Goal: Task Accomplishment & Management: Use online tool/utility

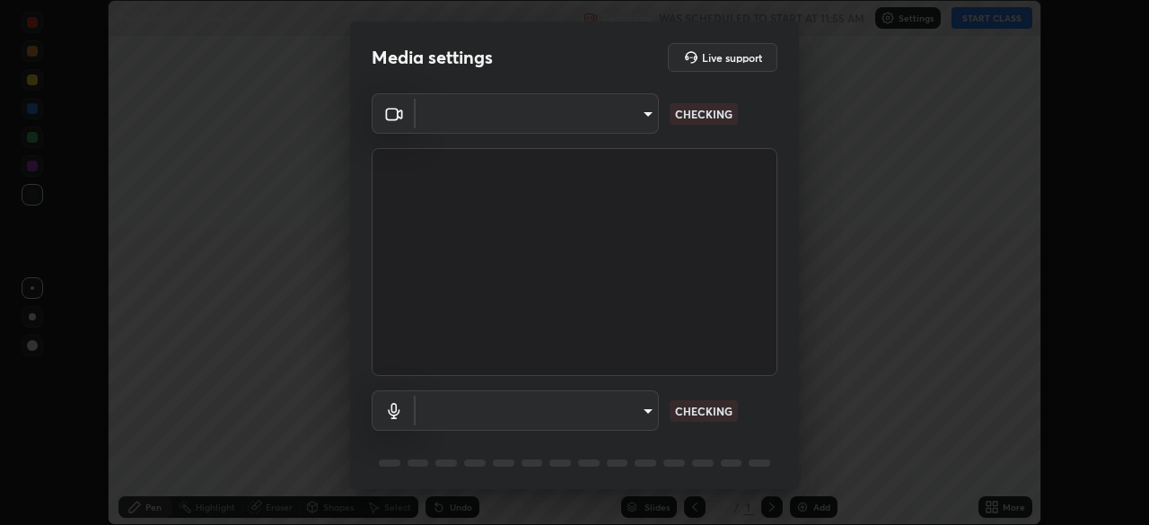
type input "7d393a75b5efabb373047579b199f96731eb4933b6c70bc853c0b4e4a878a56a"
click at [645, 412] on body "Erase all Permutation Combination Recording WAS SCHEDULED TO START AT 11:55 AM …" at bounding box center [574, 262] width 1149 height 525
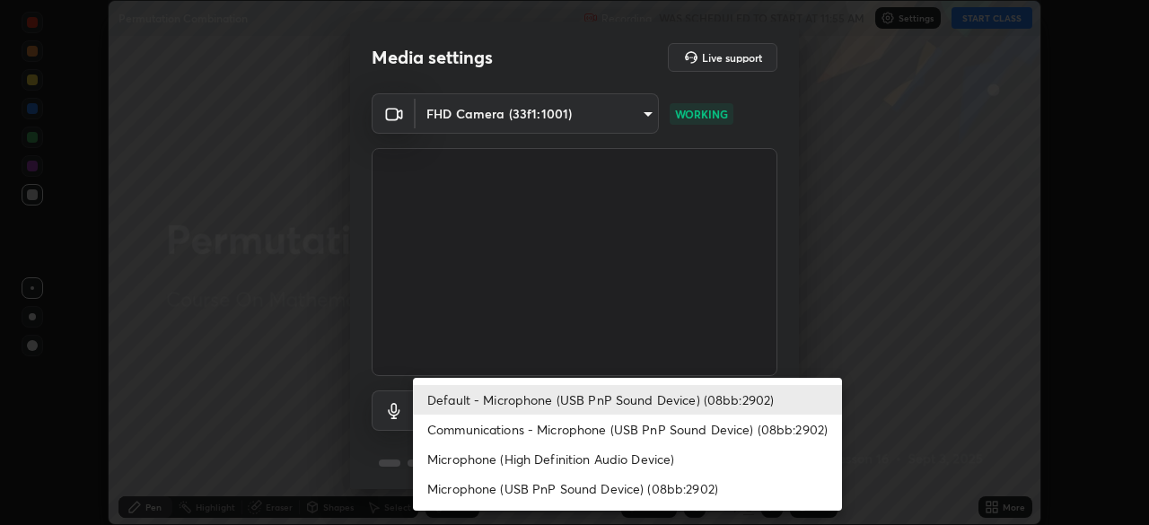
click at [665, 444] on li "Communications - Microphone (USB PnP Sound Device) (08bb:2902)" at bounding box center [627, 430] width 429 height 30
type input "communications"
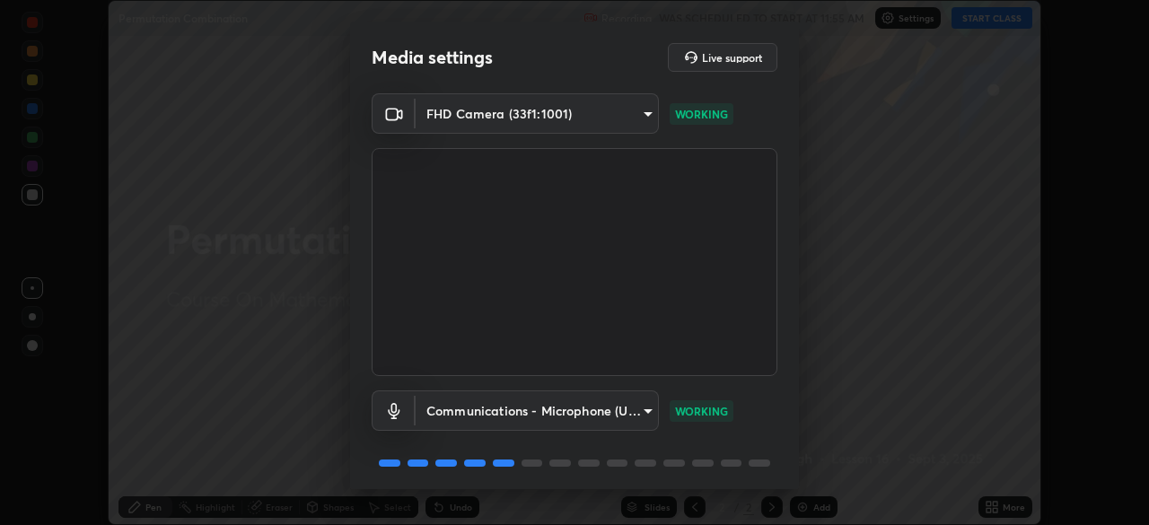
scroll to position [64, 0]
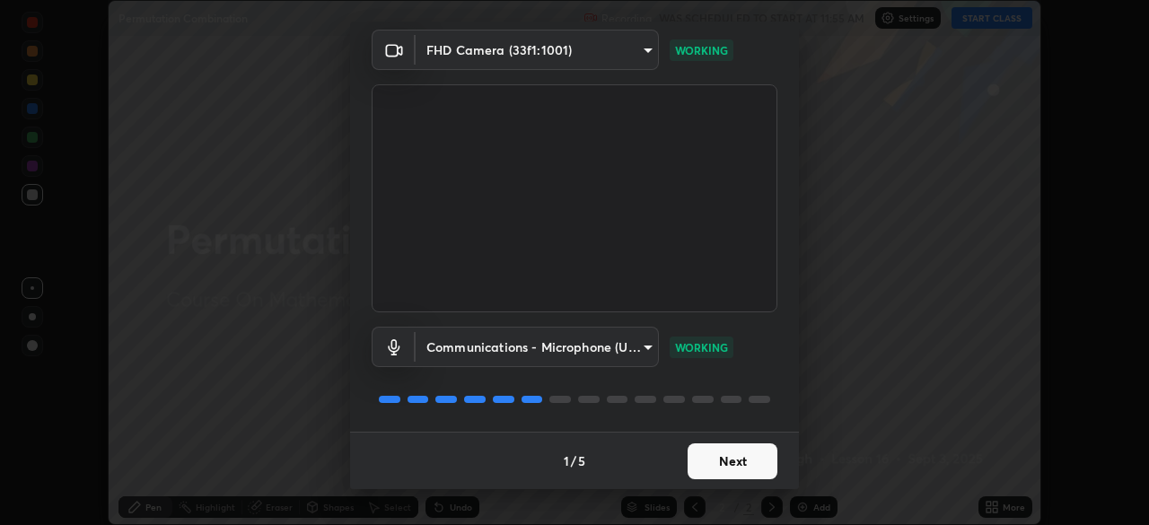
click at [743, 466] on button "Next" at bounding box center [733, 462] width 90 height 36
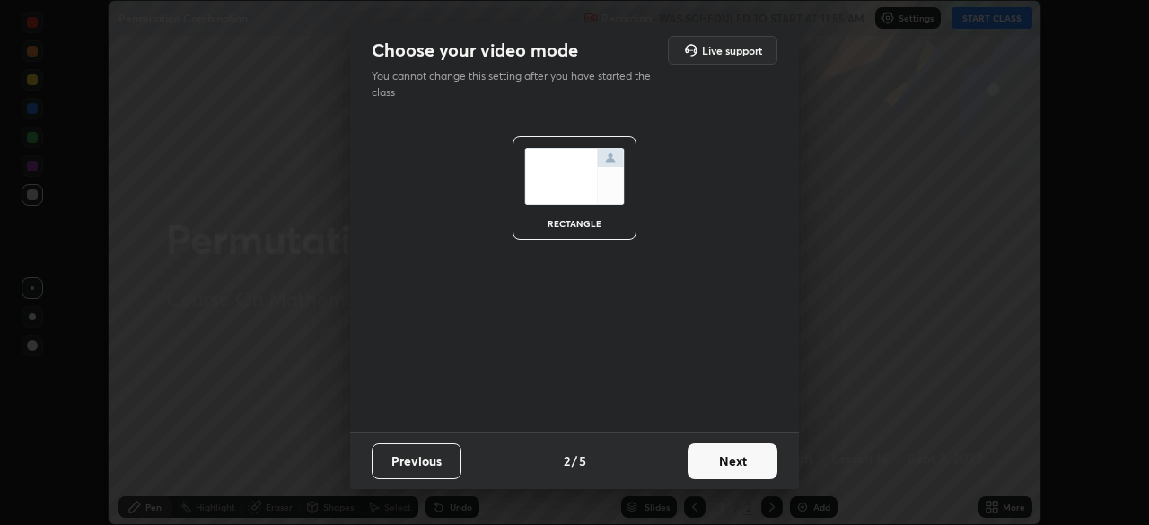
click at [751, 463] on button "Next" at bounding box center [733, 462] width 90 height 36
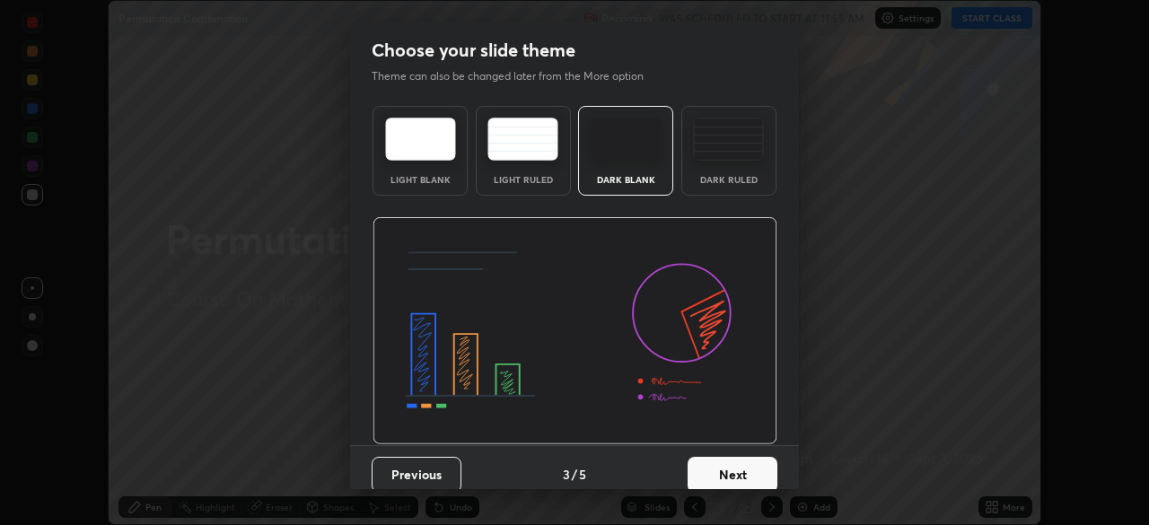
click at [756, 473] on button "Next" at bounding box center [733, 475] width 90 height 36
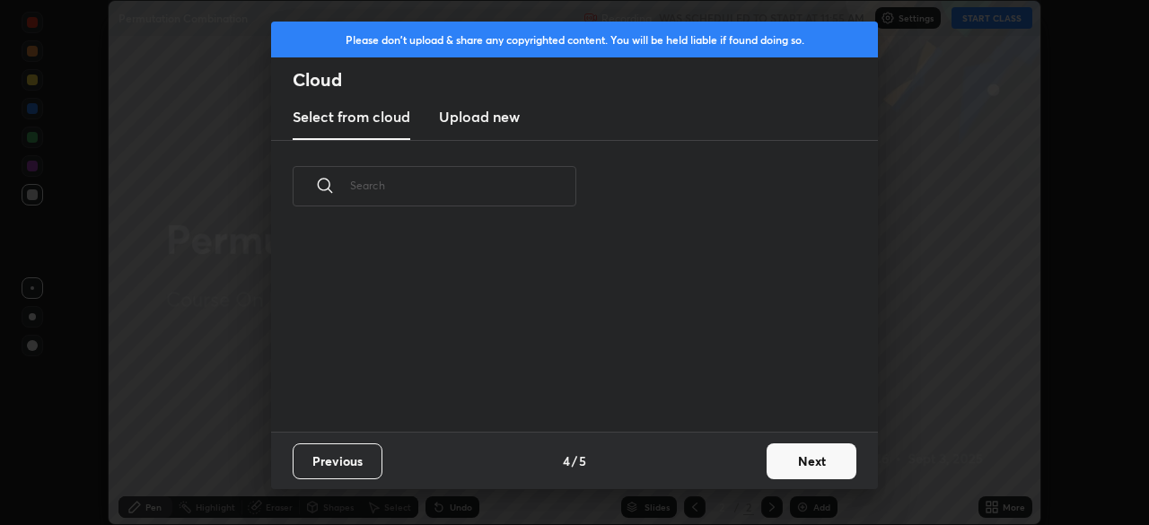
click at [805, 465] on button "Next" at bounding box center [812, 462] width 90 height 36
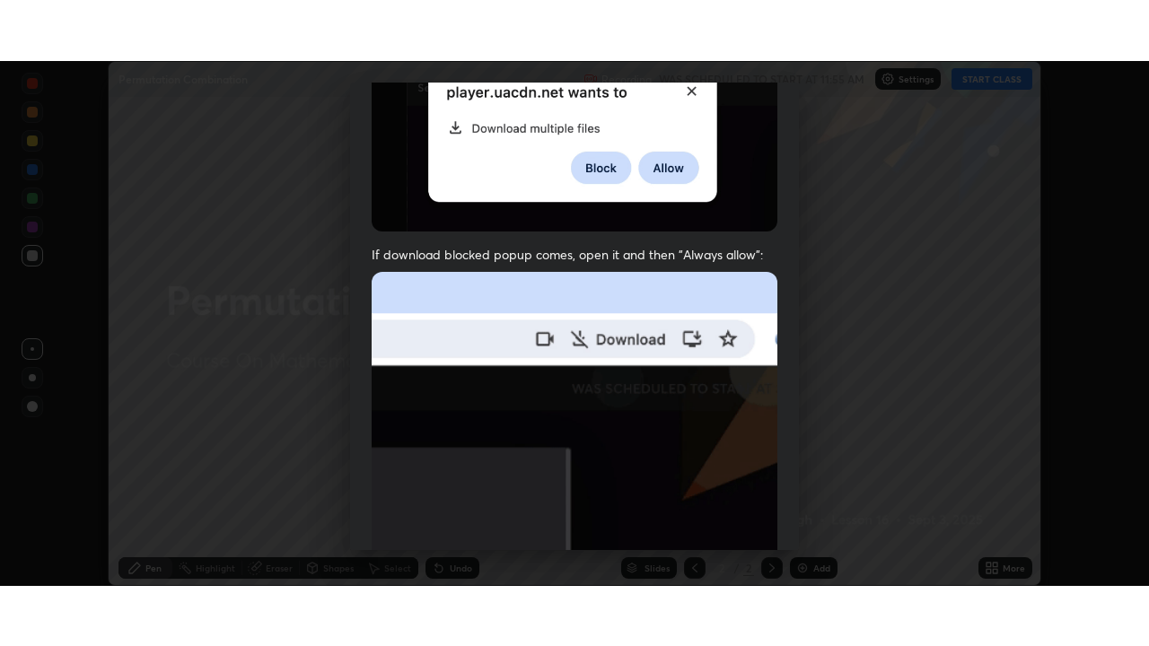
scroll to position [430, 0]
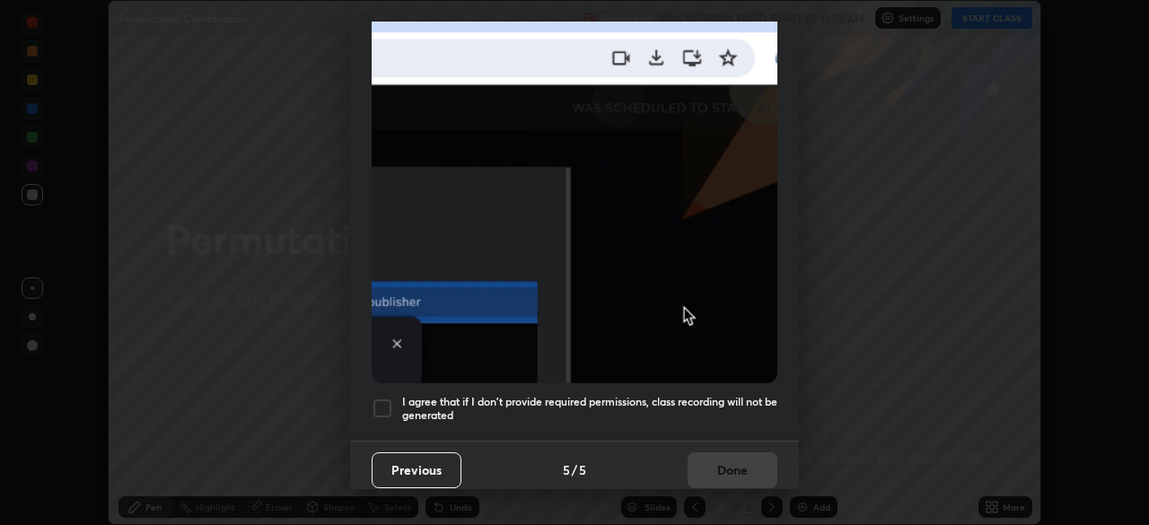
click at [384, 401] on div at bounding box center [383, 409] width 22 height 22
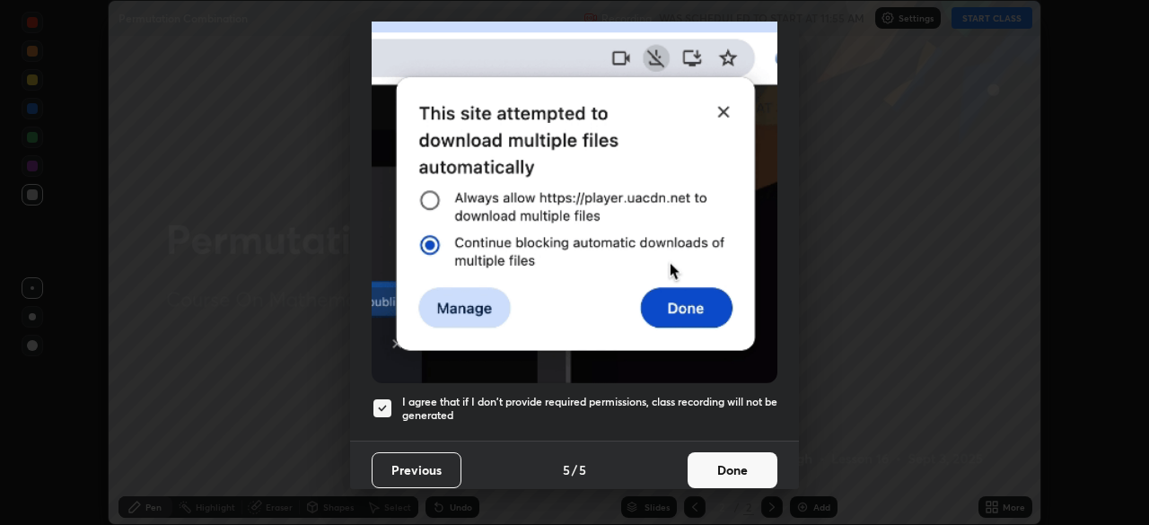
click at [730, 467] on button "Done" at bounding box center [733, 471] width 90 height 36
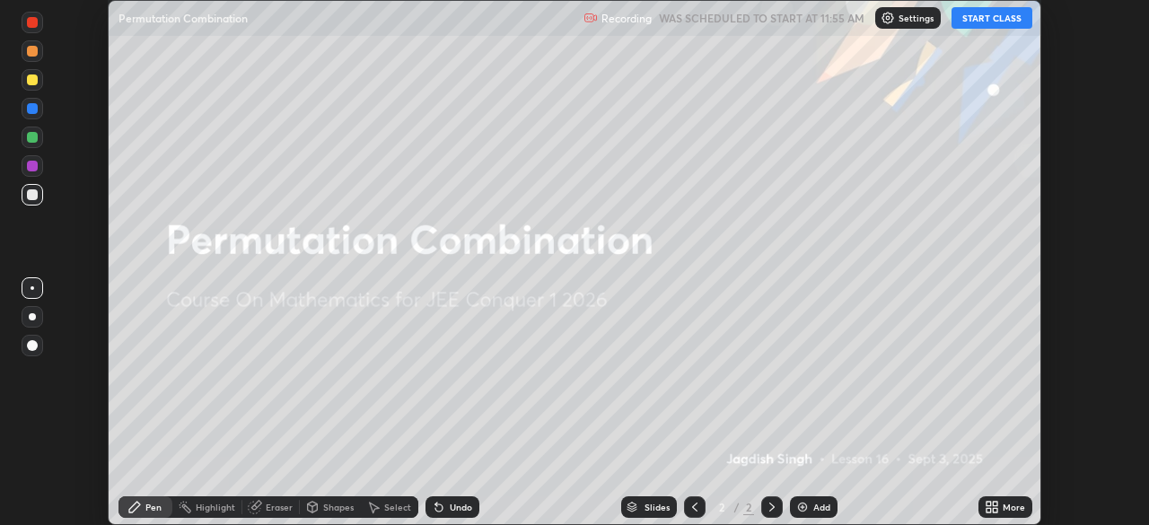
click at [989, 512] on icon at bounding box center [989, 510] width 4 height 4
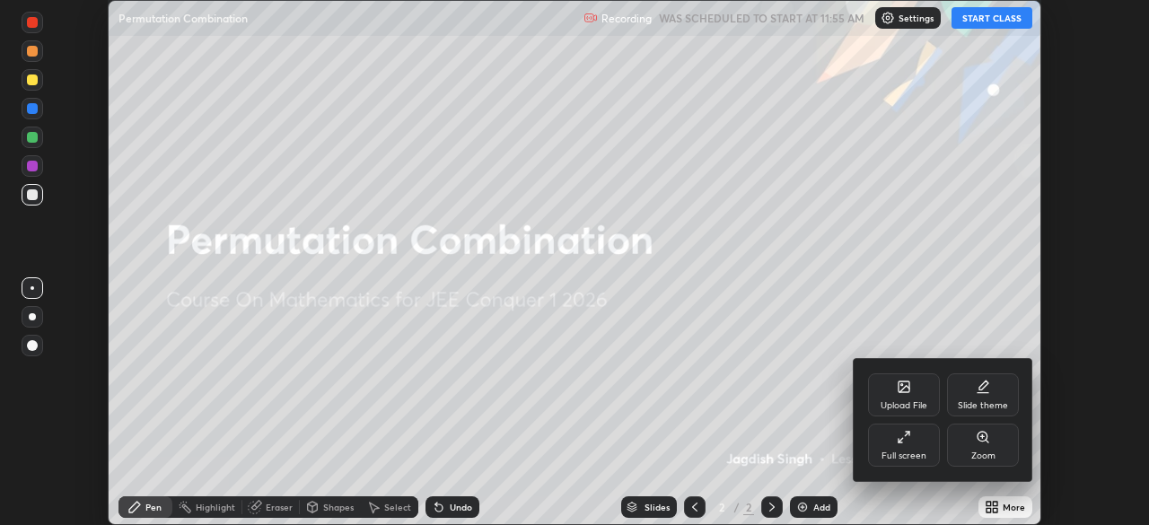
click at [908, 452] on div "Full screen" at bounding box center [904, 456] width 45 height 9
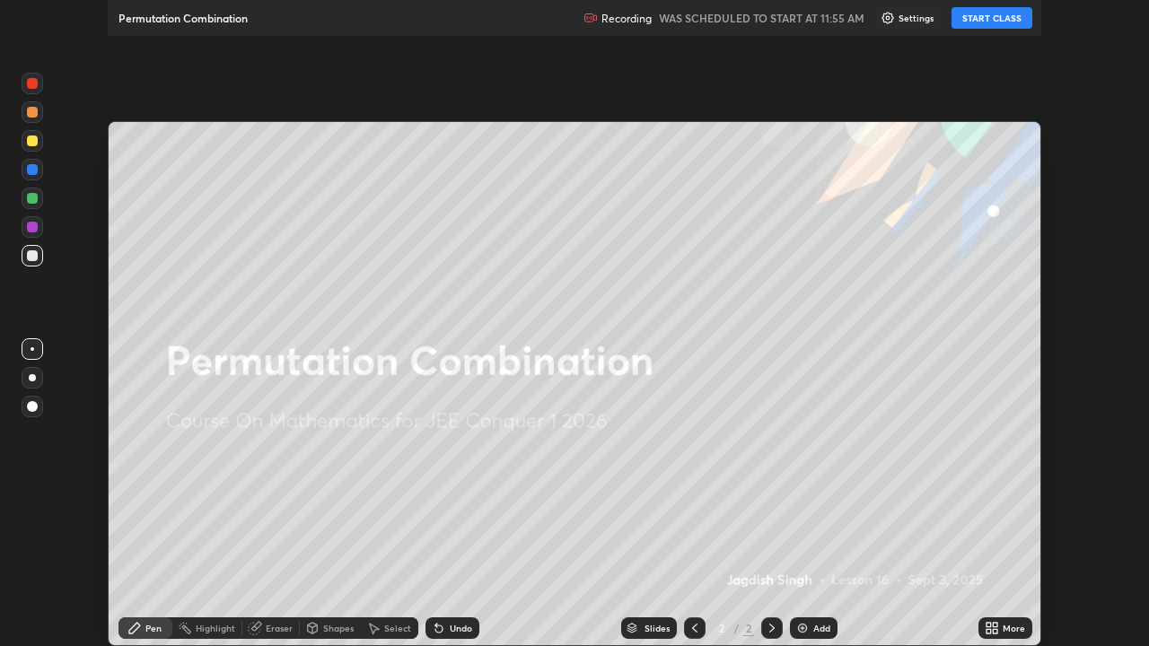
scroll to position [646, 1149]
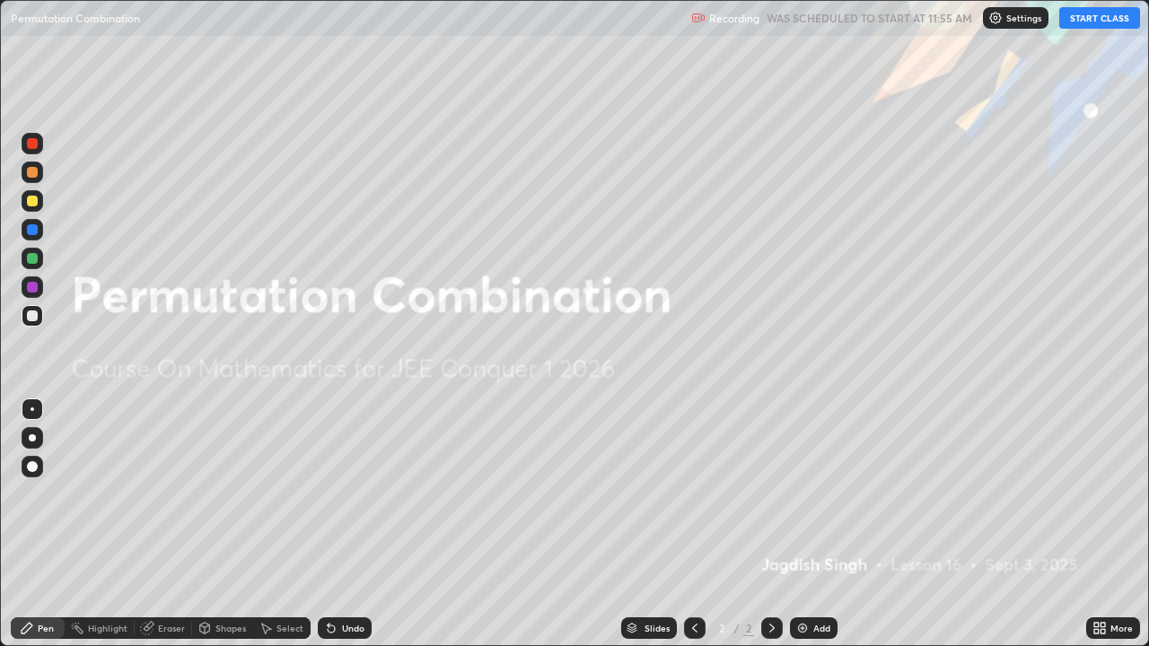
click at [1097, 22] on button "START CLASS" at bounding box center [1100, 18] width 81 height 22
click at [818, 524] on div "Add" at bounding box center [822, 628] width 17 height 9
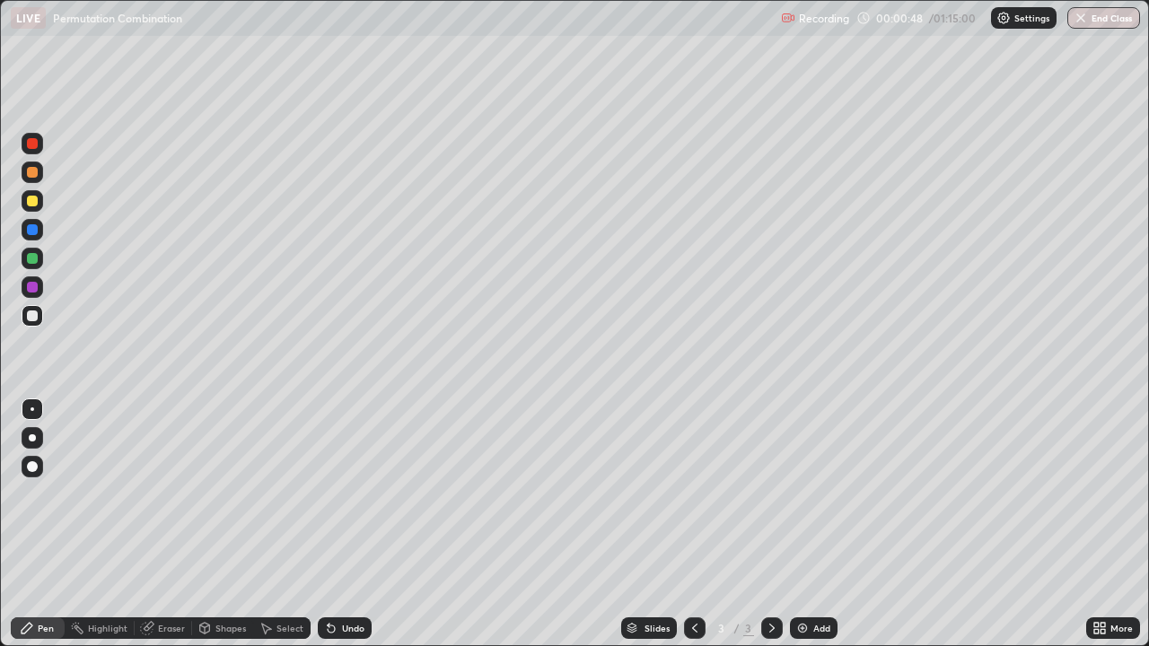
click at [32, 199] on div at bounding box center [32, 201] width 11 height 11
click at [162, 524] on div "Eraser" at bounding box center [163, 629] width 57 height 22
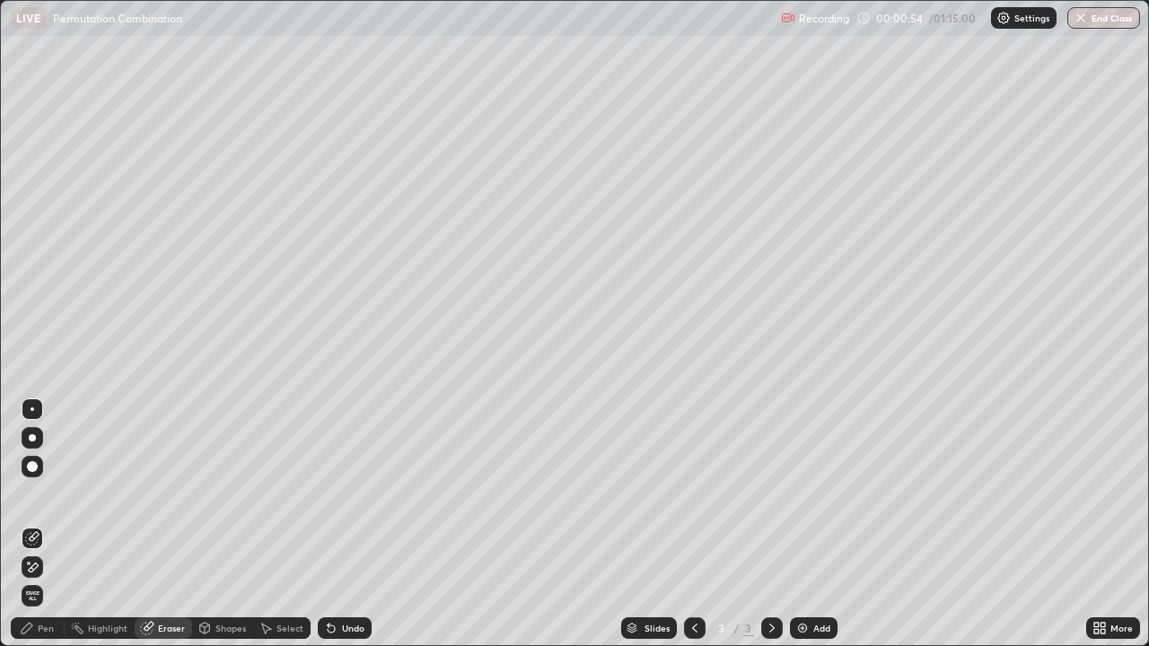
click at [53, 524] on div "Pen" at bounding box center [46, 628] width 16 height 9
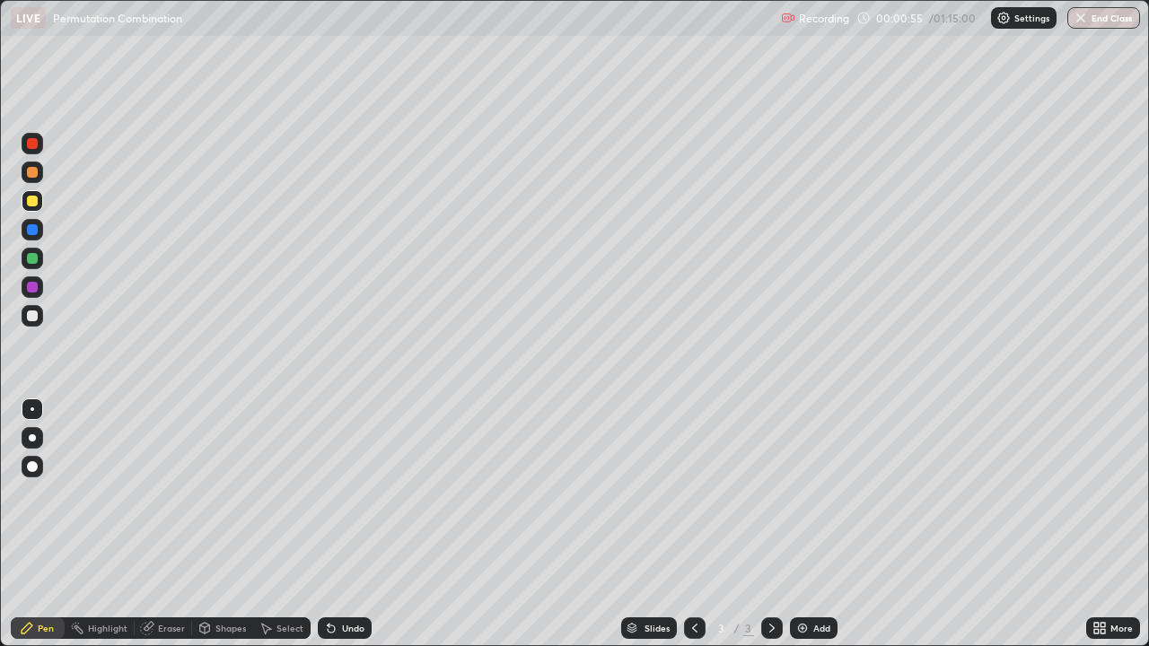
click at [31, 261] on div at bounding box center [32, 258] width 11 height 11
click at [33, 288] on div at bounding box center [32, 287] width 11 height 11
click at [33, 172] on div at bounding box center [32, 172] width 11 height 11
click at [33, 260] on div at bounding box center [32, 258] width 11 height 11
click at [33, 287] on div at bounding box center [32, 287] width 11 height 11
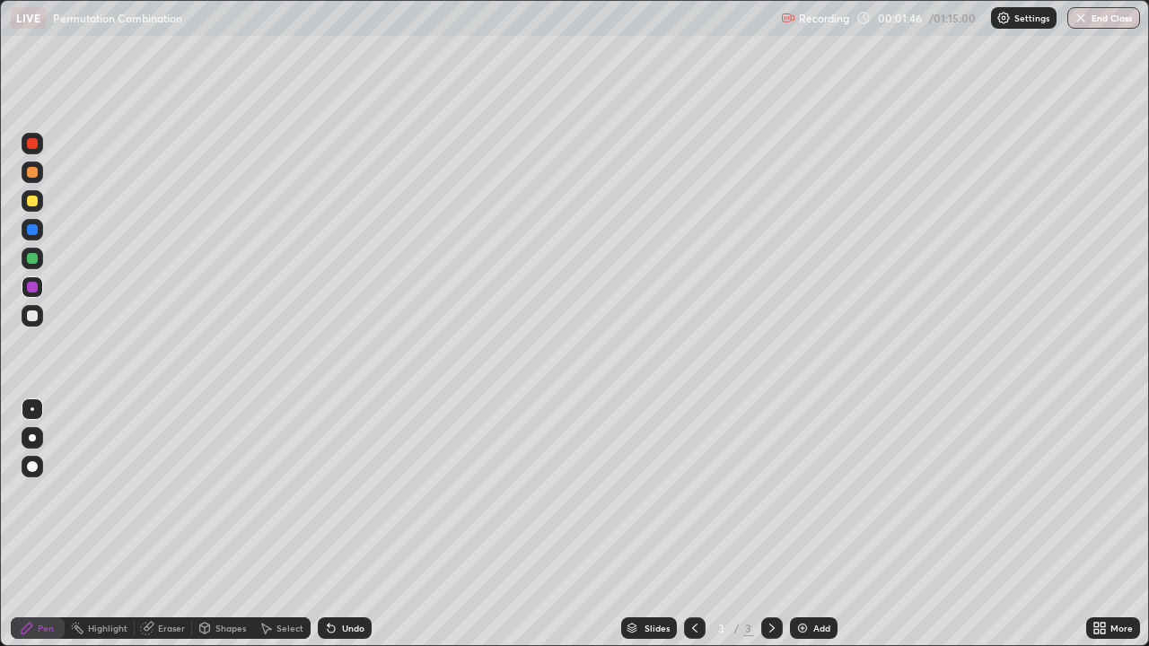
click at [33, 316] on div at bounding box center [32, 316] width 11 height 11
click at [35, 312] on div at bounding box center [32, 316] width 11 height 11
click at [187, 524] on div "Eraser" at bounding box center [163, 629] width 57 height 22
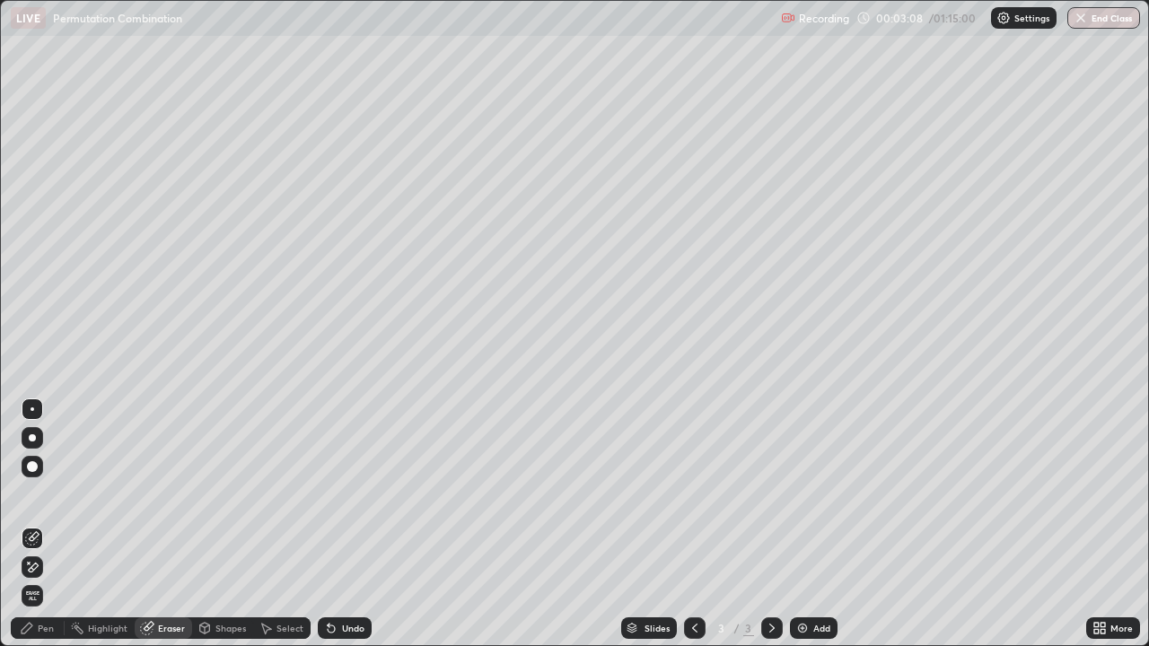
click at [45, 524] on div "Pen" at bounding box center [46, 628] width 16 height 9
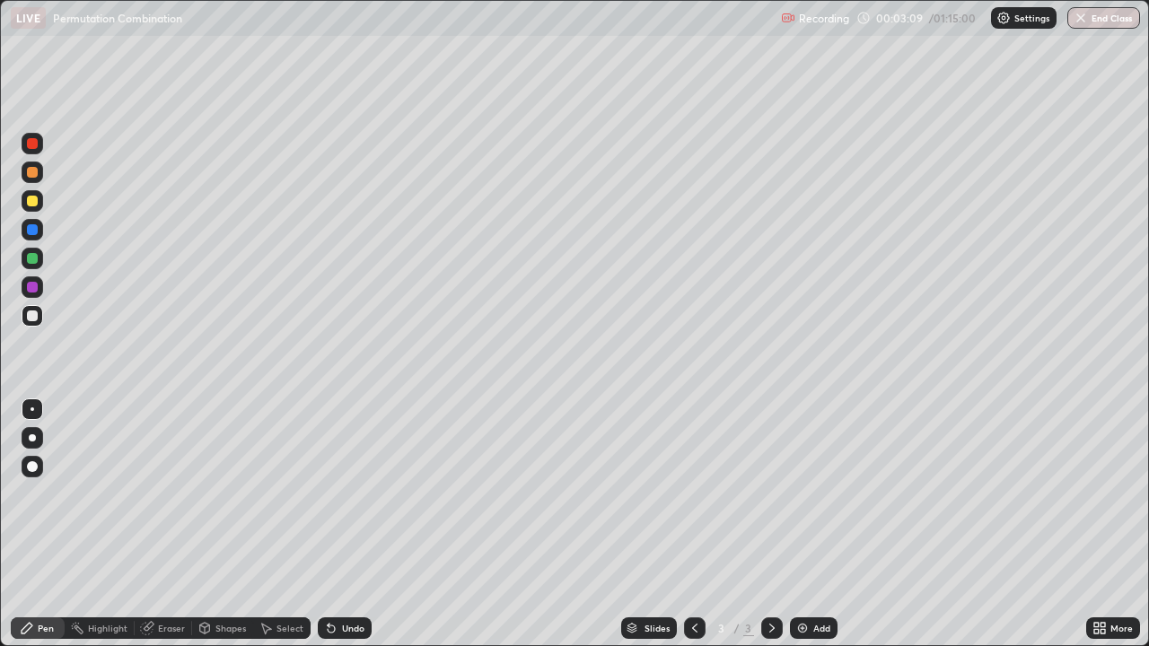
click at [33, 316] on div at bounding box center [32, 316] width 11 height 11
click at [42, 283] on div at bounding box center [33, 288] width 22 height 22
click at [362, 524] on div "Undo" at bounding box center [341, 629] width 61 height 36
click at [171, 524] on div "Eraser" at bounding box center [171, 628] width 27 height 9
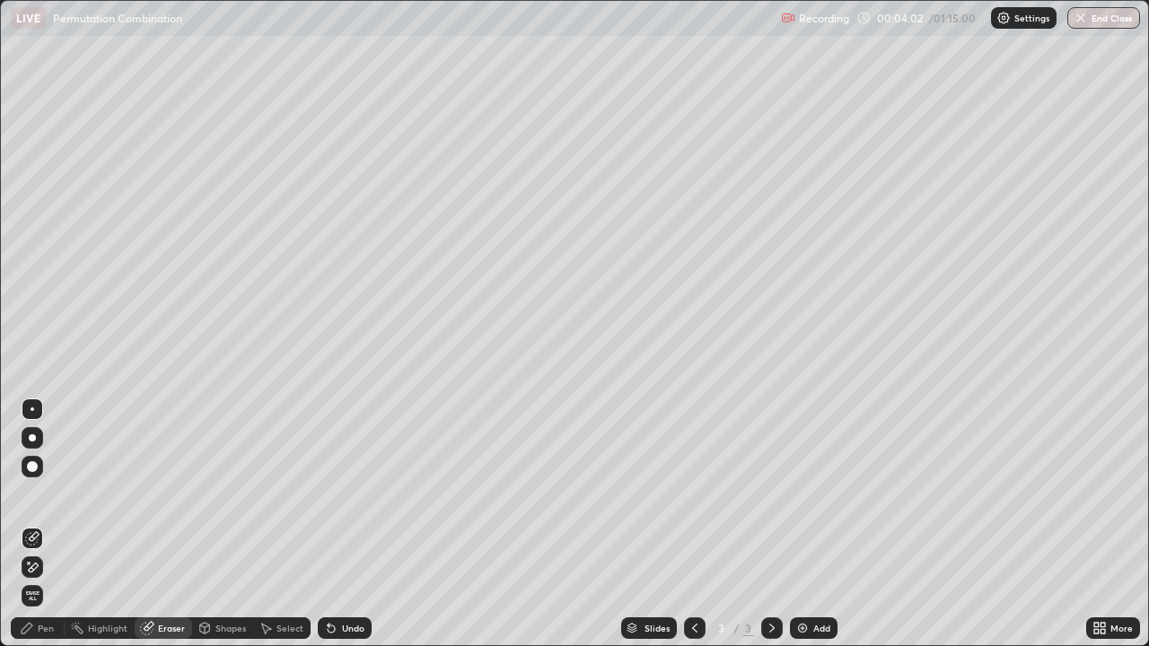
click at [45, 524] on div "Pen" at bounding box center [38, 629] width 54 height 22
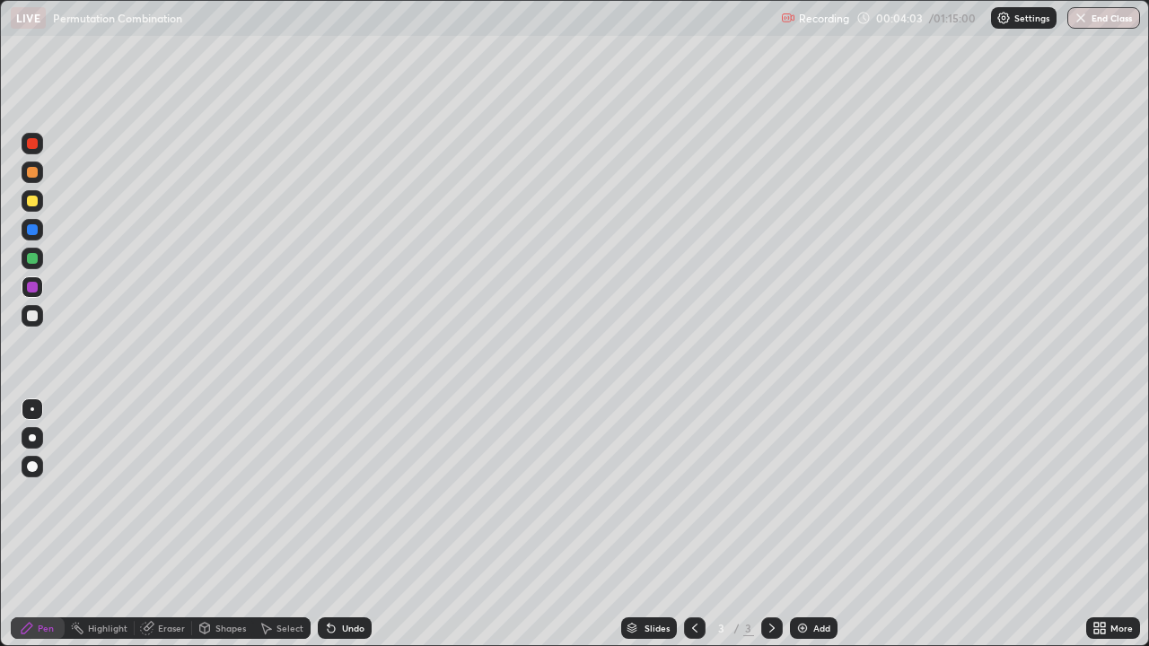
click at [31, 319] on div at bounding box center [32, 316] width 11 height 11
click at [39, 288] on div at bounding box center [33, 288] width 22 height 22
click at [497, 524] on div "Slides 3 / 3 Add" at bounding box center [729, 629] width 715 height 36
click at [816, 524] on div "Add" at bounding box center [814, 629] width 48 height 22
click at [28, 317] on div at bounding box center [32, 316] width 11 height 11
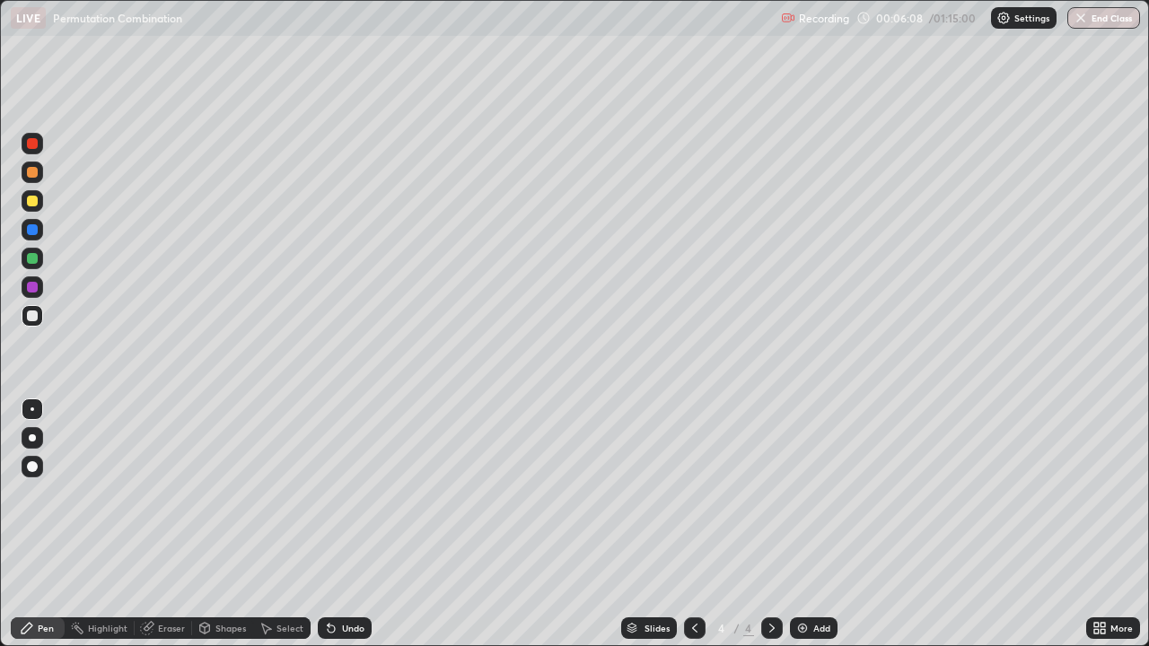
click at [28, 317] on div at bounding box center [32, 316] width 11 height 11
click at [34, 318] on div at bounding box center [32, 316] width 11 height 11
click at [37, 318] on div at bounding box center [32, 316] width 11 height 11
click at [177, 524] on div "Eraser" at bounding box center [171, 628] width 27 height 9
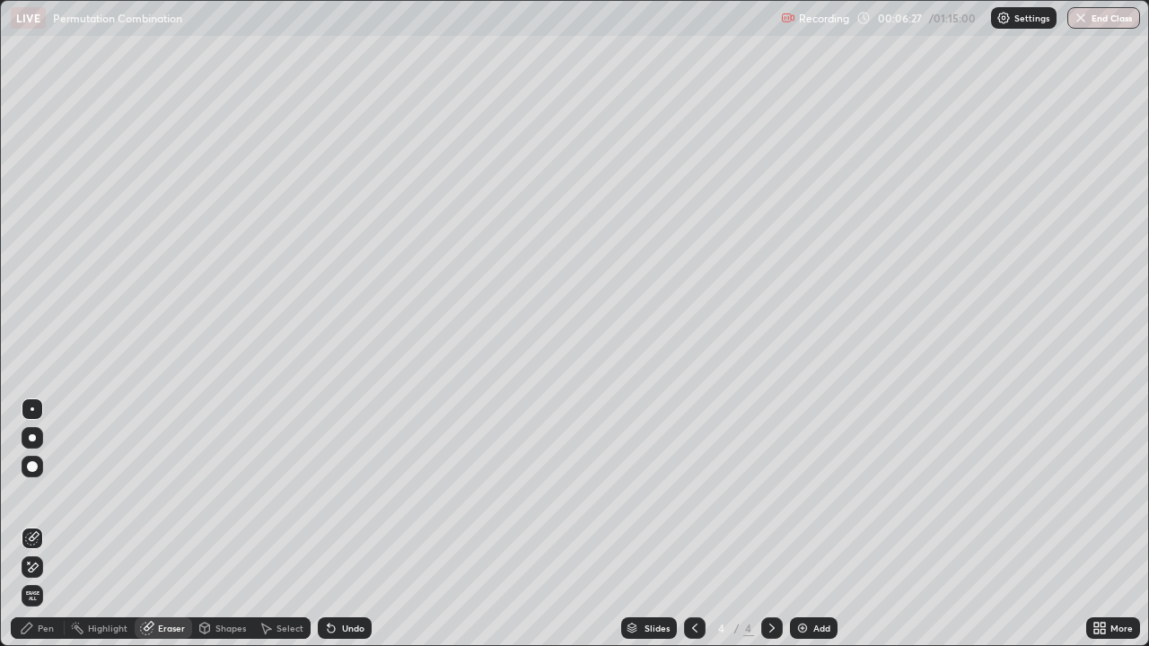
click at [56, 524] on div "Pen" at bounding box center [38, 629] width 54 height 22
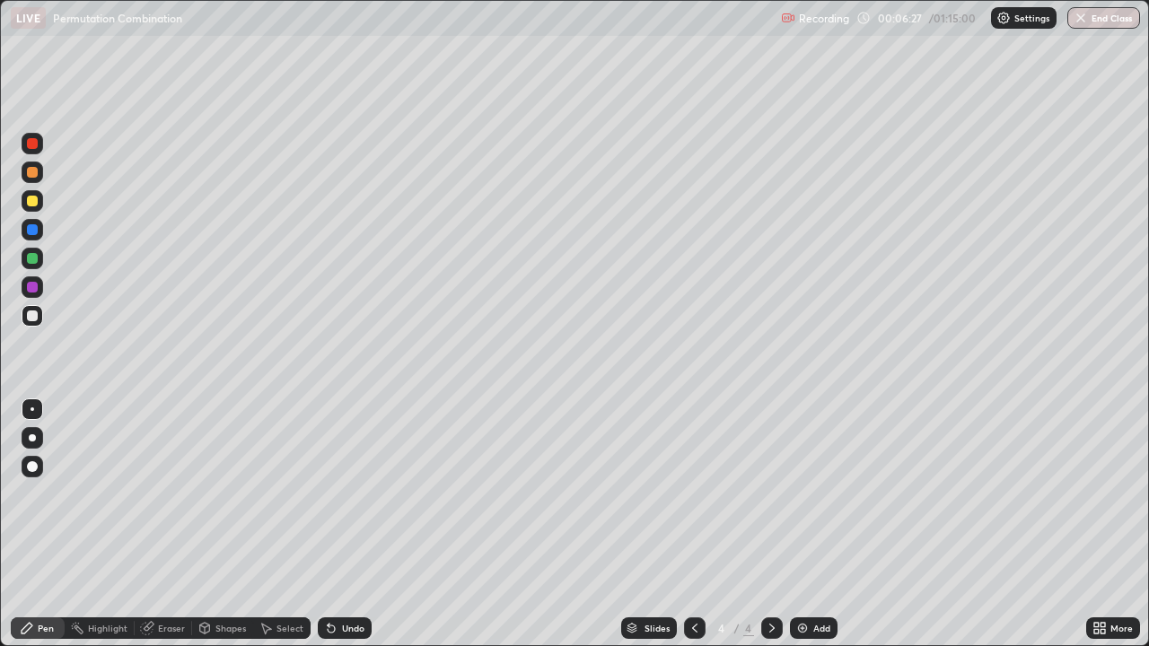
click at [40, 311] on div at bounding box center [33, 316] width 22 height 22
click at [29, 317] on div at bounding box center [32, 316] width 11 height 11
click at [30, 318] on div at bounding box center [32, 316] width 11 height 11
click at [30, 317] on div at bounding box center [32, 316] width 11 height 11
click at [31, 206] on div at bounding box center [32, 201] width 11 height 11
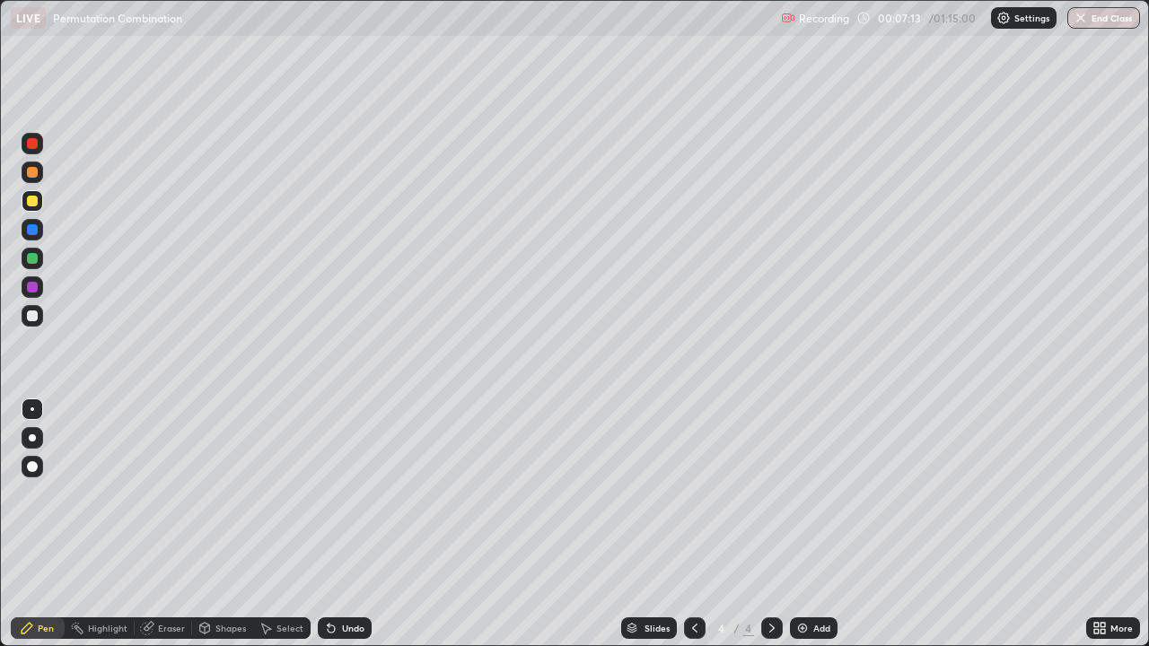
click at [31, 316] on div at bounding box center [32, 316] width 11 height 11
click at [33, 316] on div at bounding box center [32, 316] width 11 height 11
click at [31, 286] on div at bounding box center [32, 287] width 11 height 11
click at [36, 316] on div at bounding box center [32, 316] width 11 height 11
click at [35, 285] on div at bounding box center [32, 287] width 11 height 11
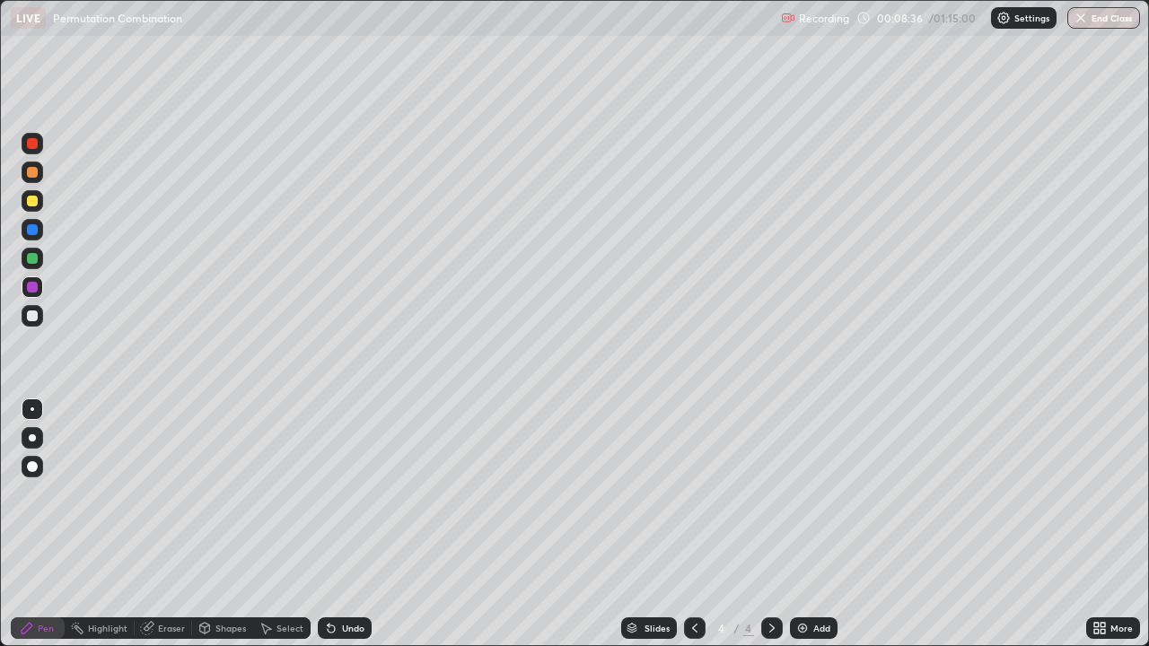
click at [36, 317] on div at bounding box center [32, 316] width 11 height 11
click at [31, 316] on div at bounding box center [32, 316] width 11 height 11
click at [173, 524] on div "Eraser" at bounding box center [163, 629] width 57 height 22
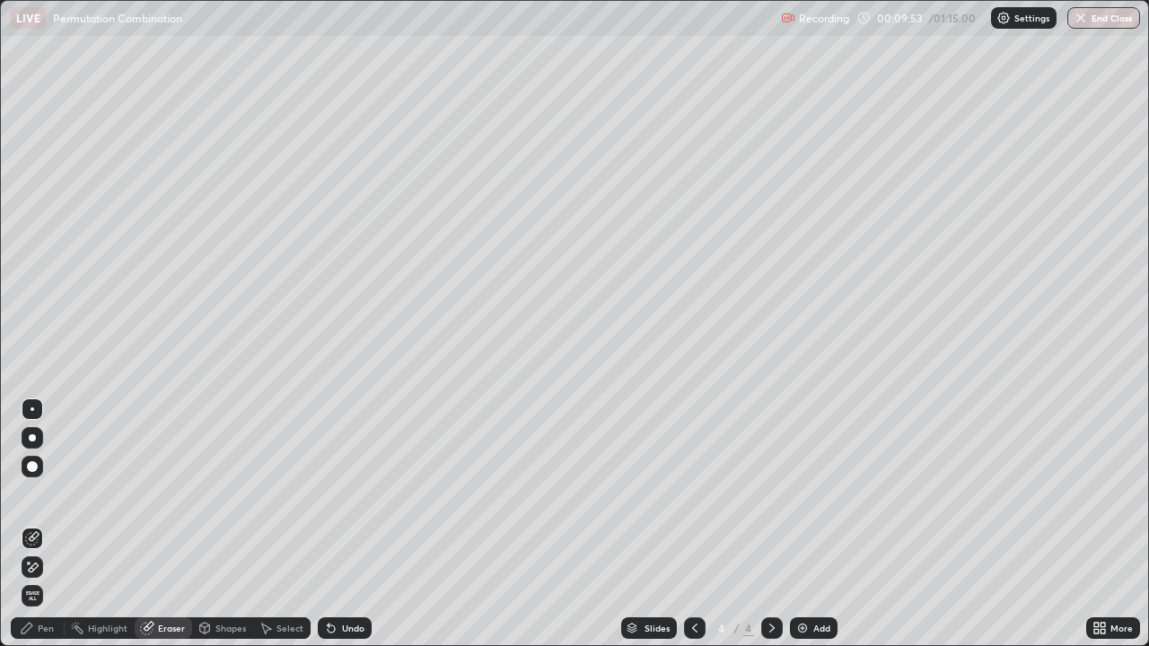
click at [45, 524] on div "Pen" at bounding box center [46, 628] width 16 height 9
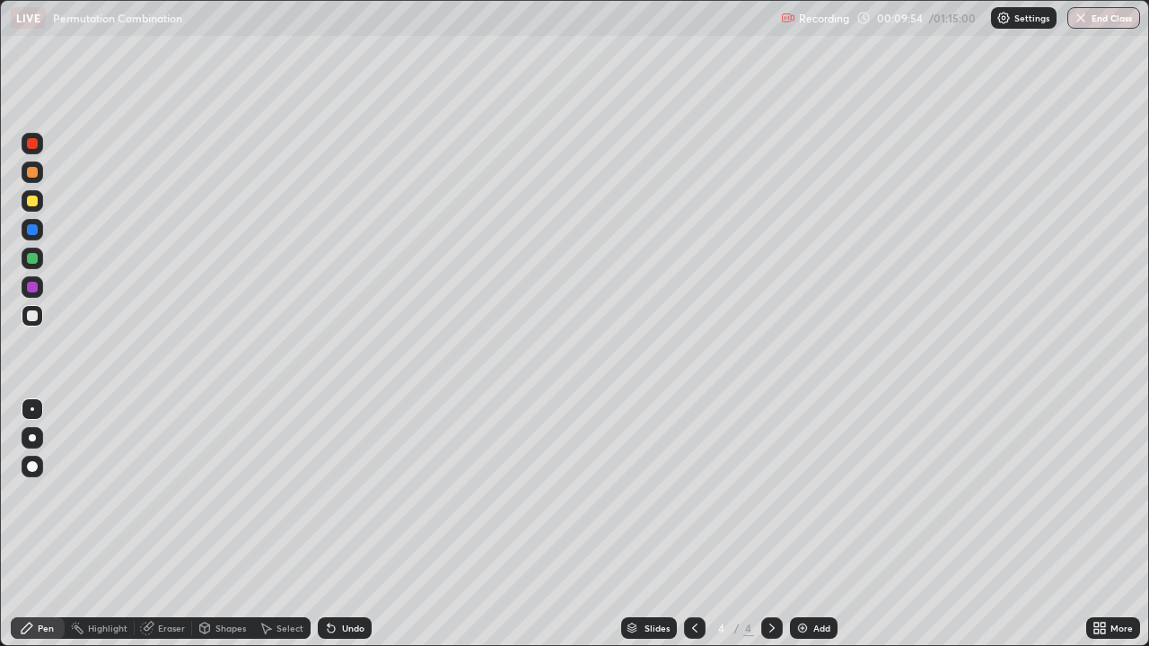
click at [31, 260] on div at bounding box center [32, 258] width 11 height 11
click at [178, 524] on div "Eraser" at bounding box center [171, 628] width 27 height 9
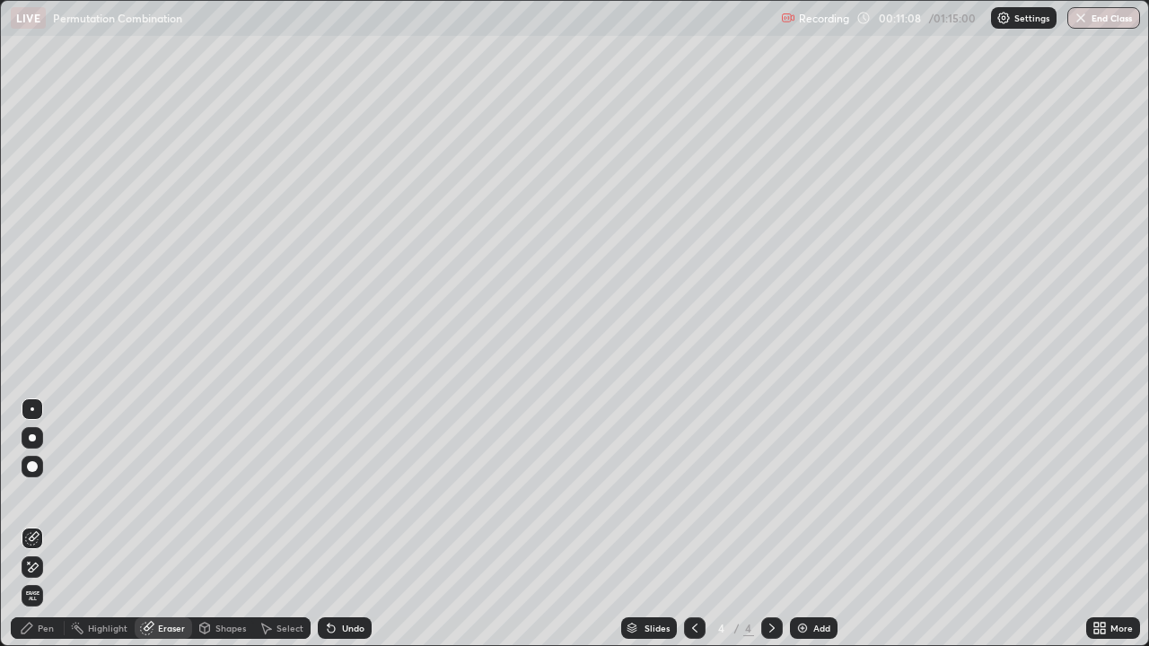
click at [52, 524] on div "Pen" at bounding box center [38, 629] width 54 height 22
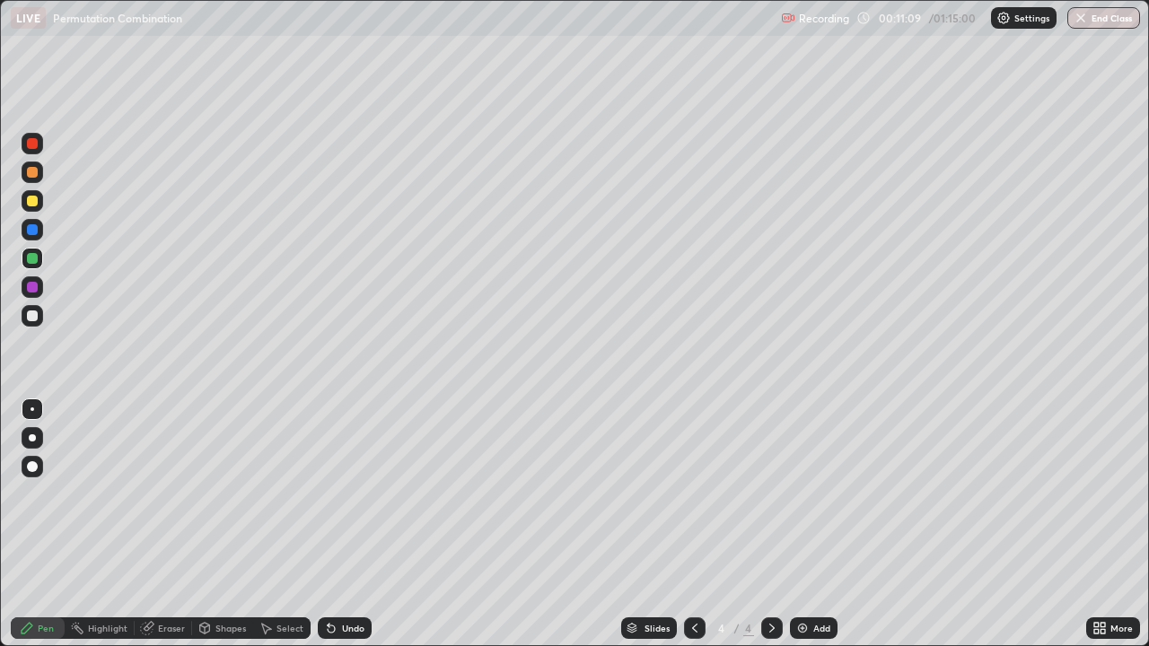
click at [31, 232] on div at bounding box center [32, 229] width 11 height 11
click at [164, 524] on div "Eraser" at bounding box center [171, 628] width 27 height 9
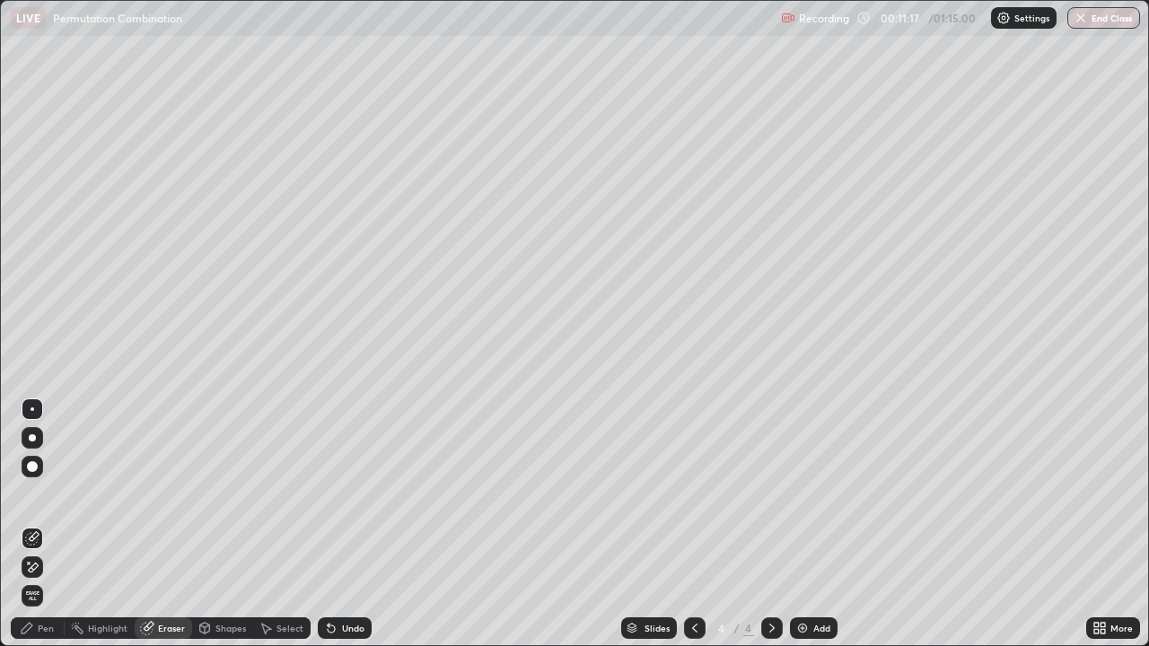
click at [54, 524] on div "Pen" at bounding box center [38, 629] width 54 height 22
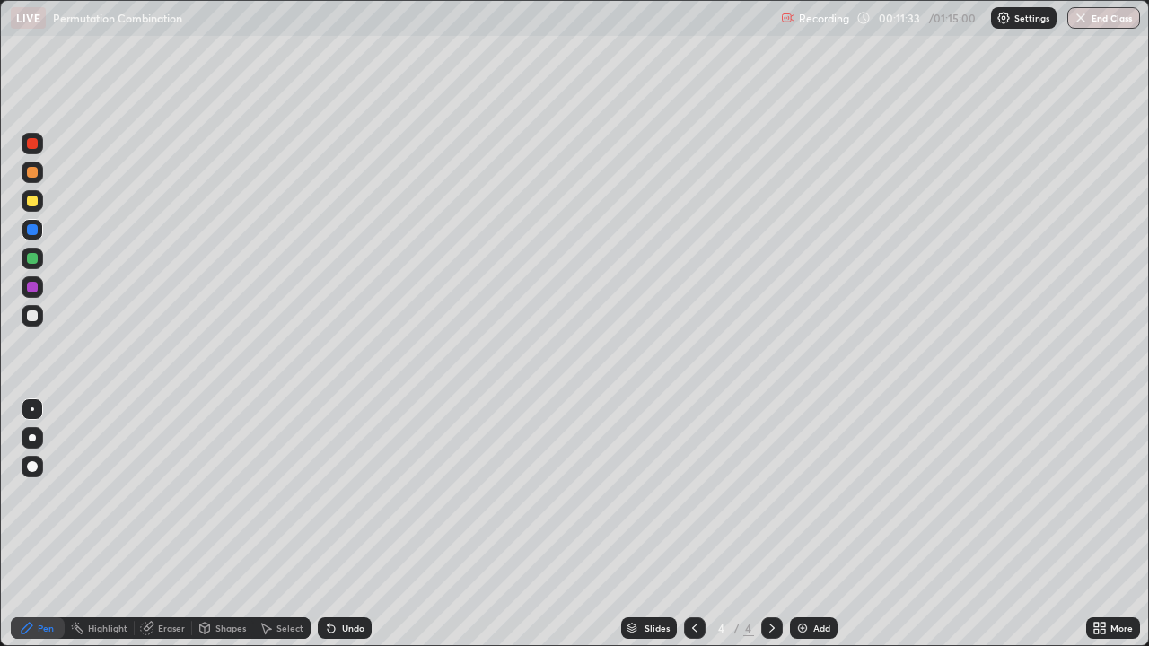
click at [31, 256] on div at bounding box center [32, 258] width 11 height 11
click at [453, 524] on div "Slides 4 / 4 Add" at bounding box center [729, 629] width 715 height 36
click at [471, 524] on div "Slides 4 / 4 Add" at bounding box center [729, 629] width 715 height 36
click at [538, 524] on div "Slides 4 / 4 Add" at bounding box center [729, 629] width 715 height 36
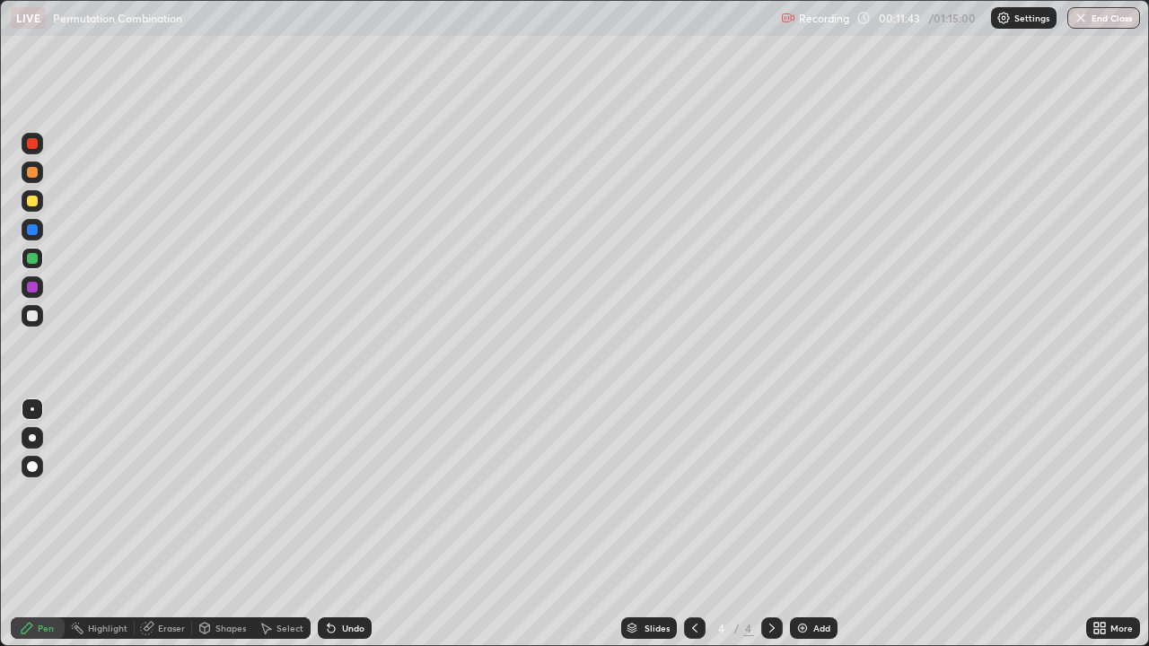
click at [540, 524] on div "Slides 4 / 4 Add" at bounding box center [729, 629] width 715 height 36
click at [542, 524] on div "Slides 4 / 4 Add" at bounding box center [729, 629] width 715 height 36
click at [165, 524] on div "Eraser" at bounding box center [163, 629] width 57 height 22
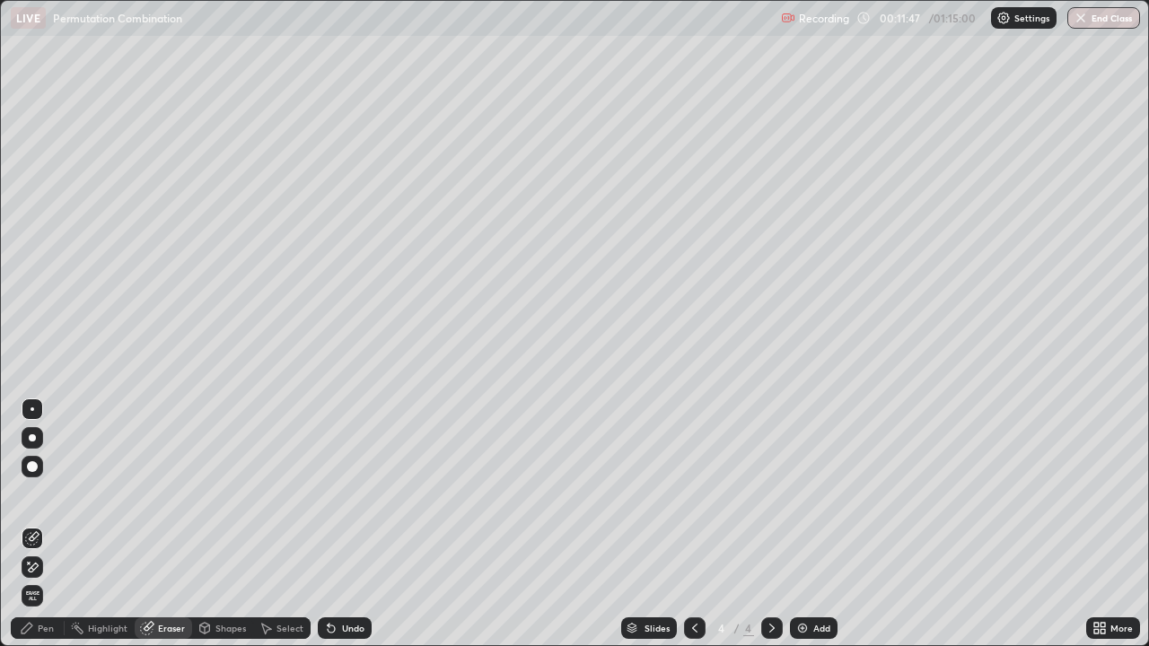
click at [49, 524] on div "Pen" at bounding box center [46, 628] width 16 height 9
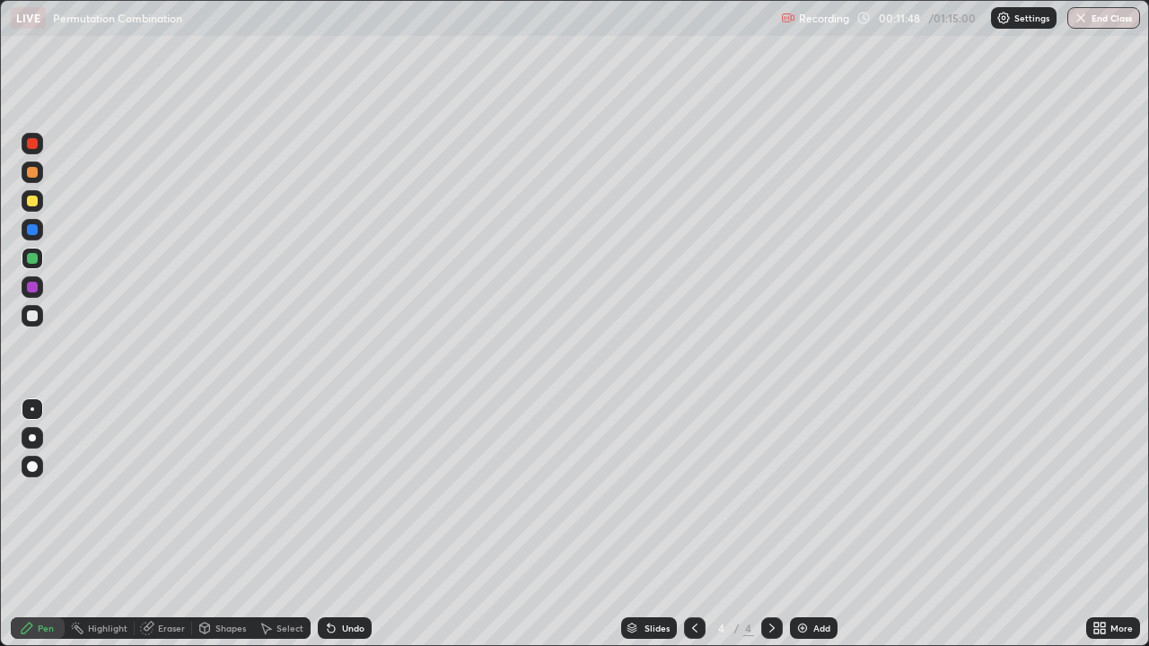
click at [34, 231] on div at bounding box center [32, 229] width 11 height 11
click at [535, 524] on div "Slides 4 / 4 Add" at bounding box center [729, 629] width 715 height 36
click at [814, 524] on div "Add" at bounding box center [822, 628] width 17 height 9
click at [30, 315] on div at bounding box center [32, 316] width 11 height 11
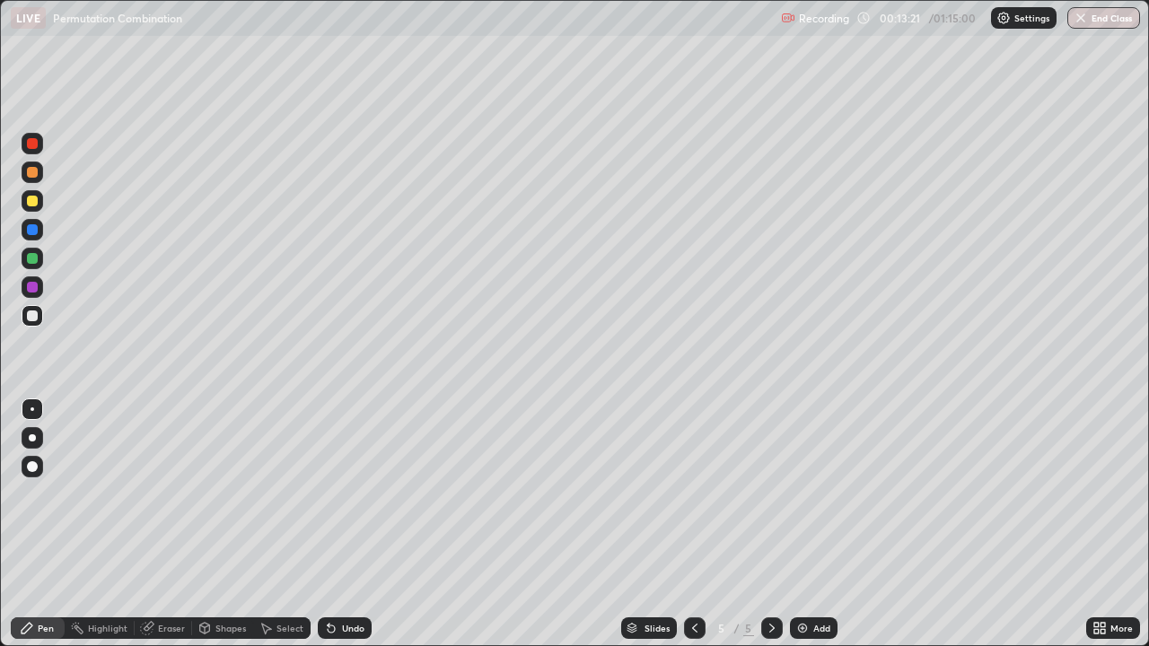
click at [34, 318] on div at bounding box center [32, 316] width 11 height 11
click at [34, 317] on div at bounding box center [32, 316] width 11 height 11
click at [31, 319] on div at bounding box center [32, 316] width 11 height 11
click at [37, 319] on div at bounding box center [32, 316] width 11 height 11
click at [33, 316] on div at bounding box center [32, 316] width 11 height 11
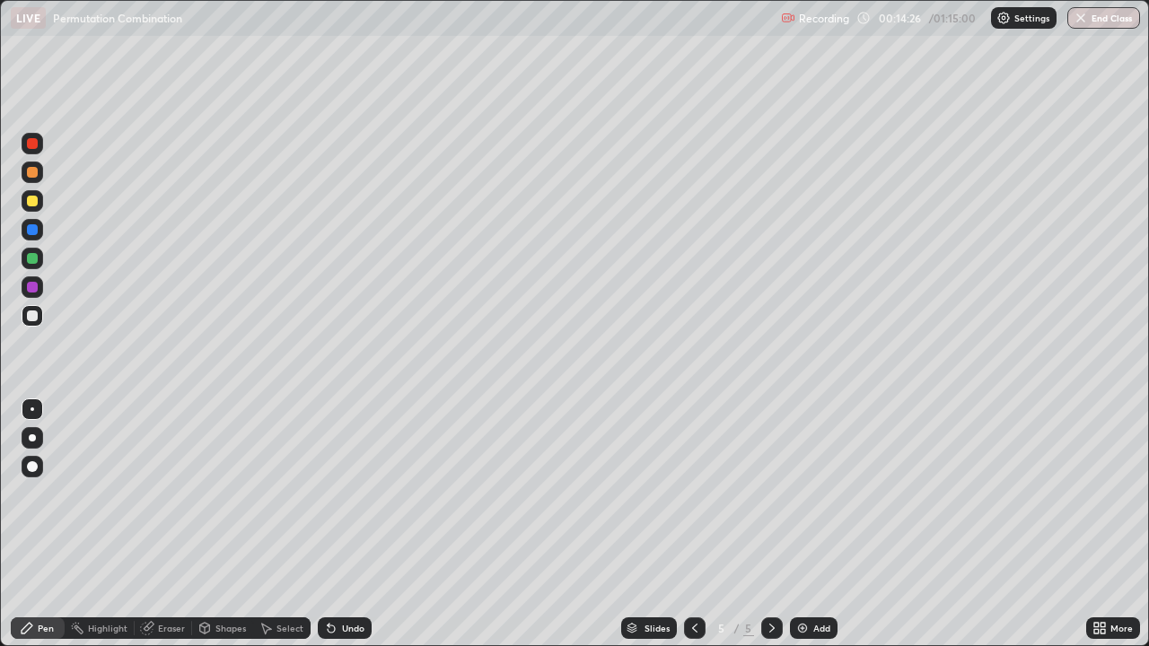
click at [33, 316] on div at bounding box center [32, 316] width 11 height 11
click at [36, 321] on div at bounding box center [33, 316] width 22 height 22
click at [37, 320] on div at bounding box center [32, 316] width 11 height 11
click at [169, 524] on div "Eraser" at bounding box center [163, 629] width 57 height 22
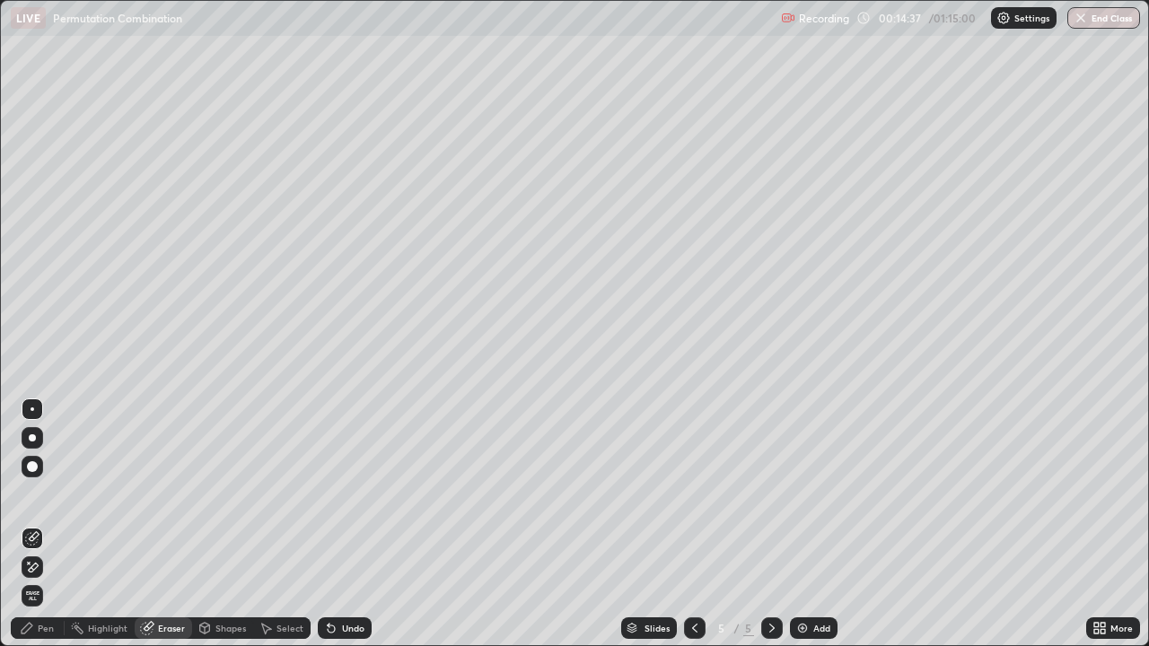
click at [49, 524] on div "Pen" at bounding box center [38, 629] width 54 height 22
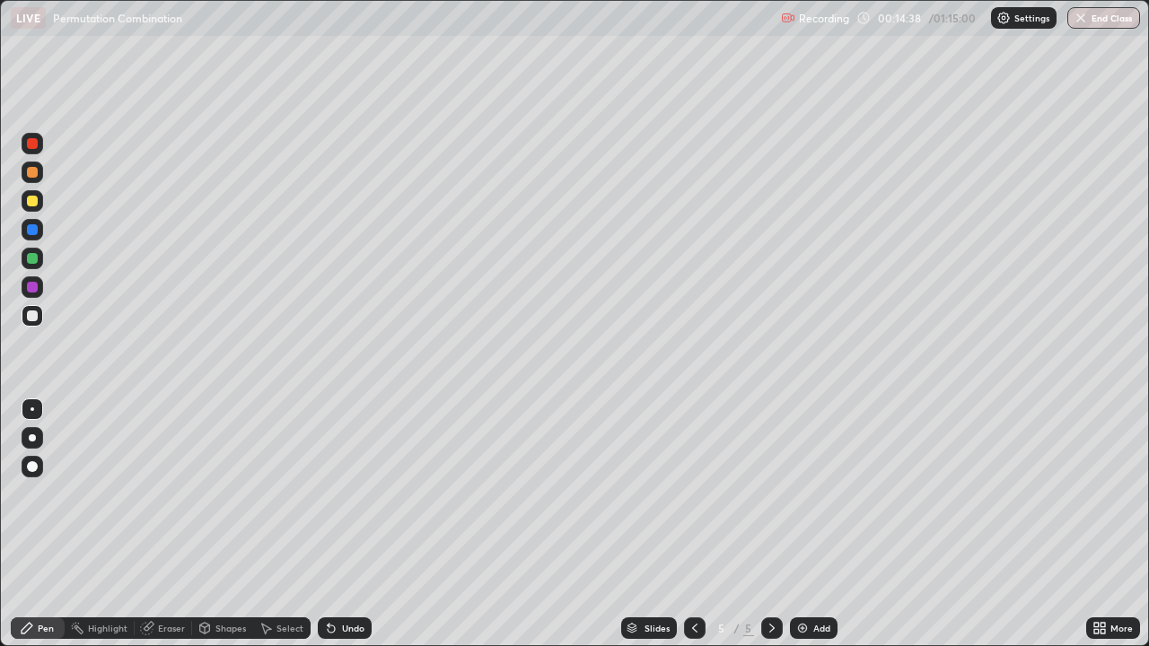
click at [36, 318] on div at bounding box center [32, 316] width 11 height 11
click at [32, 204] on div at bounding box center [32, 201] width 11 height 11
click at [31, 315] on div at bounding box center [32, 316] width 11 height 11
click at [33, 312] on div at bounding box center [32, 316] width 11 height 11
click at [33, 284] on div at bounding box center [32, 287] width 11 height 11
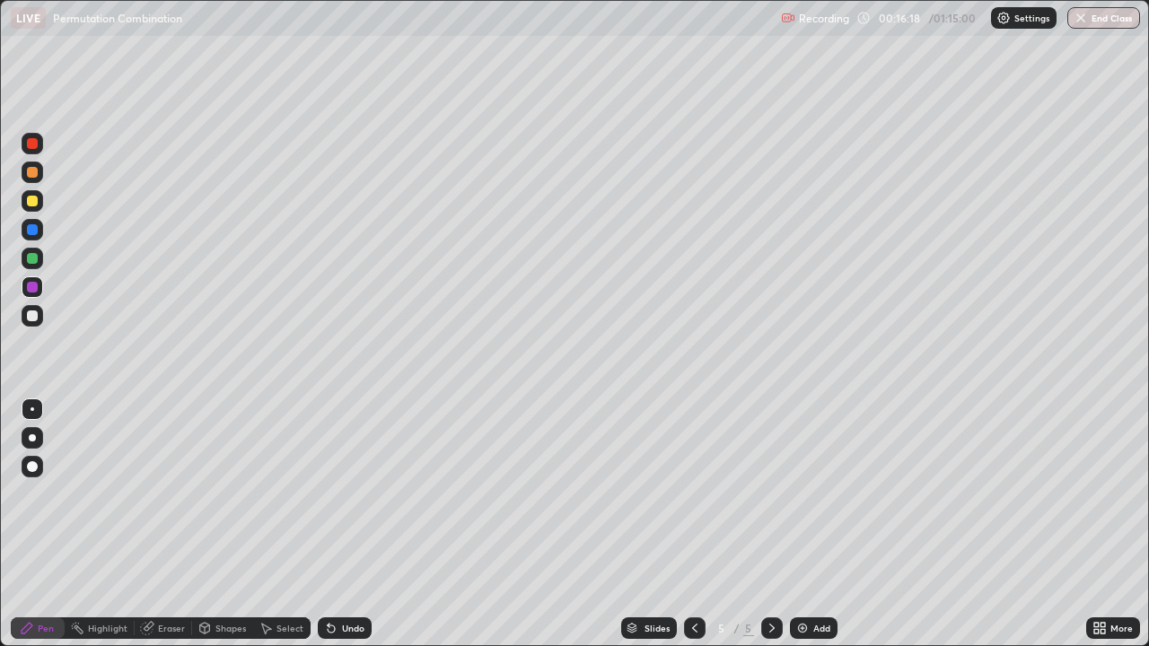
click at [173, 524] on div "Eraser" at bounding box center [163, 629] width 57 height 22
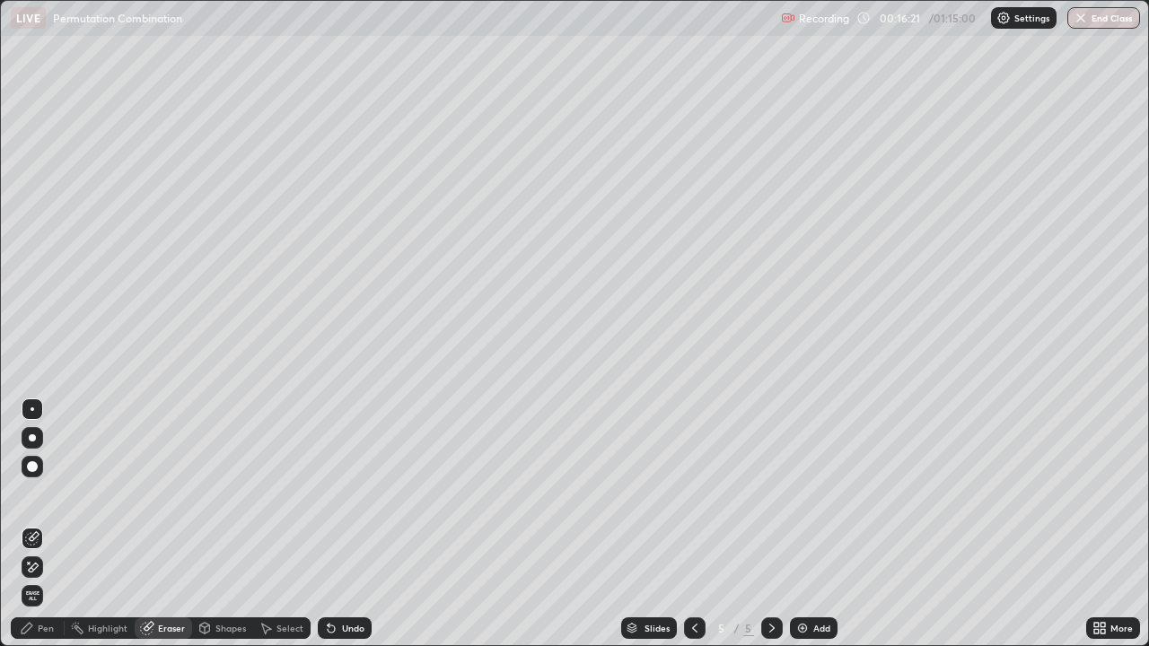
click at [62, 524] on div "Pen" at bounding box center [38, 629] width 54 height 22
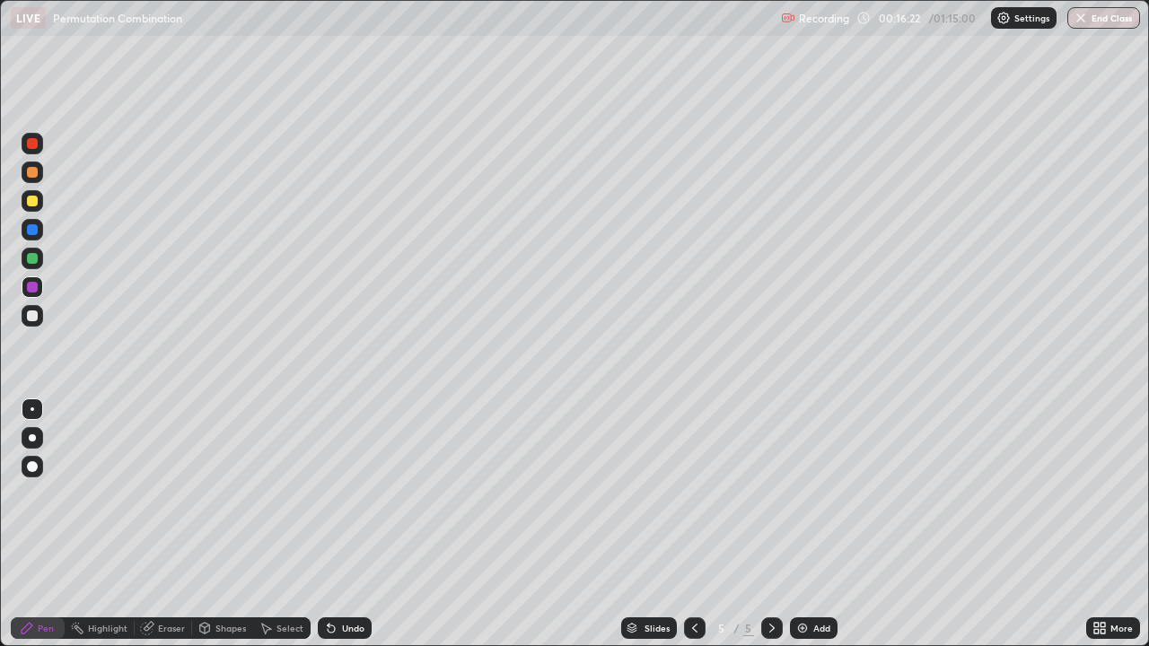
click at [37, 259] on div at bounding box center [32, 258] width 11 height 11
click at [37, 320] on div at bounding box center [33, 316] width 22 height 22
click at [31, 201] on div at bounding box center [32, 201] width 11 height 11
click at [159, 524] on div "Eraser" at bounding box center [163, 629] width 57 height 22
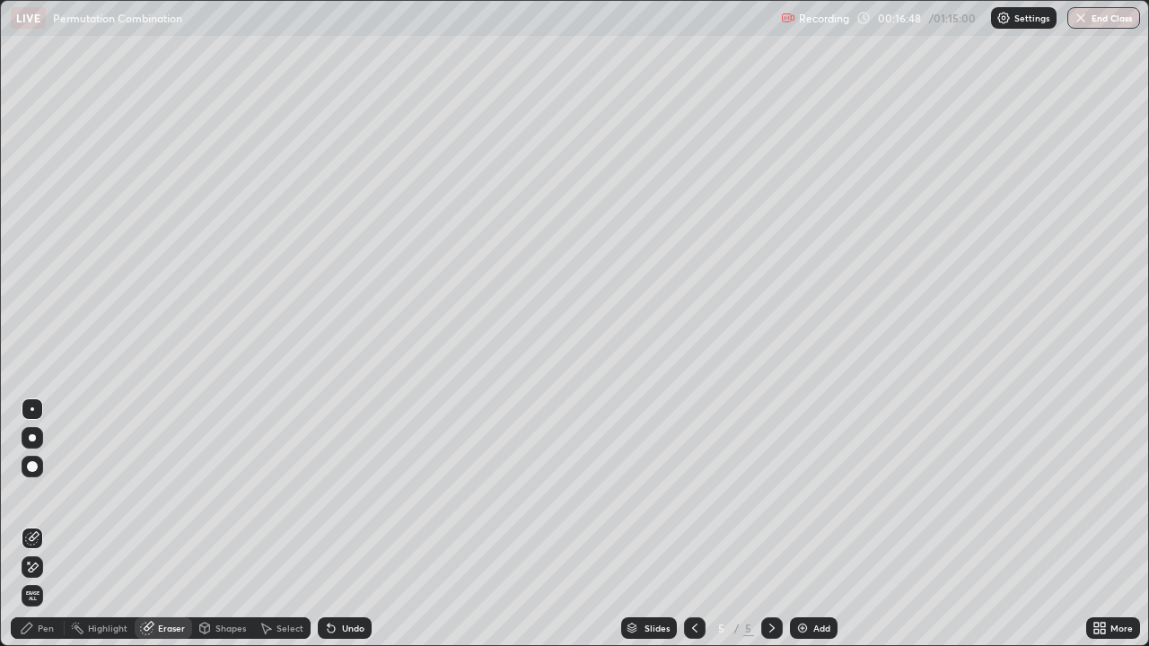
click at [49, 524] on div "Pen" at bounding box center [38, 629] width 54 height 22
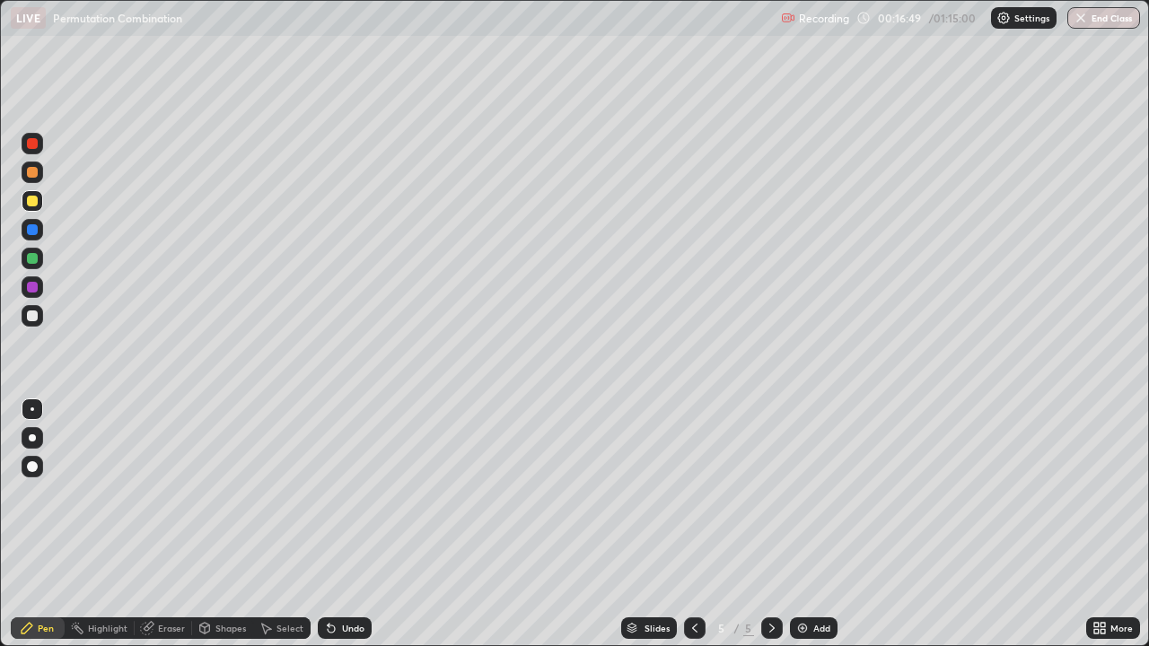
click at [31, 314] on div at bounding box center [32, 316] width 11 height 11
click at [166, 524] on div "Eraser" at bounding box center [171, 628] width 27 height 9
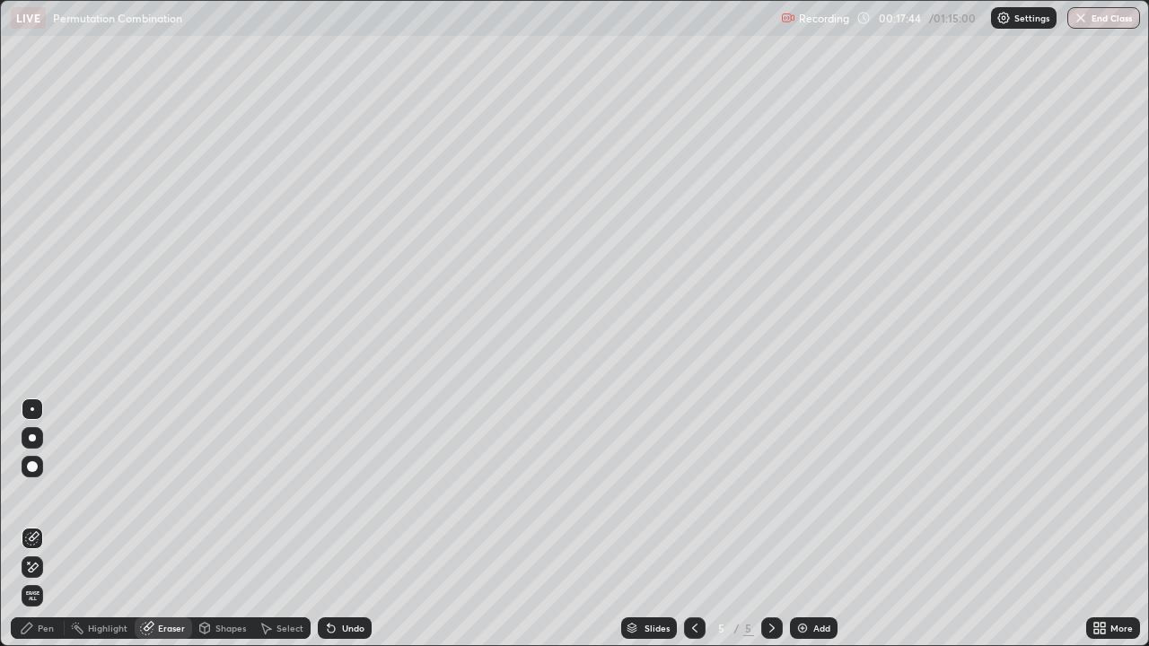
click at [49, 524] on div "Pen" at bounding box center [38, 629] width 54 height 22
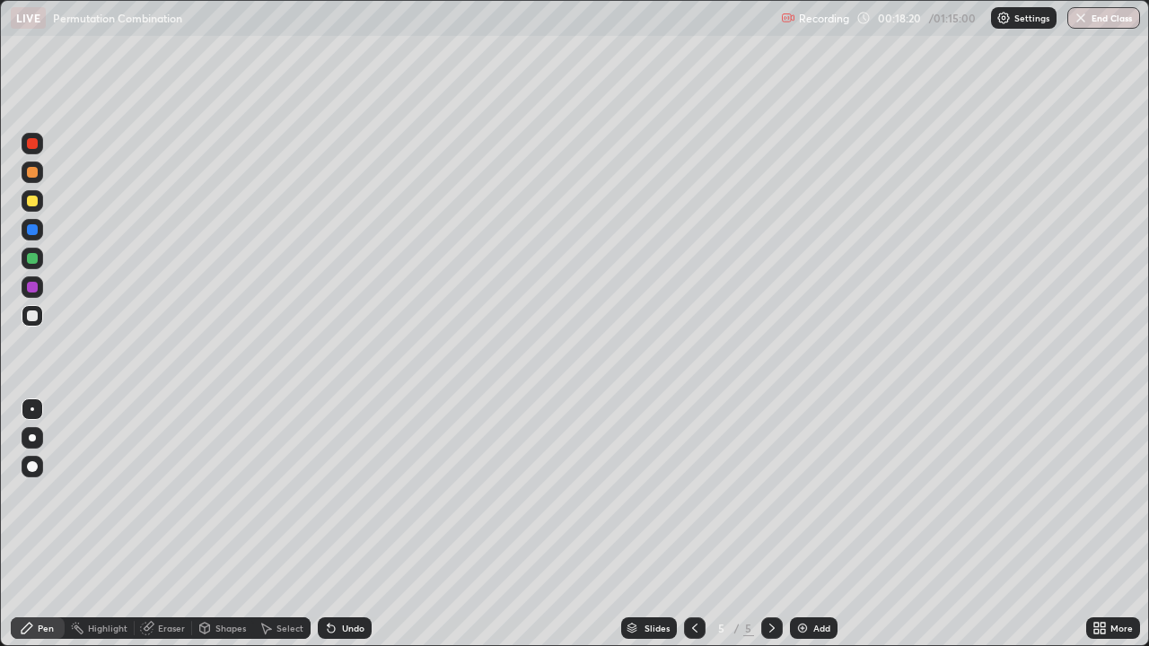
click at [36, 234] on div at bounding box center [33, 230] width 22 height 22
click at [369, 524] on div "Undo" at bounding box center [341, 629] width 61 height 36
click at [37, 314] on div at bounding box center [32, 316] width 11 height 11
click at [166, 524] on div "Eraser" at bounding box center [163, 629] width 57 height 22
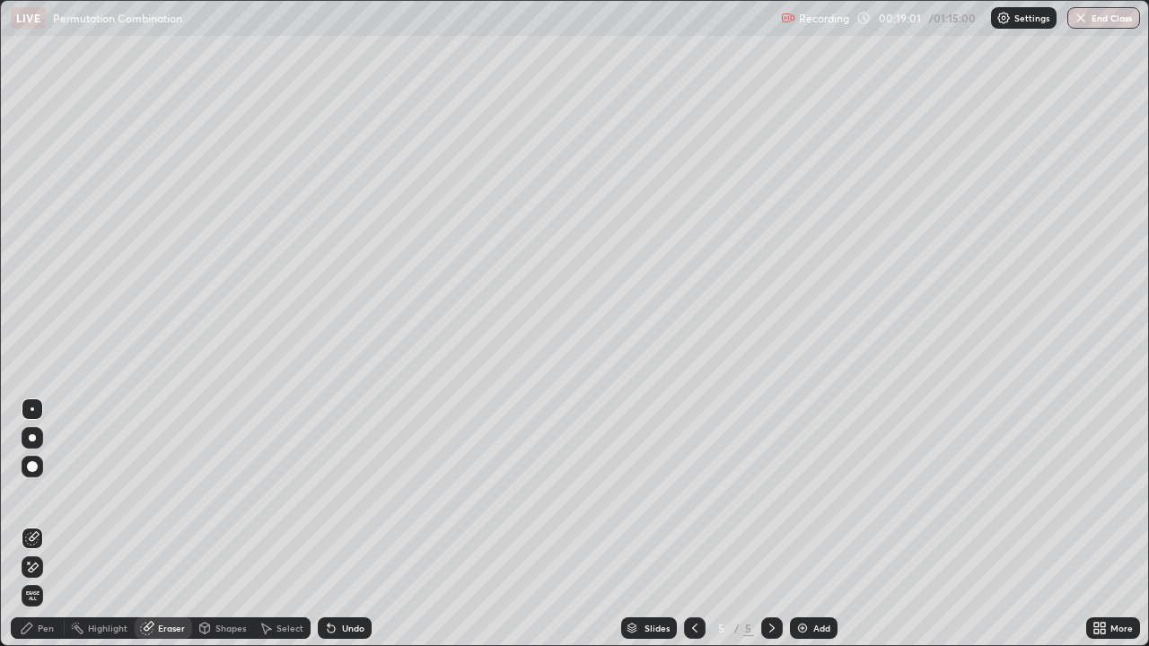
click at [49, 524] on div "Pen" at bounding box center [46, 628] width 16 height 9
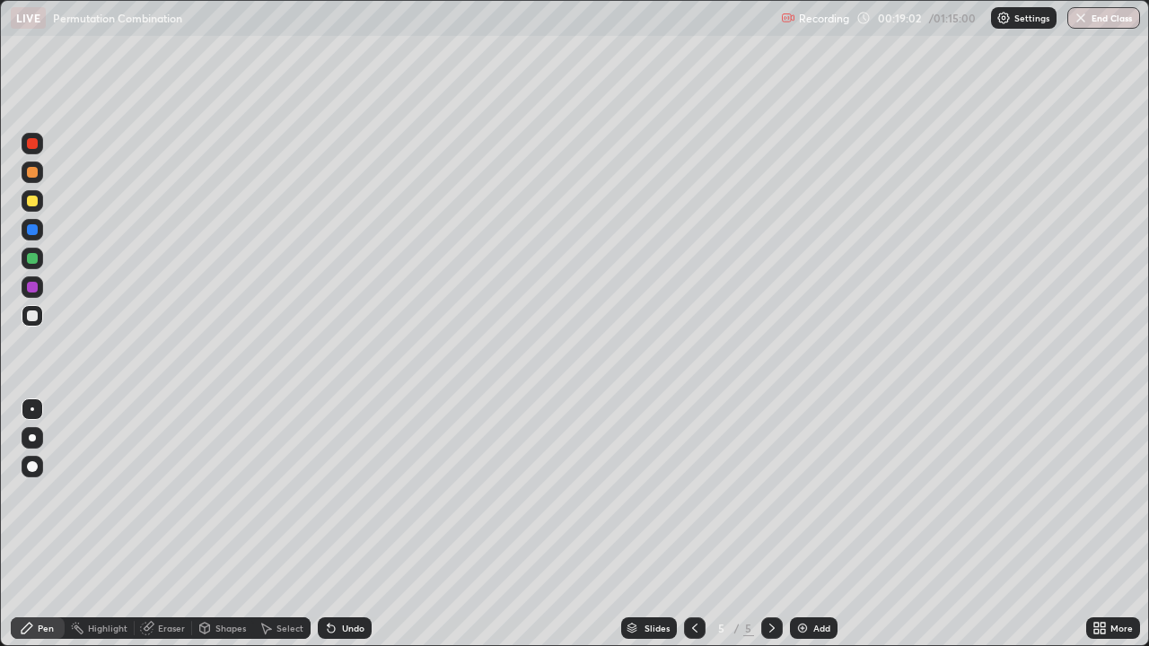
click at [32, 287] on div at bounding box center [32, 287] width 11 height 11
click at [436, 524] on div "Slides 5 / 5 Add" at bounding box center [729, 629] width 715 height 36
click at [814, 524] on div "Add" at bounding box center [822, 628] width 17 height 9
click at [34, 202] on div at bounding box center [32, 201] width 11 height 11
click at [31, 228] on div at bounding box center [32, 229] width 11 height 11
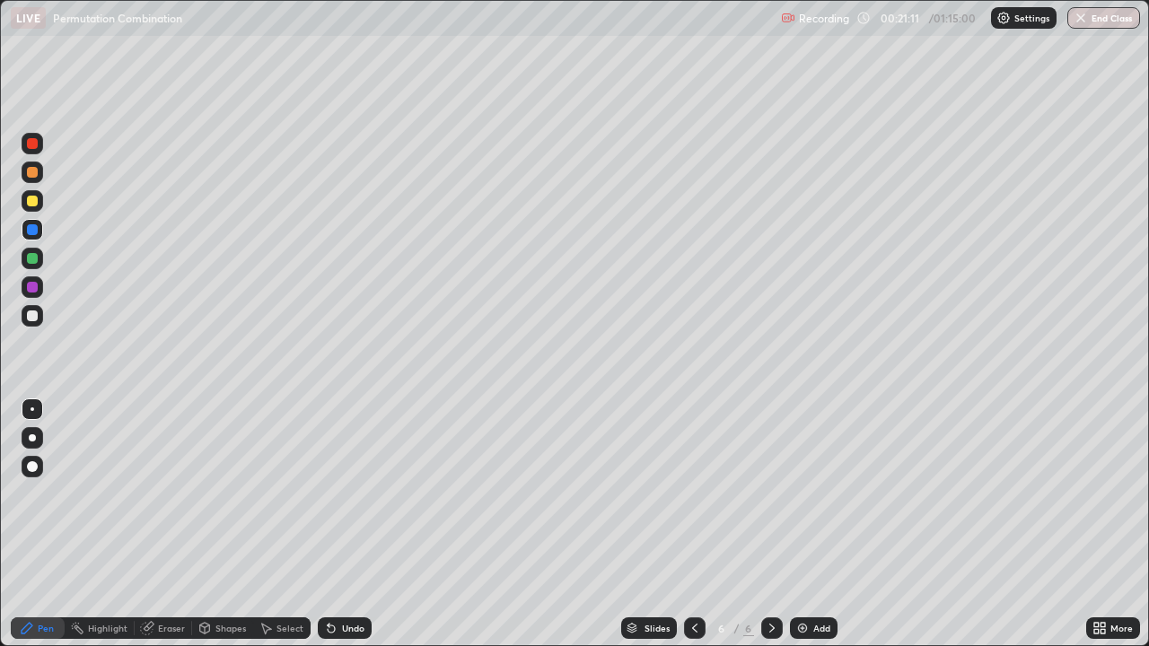
click at [36, 314] on div at bounding box center [32, 316] width 11 height 11
click at [33, 315] on div at bounding box center [32, 316] width 11 height 11
click at [31, 318] on div at bounding box center [32, 316] width 11 height 11
click at [31, 320] on div at bounding box center [32, 316] width 11 height 11
click at [36, 318] on div at bounding box center [32, 316] width 11 height 11
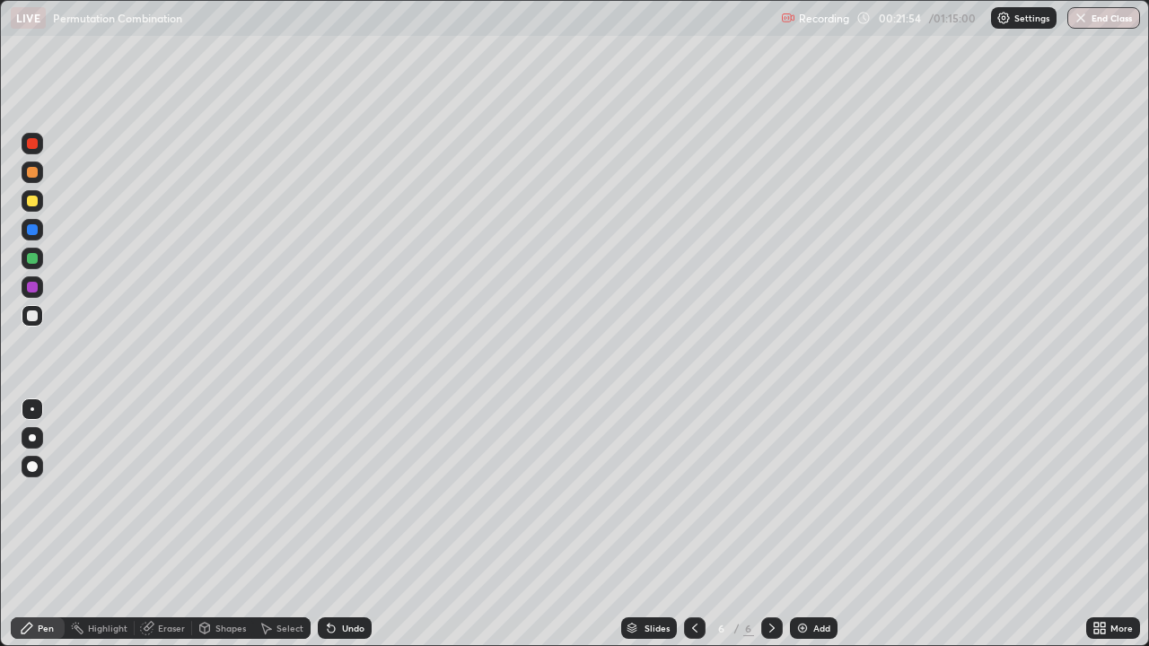
click at [37, 289] on div at bounding box center [32, 287] width 11 height 11
click at [37, 318] on div at bounding box center [32, 316] width 11 height 11
click at [176, 524] on div "Eraser" at bounding box center [171, 628] width 27 height 9
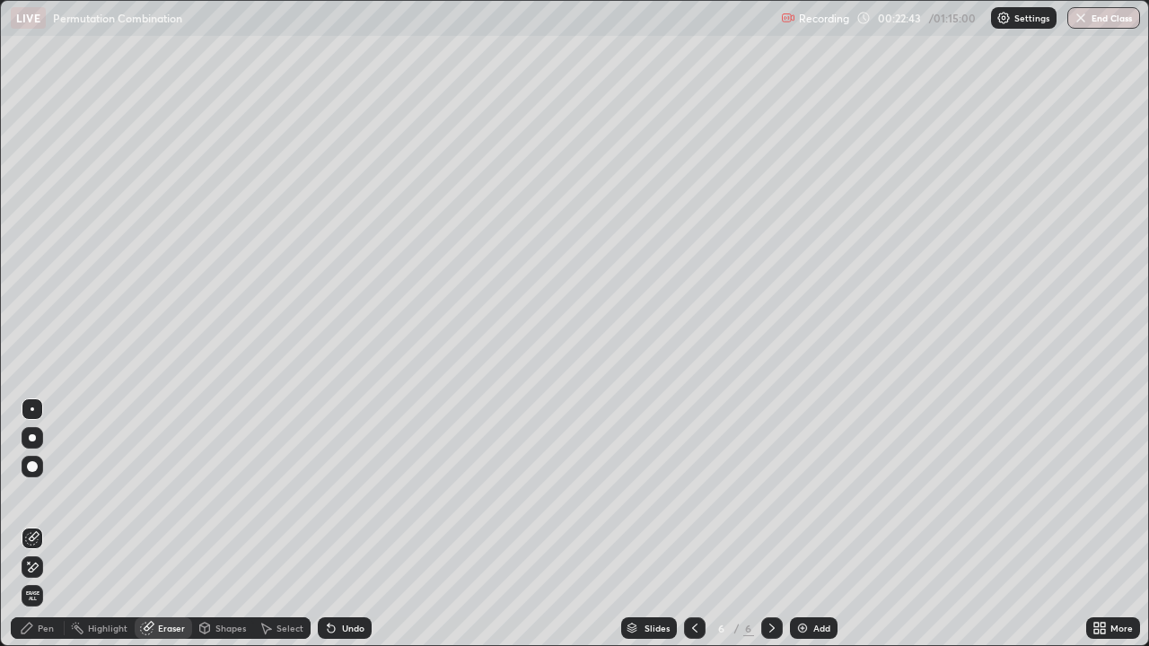
click at [54, 524] on div "Pen" at bounding box center [38, 629] width 54 height 22
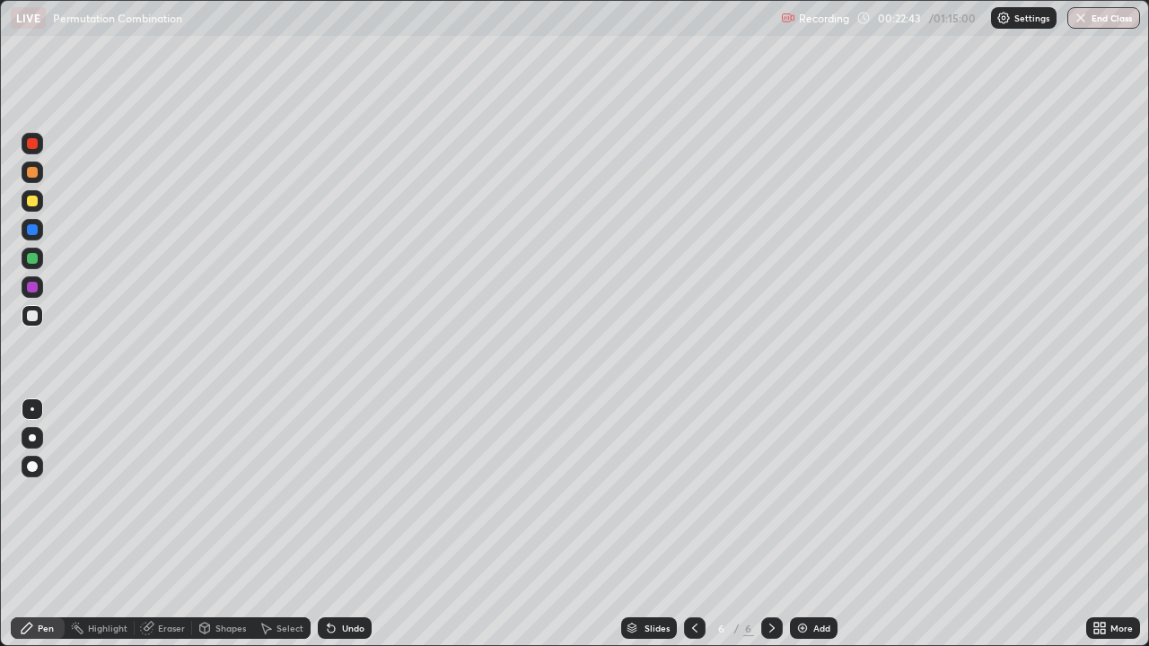
click at [33, 316] on div at bounding box center [32, 316] width 11 height 11
click at [169, 524] on div "Eraser" at bounding box center [171, 628] width 27 height 9
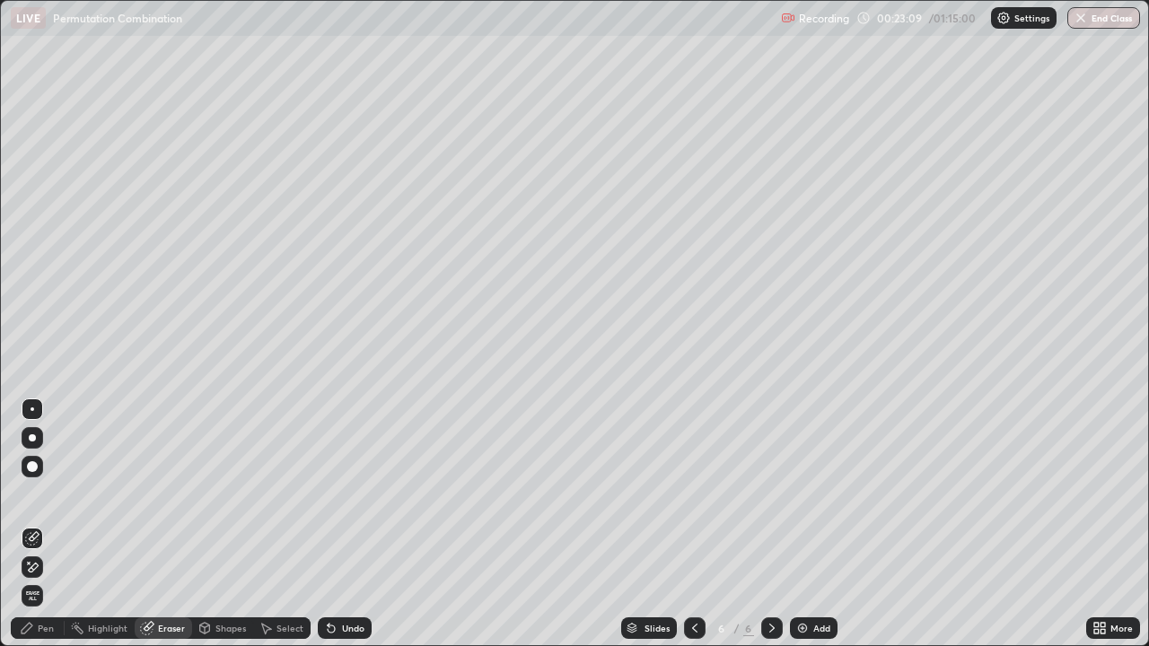
click at [52, 524] on div "Pen" at bounding box center [46, 628] width 16 height 9
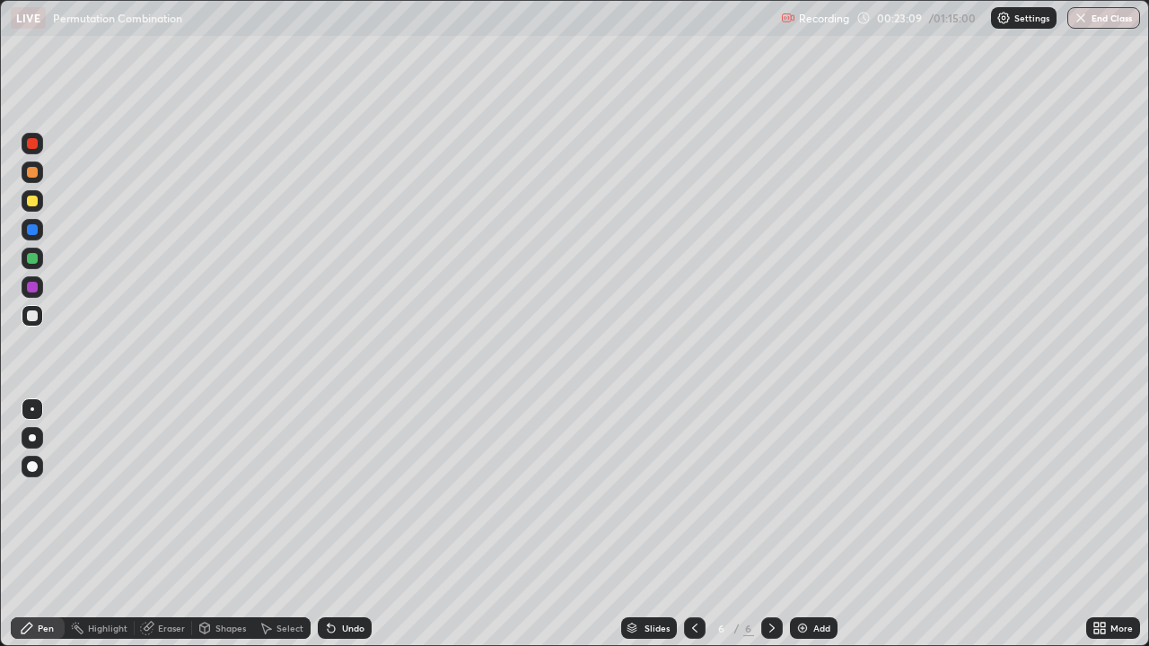
click at [33, 316] on div at bounding box center [32, 316] width 11 height 11
click at [806, 524] on img at bounding box center [803, 628] width 14 height 14
click at [31, 314] on div at bounding box center [32, 316] width 11 height 11
click at [693, 524] on icon at bounding box center [695, 628] width 14 height 14
click at [168, 524] on div "Eraser" at bounding box center [171, 628] width 27 height 9
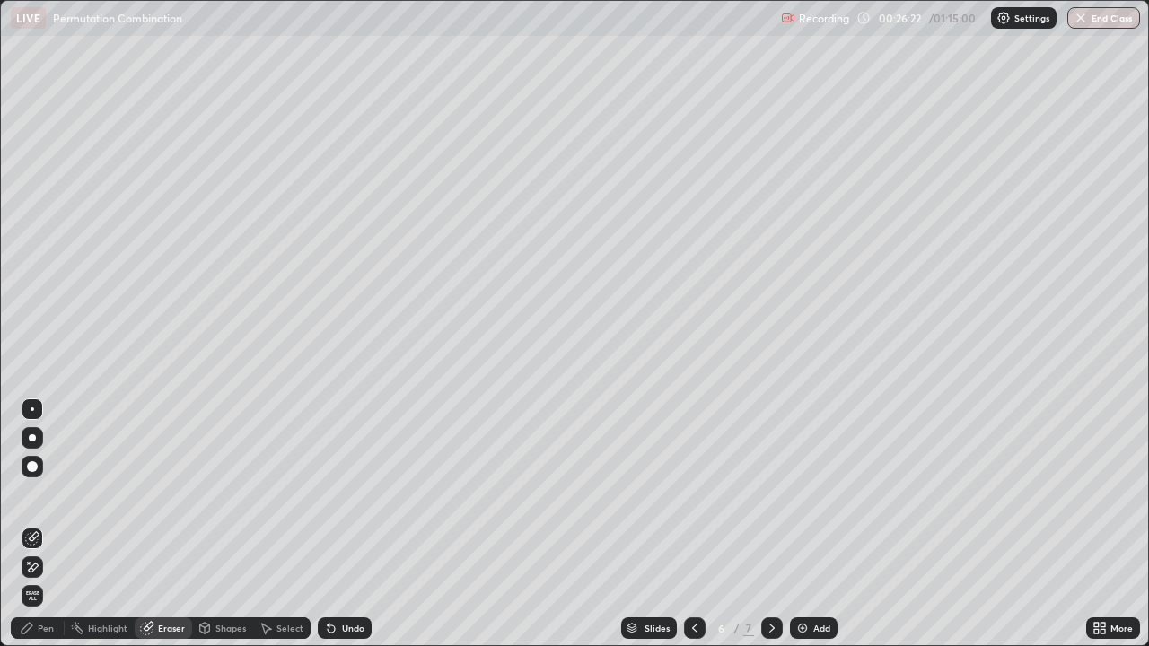
click at [34, 524] on div "Pen" at bounding box center [38, 629] width 54 height 22
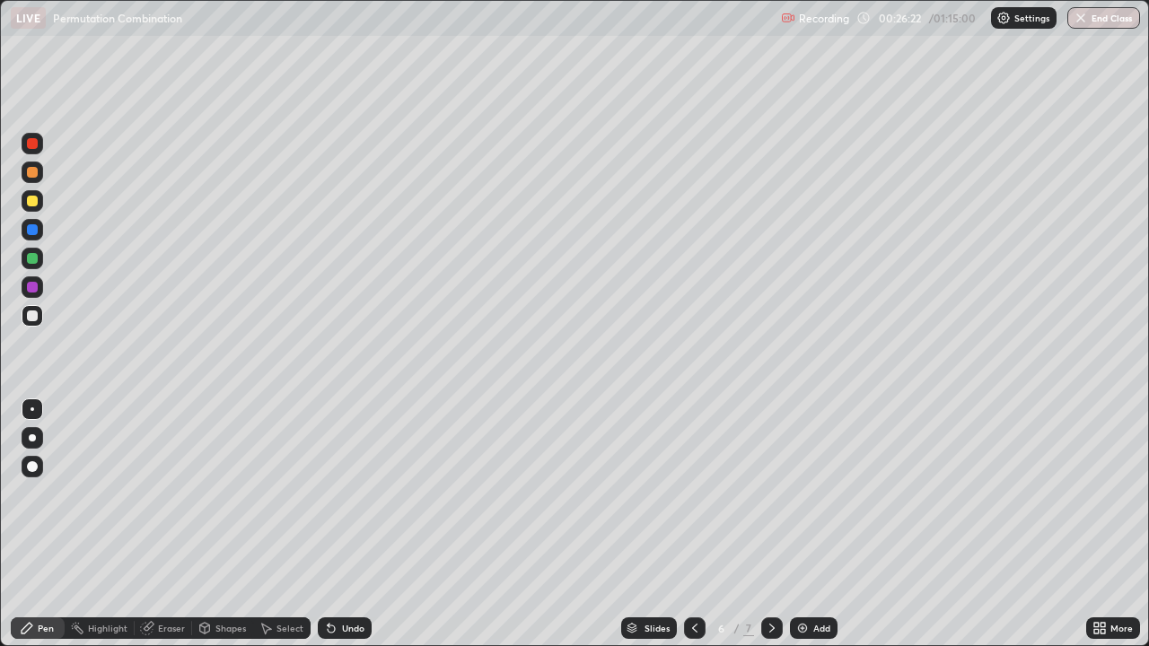
click at [33, 316] on div at bounding box center [32, 316] width 11 height 11
click at [770, 524] on icon at bounding box center [772, 628] width 14 height 14
click at [33, 314] on div at bounding box center [32, 316] width 11 height 11
click at [33, 259] on div at bounding box center [32, 258] width 11 height 11
click at [32, 287] on div at bounding box center [32, 287] width 11 height 11
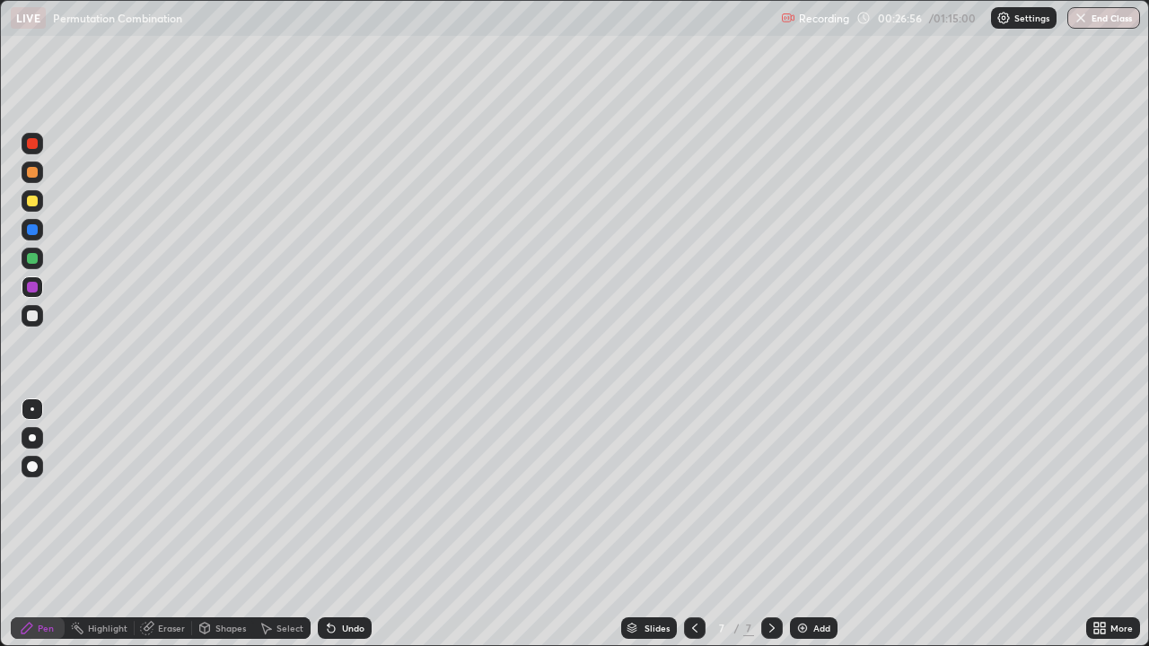
click at [33, 319] on div at bounding box center [32, 316] width 11 height 11
click at [176, 524] on div "Eraser" at bounding box center [163, 629] width 57 height 22
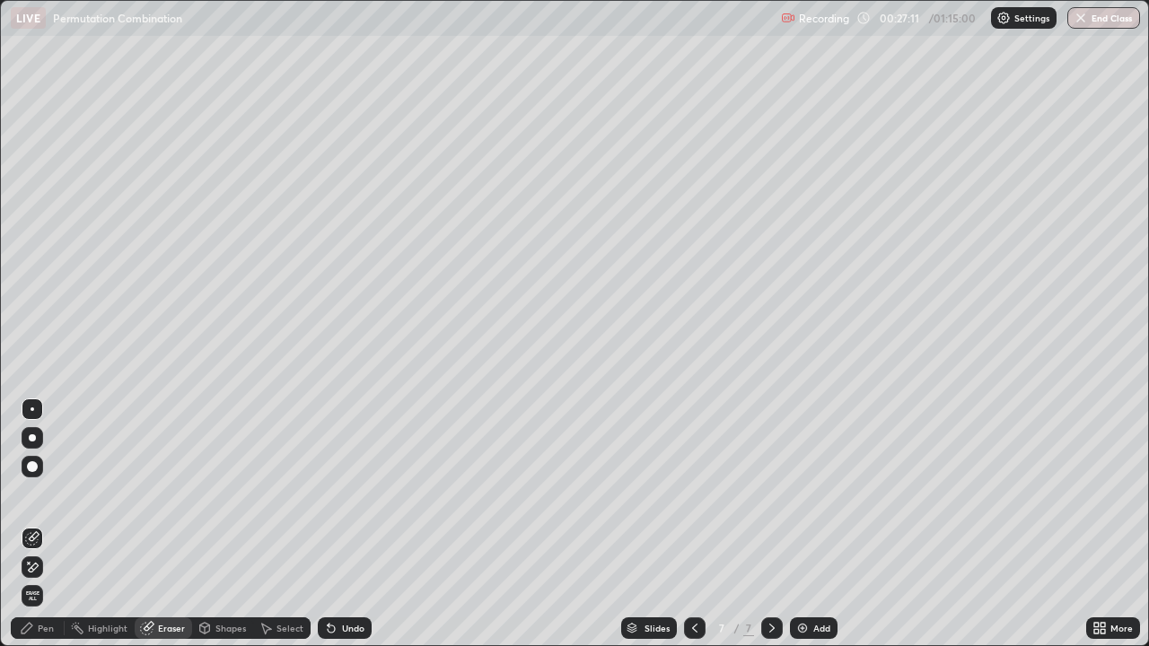
click at [47, 524] on div "Pen" at bounding box center [38, 629] width 54 height 22
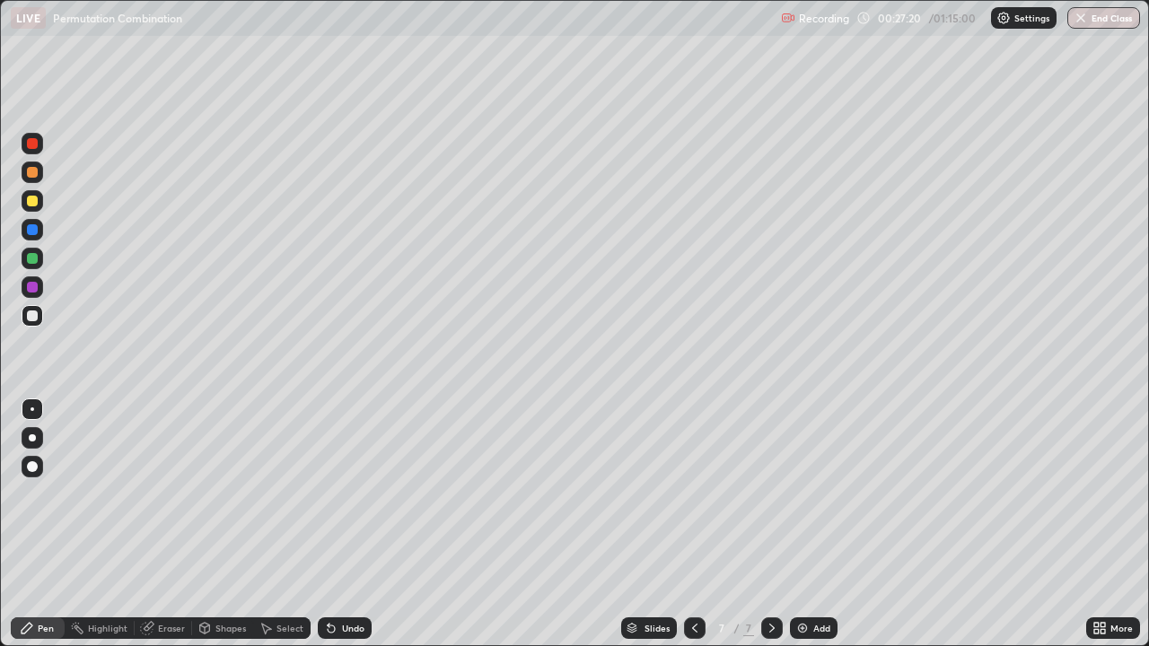
click at [30, 206] on div at bounding box center [32, 201] width 11 height 11
click at [36, 320] on div at bounding box center [32, 316] width 11 height 11
click at [33, 316] on div at bounding box center [32, 316] width 11 height 11
click at [37, 317] on div at bounding box center [32, 316] width 11 height 11
click at [29, 322] on div at bounding box center [33, 316] width 22 height 22
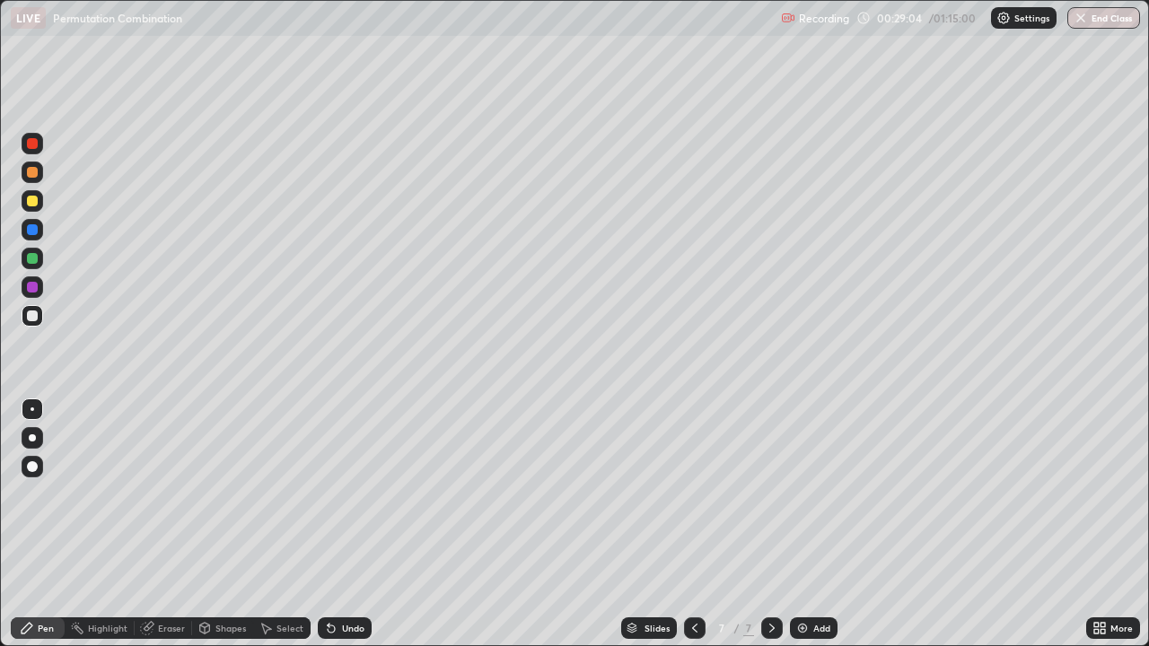
click at [36, 325] on div at bounding box center [33, 316] width 22 height 22
click at [182, 524] on div "Eraser" at bounding box center [171, 628] width 27 height 9
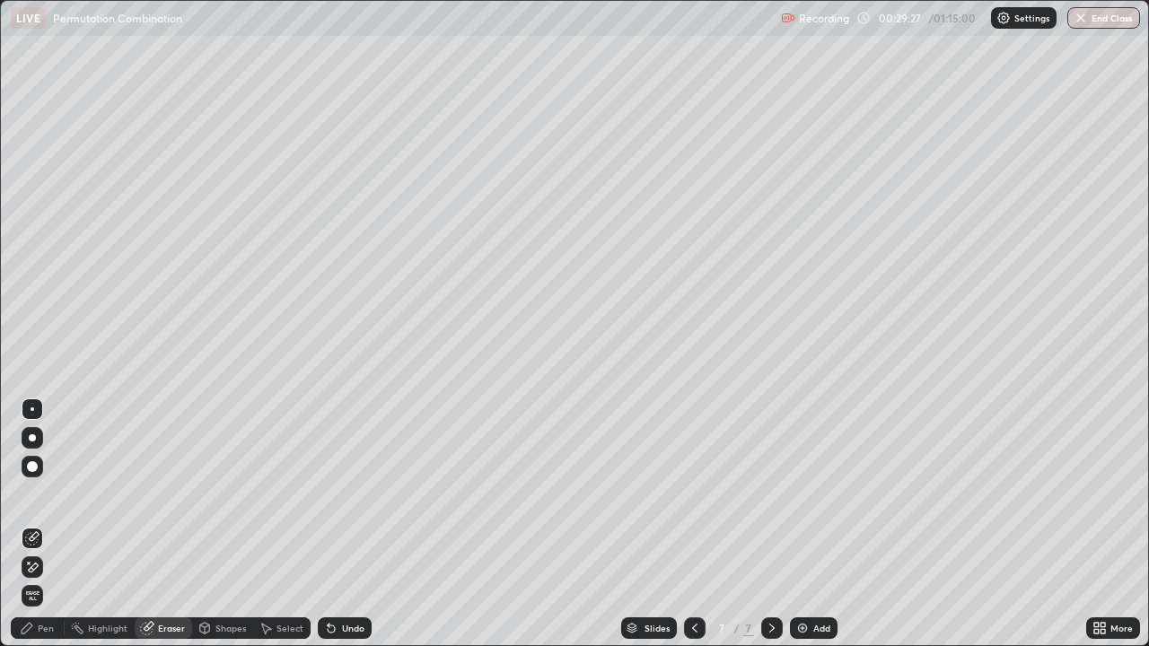
click at [48, 524] on div "Pen" at bounding box center [38, 629] width 54 height 22
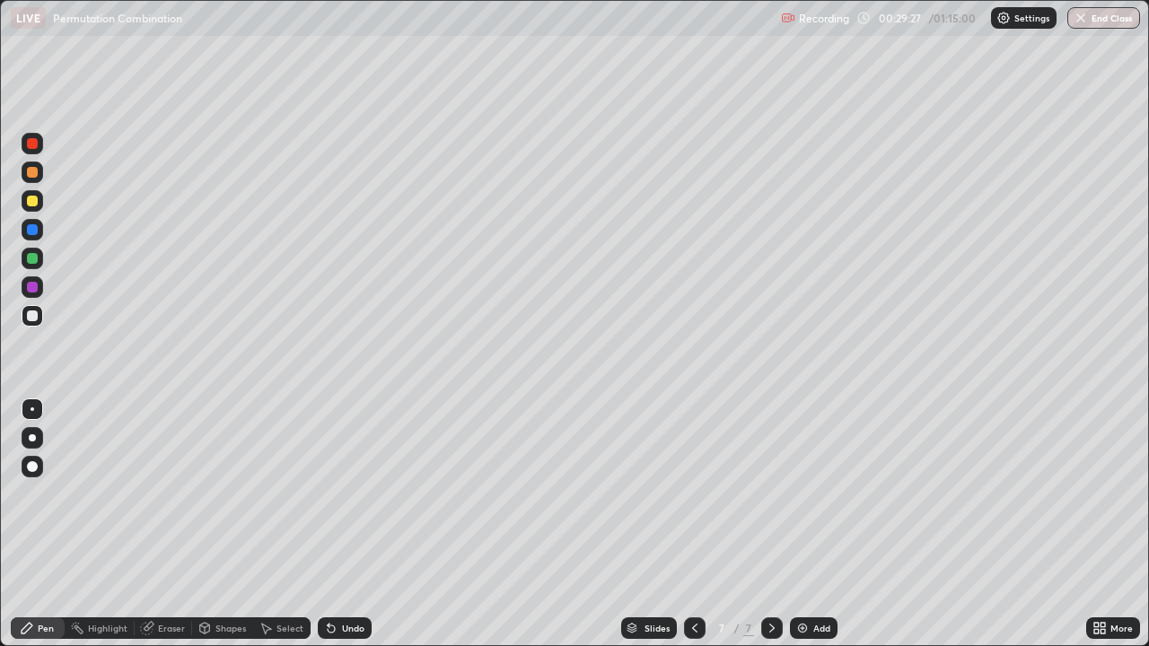
click at [40, 289] on div at bounding box center [33, 288] width 22 height 22
click at [36, 200] on div at bounding box center [32, 201] width 11 height 11
click at [39, 310] on div at bounding box center [33, 316] width 22 height 22
click at [41, 286] on div at bounding box center [33, 288] width 22 height 22
click at [40, 231] on div at bounding box center [33, 230] width 22 height 22
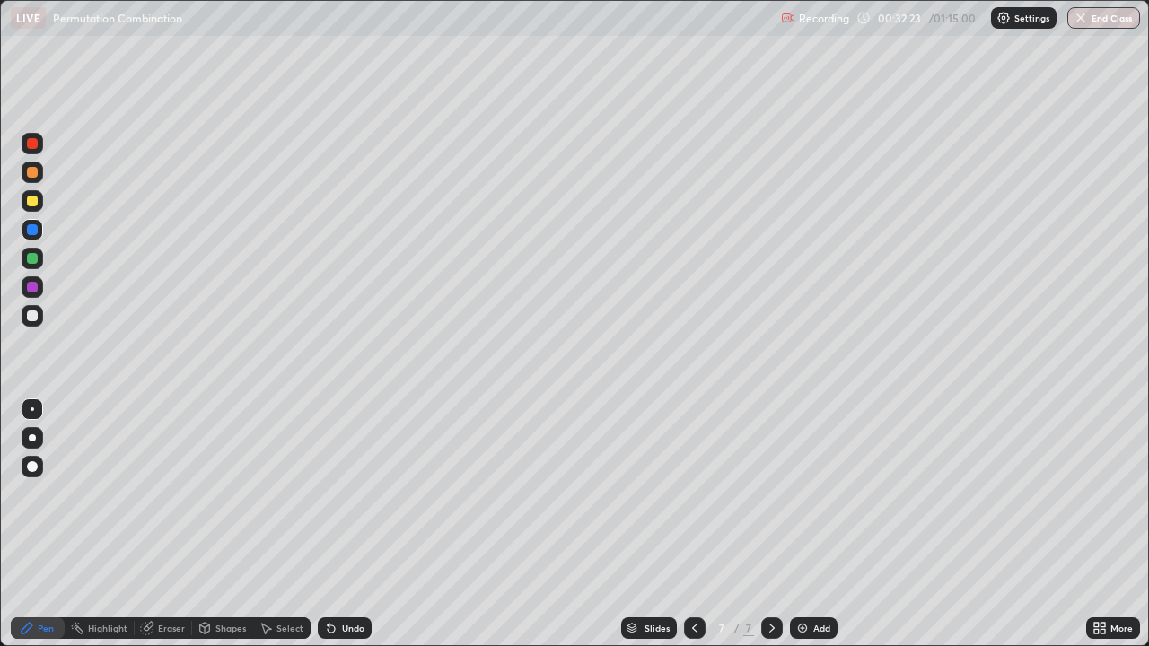
click at [821, 524] on div "Add" at bounding box center [814, 629] width 48 height 22
click at [40, 320] on div at bounding box center [33, 316] width 22 height 22
click at [154, 524] on div "Eraser" at bounding box center [163, 629] width 57 height 22
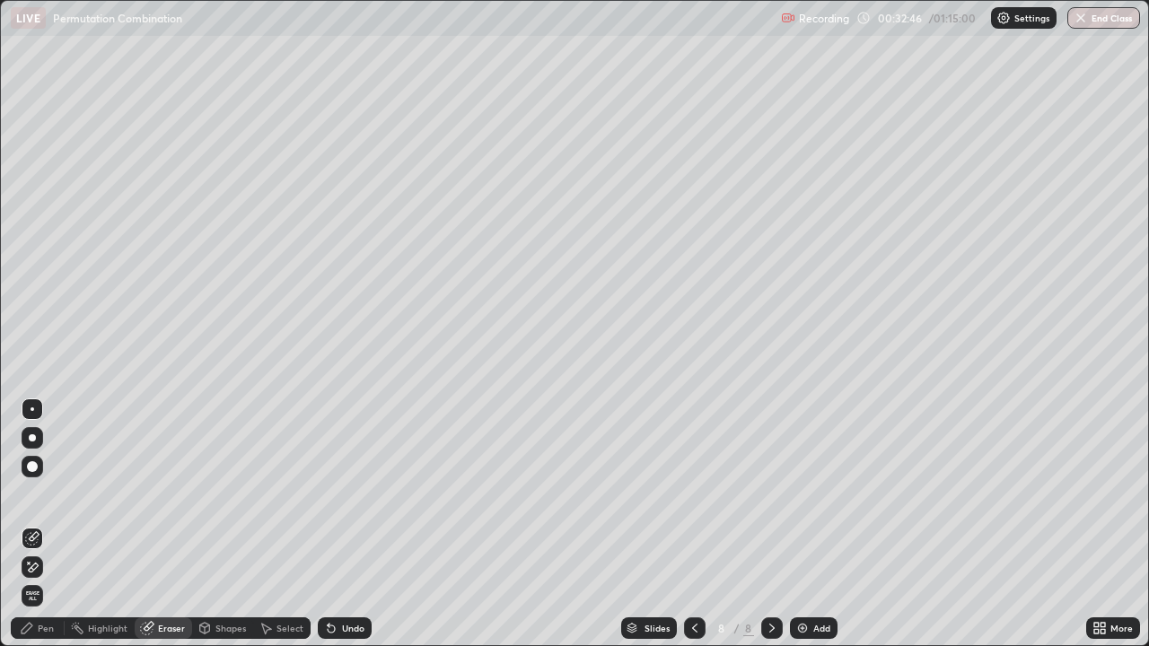
click at [49, 524] on div "Pen" at bounding box center [38, 629] width 54 height 22
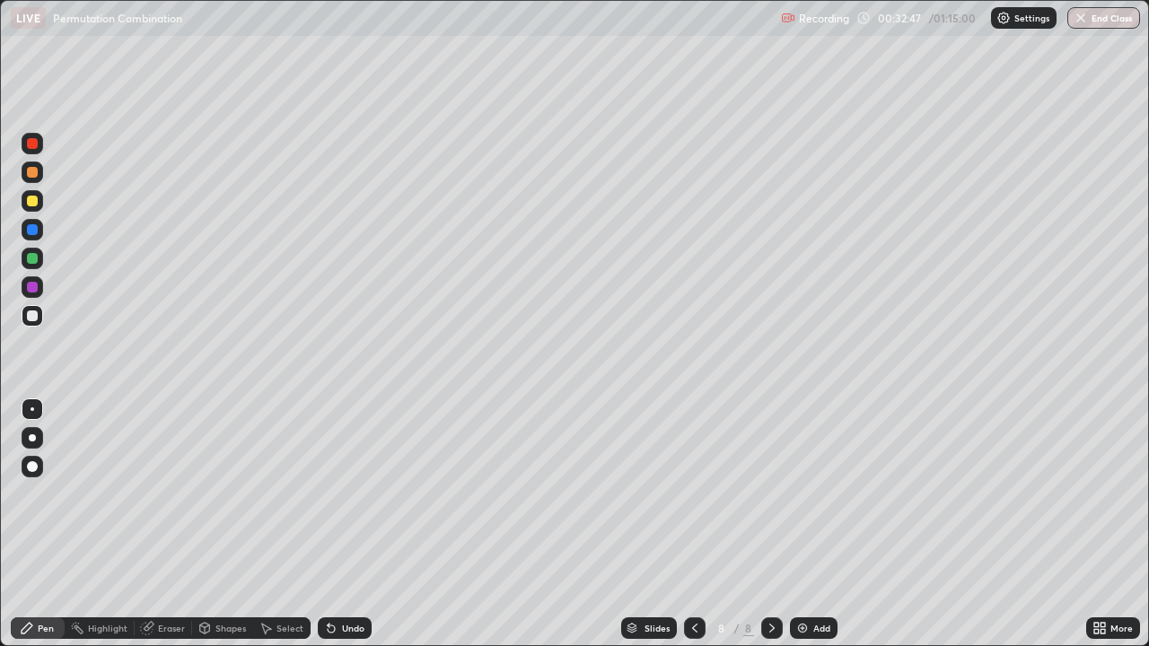
click at [31, 324] on div at bounding box center [33, 316] width 22 height 22
click at [30, 262] on div at bounding box center [32, 258] width 11 height 11
click at [31, 286] on div at bounding box center [32, 287] width 11 height 11
click at [31, 318] on div at bounding box center [32, 316] width 11 height 11
click at [31, 260] on div at bounding box center [32, 258] width 11 height 11
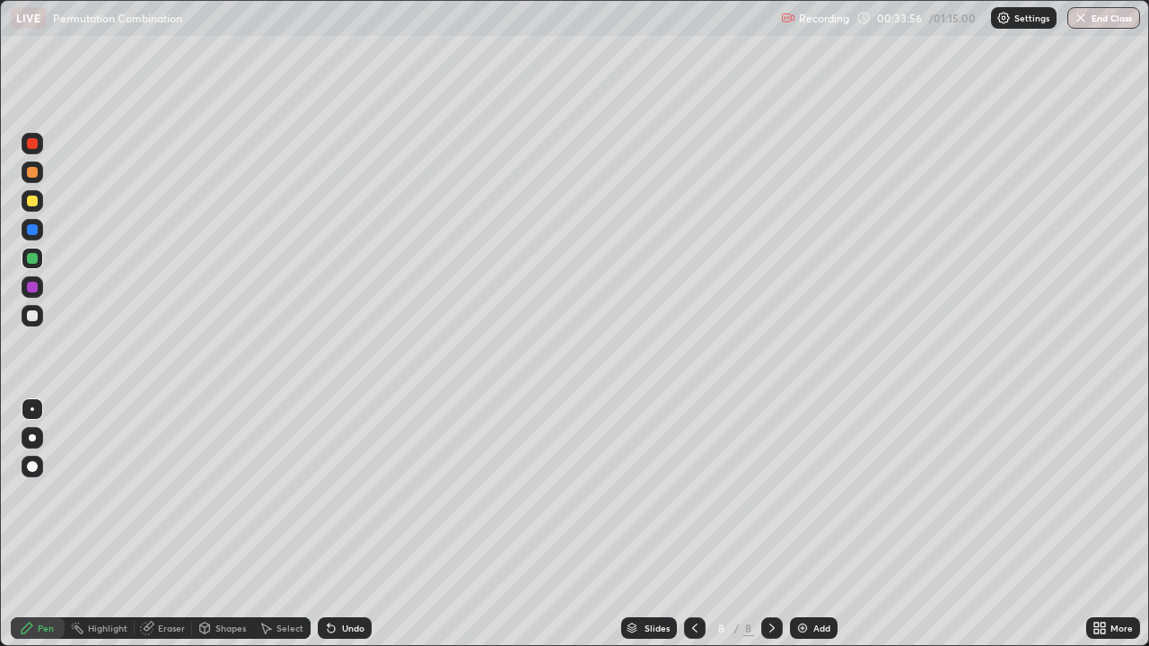
click at [40, 233] on div at bounding box center [33, 230] width 22 height 22
click at [175, 524] on div "Eraser" at bounding box center [171, 628] width 27 height 9
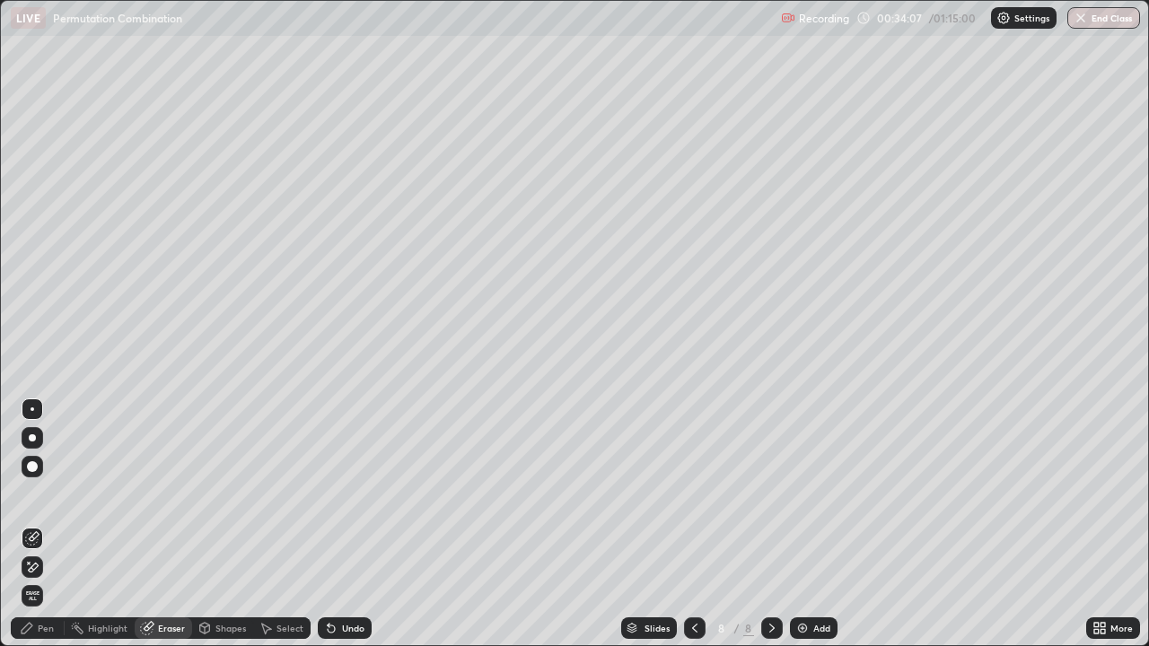
click at [50, 524] on div "Pen" at bounding box center [38, 629] width 54 height 22
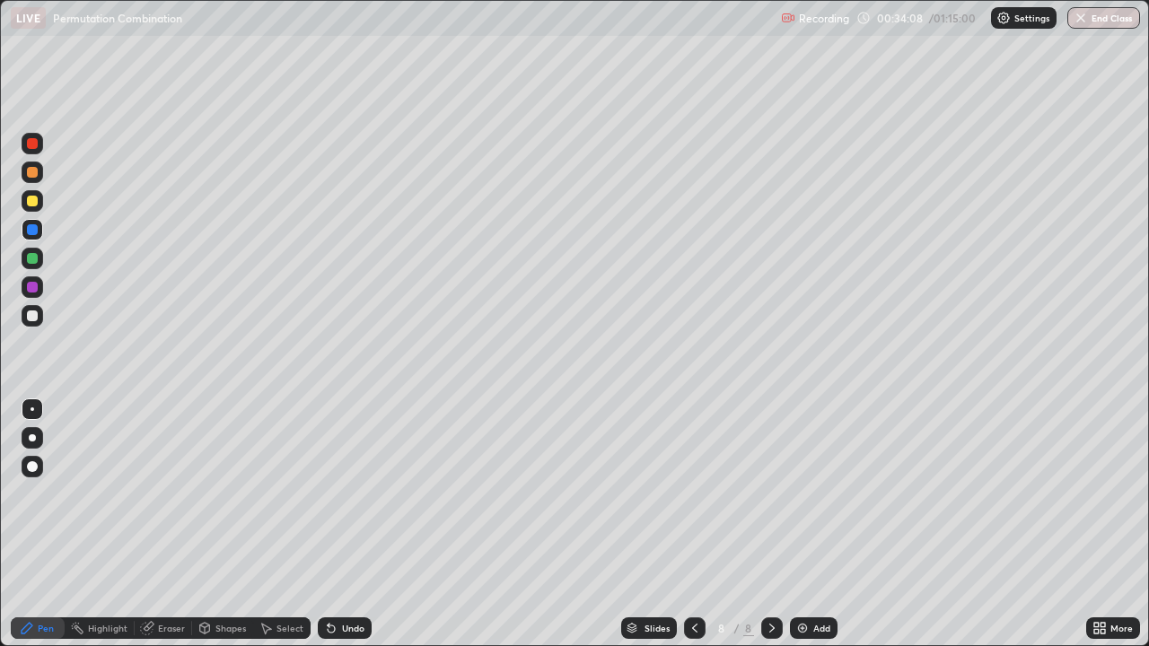
click at [35, 229] on div at bounding box center [32, 229] width 11 height 11
click at [39, 316] on div at bounding box center [33, 316] width 22 height 22
click at [37, 200] on div at bounding box center [32, 201] width 11 height 11
click at [33, 316] on div at bounding box center [32, 316] width 11 height 11
click at [172, 524] on div "Eraser" at bounding box center [171, 628] width 27 height 9
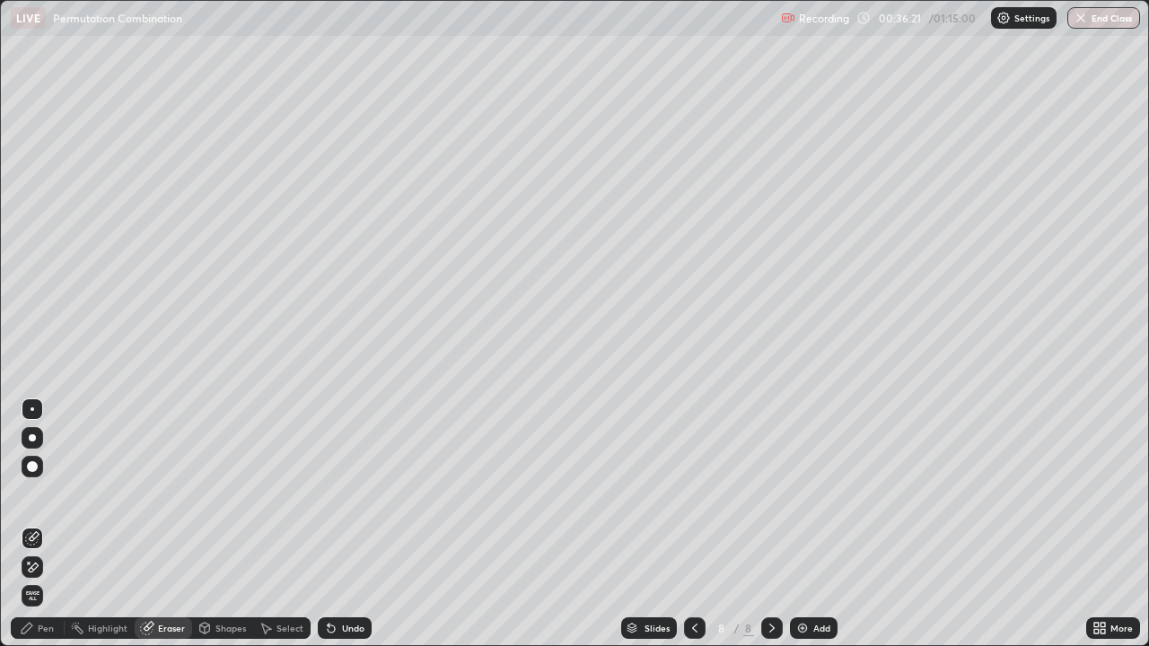
click at [50, 524] on div "Pen" at bounding box center [46, 628] width 16 height 9
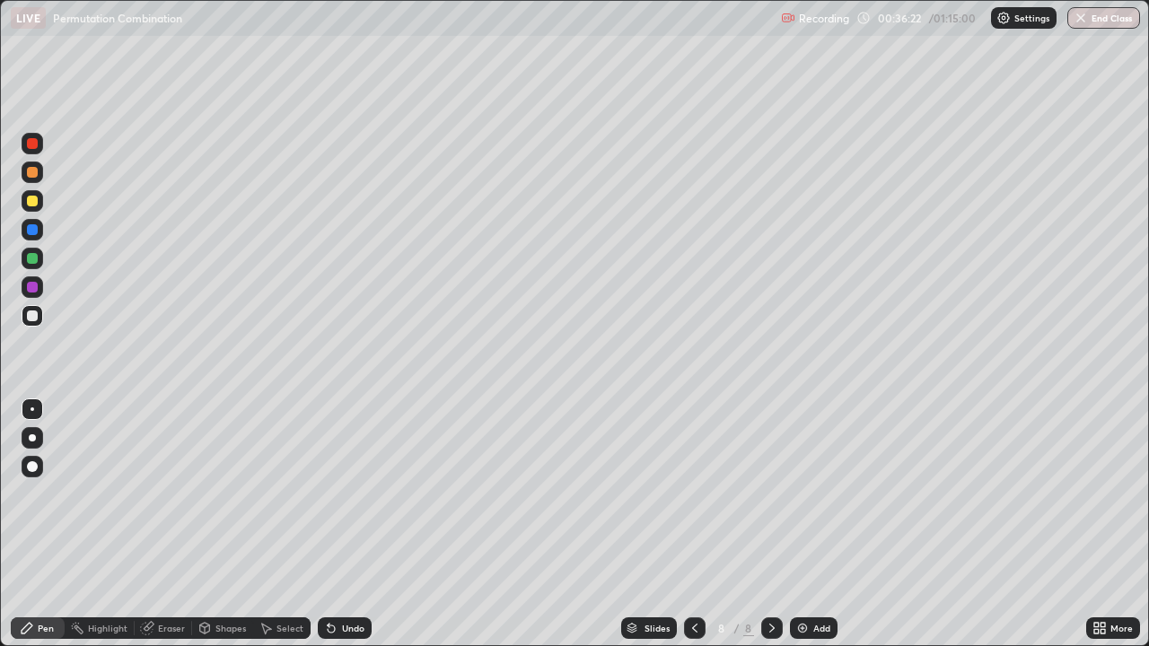
click at [33, 230] on div at bounding box center [32, 229] width 11 height 11
click at [31, 320] on div at bounding box center [32, 316] width 11 height 11
click at [41, 313] on div at bounding box center [33, 316] width 22 height 22
click at [167, 524] on div "Eraser" at bounding box center [171, 628] width 27 height 9
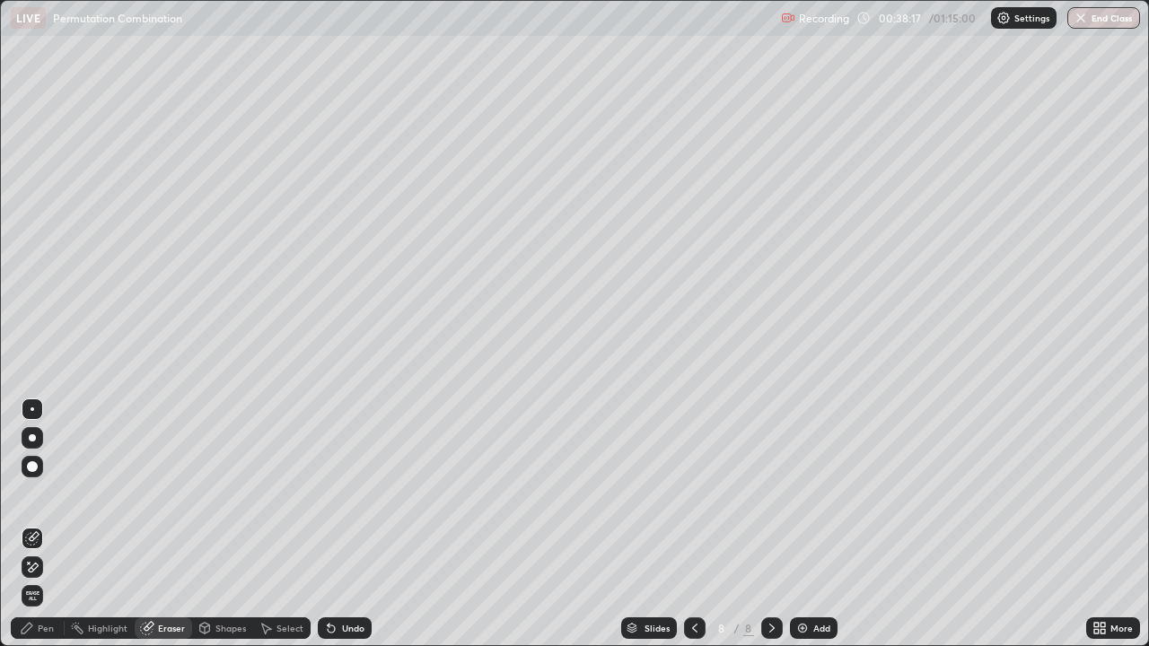
click at [42, 524] on div "Pen" at bounding box center [38, 629] width 54 height 22
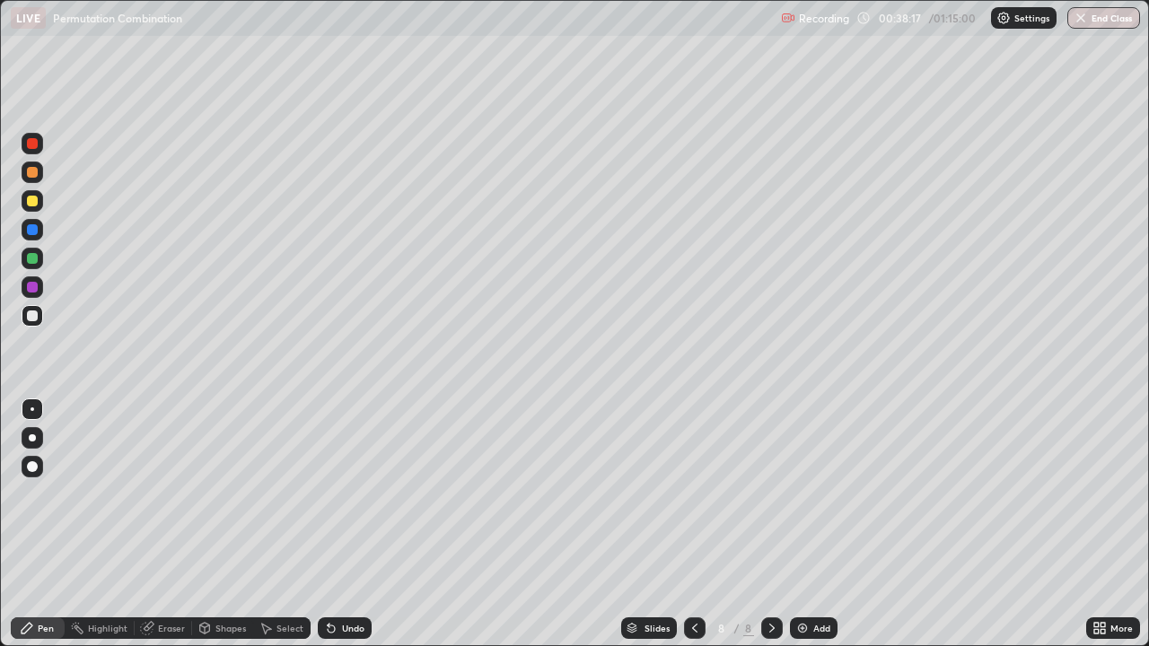
click at [37, 317] on div at bounding box center [32, 316] width 11 height 11
click at [173, 524] on div "Eraser" at bounding box center [171, 628] width 27 height 9
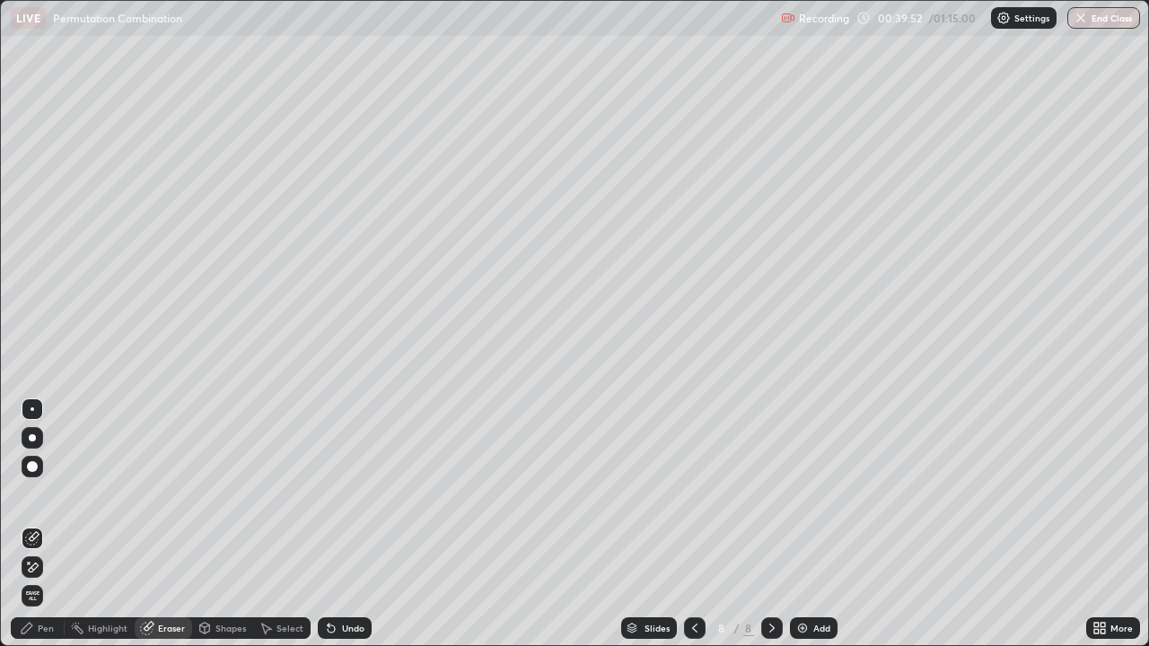
click at [796, 524] on img at bounding box center [803, 628] width 14 height 14
click at [800, 524] on img at bounding box center [803, 628] width 14 height 14
click at [801, 524] on img at bounding box center [803, 628] width 14 height 14
click at [57, 524] on div "Pen" at bounding box center [38, 629] width 54 height 22
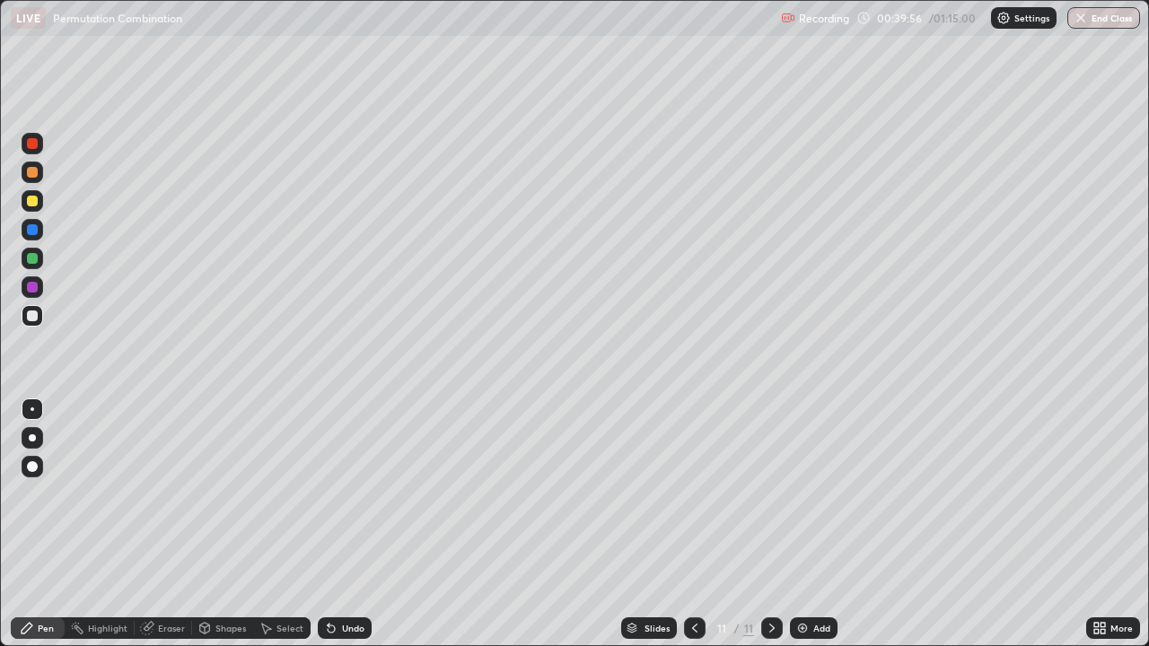
click at [29, 316] on div at bounding box center [32, 316] width 11 height 11
click at [36, 319] on div at bounding box center [32, 316] width 11 height 11
click at [36, 318] on div at bounding box center [32, 316] width 11 height 11
click at [37, 317] on div at bounding box center [32, 316] width 11 height 11
click at [36, 313] on div at bounding box center [32, 316] width 11 height 11
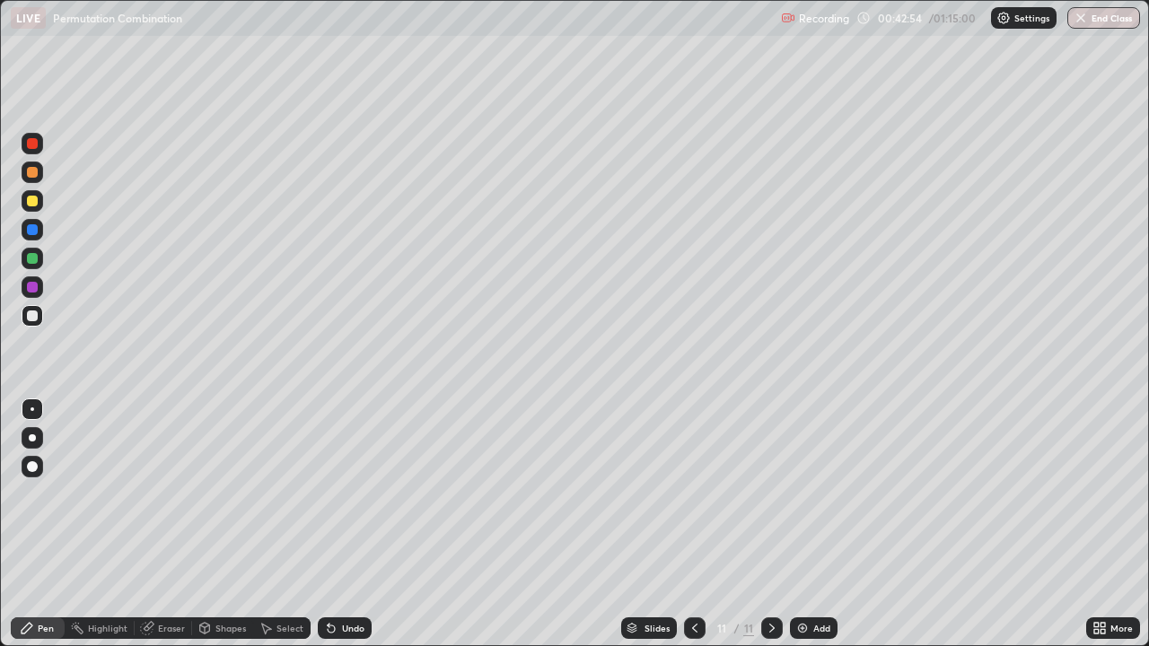
click at [32, 259] on div at bounding box center [32, 258] width 11 height 11
click at [39, 312] on div at bounding box center [33, 316] width 22 height 22
click at [831, 524] on div "Add" at bounding box center [814, 629] width 48 height 22
click at [34, 318] on div at bounding box center [32, 316] width 11 height 11
click at [28, 200] on div at bounding box center [32, 201] width 11 height 11
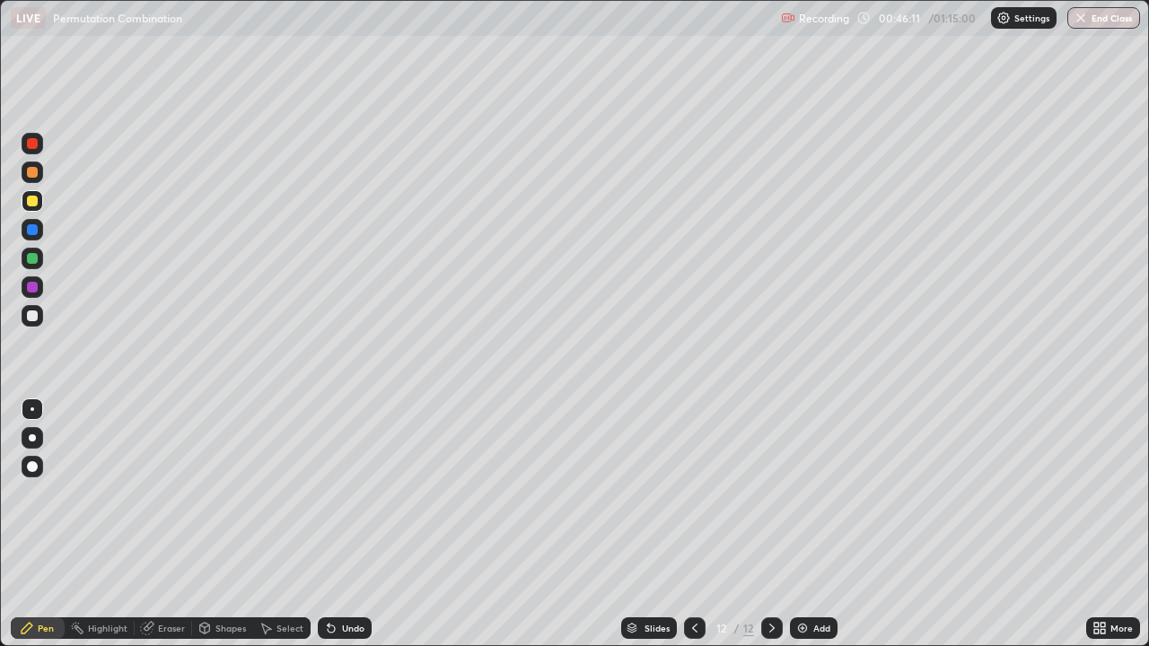
click at [36, 314] on div at bounding box center [32, 316] width 11 height 11
click at [36, 319] on div at bounding box center [32, 316] width 11 height 11
click at [175, 524] on div "Eraser" at bounding box center [163, 629] width 57 height 22
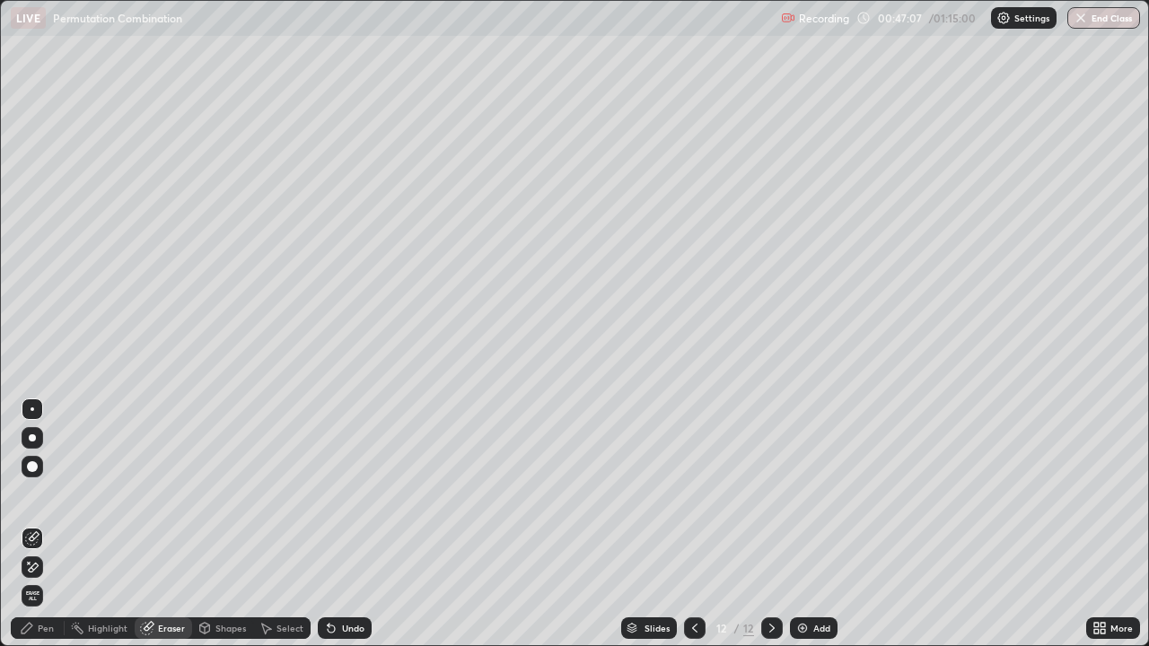
click at [48, 524] on div "Pen" at bounding box center [38, 629] width 54 height 22
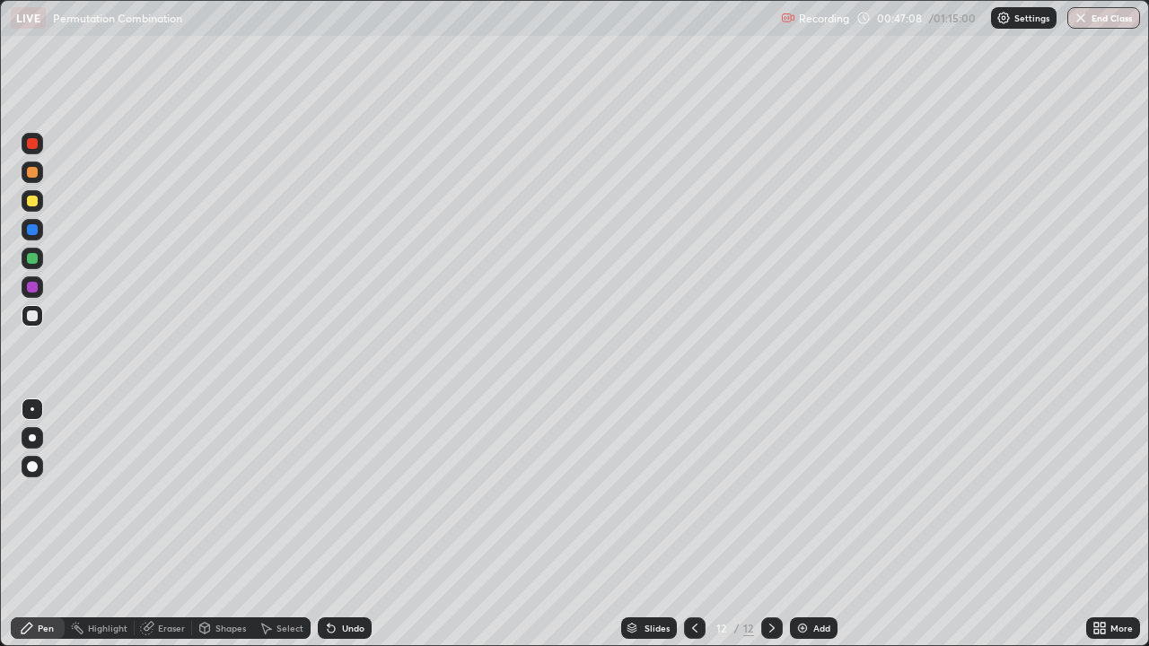
click at [30, 326] on div at bounding box center [33, 316] width 22 height 22
click at [169, 524] on div "Eraser" at bounding box center [171, 628] width 27 height 9
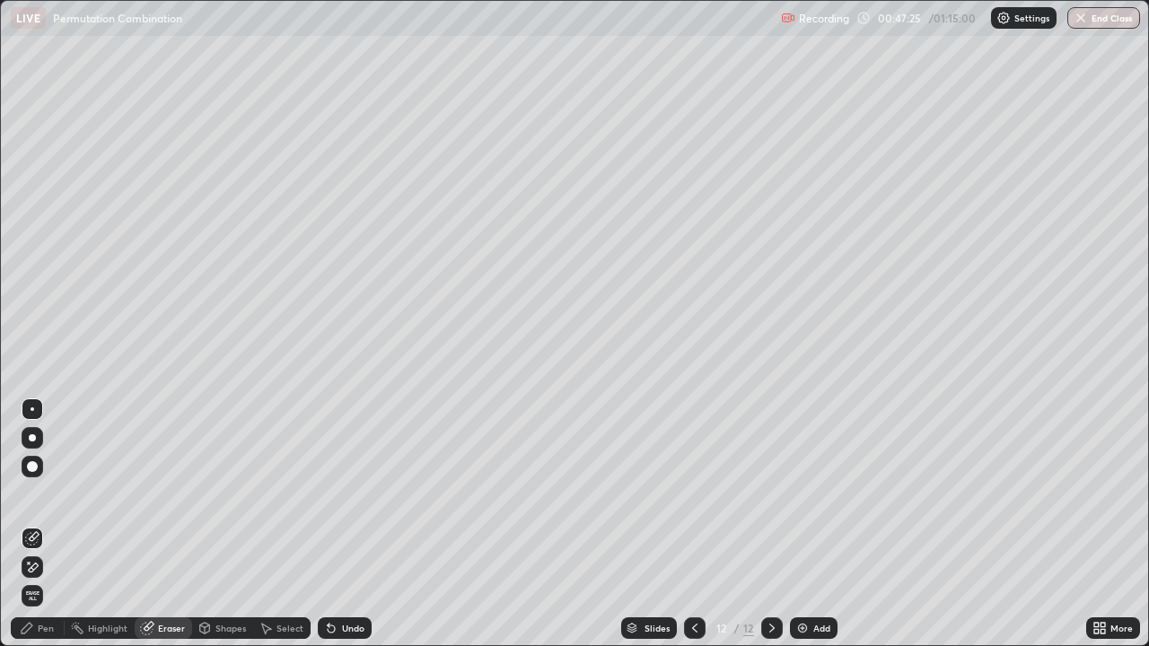
click at [56, 524] on div "Pen" at bounding box center [38, 629] width 54 height 22
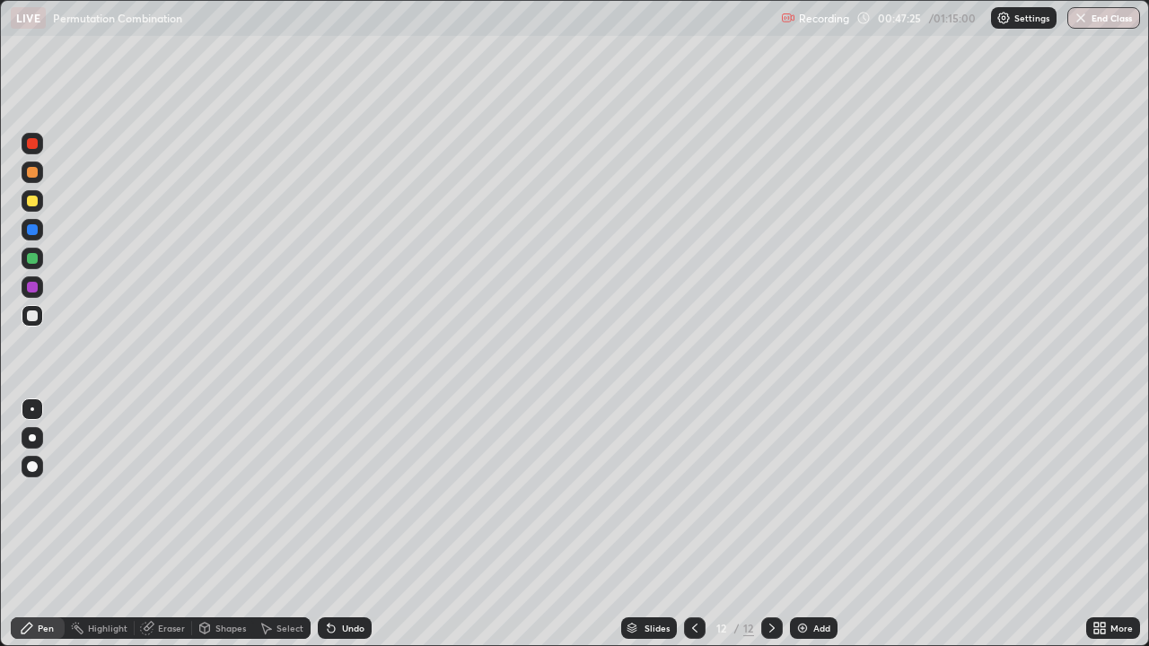
click at [39, 313] on div at bounding box center [33, 316] width 22 height 22
click at [174, 524] on div "Eraser" at bounding box center [171, 628] width 27 height 9
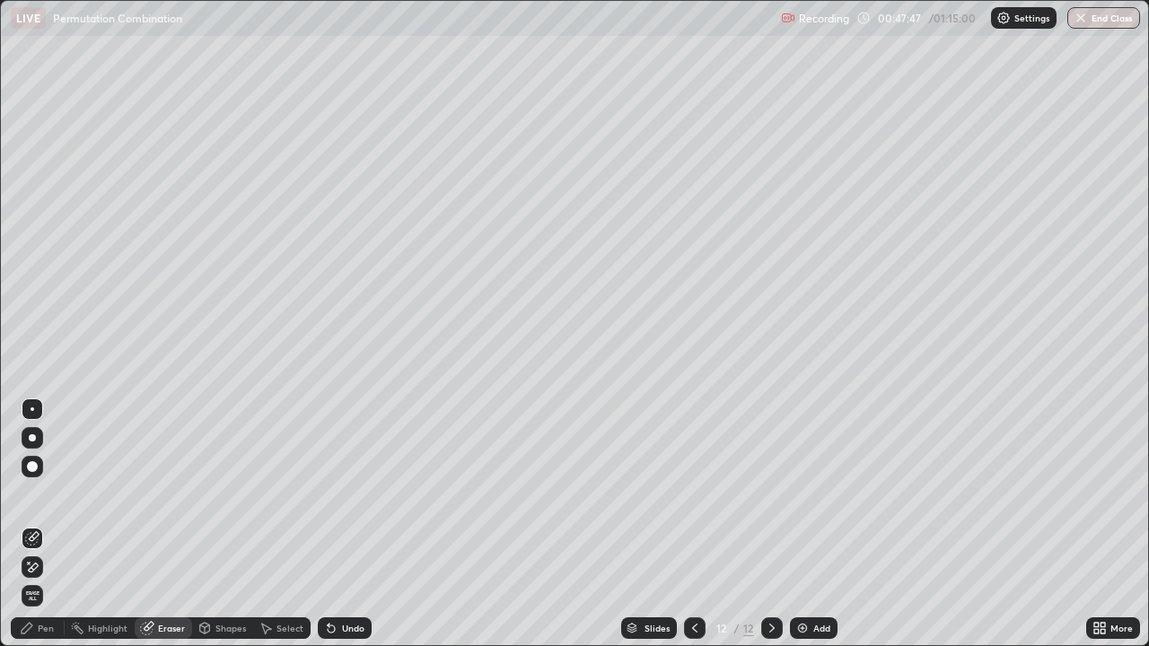
click at [39, 524] on div "Pen" at bounding box center [38, 629] width 54 height 22
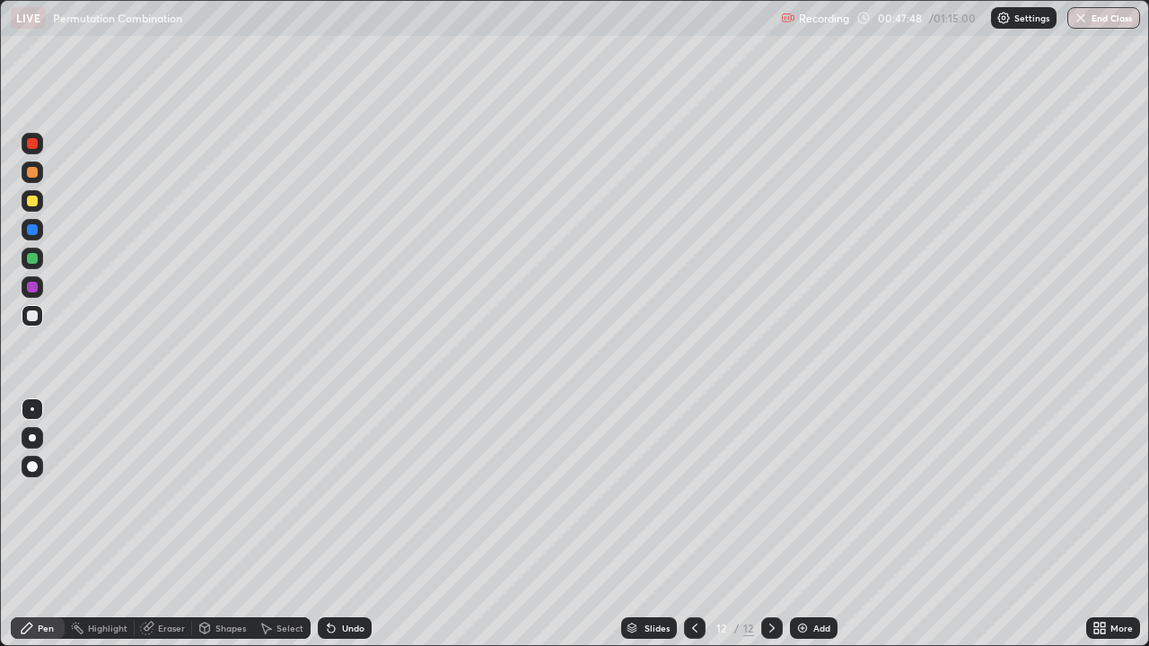
click at [35, 324] on div at bounding box center [33, 316] width 22 height 22
click at [33, 287] on div at bounding box center [32, 287] width 11 height 11
click at [32, 316] on div at bounding box center [32, 316] width 11 height 11
click at [181, 524] on div "Eraser" at bounding box center [171, 628] width 27 height 9
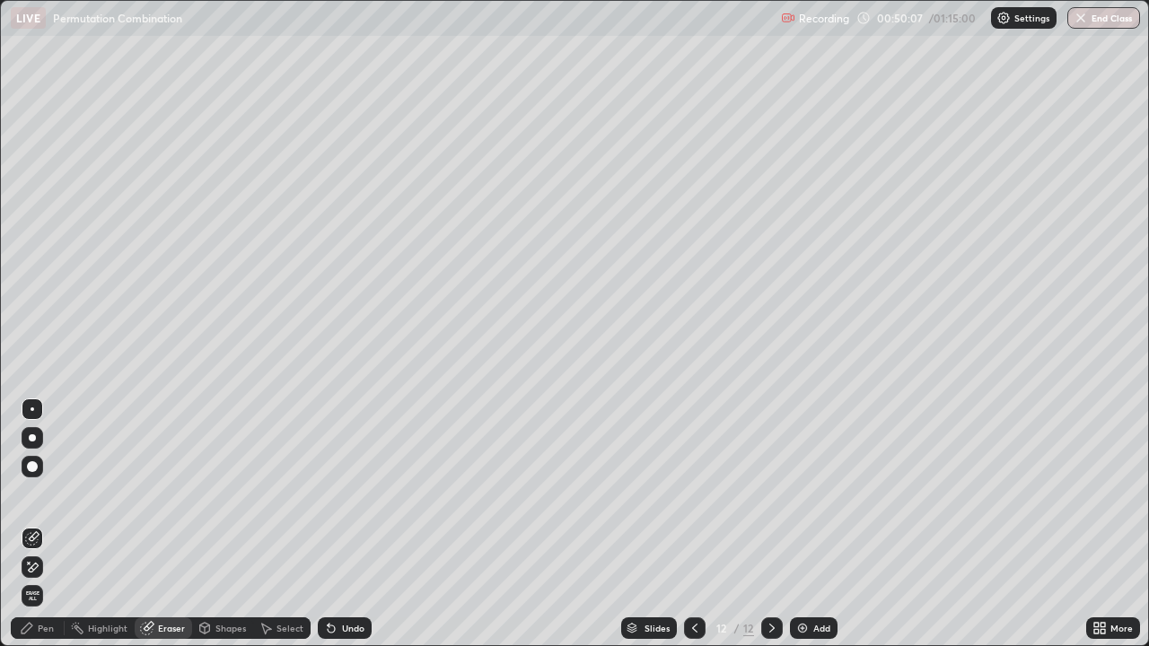
click at [49, 524] on div "Pen" at bounding box center [46, 628] width 16 height 9
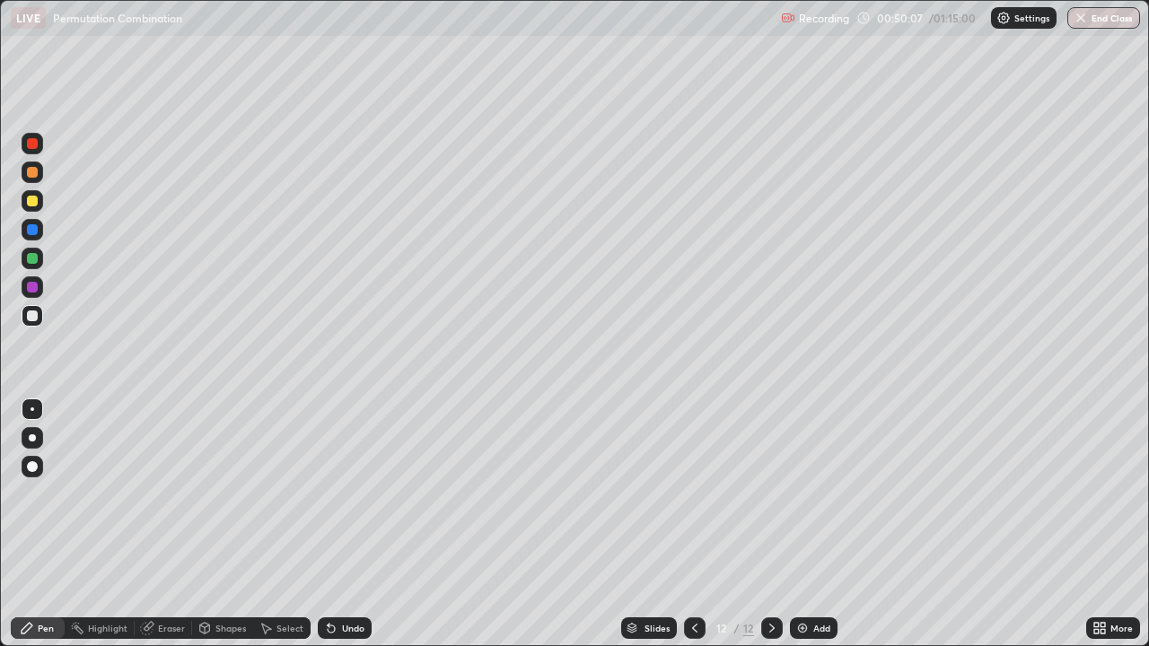
click at [39, 320] on div at bounding box center [33, 316] width 22 height 22
click at [798, 524] on div "Add" at bounding box center [814, 629] width 48 height 22
click at [37, 320] on div at bounding box center [33, 316] width 22 height 22
click at [33, 175] on div at bounding box center [32, 172] width 11 height 11
click at [33, 316] on div at bounding box center [32, 316] width 11 height 11
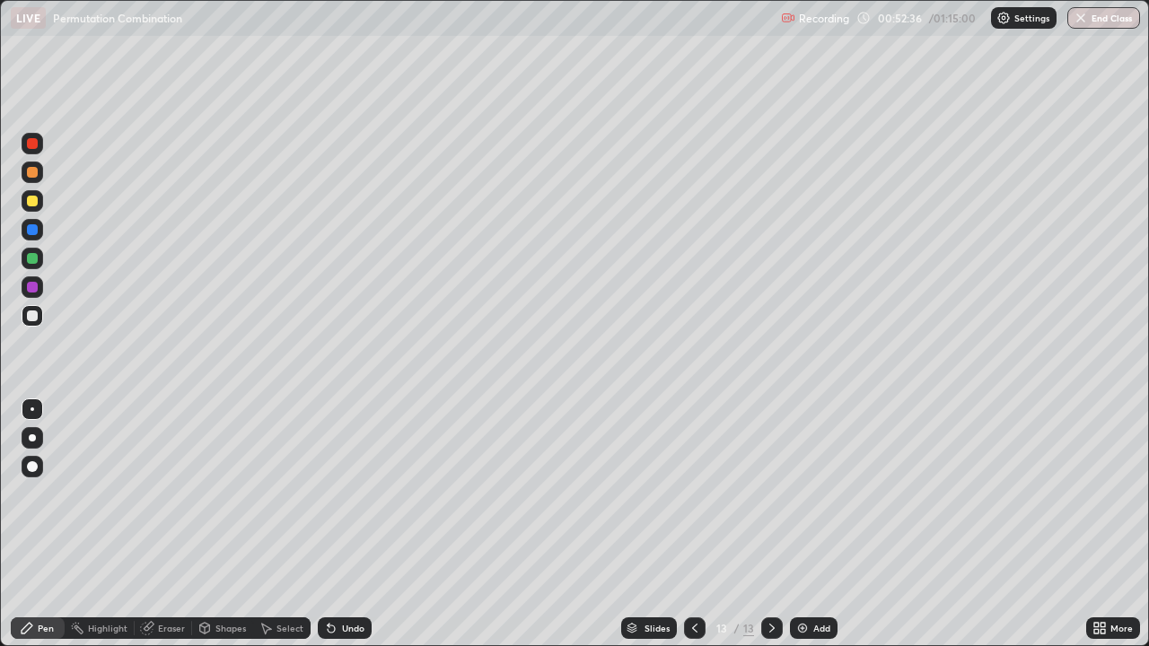
click at [37, 315] on div at bounding box center [32, 316] width 11 height 11
click at [31, 200] on div at bounding box center [32, 201] width 11 height 11
click at [31, 317] on div at bounding box center [32, 316] width 11 height 11
click at [31, 286] on div at bounding box center [32, 287] width 11 height 11
click at [24, 287] on div at bounding box center [33, 288] width 22 height 22
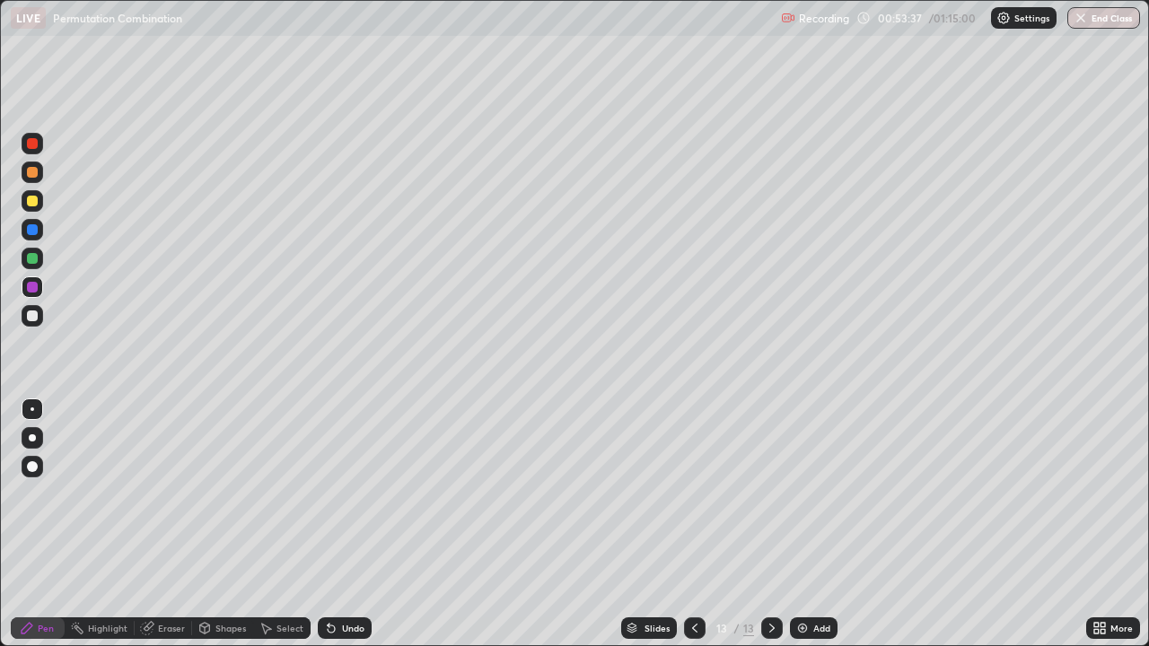
click at [27, 262] on div at bounding box center [33, 259] width 22 height 22
click at [158, 524] on div "Eraser" at bounding box center [171, 628] width 27 height 9
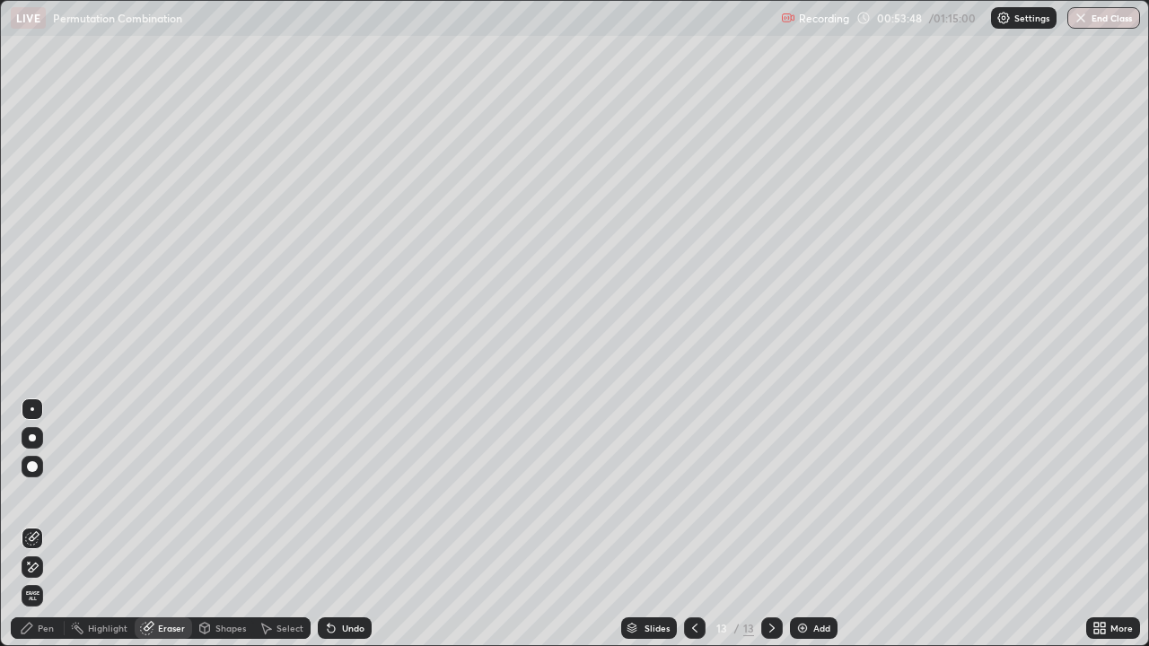
click at [53, 524] on div "Pen" at bounding box center [38, 629] width 54 height 22
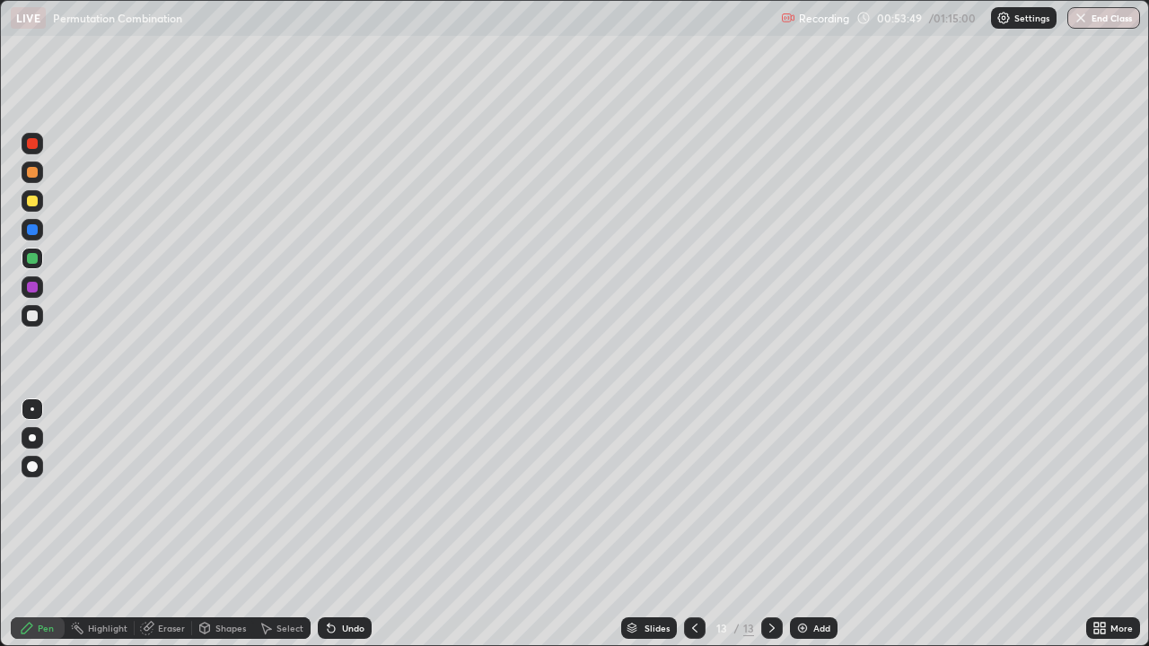
click at [31, 320] on div at bounding box center [32, 316] width 11 height 11
click at [25, 314] on div at bounding box center [33, 316] width 22 height 22
click at [158, 524] on div "Eraser" at bounding box center [163, 629] width 57 height 22
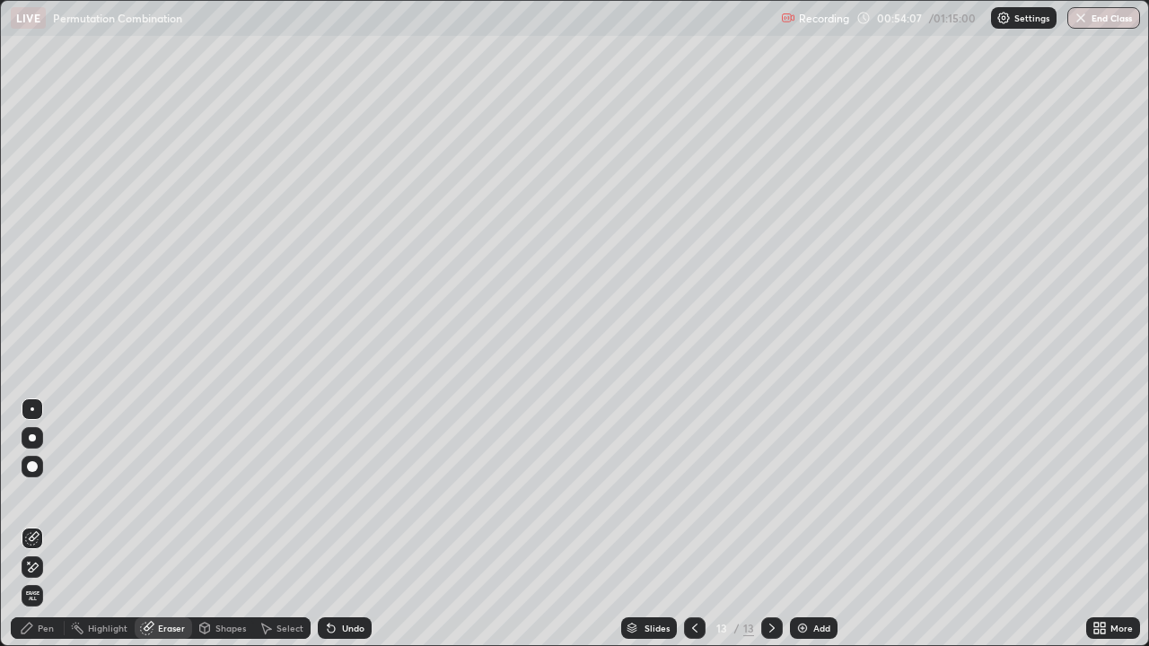
click at [51, 524] on div "Pen" at bounding box center [38, 629] width 54 height 22
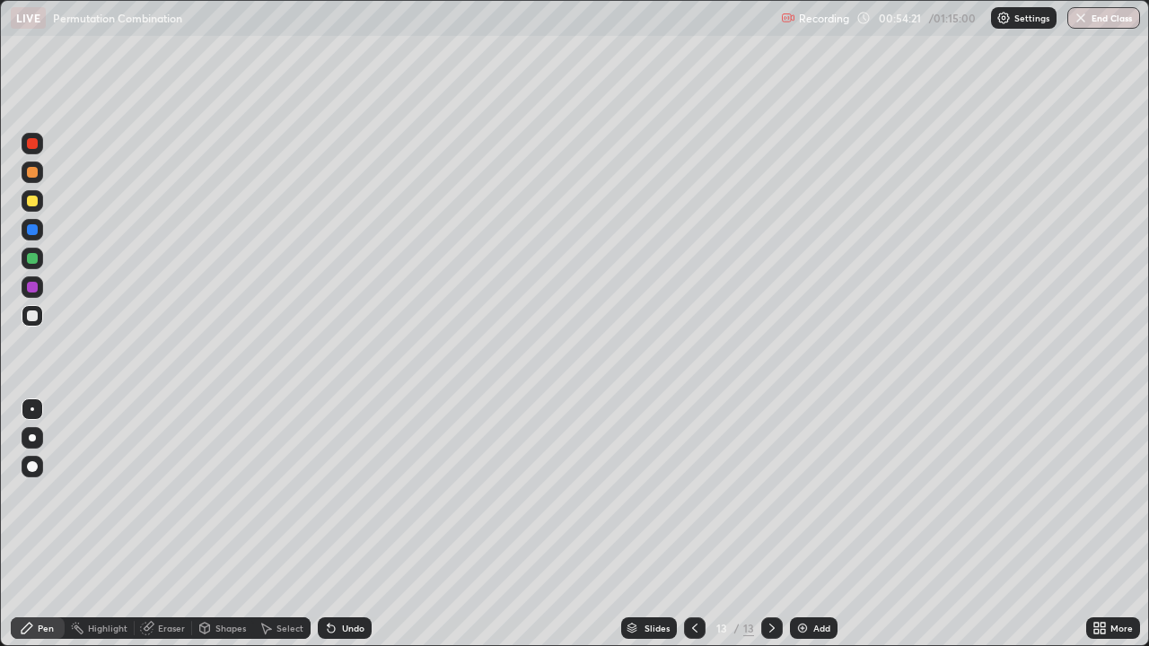
click at [30, 254] on div at bounding box center [32, 258] width 11 height 11
click at [42, 315] on div at bounding box center [33, 316] width 22 height 22
click at [41, 258] on div at bounding box center [33, 259] width 22 height 22
click at [178, 524] on div "Eraser" at bounding box center [171, 628] width 27 height 9
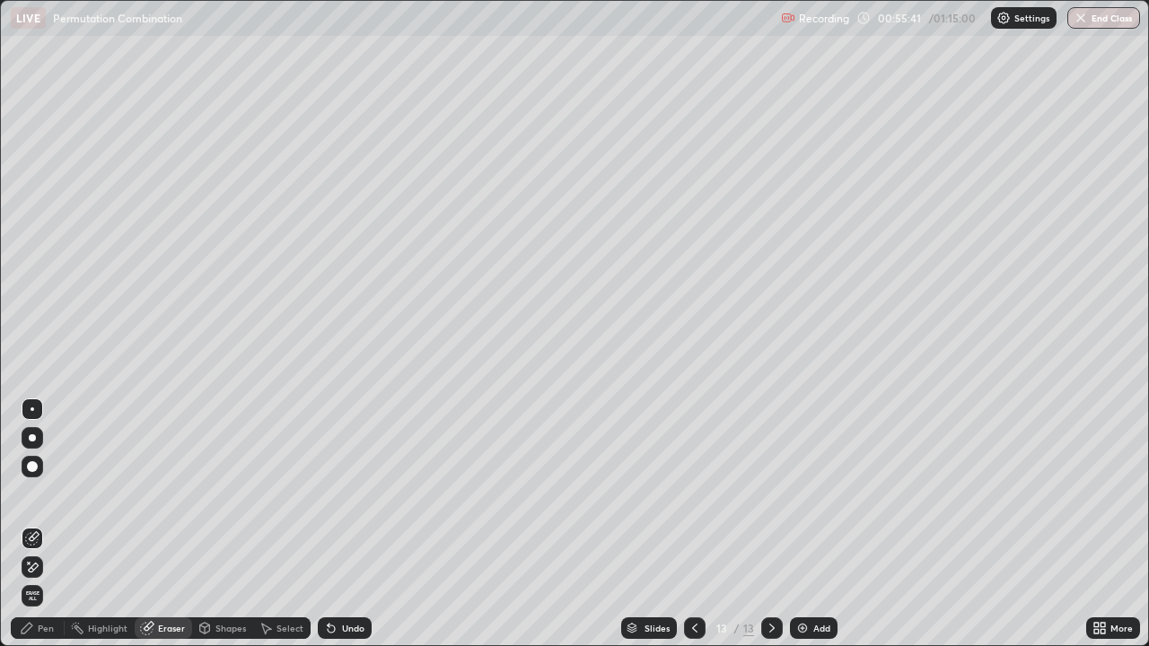
click at [52, 524] on div "Pen" at bounding box center [38, 629] width 54 height 22
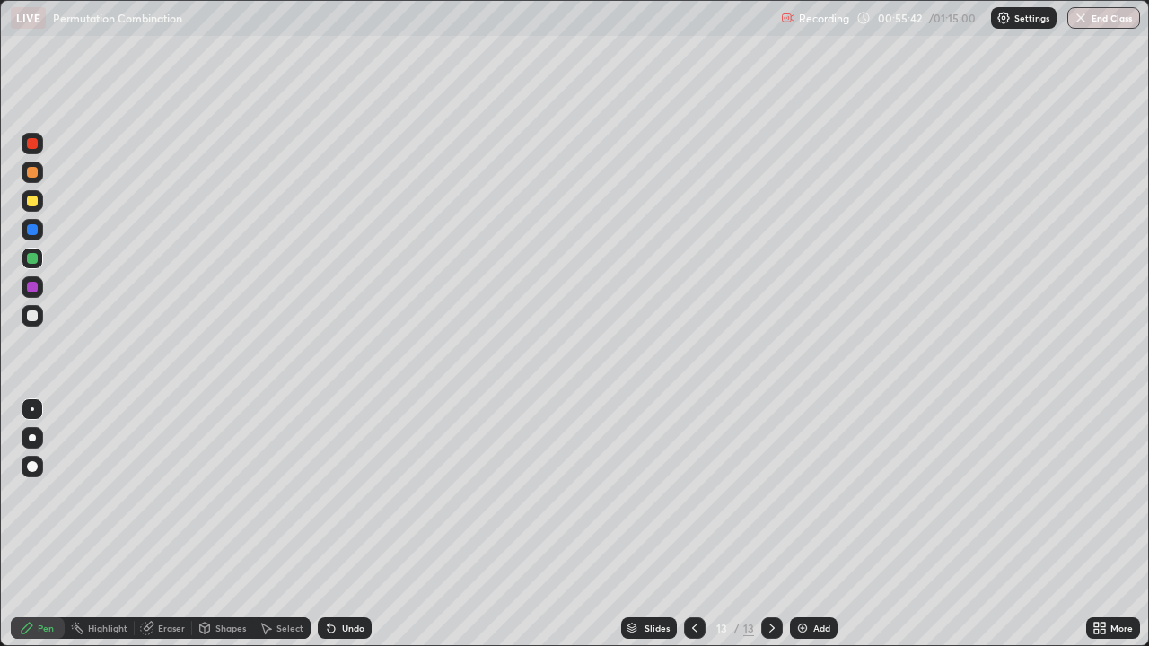
click at [40, 260] on div at bounding box center [33, 259] width 22 height 22
click at [36, 322] on div at bounding box center [33, 316] width 22 height 22
click at [31, 236] on div at bounding box center [33, 230] width 22 height 22
click at [39, 295] on div at bounding box center [33, 288] width 22 height 22
click at [37, 318] on div at bounding box center [32, 316] width 11 height 11
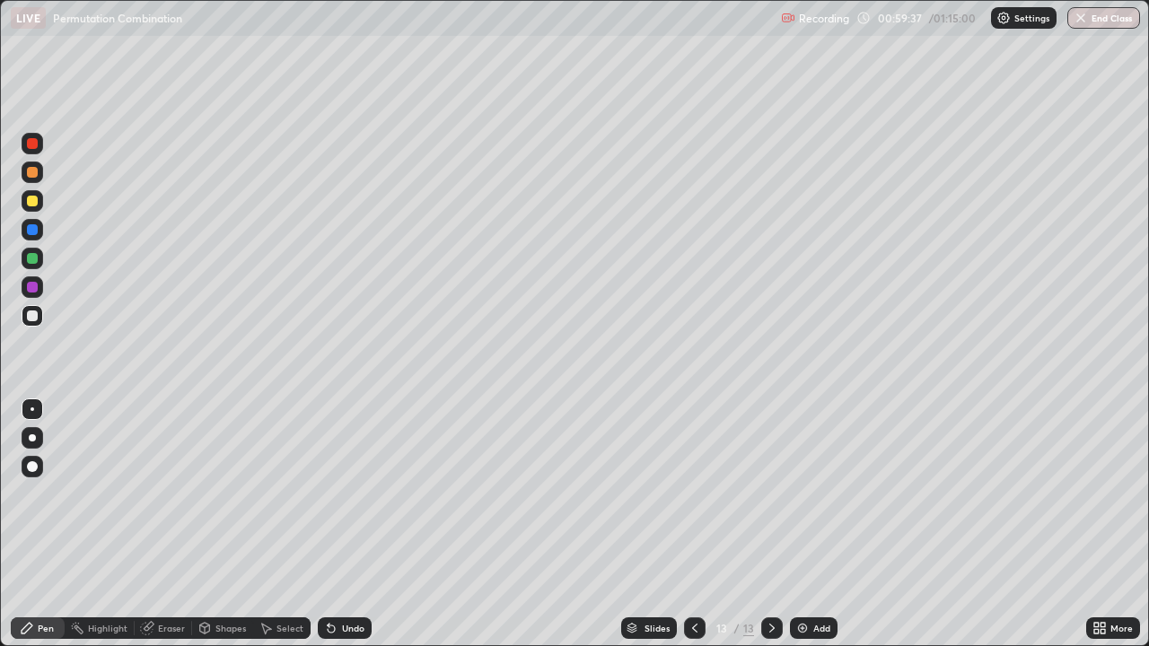
click at [29, 316] on div at bounding box center [32, 316] width 11 height 11
click at [29, 326] on div at bounding box center [33, 316] width 22 height 22
click at [792, 524] on div "Add" at bounding box center [814, 629] width 48 height 22
click at [690, 524] on div at bounding box center [695, 629] width 22 height 22
click at [771, 524] on icon at bounding box center [772, 628] width 14 height 14
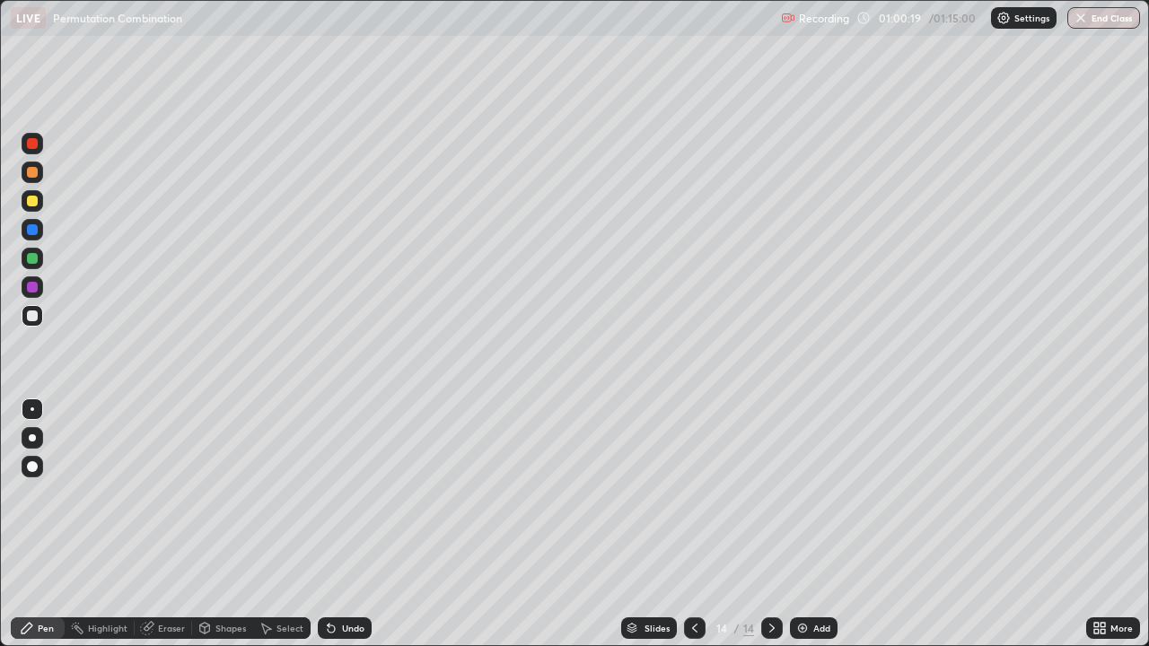
click at [34, 315] on div at bounding box center [32, 316] width 11 height 11
click at [33, 201] on div at bounding box center [32, 201] width 11 height 11
click at [36, 321] on div at bounding box center [33, 316] width 22 height 22
click at [35, 313] on div at bounding box center [32, 316] width 11 height 11
click at [31, 260] on div at bounding box center [32, 258] width 11 height 11
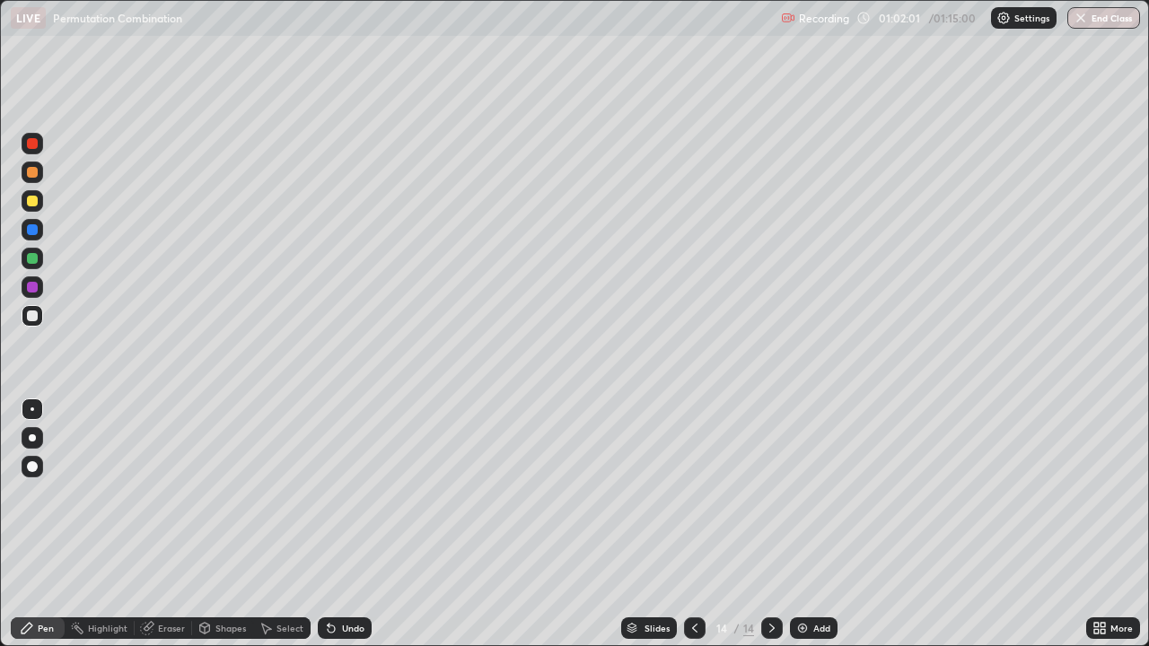
click at [31, 260] on div at bounding box center [32, 258] width 11 height 11
click at [34, 316] on div at bounding box center [32, 316] width 11 height 11
click at [158, 524] on div "Eraser" at bounding box center [171, 628] width 27 height 9
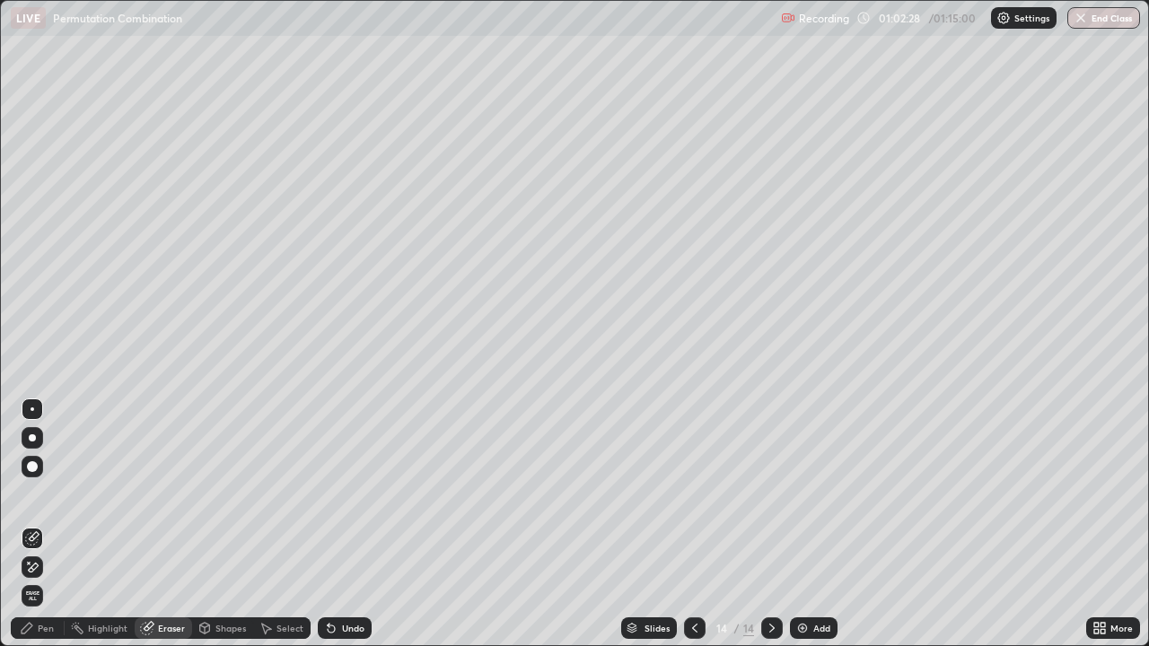
click at [51, 524] on div "Pen" at bounding box center [38, 629] width 54 height 22
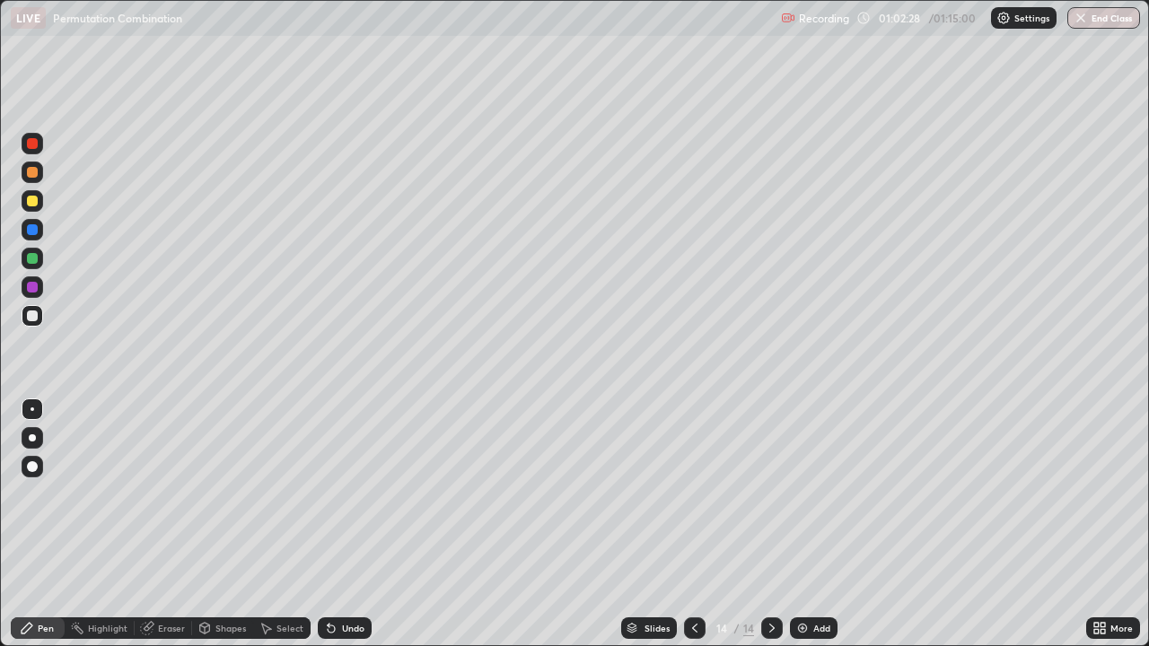
click at [31, 259] on div at bounding box center [32, 258] width 11 height 11
click at [27, 286] on div at bounding box center [32, 287] width 11 height 11
click at [33, 315] on div at bounding box center [32, 316] width 11 height 11
click at [40, 233] on div at bounding box center [33, 230] width 22 height 22
click at [35, 316] on div at bounding box center [32, 316] width 11 height 11
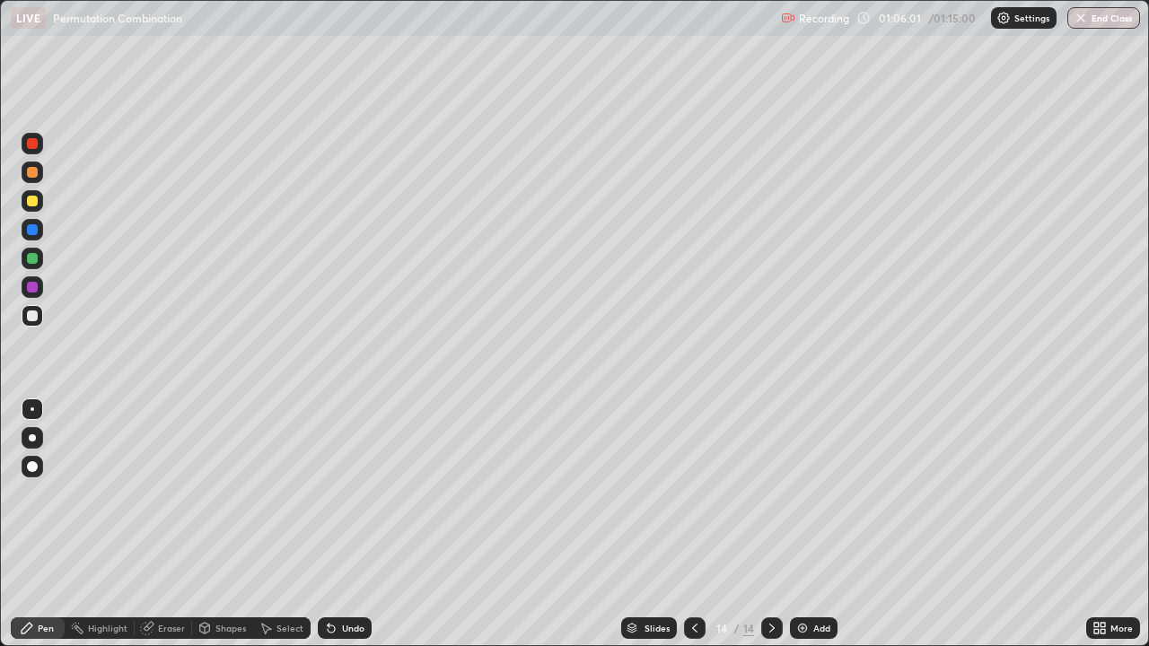
click at [40, 259] on div at bounding box center [33, 259] width 22 height 22
click at [178, 524] on div "Eraser" at bounding box center [171, 628] width 27 height 9
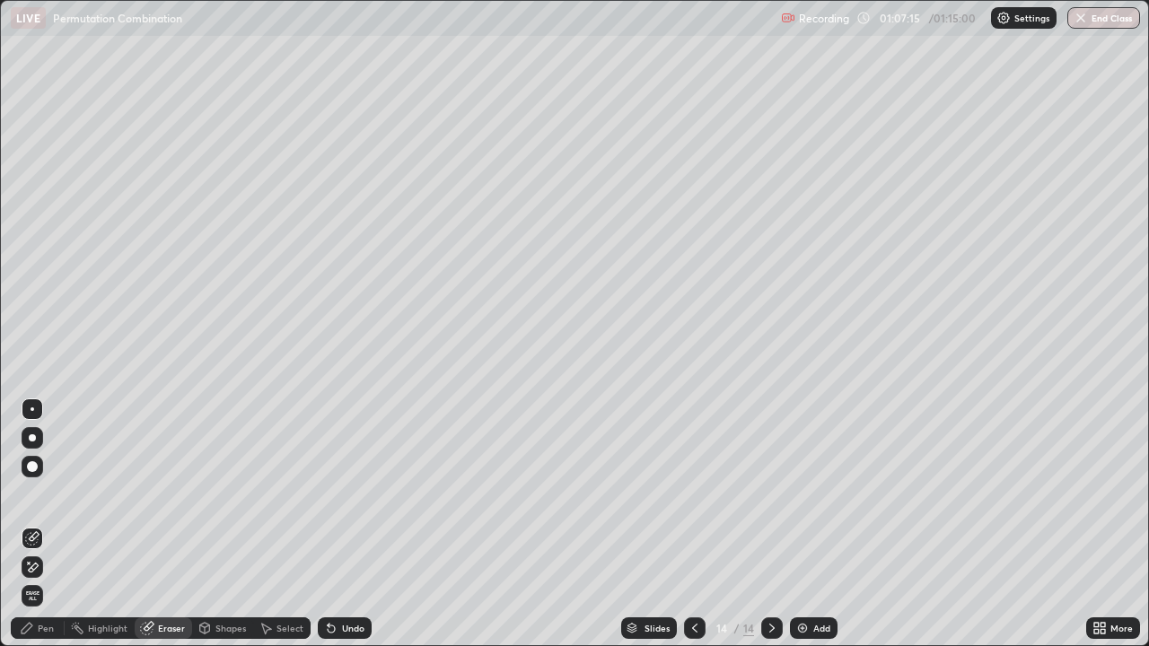
click at [51, 524] on div "Pen" at bounding box center [38, 629] width 54 height 22
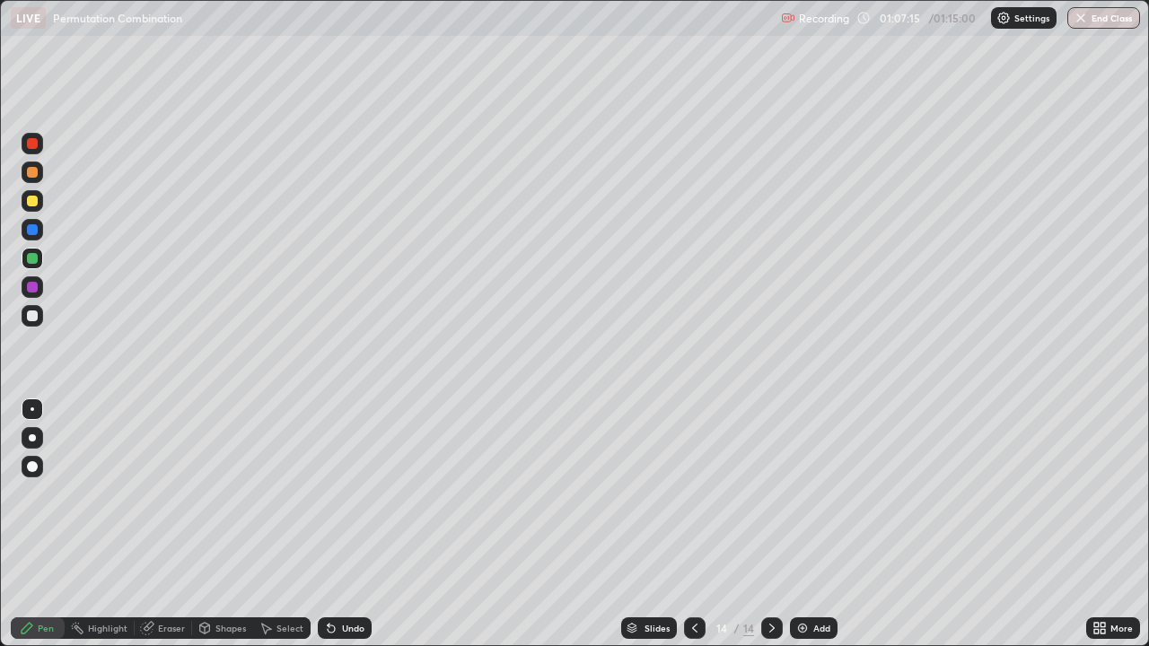
click at [40, 318] on div at bounding box center [33, 316] width 22 height 22
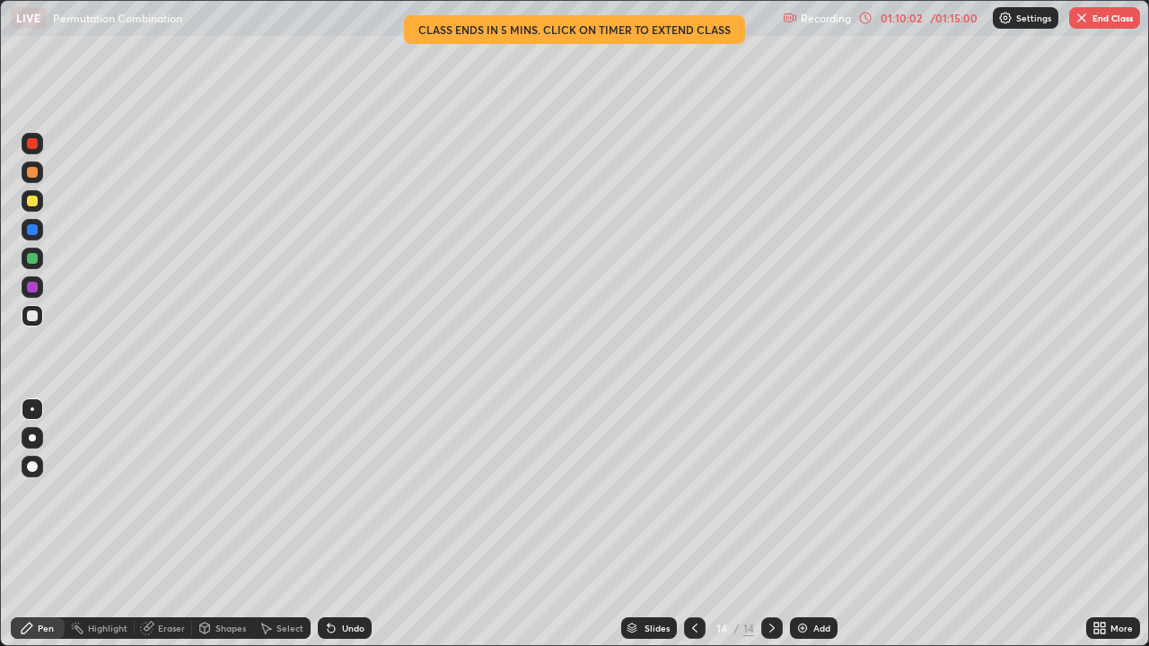
click at [819, 524] on div "Add" at bounding box center [814, 629] width 48 height 22
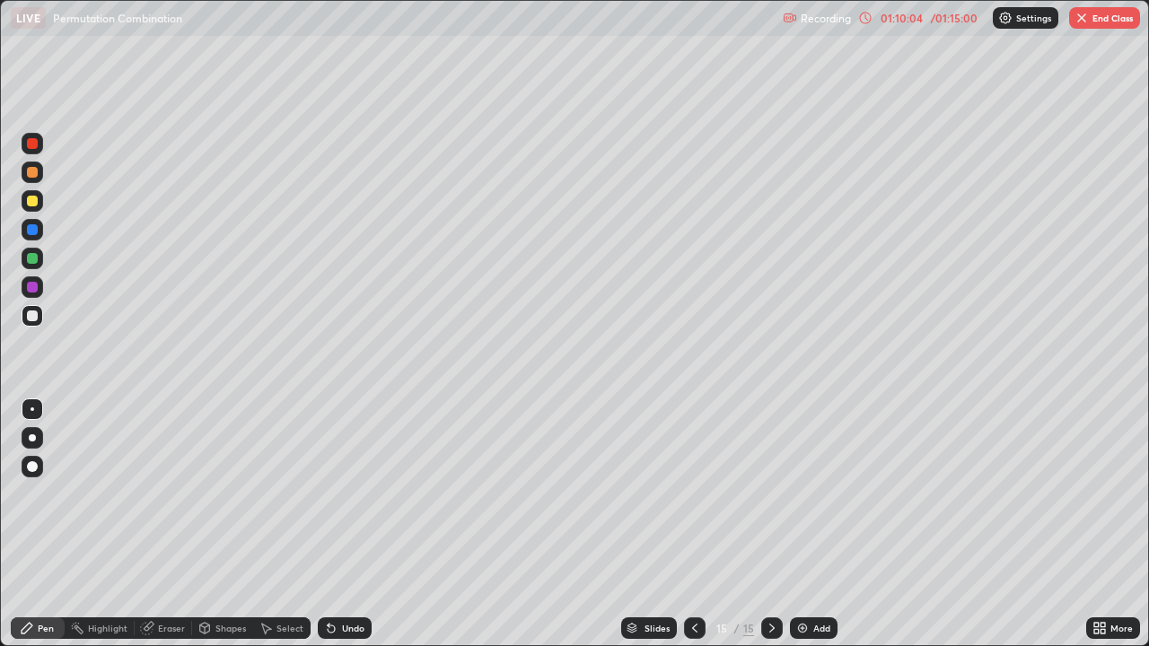
click at [34, 319] on div at bounding box center [32, 316] width 11 height 11
click at [31, 173] on div at bounding box center [32, 172] width 11 height 11
click at [31, 317] on div at bounding box center [32, 316] width 11 height 11
click at [31, 316] on div at bounding box center [32, 316] width 11 height 11
click at [31, 259] on div at bounding box center [32, 258] width 11 height 11
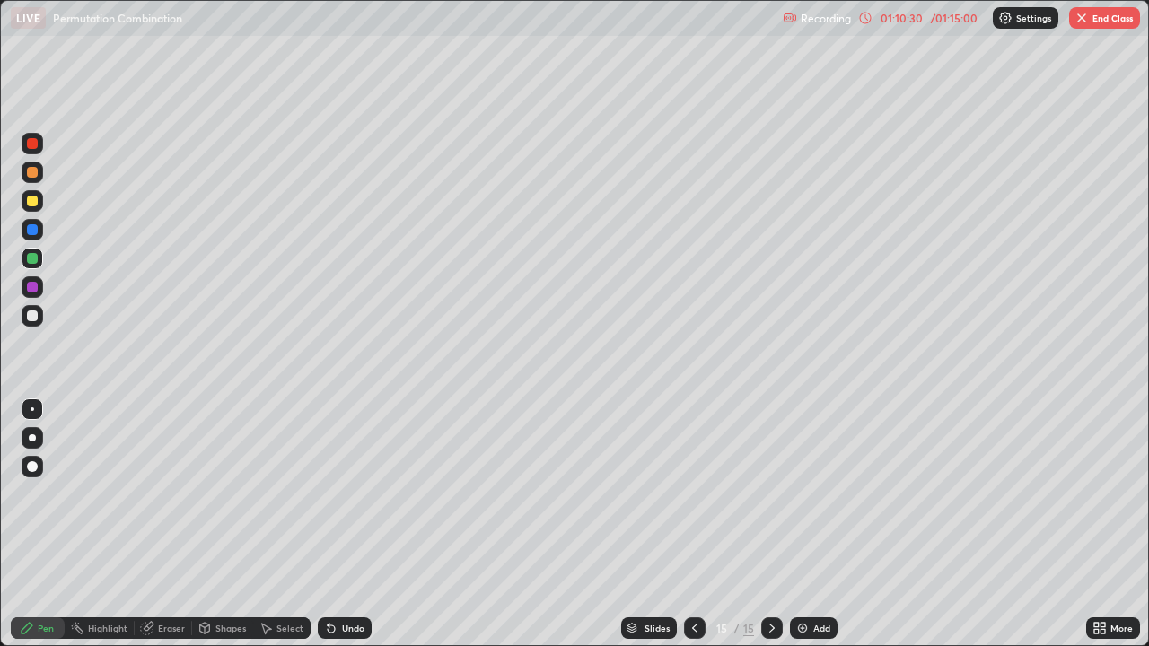
click at [29, 290] on div at bounding box center [32, 287] width 11 height 11
click at [31, 313] on div at bounding box center [32, 316] width 11 height 11
click at [163, 524] on div "Eraser" at bounding box center [163, 629] width 57 height 22
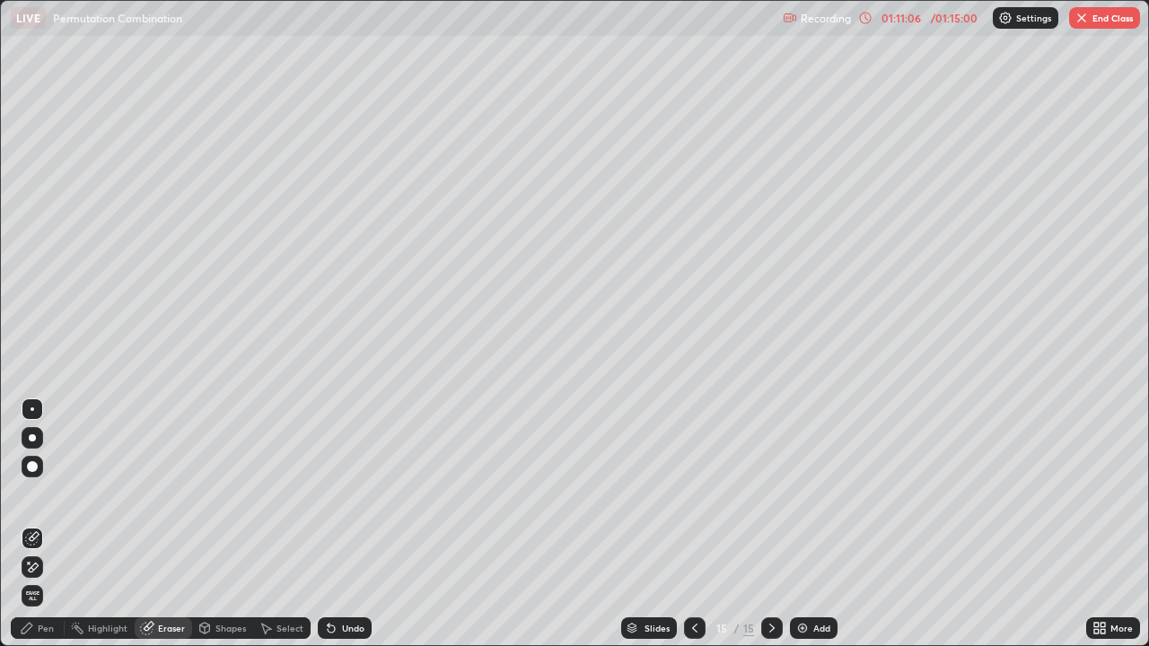
click at [58, 524] on div "Pen" at bounding box center [38, 629] width 54 height 22
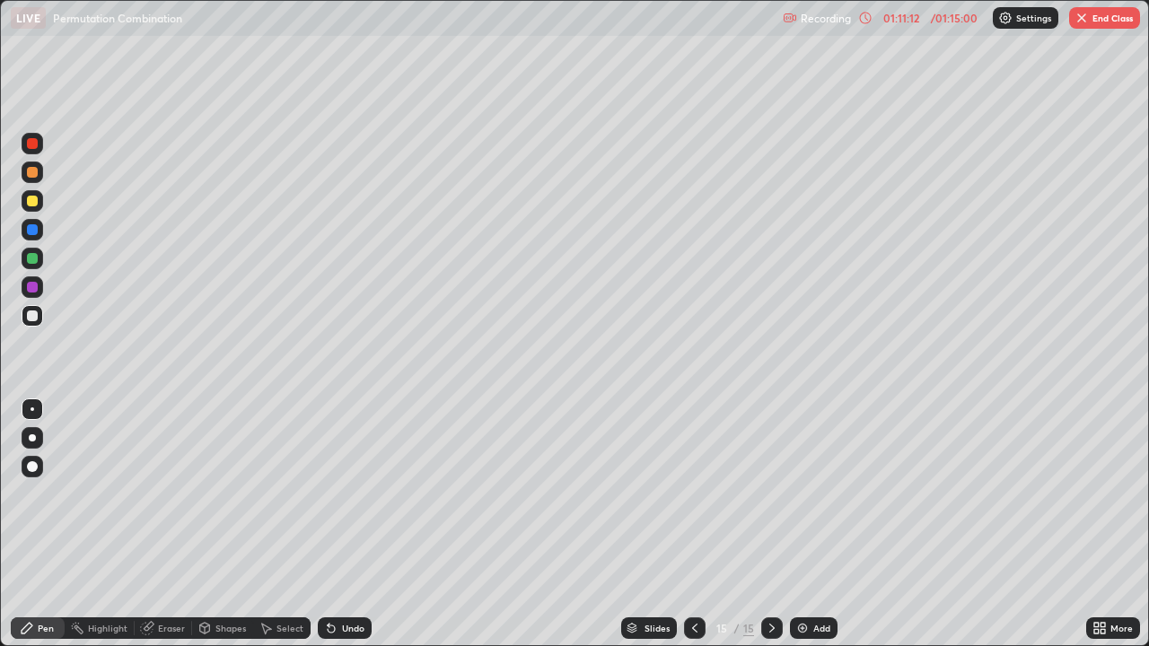
click at [32, 253] on div at bounding box center [32, 258] width 11 height 11
click at [33, 316] on div at bounding box center [32, 316] width 11 height 11
click at [41, 321] on div at bounding box center [33, 316] width 22 height 22
click at [40, 311] on div at bounding box center [33, 316] width 22 height 22
click at [39, 314] on div at bounding box center [33, 316] width 22 height 22
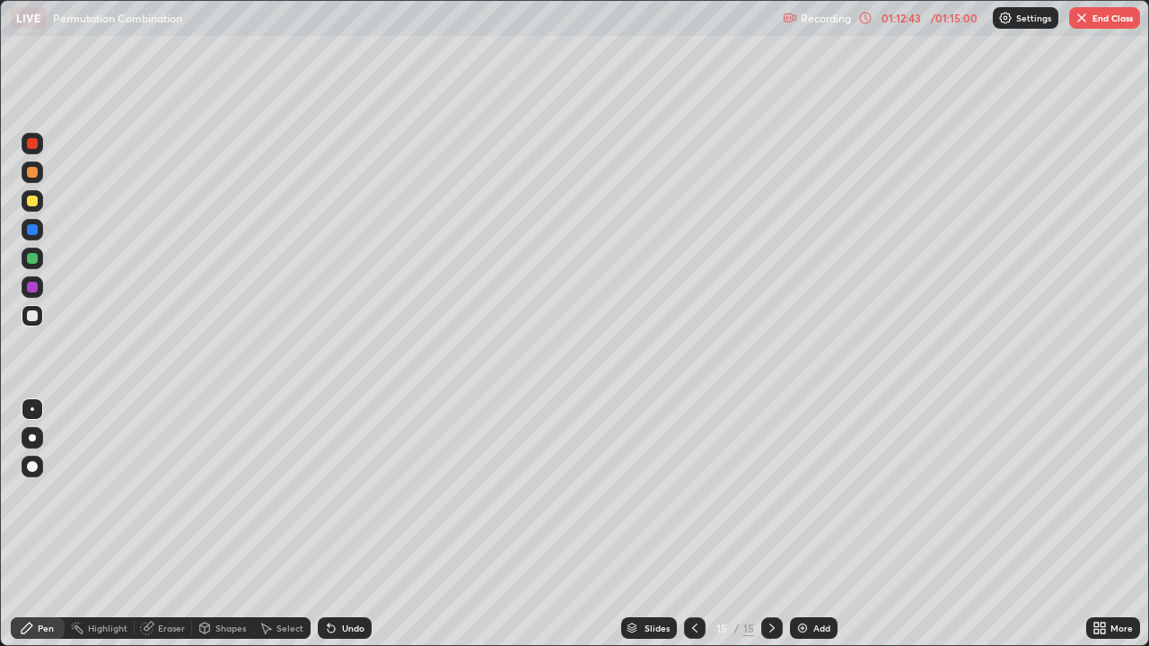
click at [170, 524] on div "Eraser" at bounding box center [171, 628] width 27 height 9
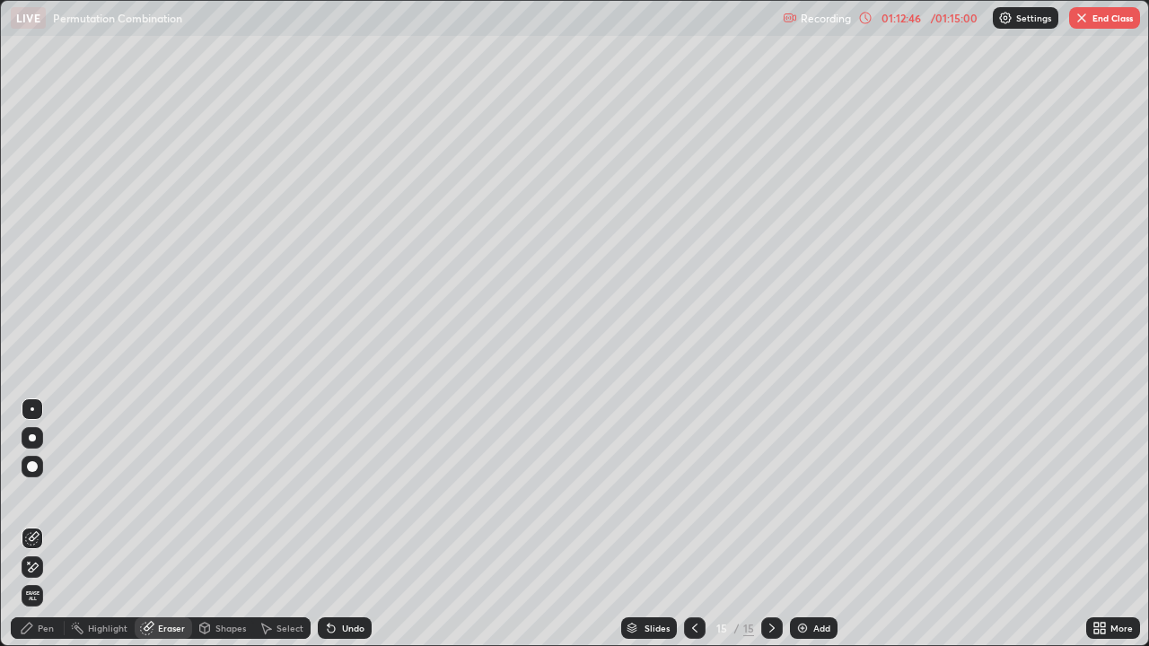
click at [54, 524] on div "Pen" at bounding box center [38, 629] width 54 height 22
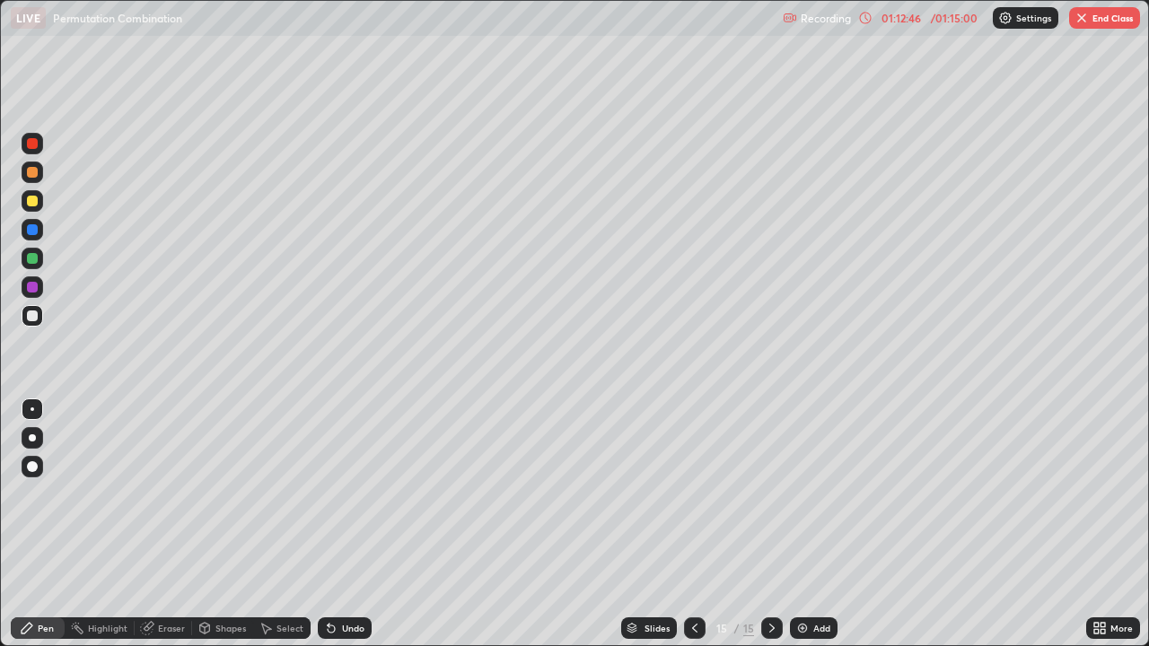
click at [36, 266] on div at bounding box center [33, 259] width 22 height 22
click at [33, 316] on div at bounding box center [32, 316] width 11 height 11
click at [177, 524] on div "Eraser" at bounding box center [171, 628] width 27 height 9
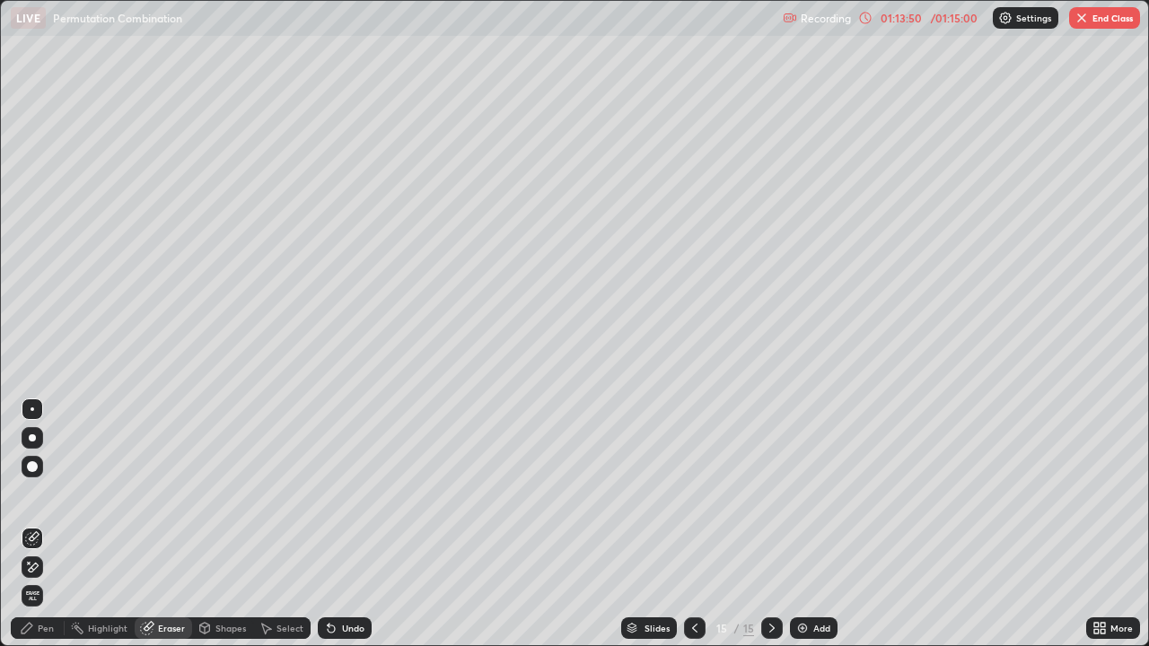
click at [47, 524] on div "Pen" at bounding box center [38, 629] width 54 height 22
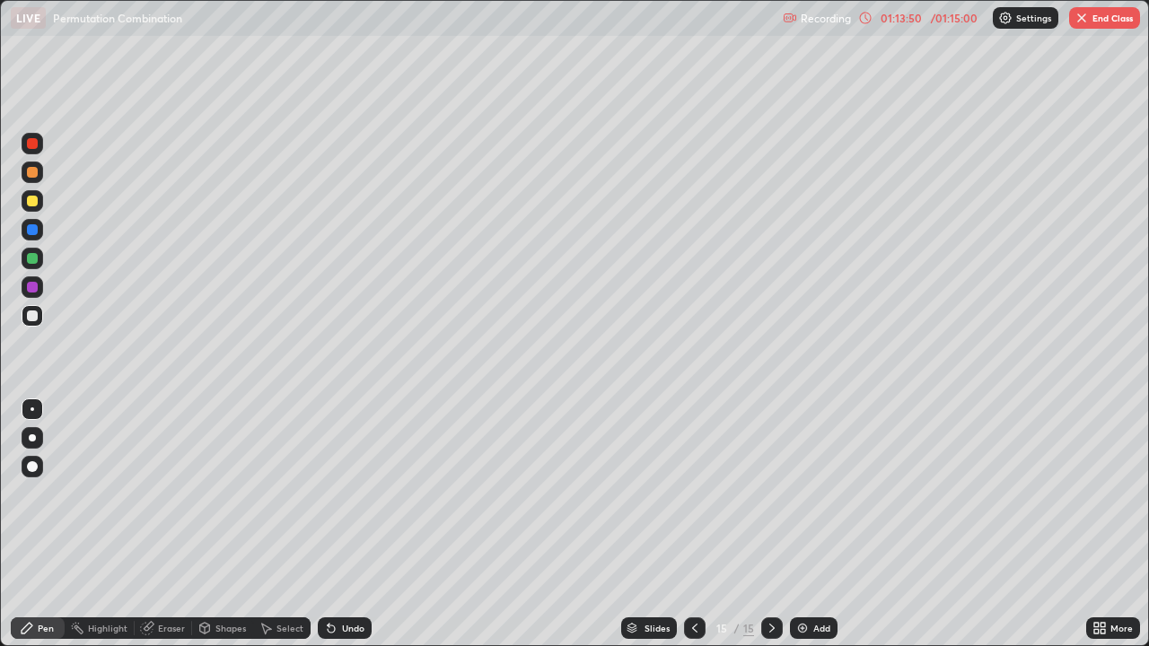
click at [40, 315] on div at bounding box center [33, 316] width 22 height 22
click at [40, 259] on div at bounding box center [33, 259] width 22 height 22
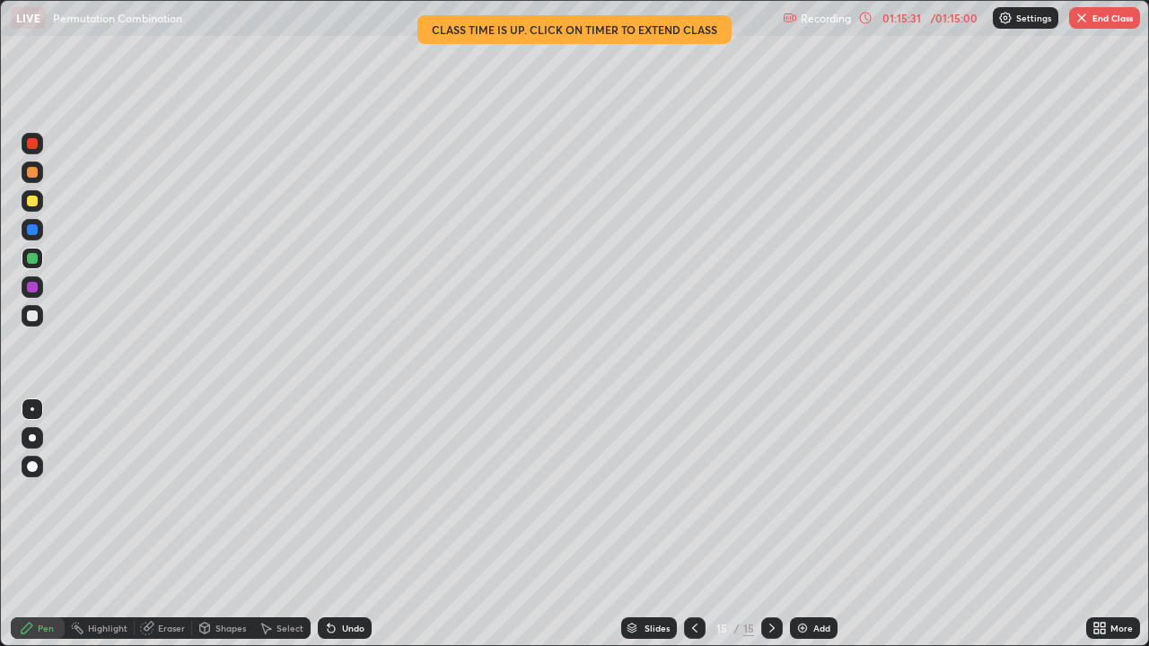
click at [36, 227] on div at bounding box center [32, 229] width 11 height 11
click at [31, 317] on div at bounding box center [32, 316] width 11 height 11
click at [33, 233] on div at bounding box center [32, 229] width 11 height 11
click at [41, 260] on div at bounding box center [33, 259] width 22 height 22
click at [536, 524] on div "Slides 15 / 15 Add" at bounding box center [729, 629] width 715 height 36
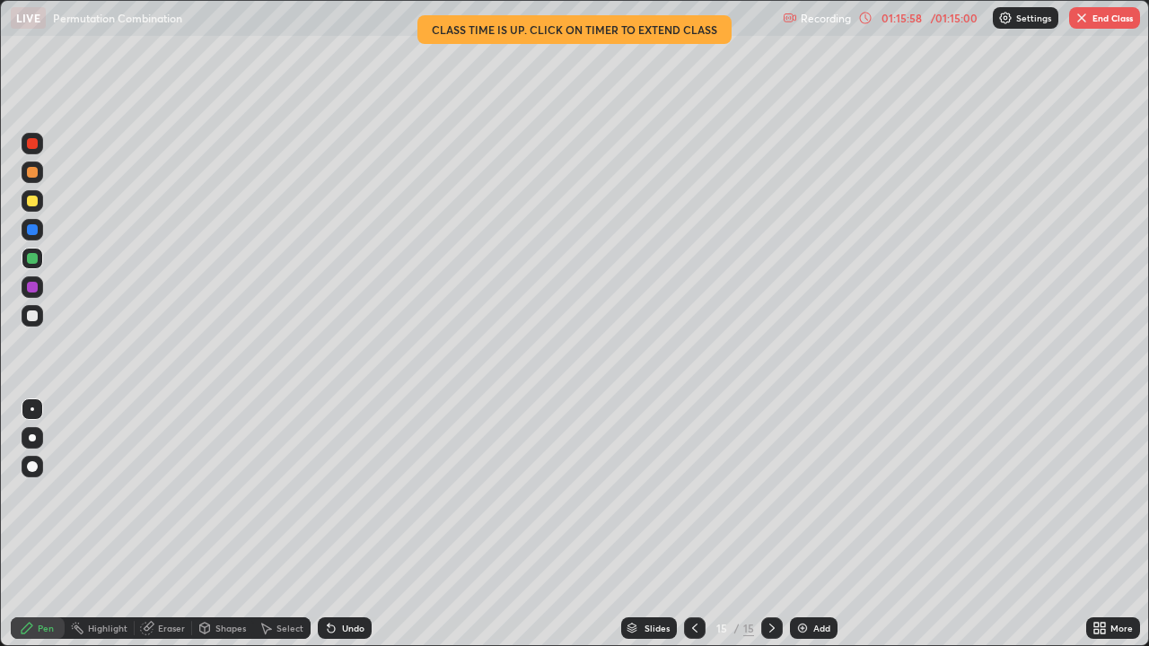
click at [165, 524] on div "Eraser" at bounding box center [171, 628] width 27 height 9
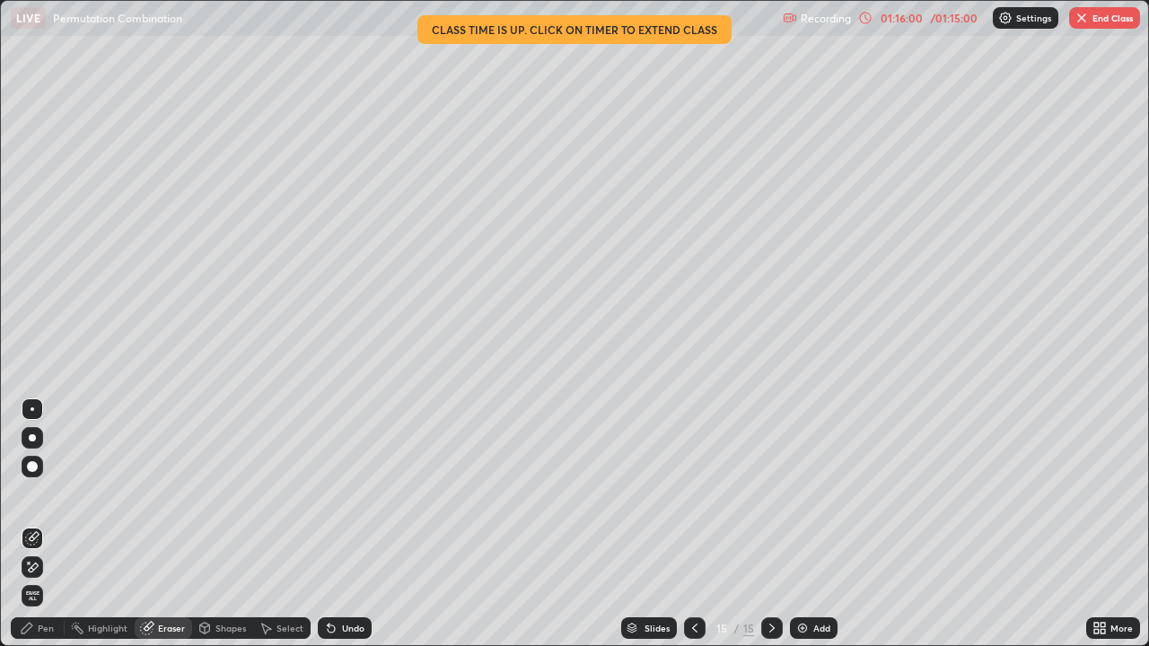
click at [48, 524] on div "Pen" at bounding box center [38, 629] width 54 height 22
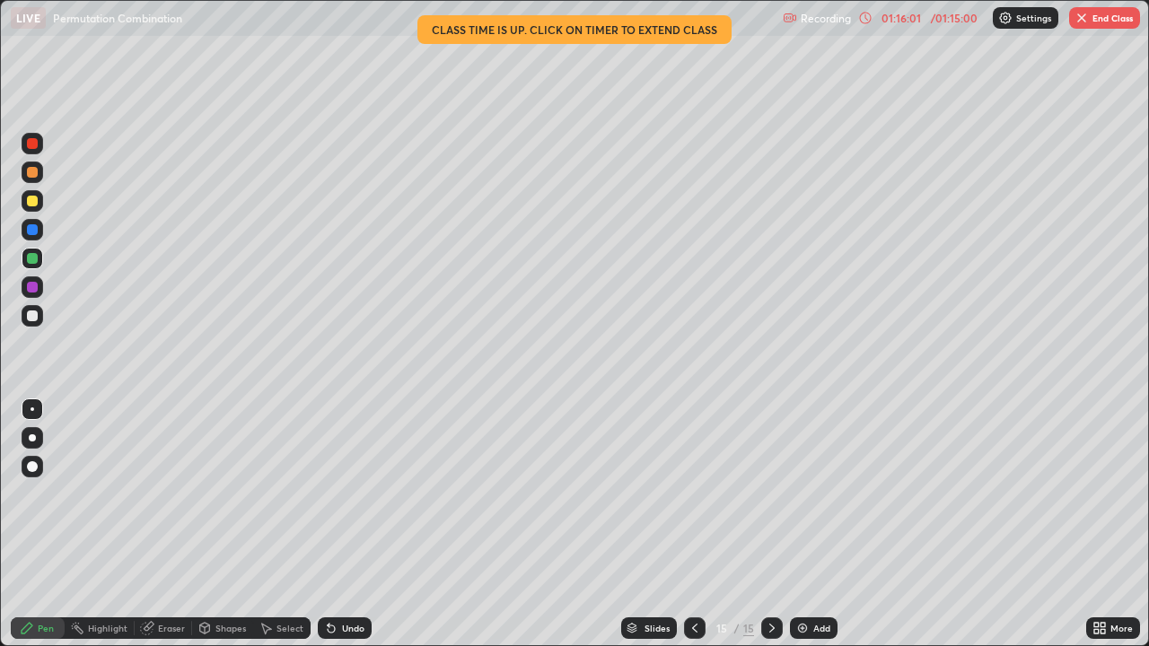
click at [33, 316] on div at bounding box center [32, 316] width 11 height 11
click at [582, 524] on div "Slides 15 / 15 Add" at bounding box center [729, 629] width 715 height 36
click at [797, 524] on div "Add" at bounding box center [814, 629] width 48 height 22
click at [178, 524] on div "Eraser" at bounding box center [163, 629] width 57 height 22
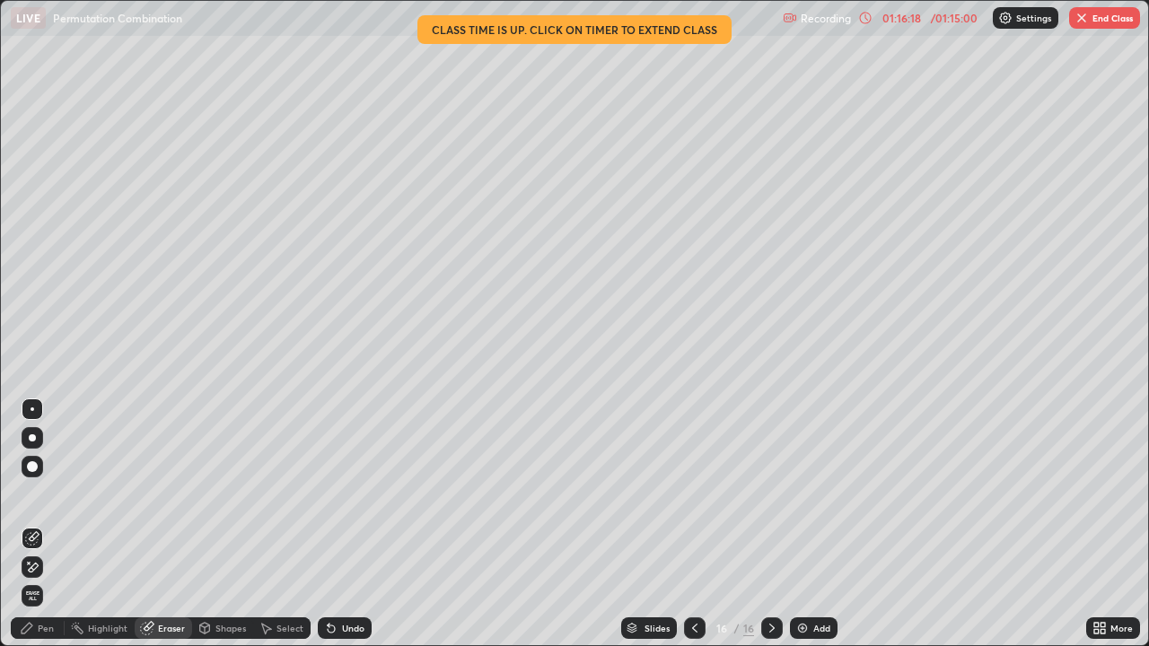
click at [48, 524] on div "Pen" at bounding box center [46, 628] width 16 height 9
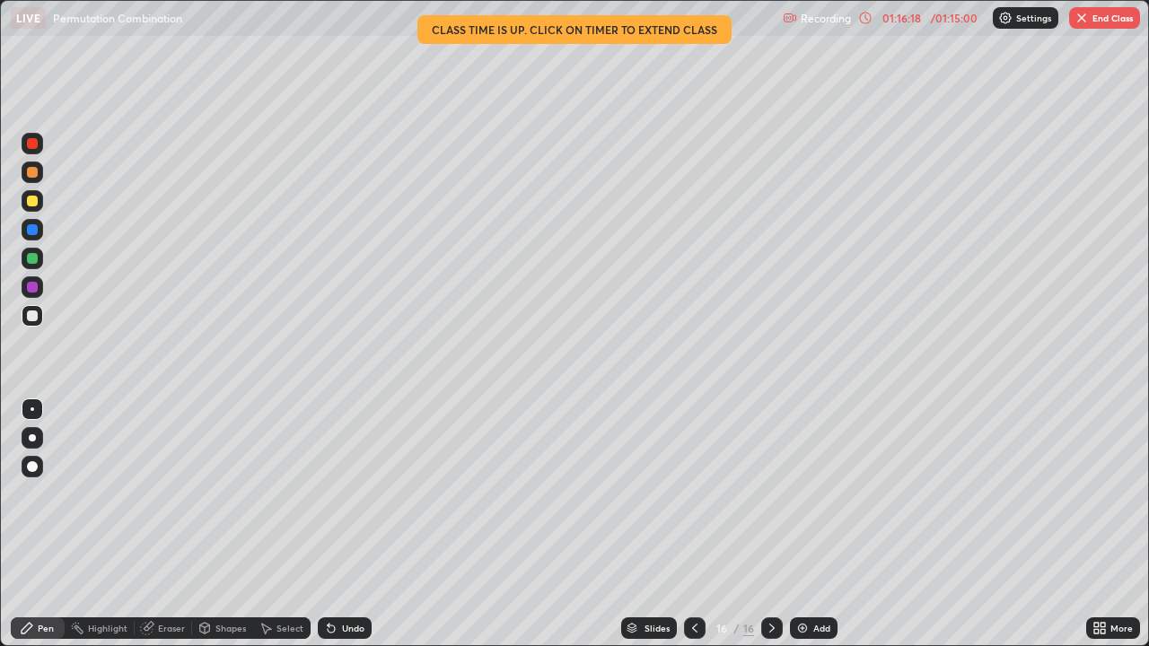
click at [34, 321] on div at bounding box center [32, 316] width 11 height 11
click at [31, 319] on div at bounding box center [32, 316] width 11 height 11
click at [696, 524] on div at bounding box center [695, 629] width 22 height 22
click at [770, 524] on icon at bounding box center [772, 628] width 5 height 9
click at [29, 318] on div at bounding box center [32, 316] width 11 height 11
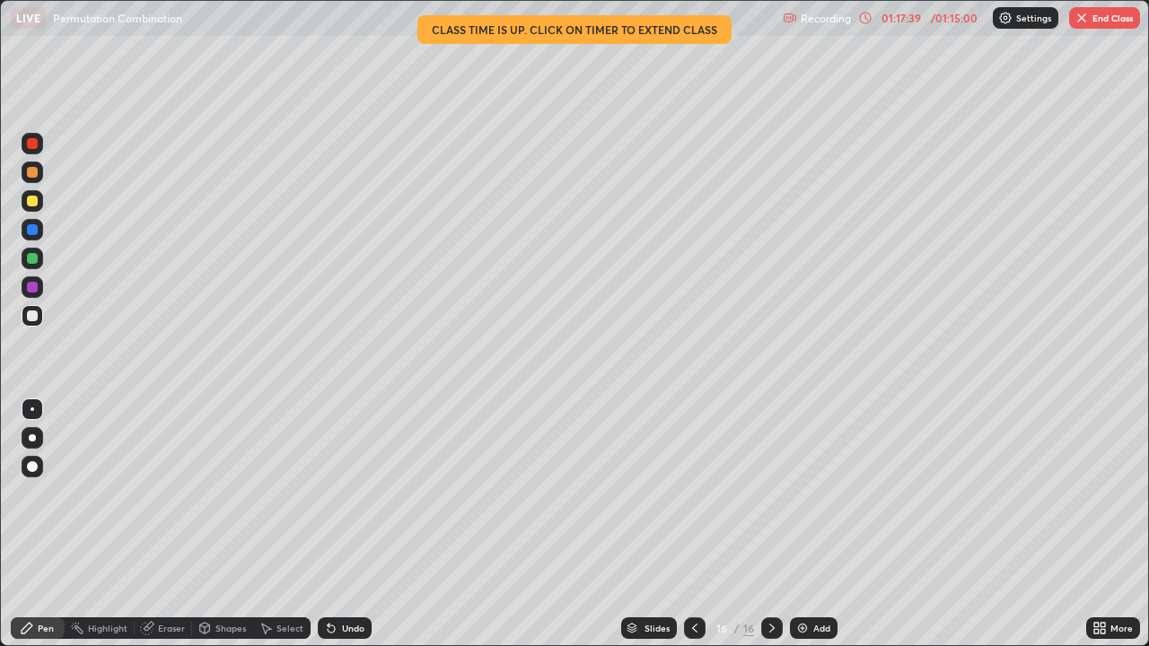
click at [33, 314] on div at bounding box center [32, 316] width 11 height 11
click at [32, 202] on div at bounding box center [32, 201] width 11 height 11
click at [957, 22] on div "/ 01:15:00" at bounding box center [955, 18] width 56 height 11
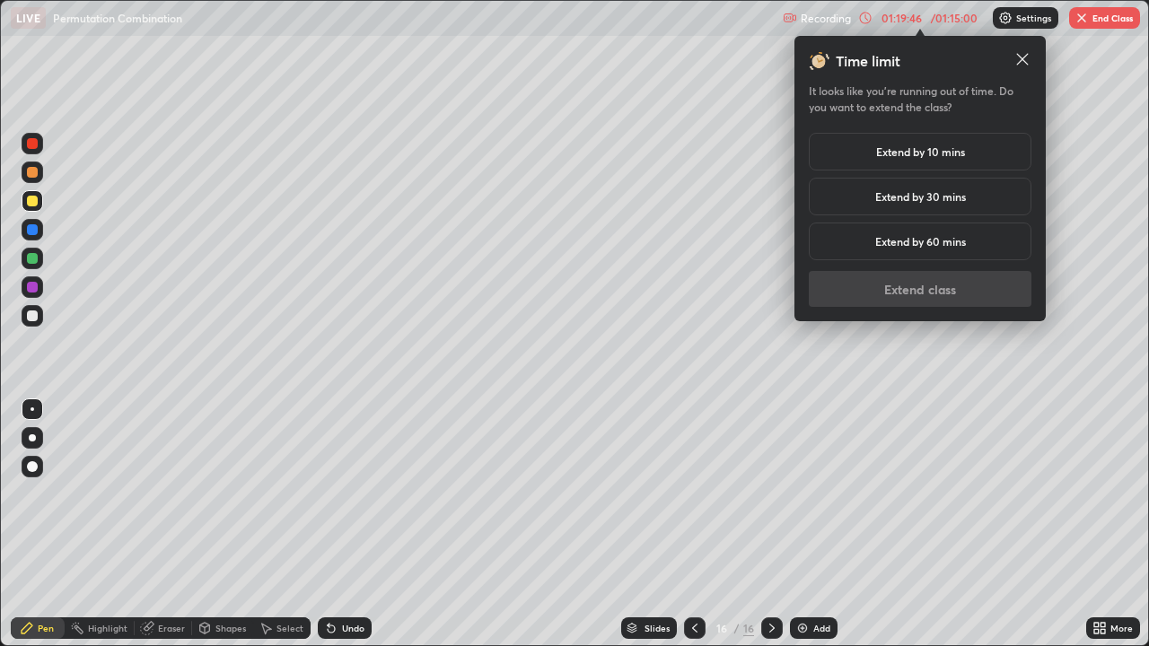
click at [934, 154] on h5 "Extend by 10 mins" at bounding box center [920, 152] width 89 height 16
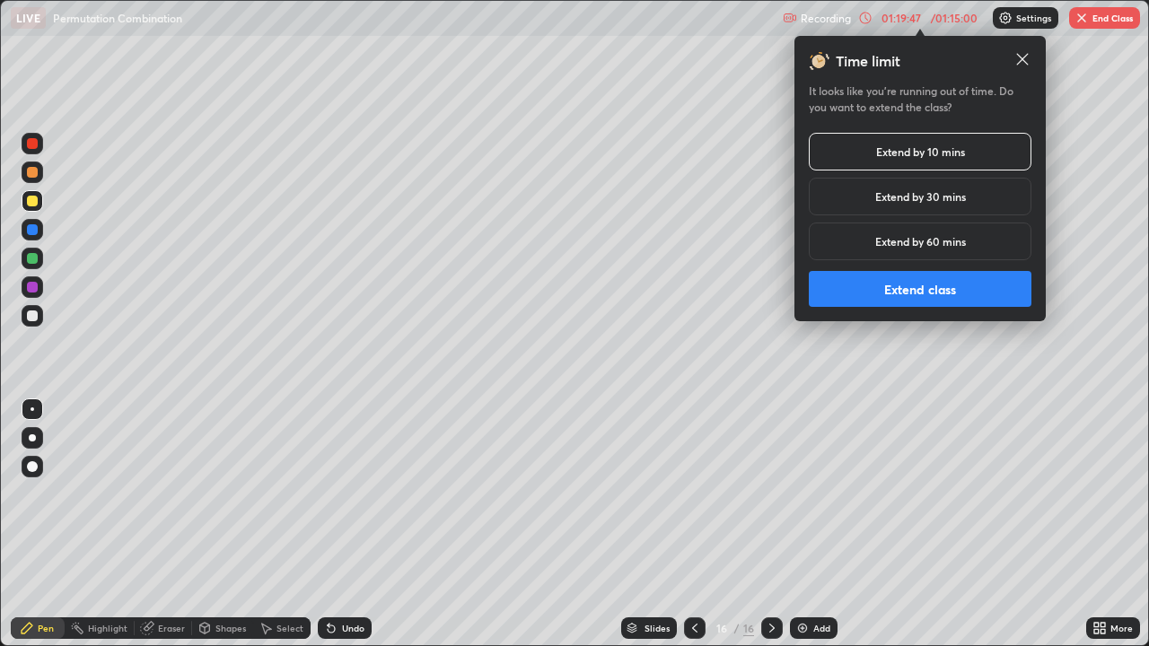
click at [930, 290] on button "Extend class" at bounding box center [920, 289] width 223 height 36
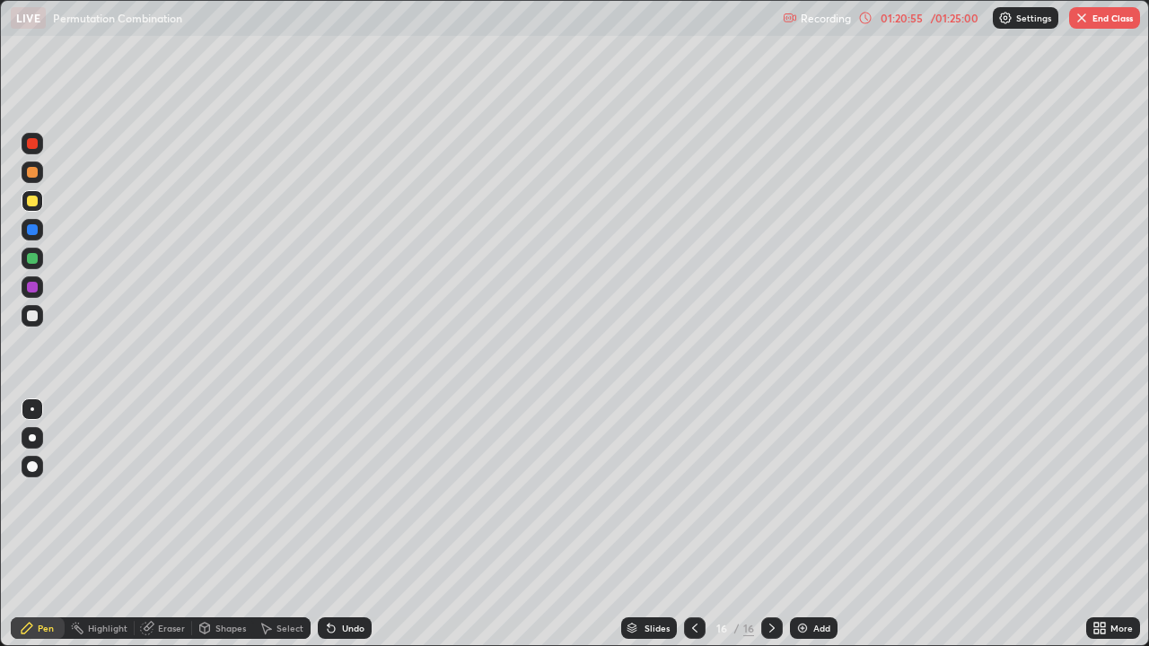
click at [816, 524] on div "Add" at bounding box center [822, 628] width 17 height 9
click at [33, 318] on div at bounding box center [32, 316] width 11 height 11
click at [33, 317] on div at bounding box center [32, 316] width 11 height 11
click at [163, 524] on div "Eraser" at bounding box center [171, 628] width 27 height 9
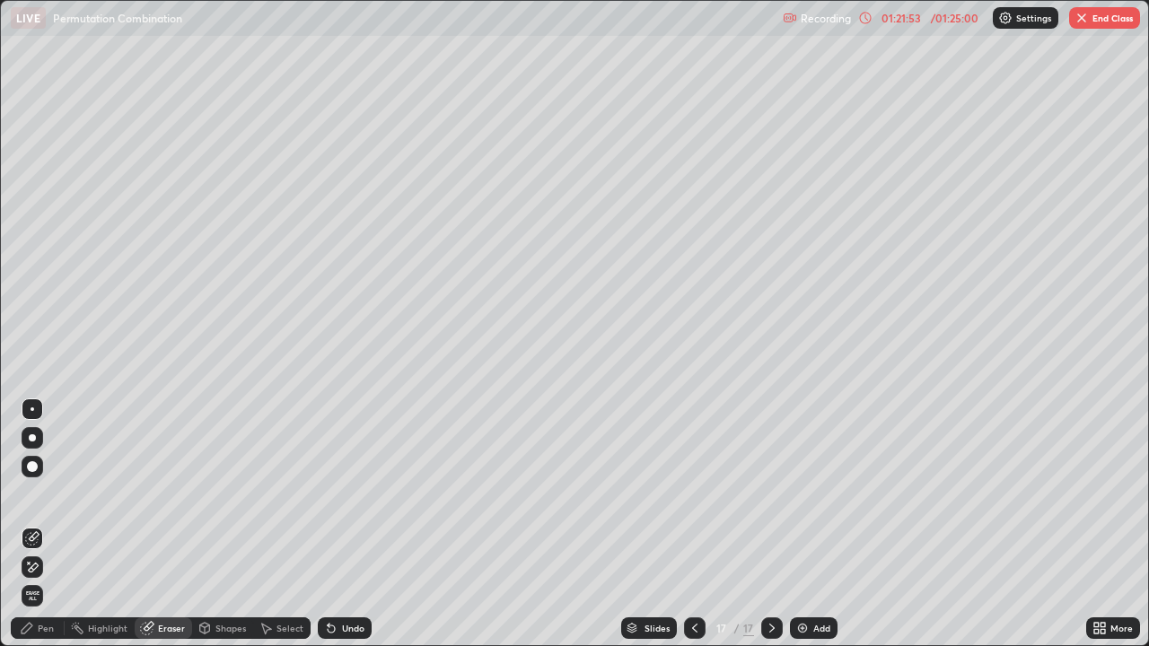
click at [51, 524] on div "Pen" at bounding box center [46, 628] width 16 height 9
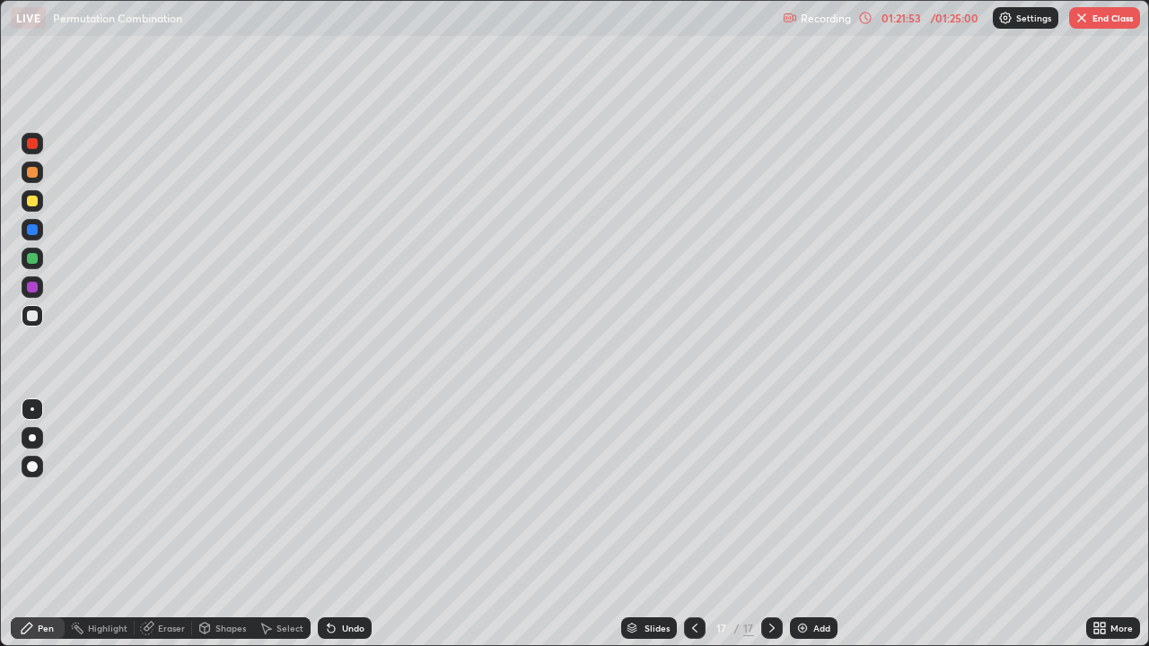
click at [37, 320] on div at bounding box center [32, 316] width 11 height 11
click at [33, 314] on div at bounding box center [32, 316] width 11 height 11
click at [31, 319] on div at bounding box center [32, 316] width 11 height 11
click at [32, 201] on div at bounding box center [32, 201] width 11 height 11
click at [40, 324] on div at bounding box center [33, 316] width 22 height 22
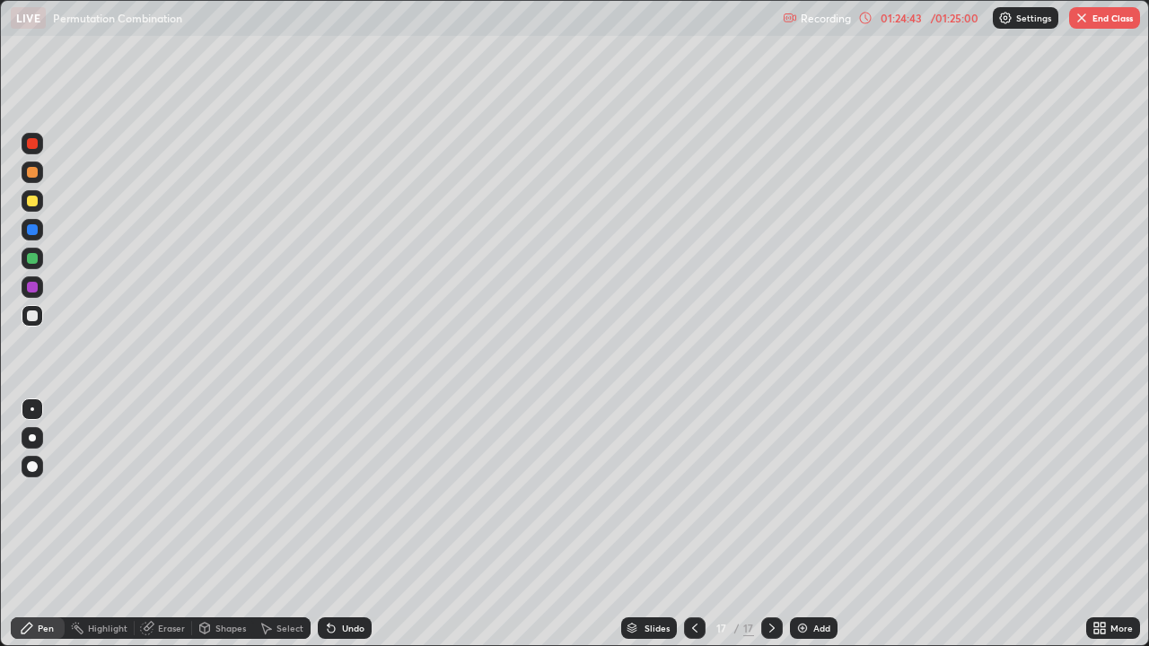
click at [31, 257] on div at bounding box center [32, 258] width 11 height 11
click at [31, 287] on div at bounding box center [32, 287] width 11 height 11
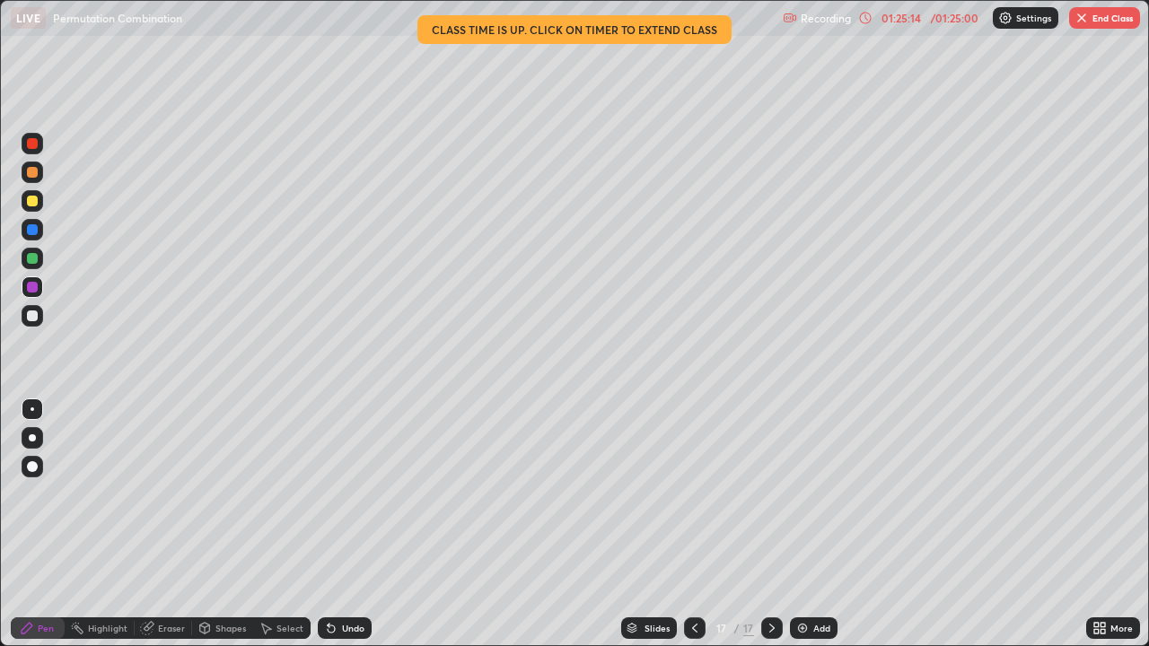
click at [894, 21] on div "01:25:14" at bounding box center [901, 18] width 50 height 11
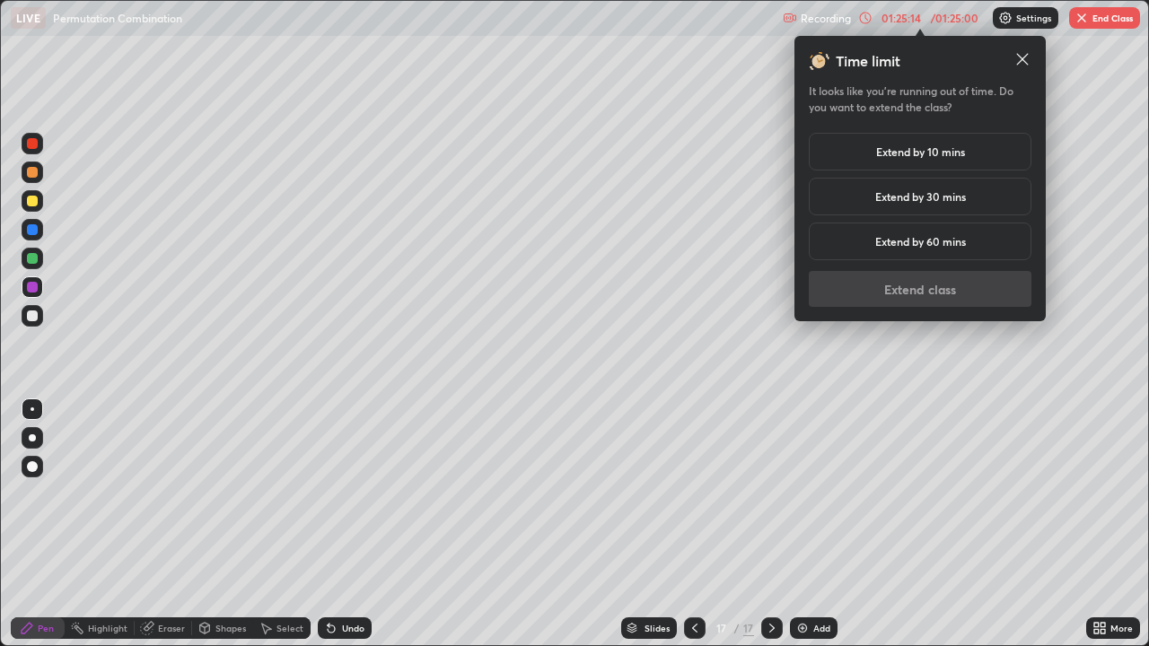
click at [864, 147] on div "Extend by 10 mins" at bounding box center [920, 152] width 223 height 38
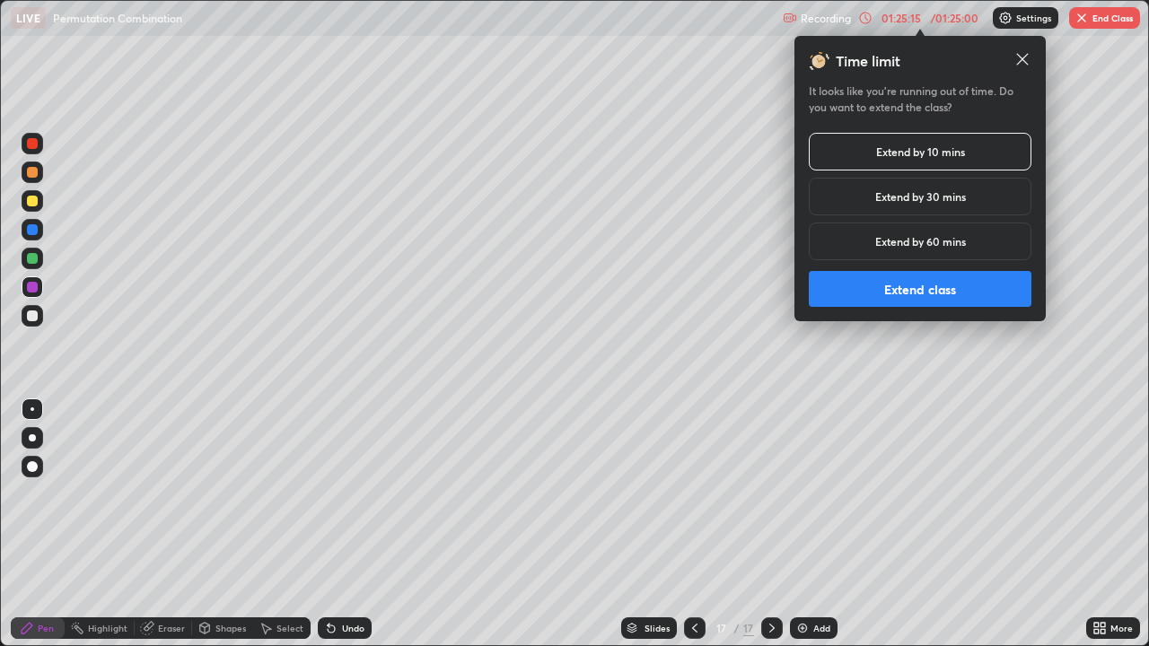
click at [856, 288] on button "Extend class" at bounding box center [920, 289] width 223 height 36
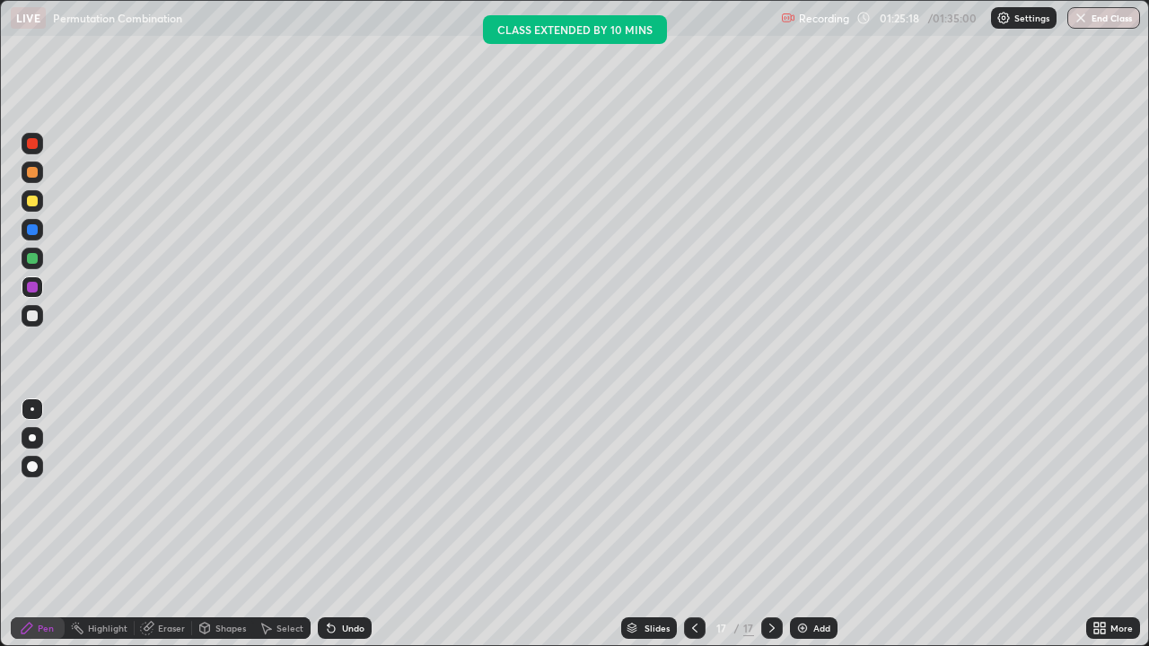
click at [29, 228] on div at bounding box center [32, 229] width 11 height 11
click at [31, 319] on div at bounding box center [32, 316] width 11 height 11
click at [32, 231] on div at bounding box center [32, 229] width 11 height 11
click at [33, 232] on div at bounding box center [32, 229] width 11 height 11
click at [32, 175] on div at bounding box center [32, 172] width 11 height 11
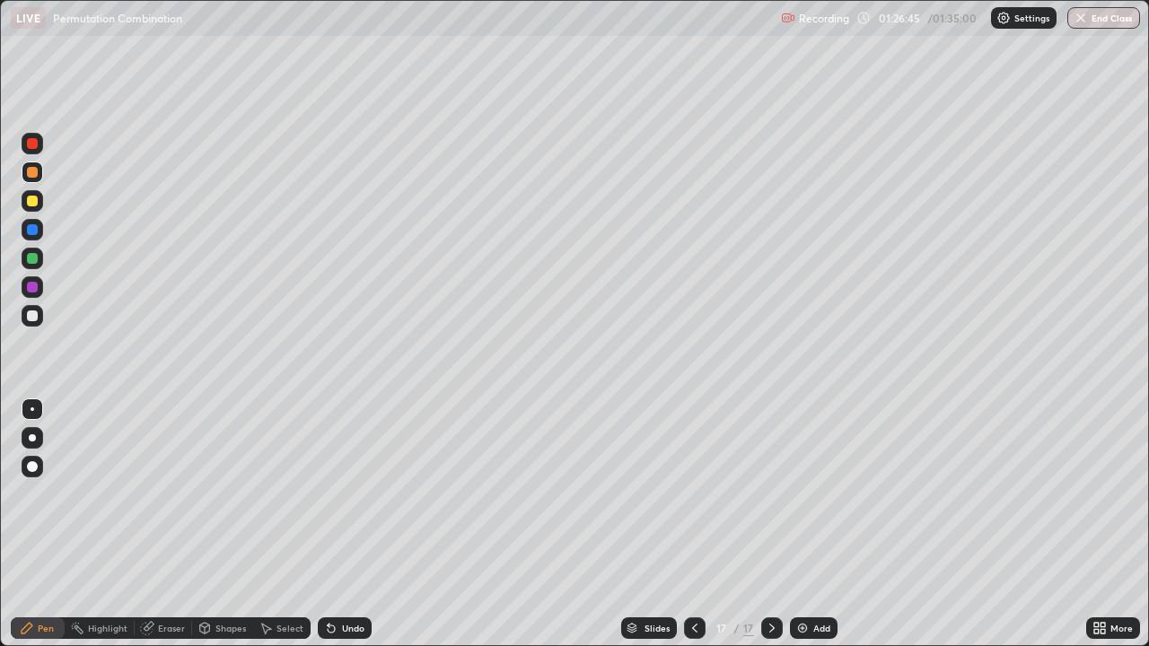
click at [41, 321] on div at bounding box center [33, 316] width 22 height 22
click at [32, 230] on div at bounding box center [32, 229] width 11 height 11
click at [39, 315] on div at bounding box center [33, 316] width 22 height 22
click at [566, 524] on div "Slides 17 / 17 Add" at bounding box center [729, 629] width 715 height 36
click at [181, 524] on div "Eraser" at bounding box center [171, 628] width 27 height 9
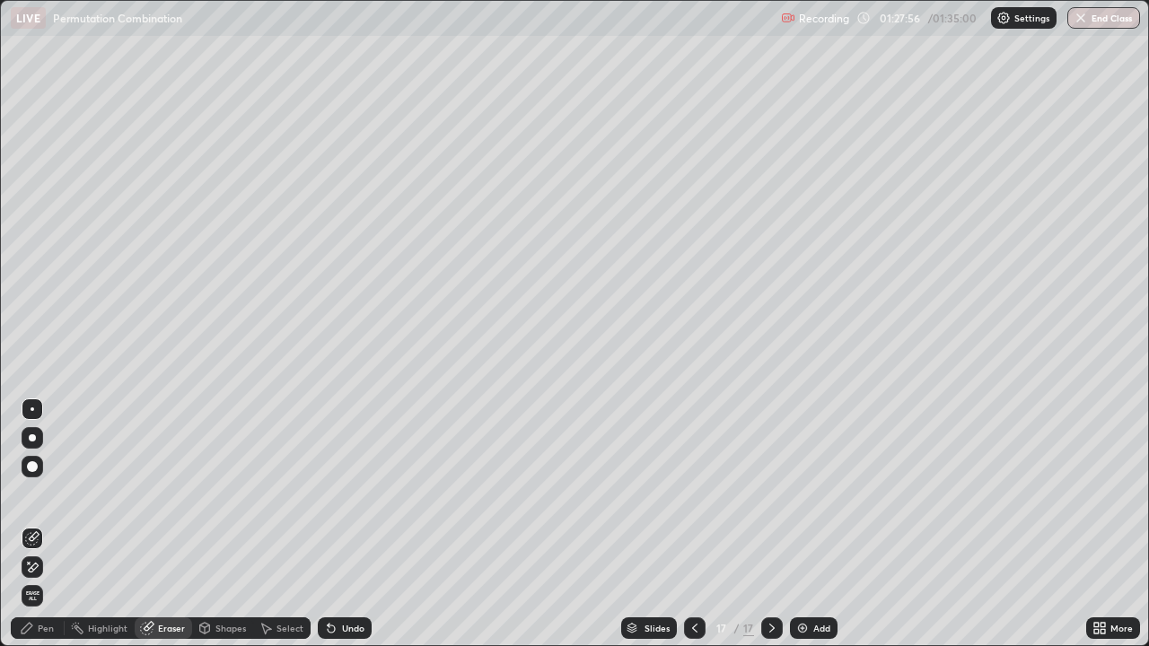
click at [55, 524] on div "Pen" at bounding box center [38, 629] width 54 height 22
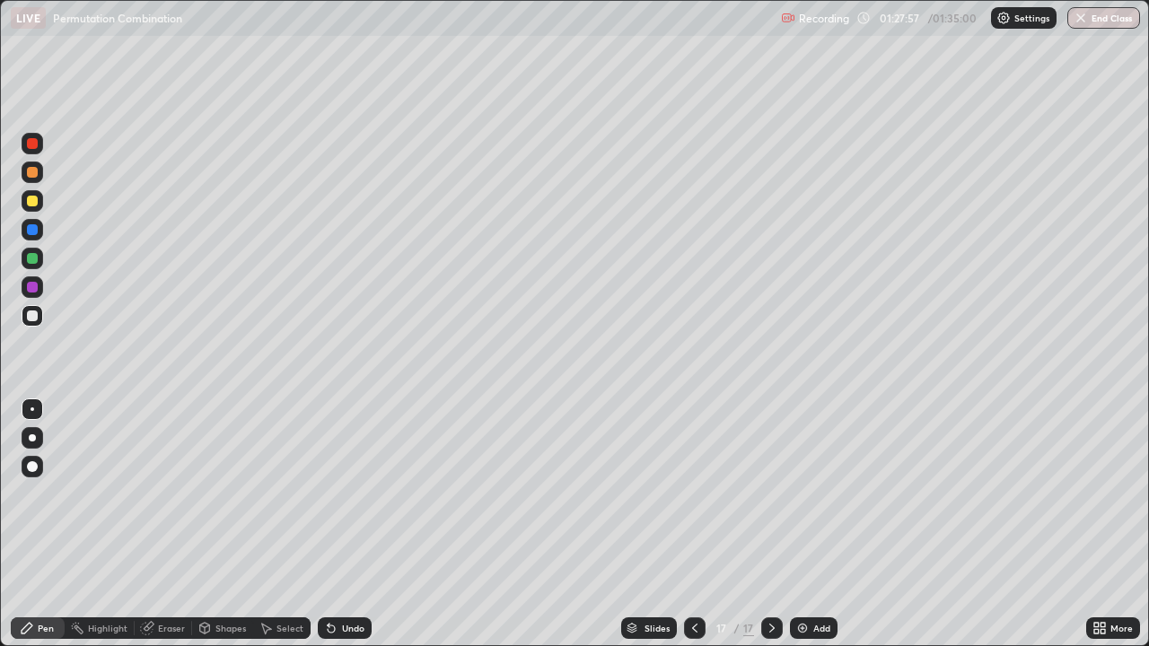
click at [41, 318] on div at bounding box center [33, 316] width 22 height 22
click at [42, 286] on div at bounding box center [33, 288] width 22 height 22
click at [801, 524] on div "Add" at bounding box center [814, 629] width 48 height 22
click at [29, 317] on div at bounding box center [32, 316] width 11 height 11
click at [30, 316] on div at bounding box center [32, 316] width 11 height 11
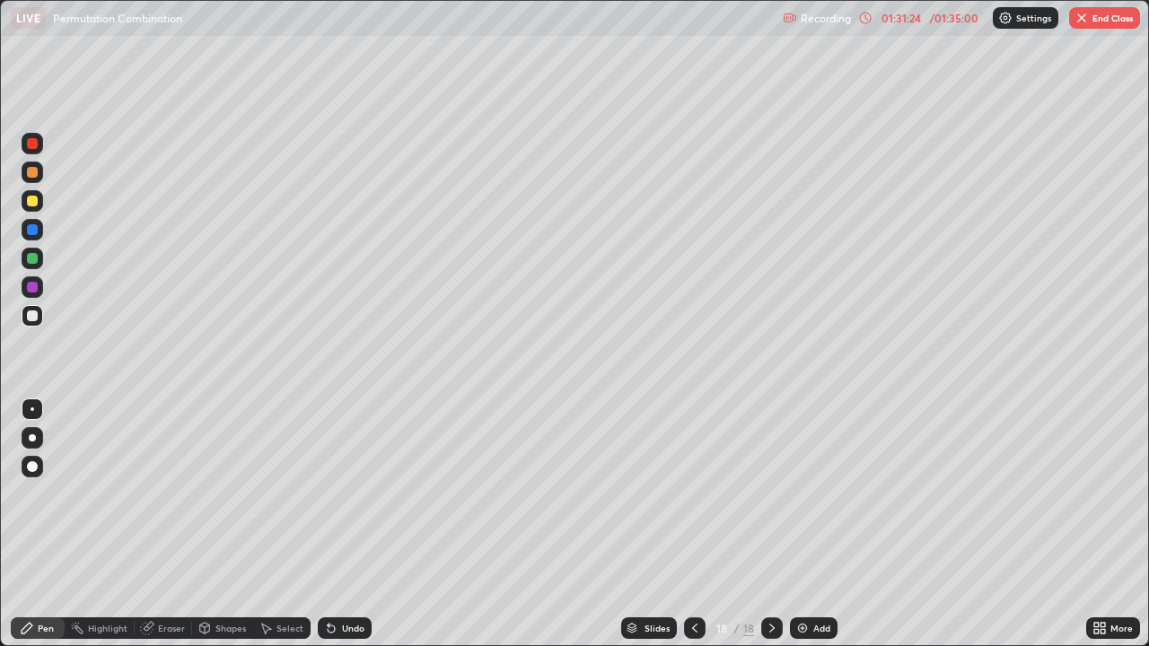
click at [1099, 22] on button "End Class" at bounding box center [1104, 18] width 71 height 22
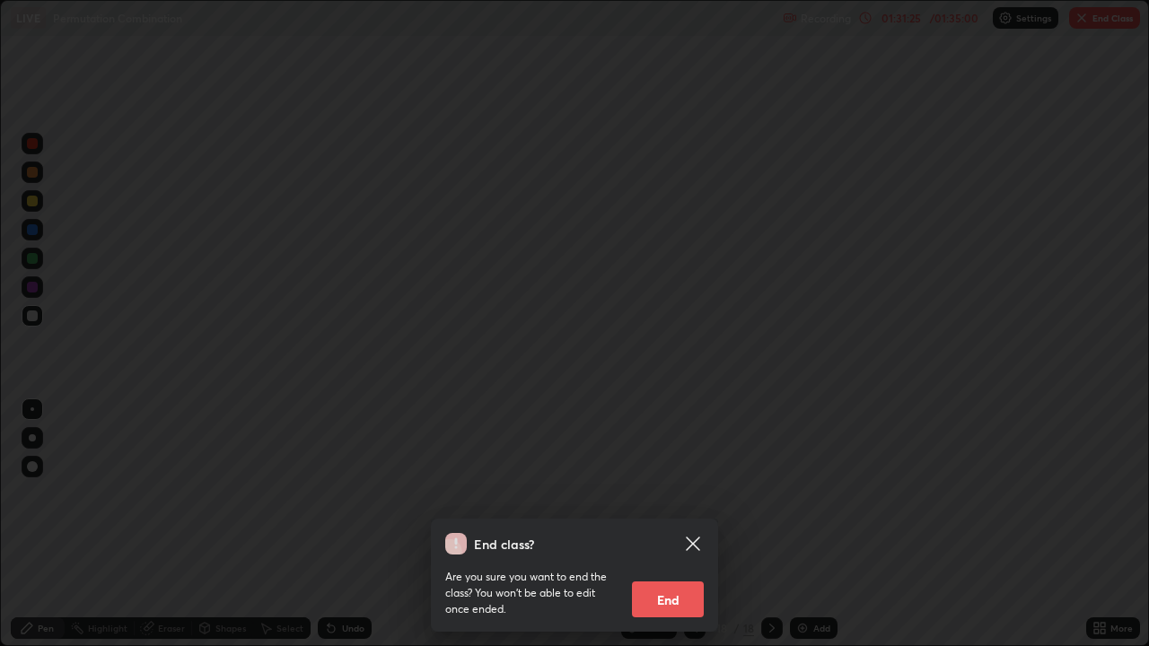
click at [680, 524] on button "End" at bounding box center [668, 600] width 72 height 36
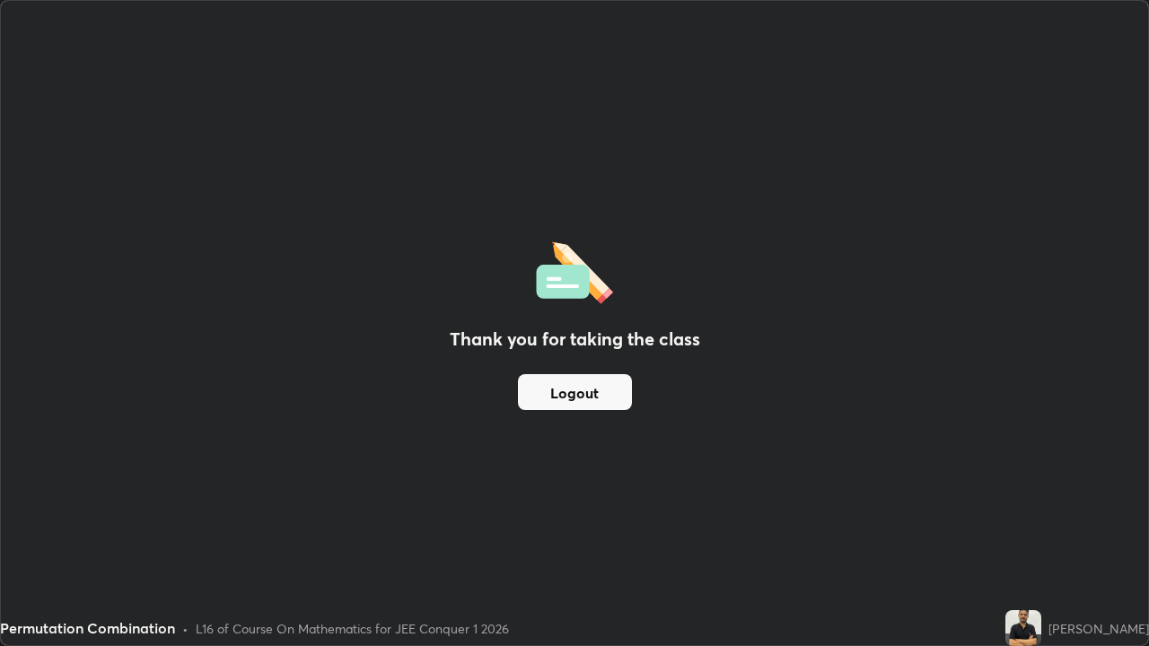
click at [611, 394] on button "Logout" at bounding box center [575, 392] width 114 height 36
click at [610, 402] on button "Logout" at bounding box center [575, 392] width 114 height 36
click at [608, 398] on button "Logout" at bounding box center [575, 392] width 114 height 36
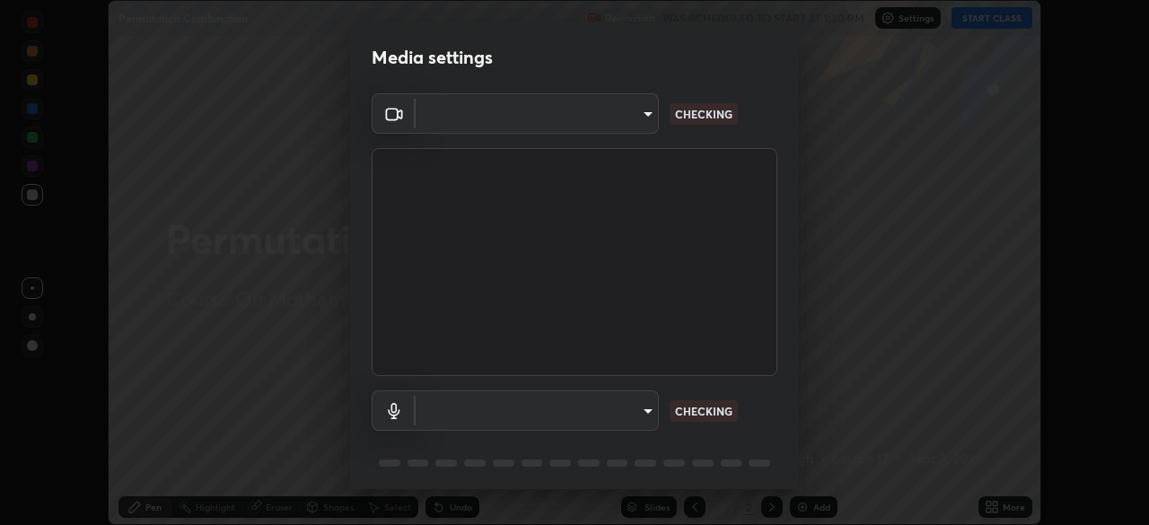
scroll to position [525, 1149]
type input "7d393a75b5efabb373047579b199f96731eb4933b6c70bc853c0b4e4a878a56a"
click at [642, 414] on body "Erase all Permutation Combination Recording WAS SCHEDULED TO START AT 1:30 PM S…" at bounding box center [574, 262] width 1149 height 525
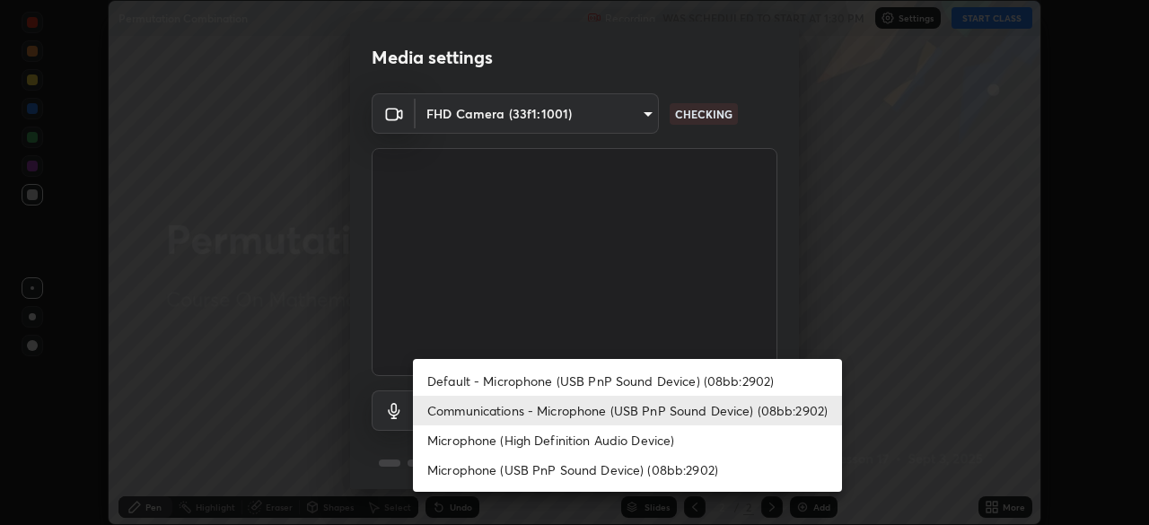
click at [655, 418] on li "Communications - Microphone (USB PnP Sound Device) (08bb:2902)" at bounding box center [627, 411] width 429 height 30
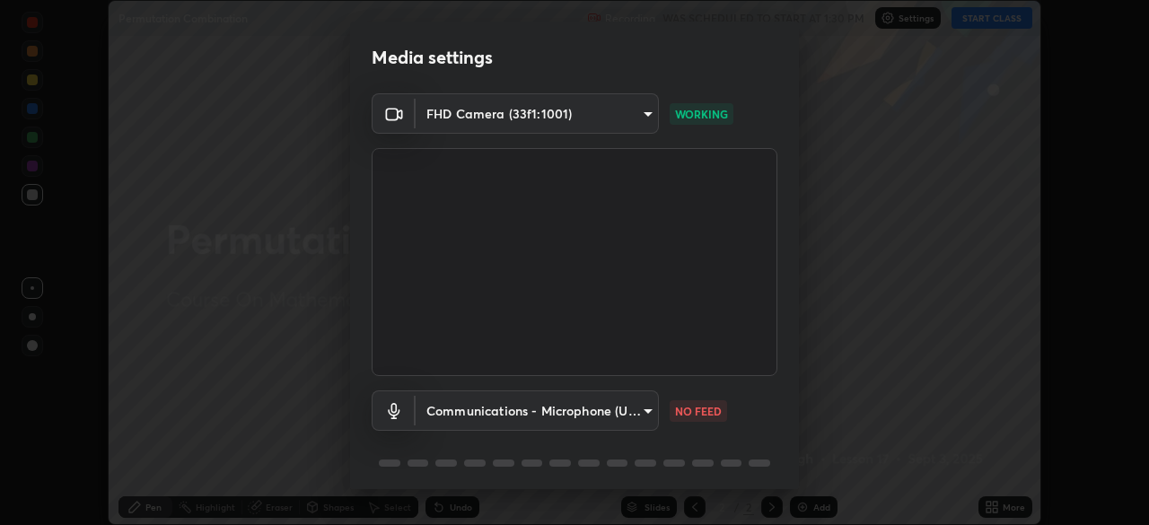
click at [647, 421] on body "Erase all Permutation Combination Recording WAS SCHEDULED TO START AT 1:30 PM S…" at bounding box center [574, 262] width 1149 height 525
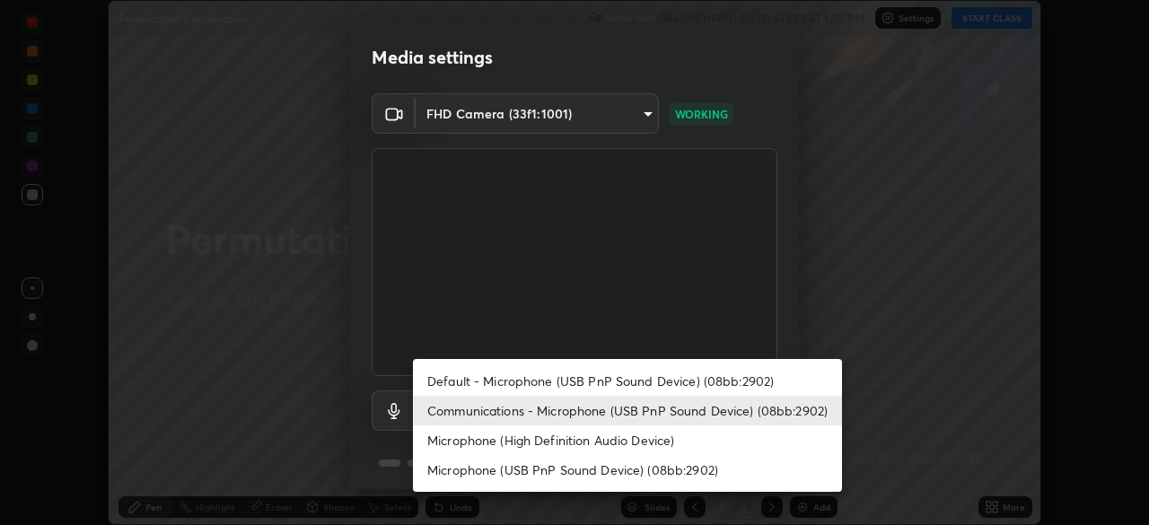
click at [652, 388] on li "Default - Microphone (USB PnP Sound Device) (08bb:2902)" at bounding box center [627, 381] width 429 height 30
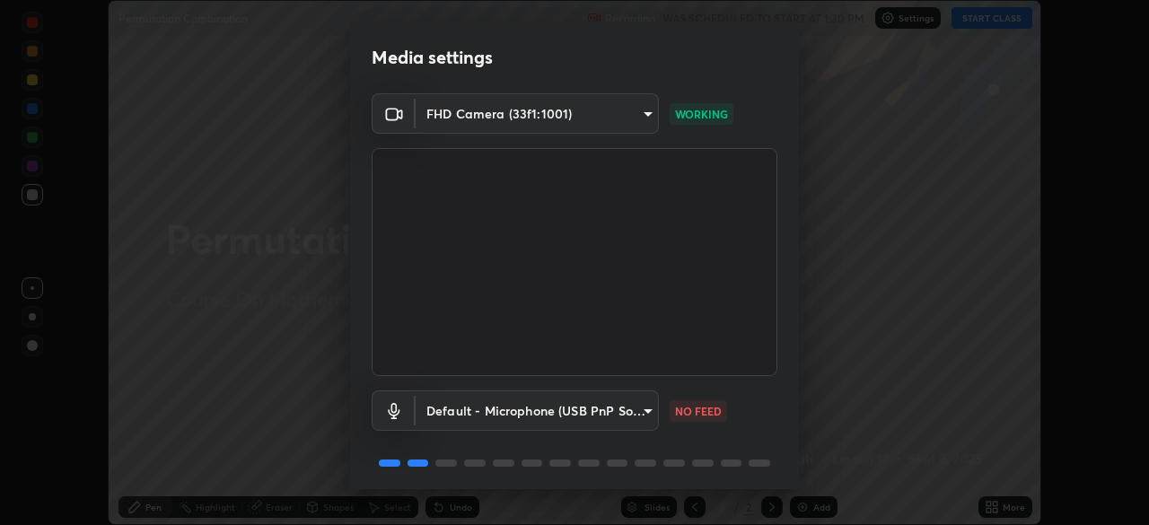
click at [645, 417] on body "Erase all Permutation Combination Recording WAS SCHEDULED TO START AT 1:30 PM S…" at bounding box center [574, 262] width 1149 height 525
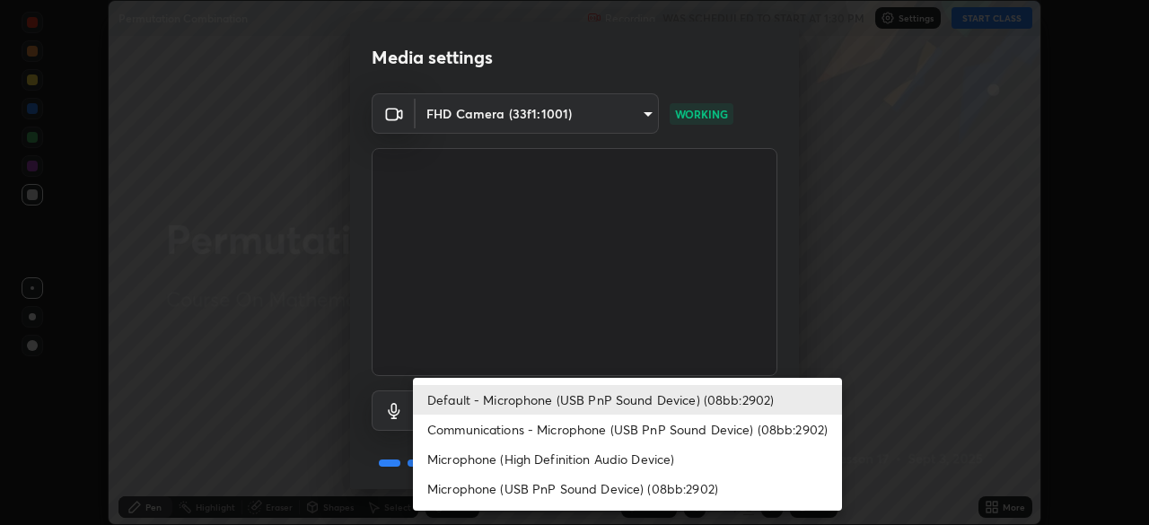
click at [643, 436] on li "Communications - Microphone (USB PnP Sound Device) (08bb:2902)" at bounding box center [627, 430] width 429 height 30
type input "communications"
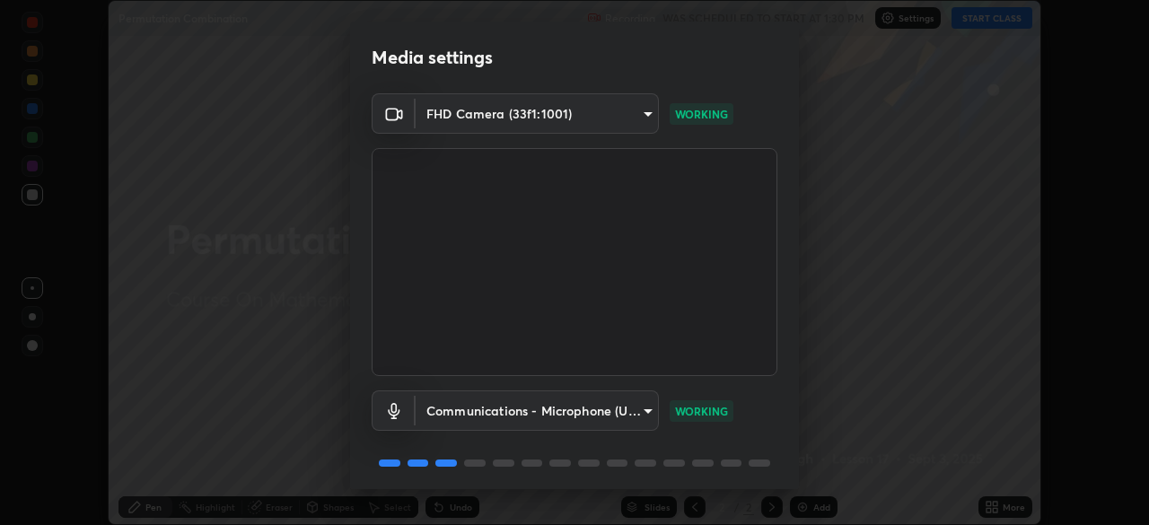
scroll to position [64, 0]
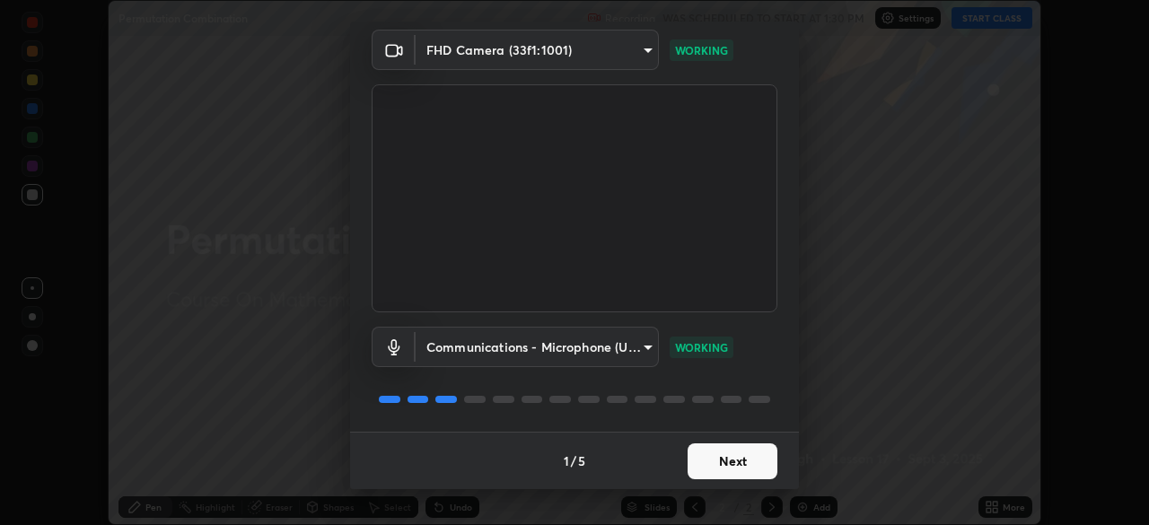
click at [739, 469] on button "Next" at bounding box center [733, 462] width 90 height 36
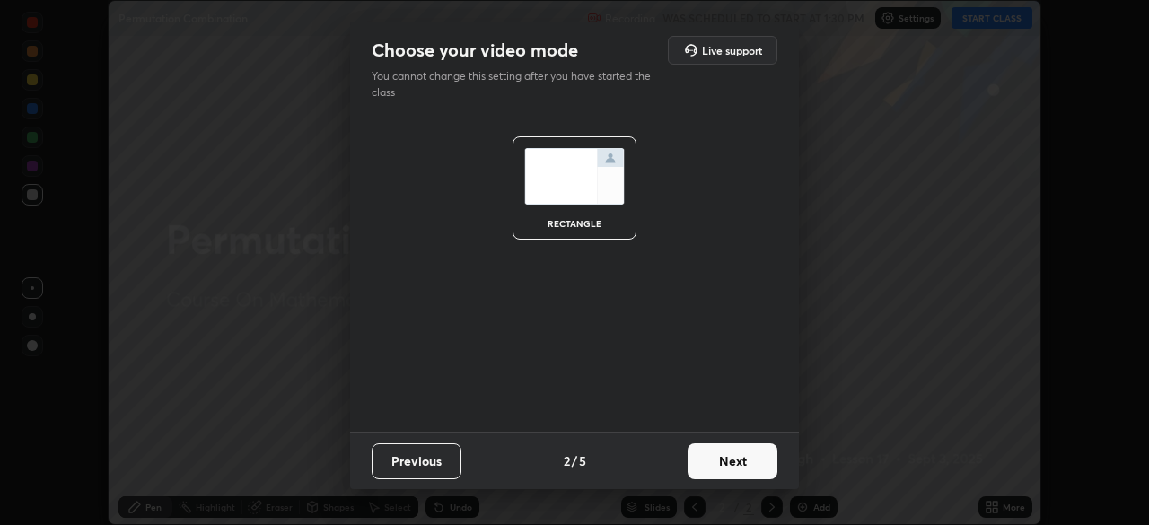
scroll to position [0, 0]
click at [743, 471] on button "Next" at bounding box center [733, 462] width 90 height 36
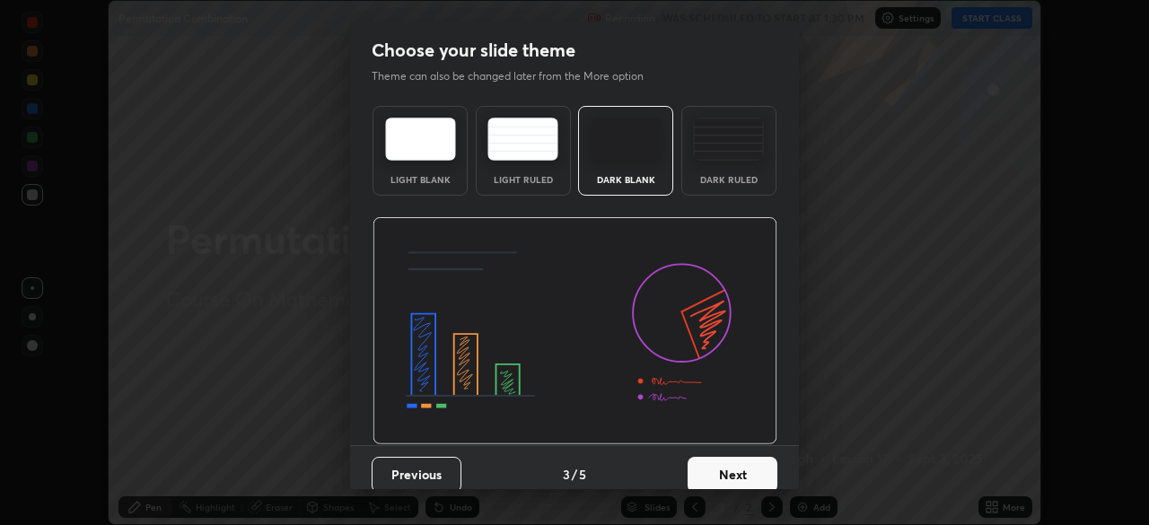
click at [743, 471] on button "Next" at bounding box center [733, 475] width 90 height 36
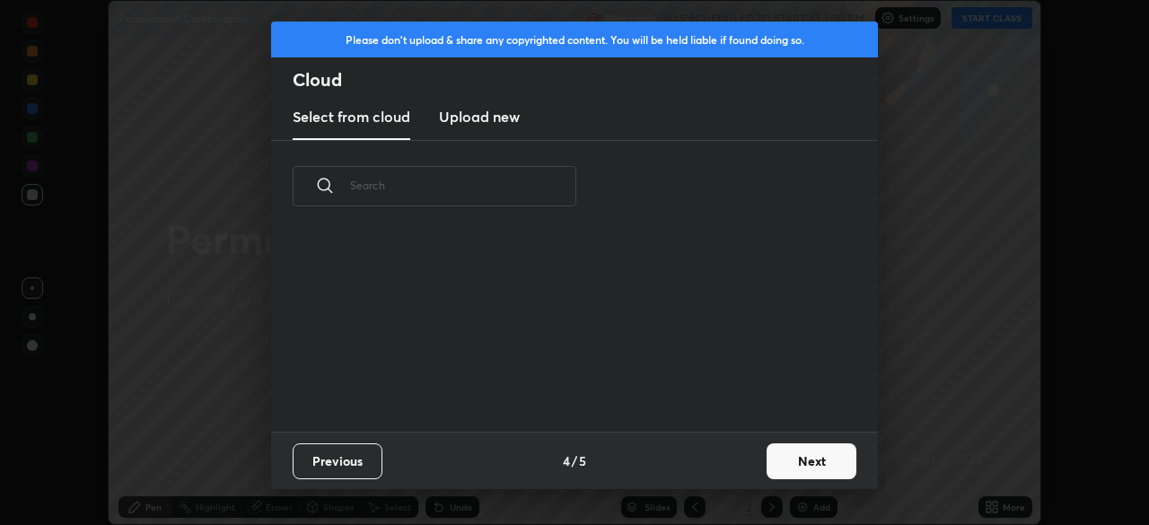
click at [778, 460] on button "Next" at bounding box center [812, 462] width 90 height 36
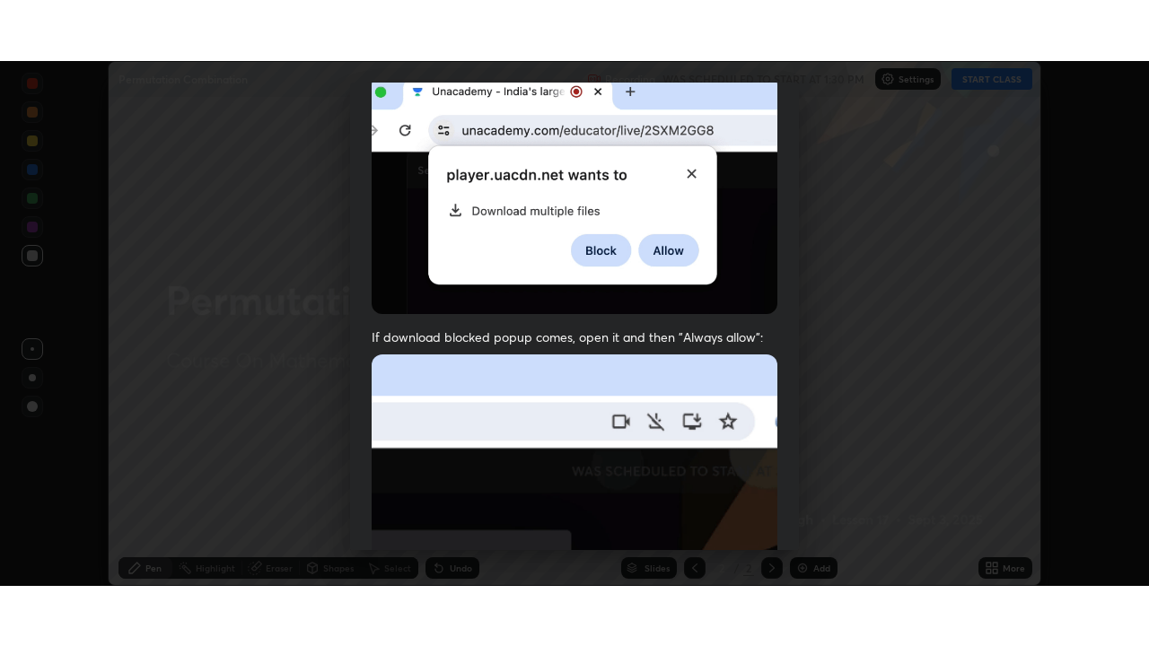
scroll to position [430, 0]
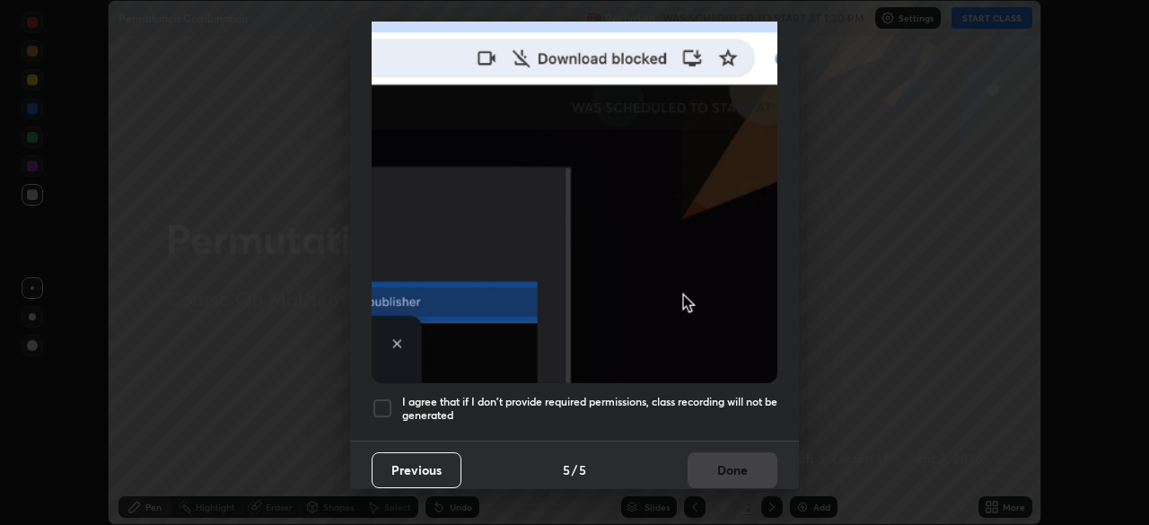
click at [384, 398] on div at bounding box center [383, 409] width 22 height 22
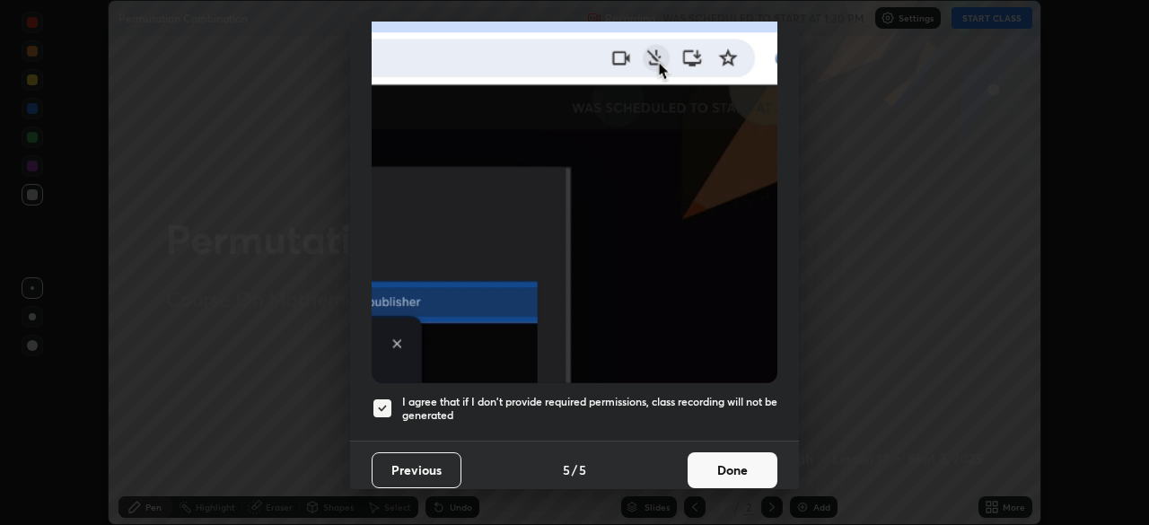
click at [746, 460] on button "Done" at bounding box center [733, 471] width 90 height 36
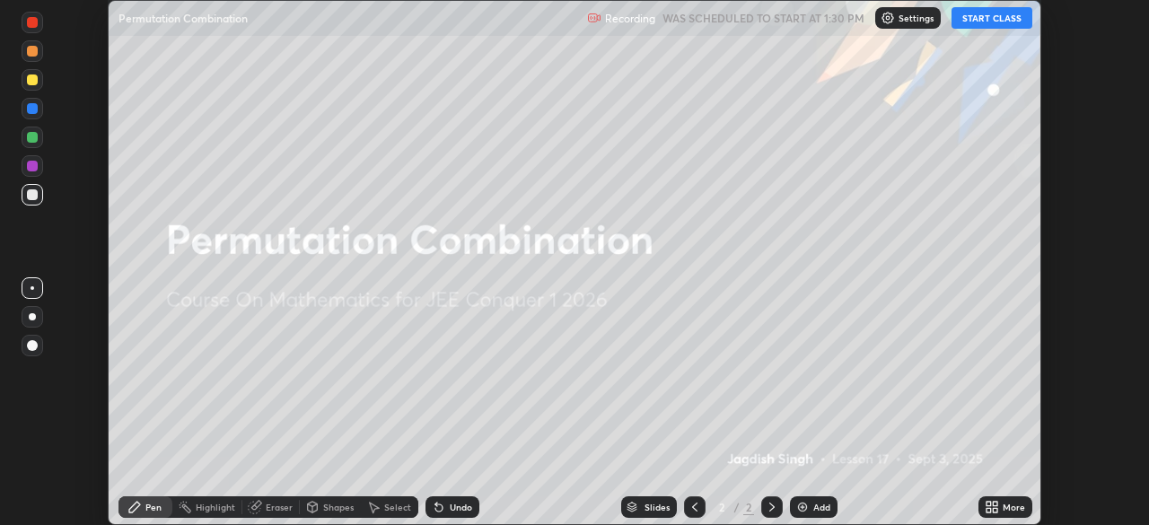
click at [995, 510] on icon at bounding box center [995, 510] width 4 height 4
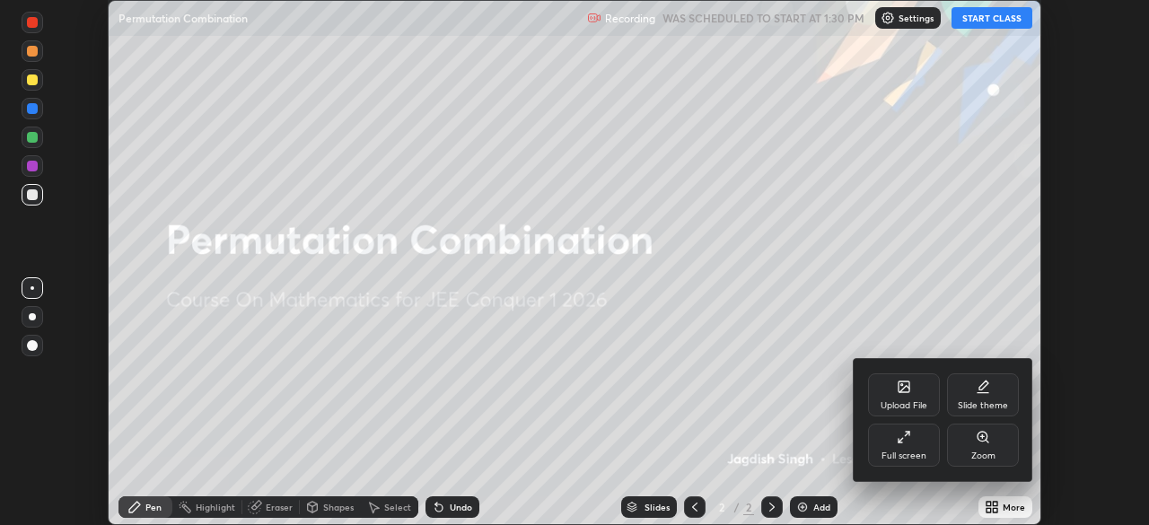
click at [916, 449] on div "Full screen" at bounding box center [904, 445] width 72 height 43
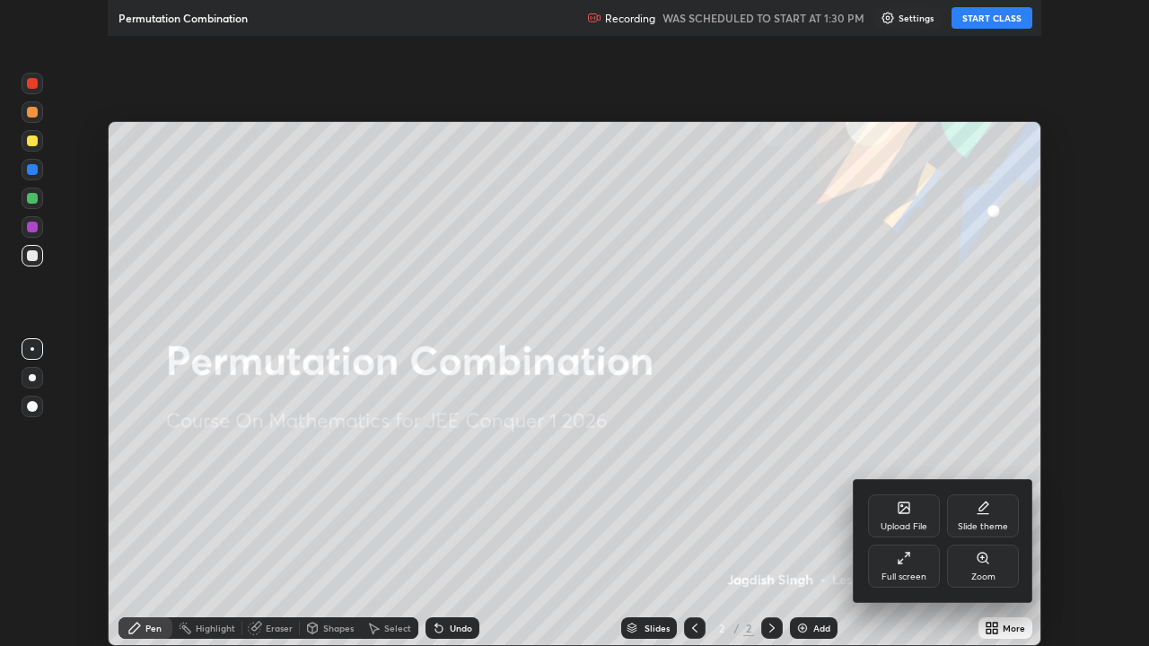
scroll to position [646, 1149]
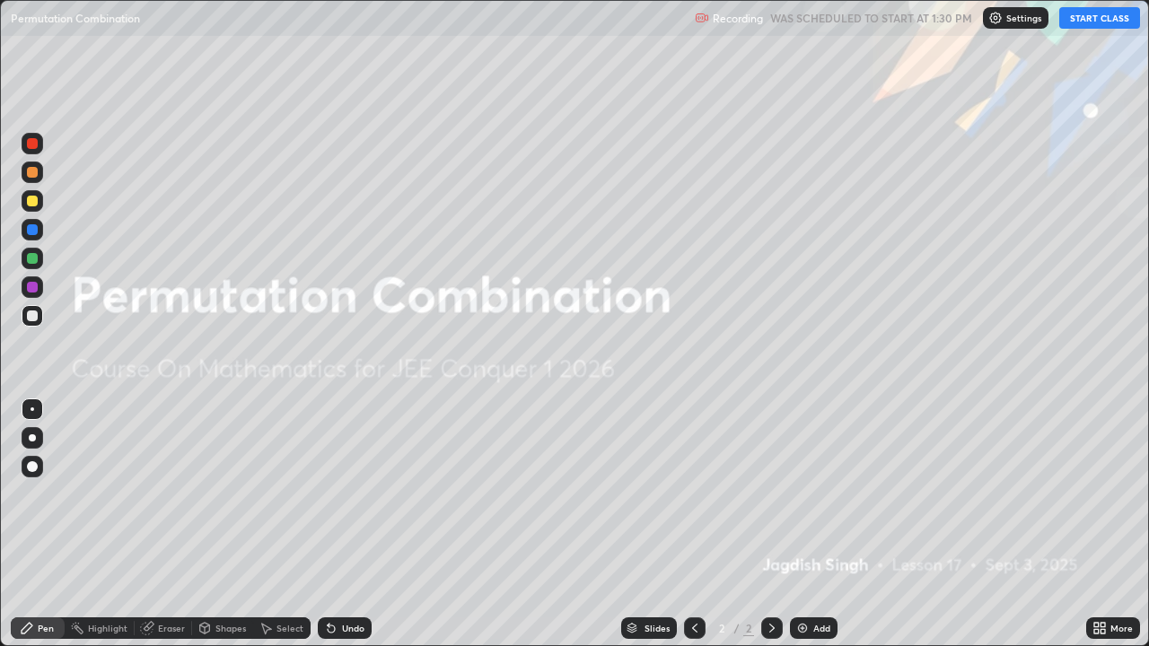
click at [1089, 17] on button "START CLASS" at bounding box center [1100, 18] width 81 height 22
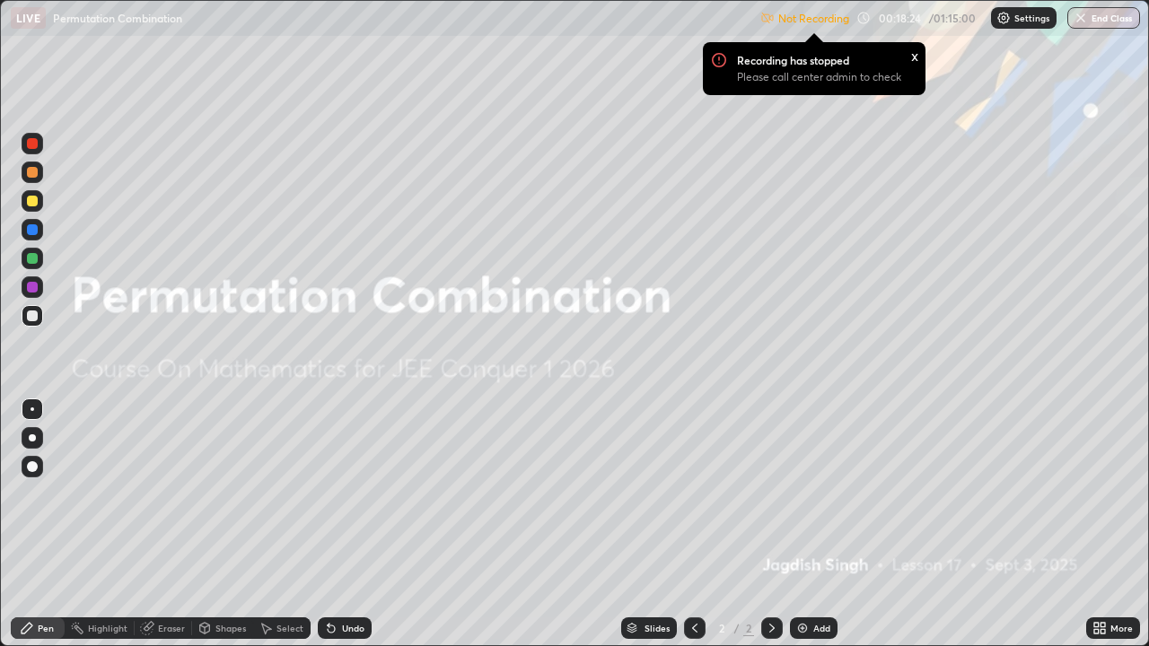
click at [833, 24] on p "Not Recording" at bounding box center [813, 18] width 71 height 13
click at [1005, 22] on img at bounding box center [1004, 18] width 14 height 14
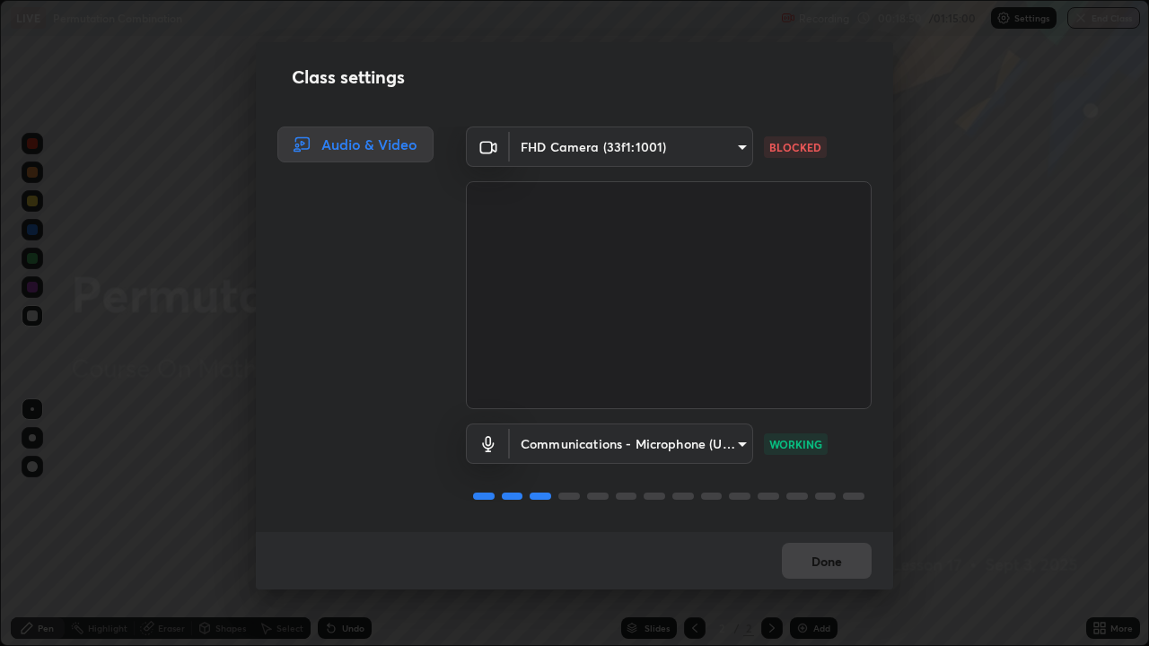
click at [738, 447] on body "Erase all LIVE Permutation Combination Recording 00:18:50 / 01:15:00 Settings E…" at bounding box center [574, 323] width 1149 height 646
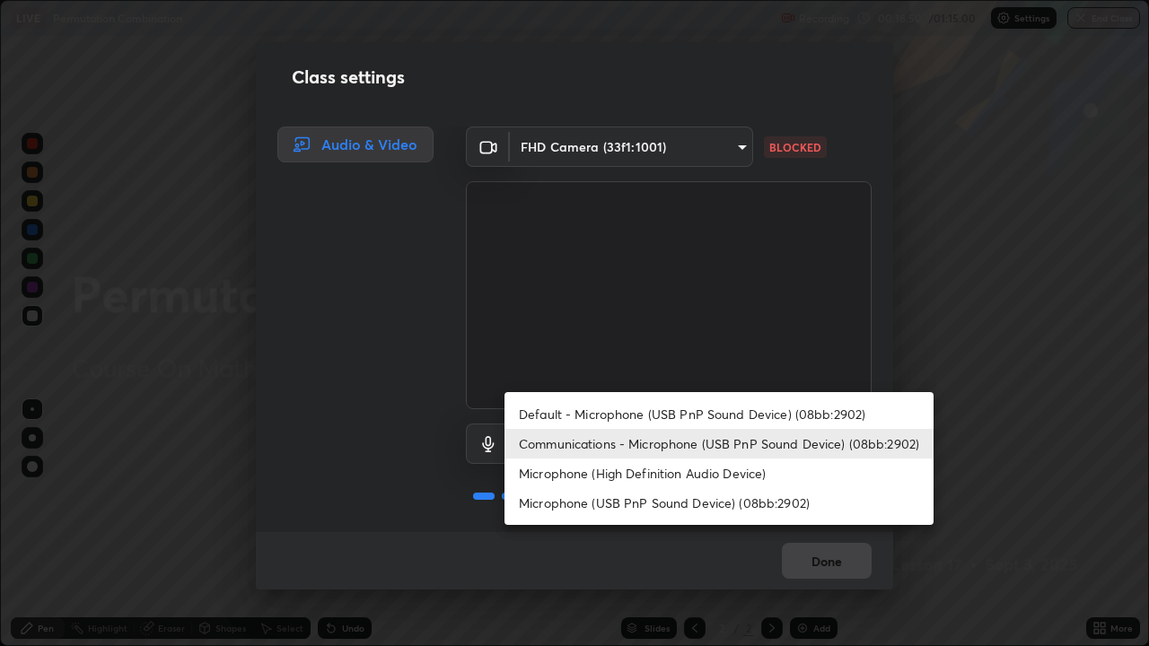
click at [736, 425] on li "Default - Microphone (USB PnP Sound Device) (08bb:2902)" at bounding box center [719, 415] width 429 height 30
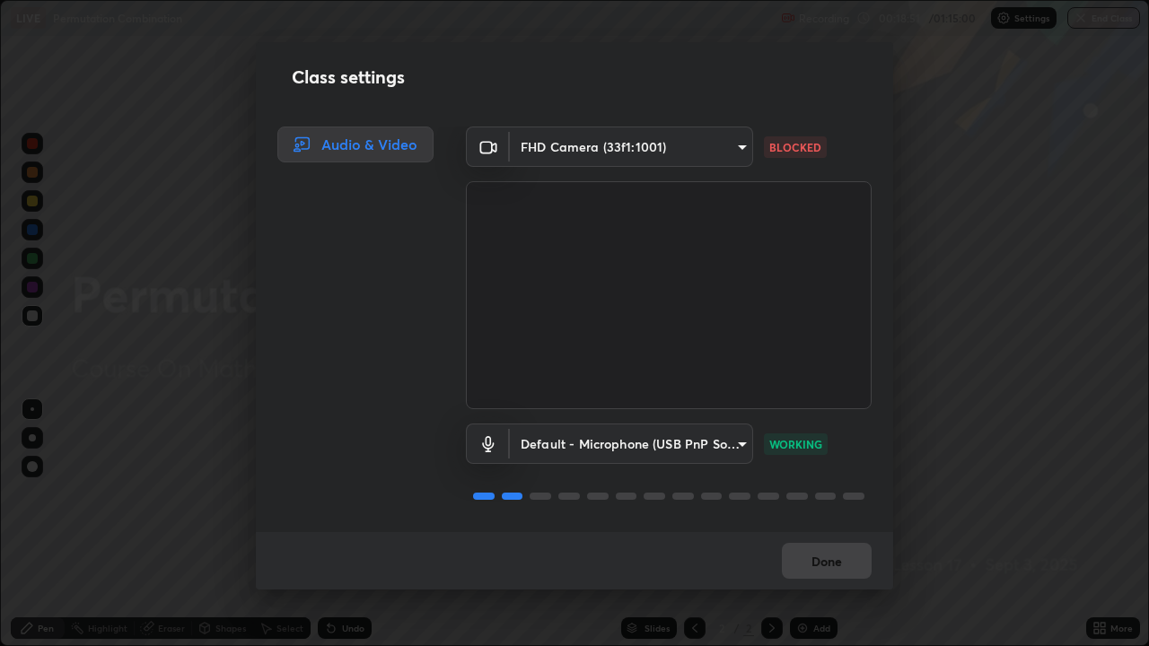
click at [732, 453] on body "Erase all LIVE Permutation Combination Recording 00:18:51 / 01:15:00 Settings E…" at bounding box center [574, 323] width 1149 height 646
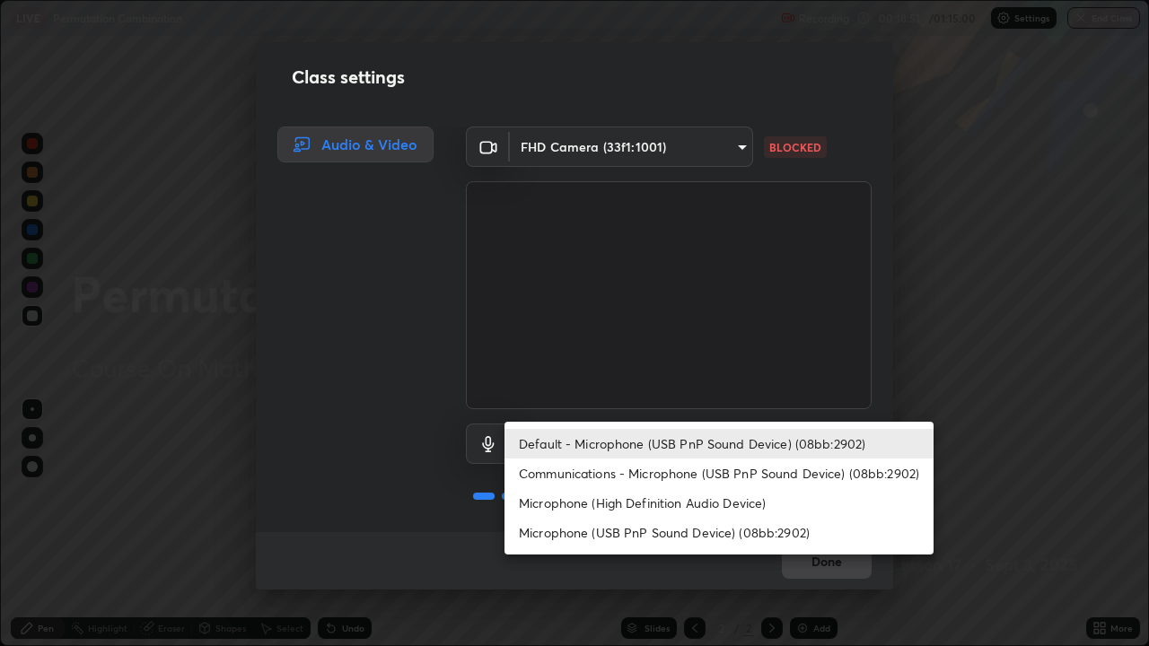
click at [731, 476] on li "Communications - Microphone (USB PnP Sound Device) (08bb:2902)" at bounding box center [719, 474] width 429 height 30
type input "communications"
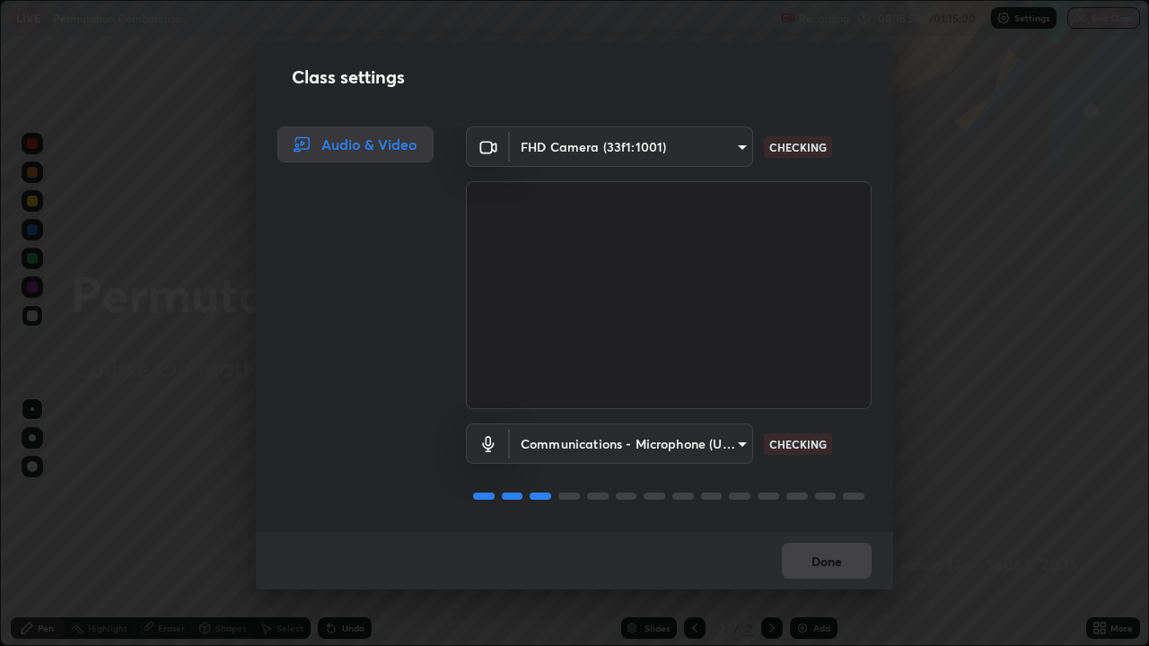
click at [815, 345] on video at bounding box center [669, 295] width 406 height 228
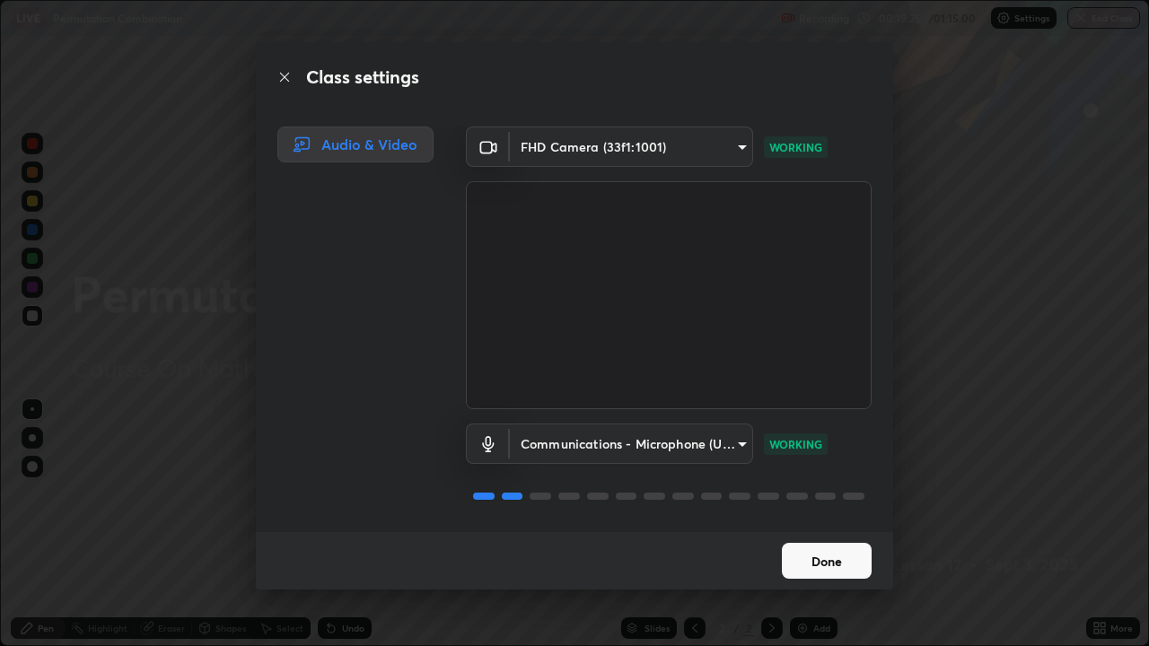
click at [851, 524] on button "Done" at bounding box center [827, 561] width 90 height 36
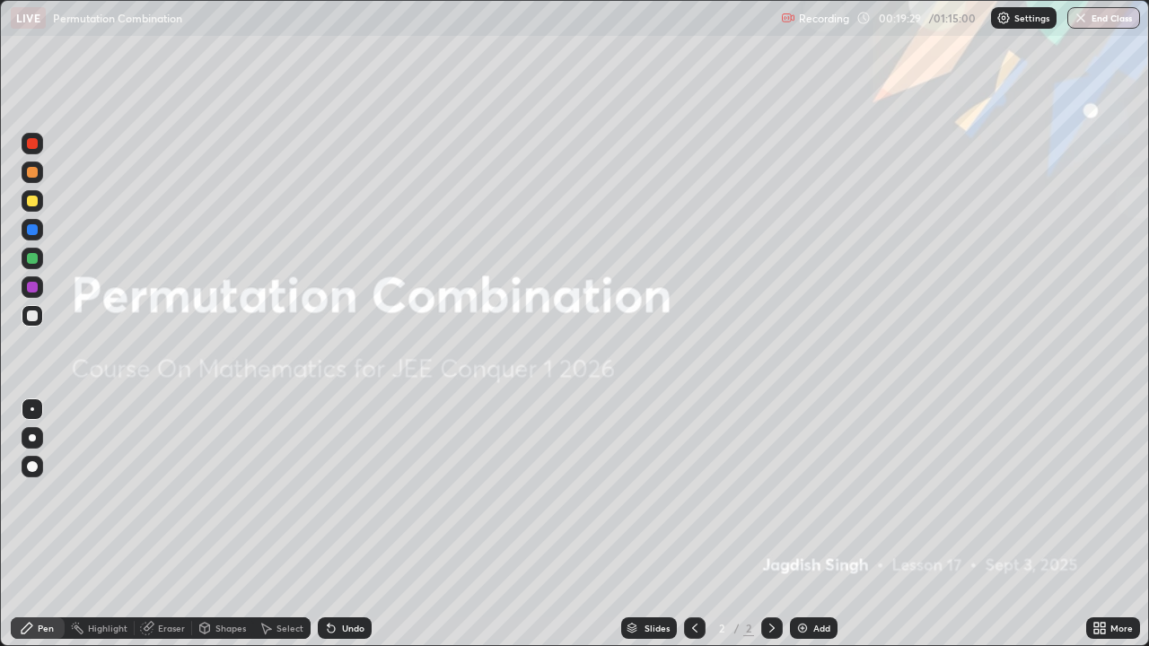
click at [814, 524] on div "Add" at bounding box center [814, 629] width 48 height 22
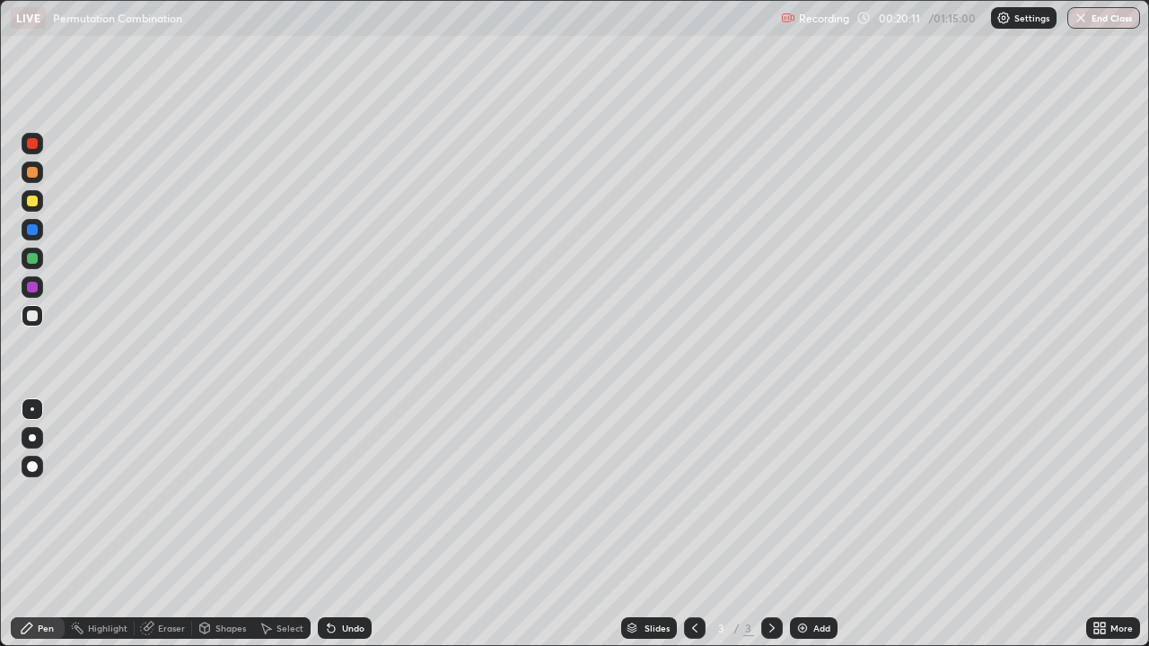
click at [31, 320] on div at bounding box center [32, 316] width 11 height 11
click at [31, 319] on div at bounding box center [32, 316] width 11 height 11
click at [1029, 20] on p "Settings" at bounding box center [1032, 17] width 35 height 9
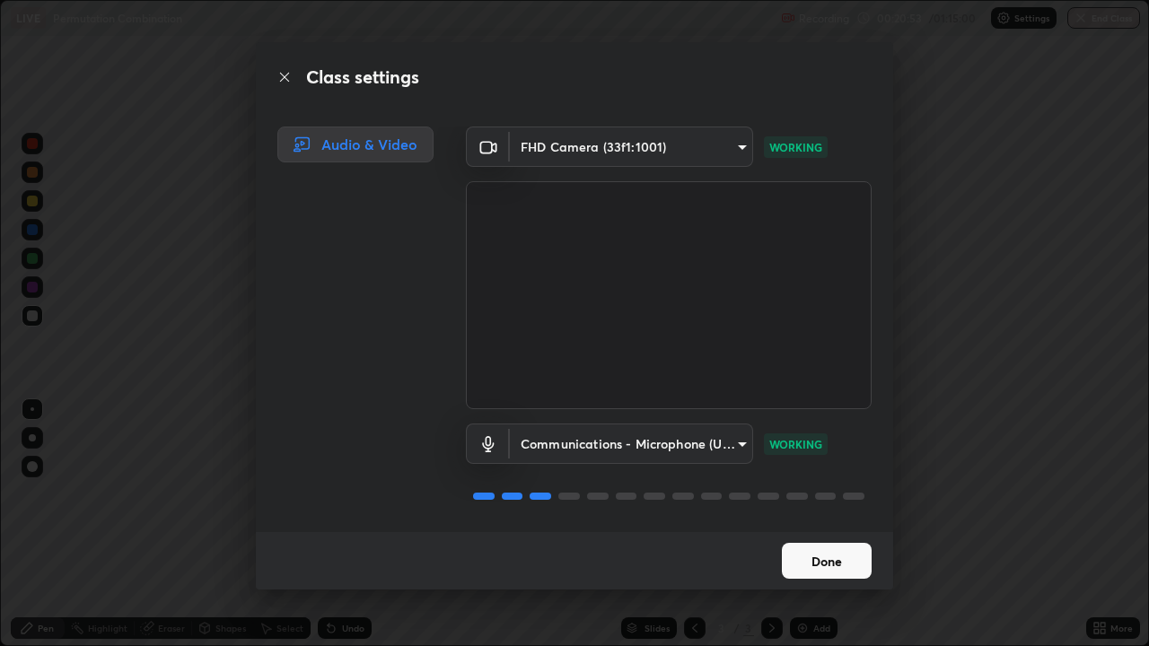
click at [705, 156] on body "Erase all LIVE Permutation Combination Recording 00:20:53 / 01:15:00 Settings E…" at bounding box center [574, 323] width 1149 height 646
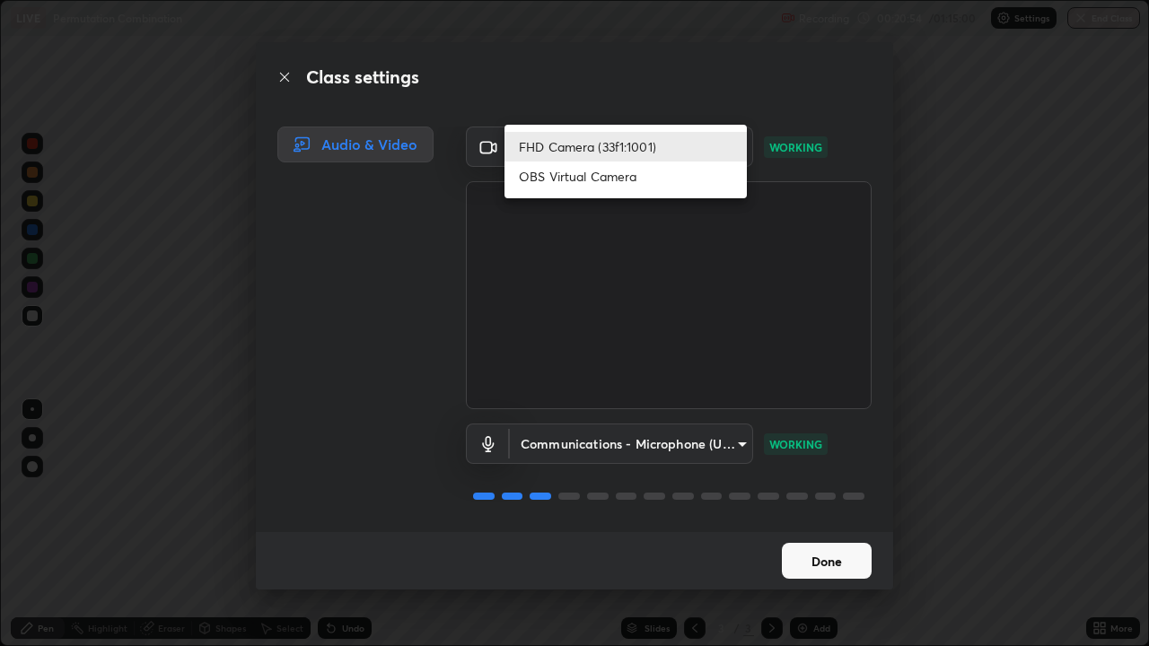
click at [649, 176] on li "OBS Virtual Camera" at bounding box center [626, 177] width 242 height 30
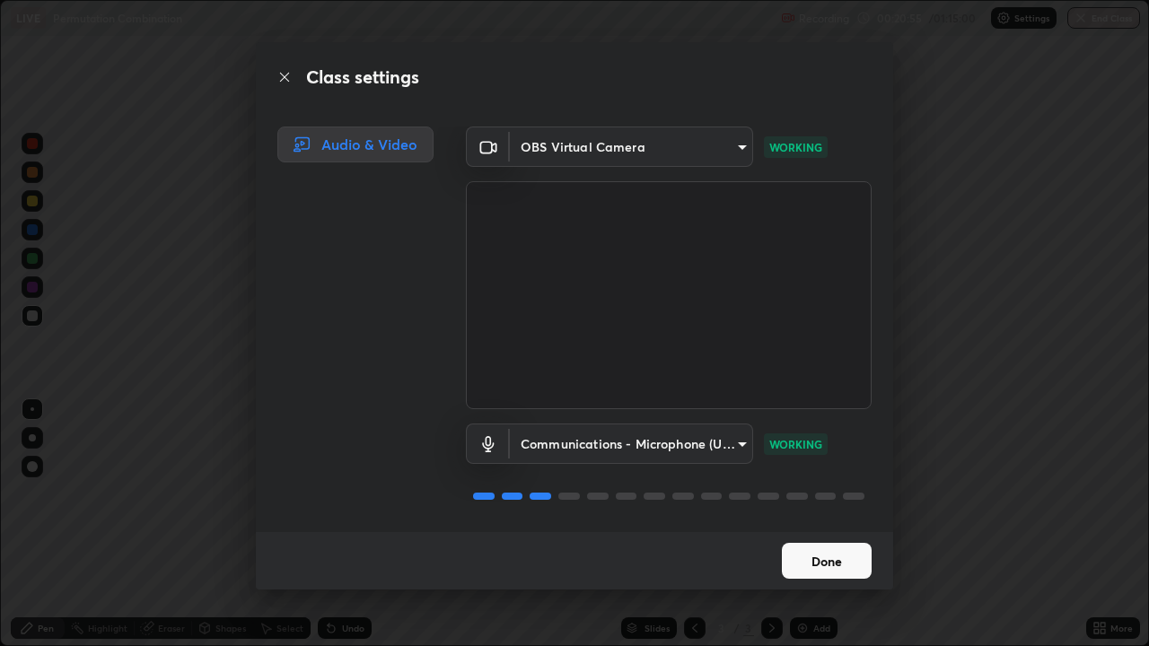
click at [682, 148] on body "Erase all LIVE Permutation Combination Recording 00:20:55 / 01:15:00 Settings E…" at bounding box center [574, 323] width 1149 height 646
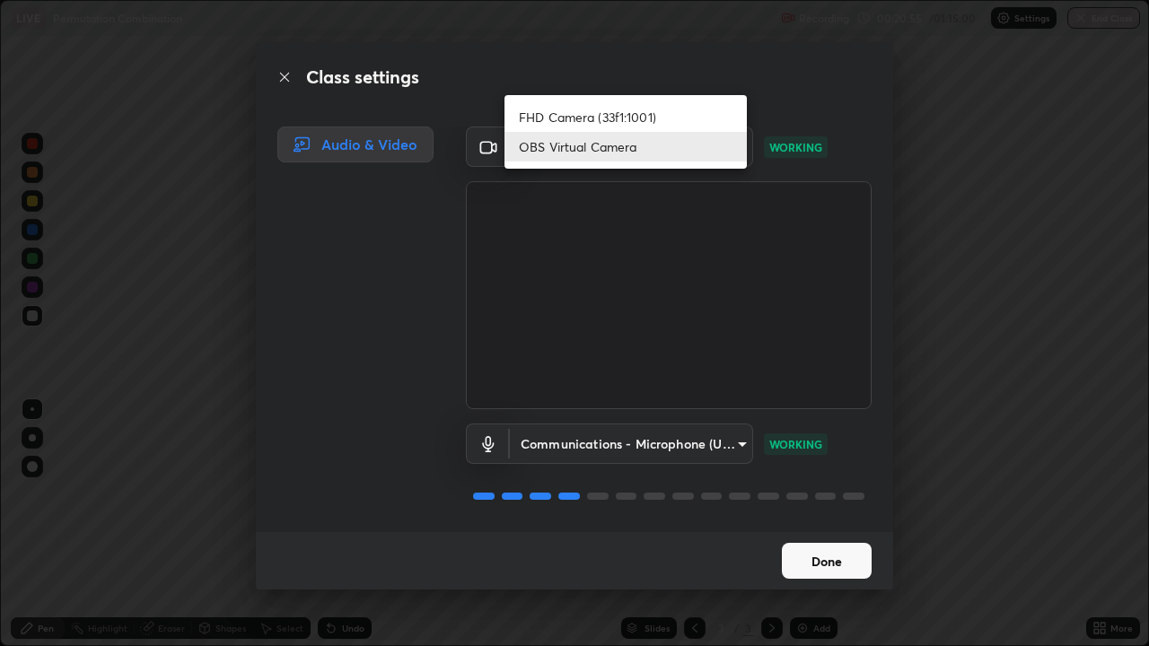
click at [677, 120] on li "FHD Camera (33f1:1001)" at bounding box center [626, 117] width 242 height 30
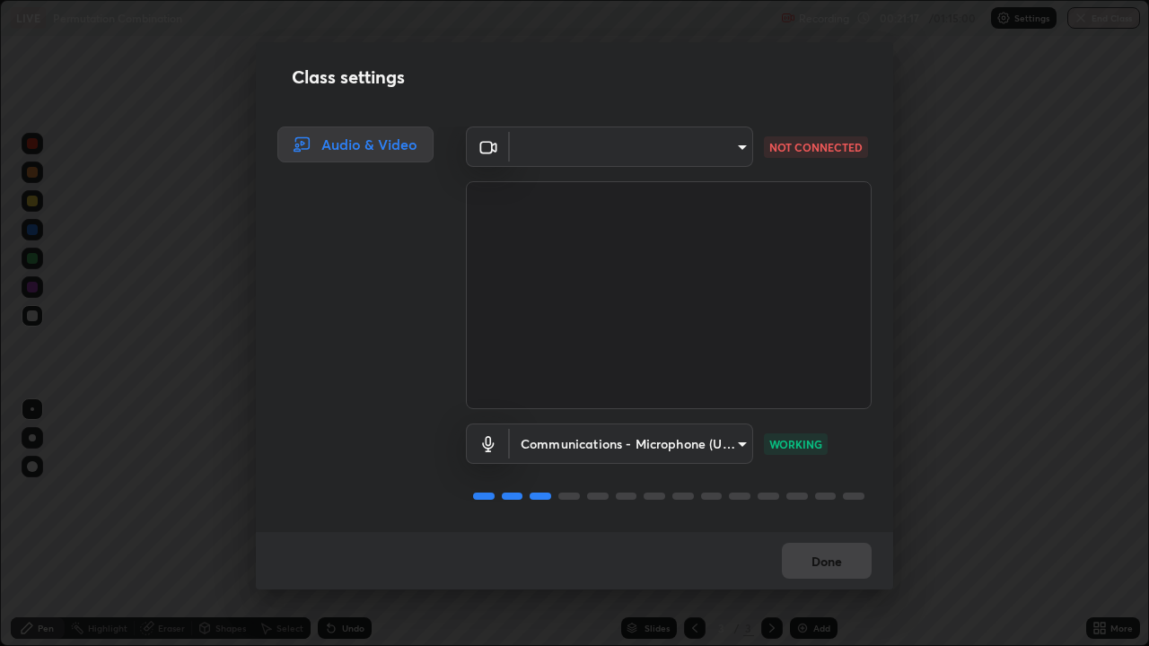
click at [663, 160] on body "Erase all LIVE Permutation Combination Recording 00:21:17 / 01:15:00 Settings E…" at bounding box center [574, 323] width 1149 height 646
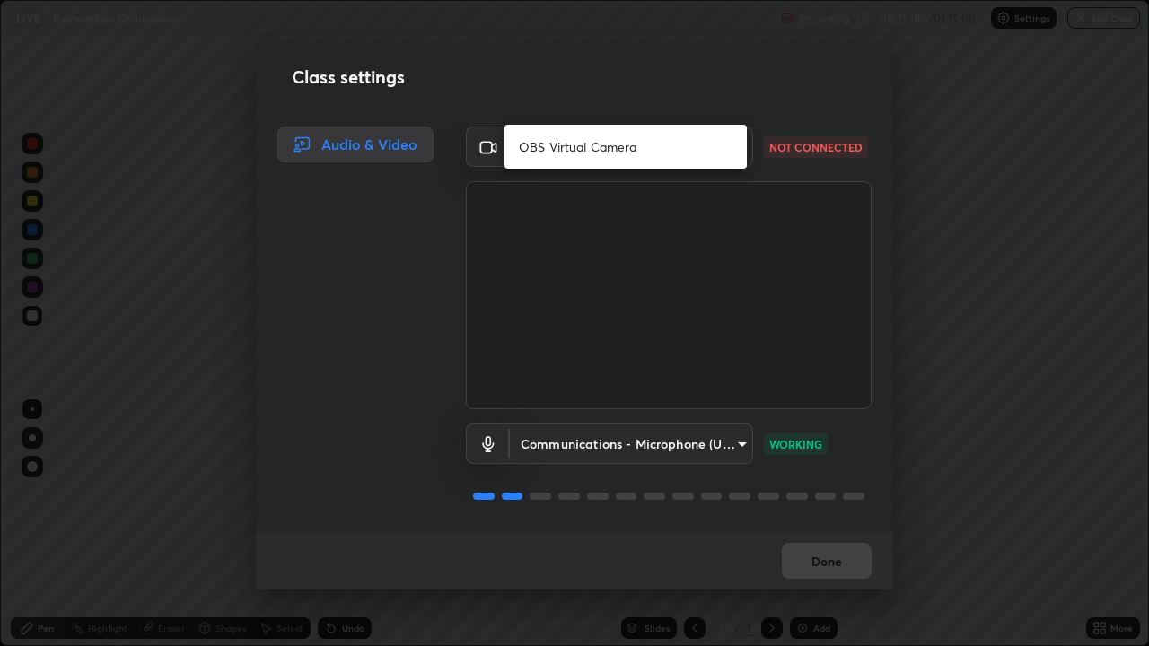
click at [671, 146] on li "OBS Virtual Camera" at bounding box center [626, 147] width 242 height 30
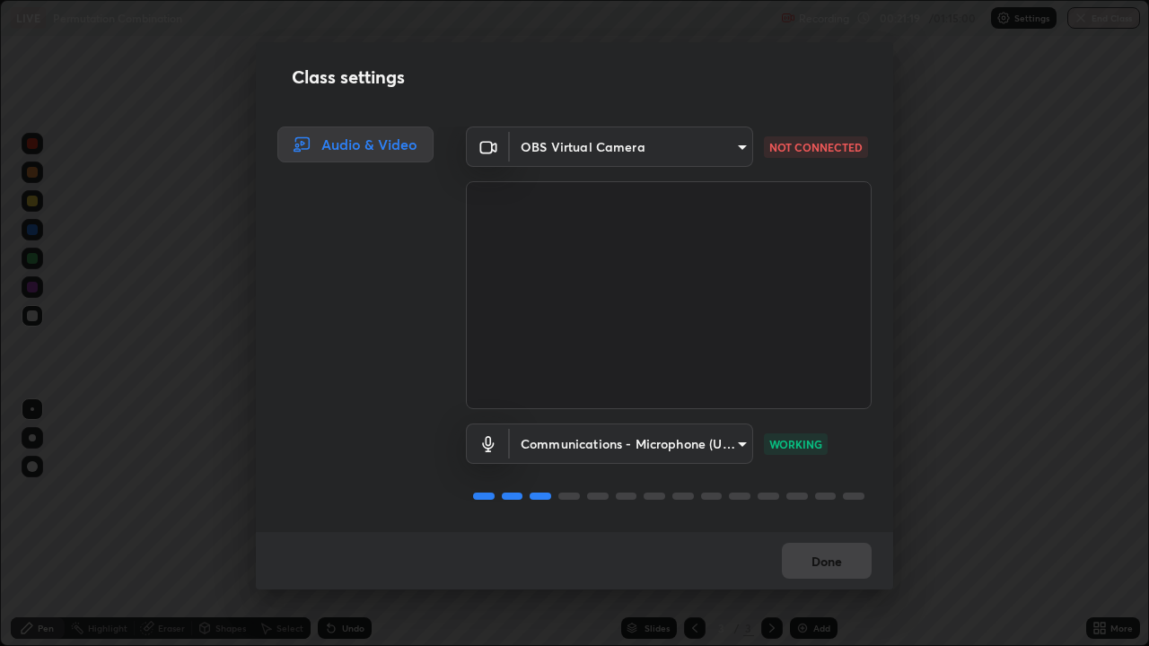
click at [705, 150] on body "Erase all LIVE Permutation Combination Recording 00:21:19 / 01:15:00 Settings E…" at bounding box center [574, 323] width 1149 height 646
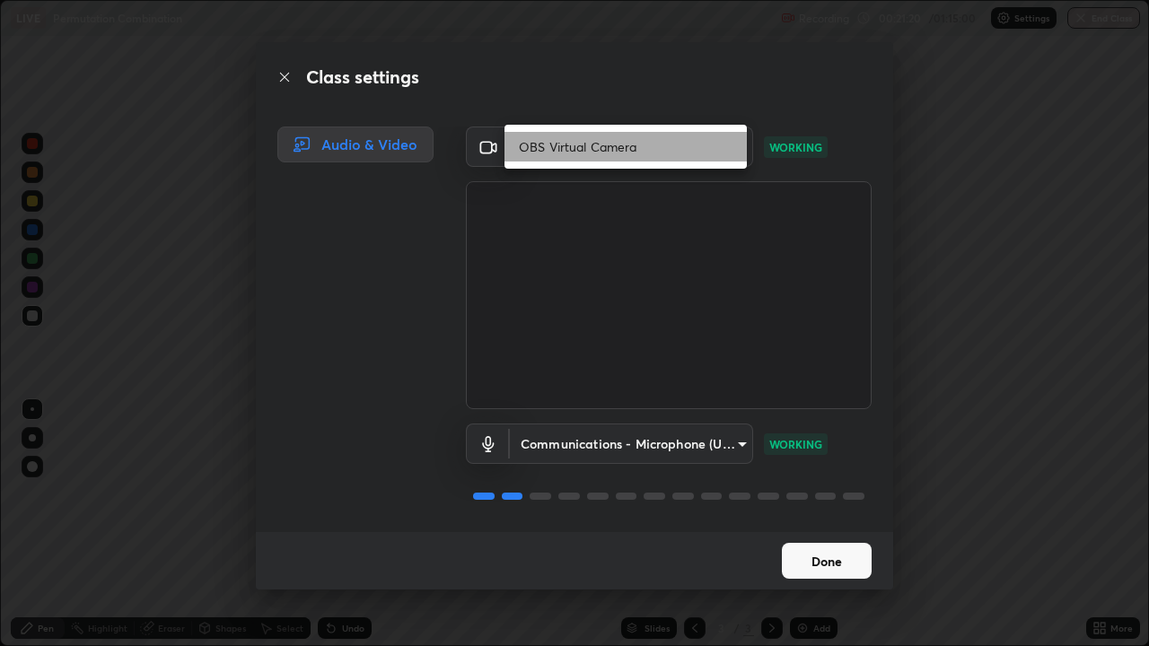
click at [714, 146] on li "OBS Virtual Camera" at bounding box center [626, 147] width 242 height 30
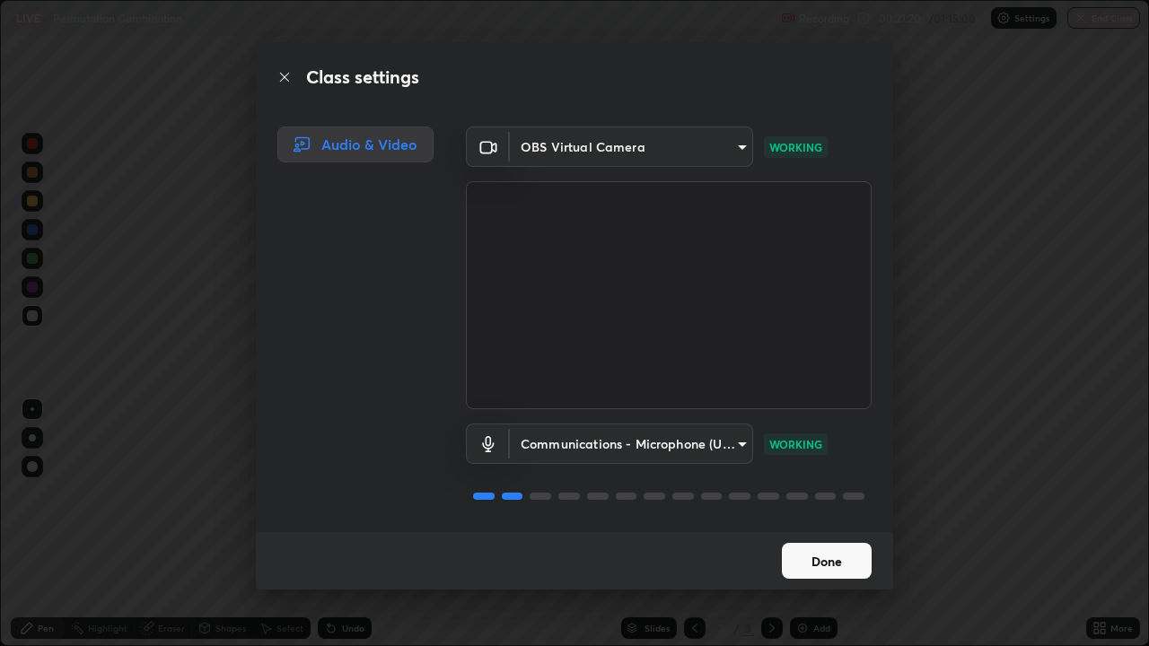
click at [723, 151] on body "Erase all LIVE Permutation Combination Recording 00:21:20 / 01:15:00 Settings E…" at bounding box center [574, 323] width 1149 height 646
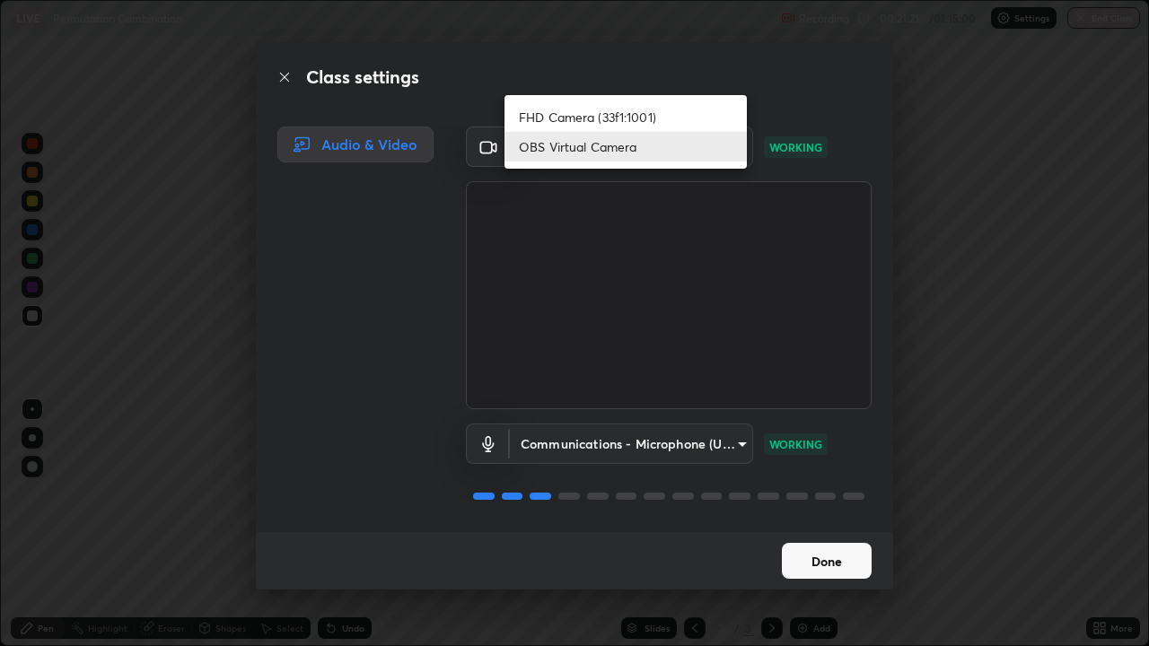
click at [671, 111] on li "FHD Camera (33f1:1001)" at bounding box center [626, 117] width 242 height 30
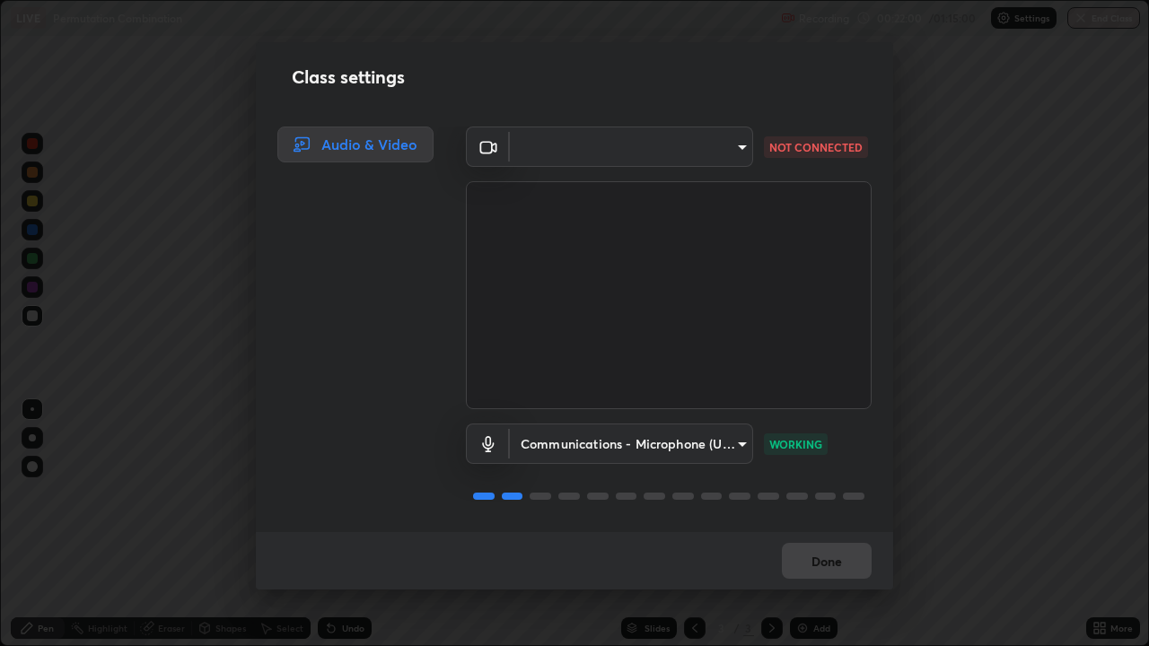
click at [715, 152] on body "Erase all LIVE Permutation Combination Recording 00:22:00 / 01:15:00 Settings E…" at bounding box center [574, 323] width 1149 height 646
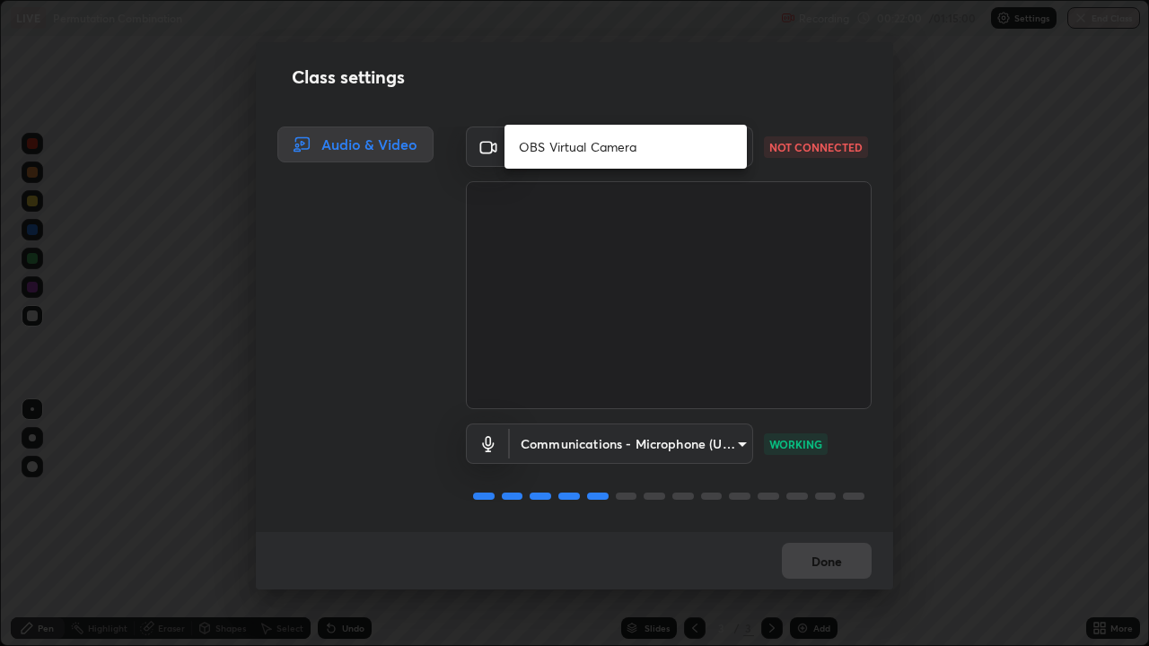
click at [681, 142] on li "OBS Virtual Camera" at bounding box center [626, 147] width 242 height 30
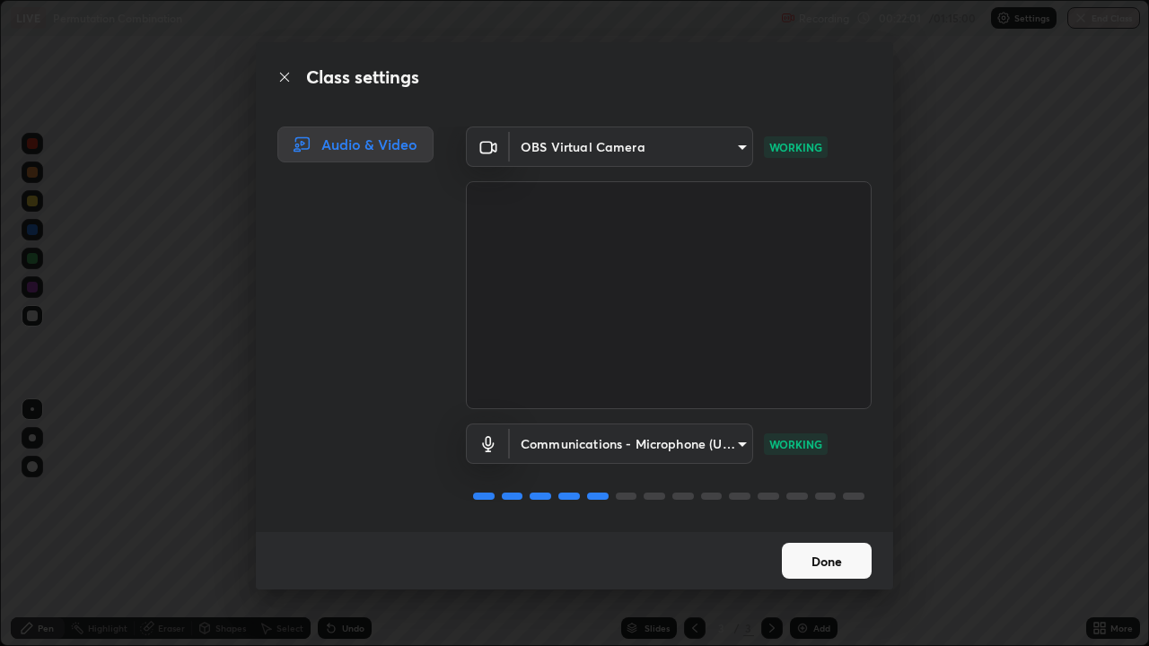
click at [684, 151] on body "Erase all LIVE Permutation Combination Recording 00:22:01 / 01:15:00 Settings E…" at bounding box center [574, 323] width 1149 height 646
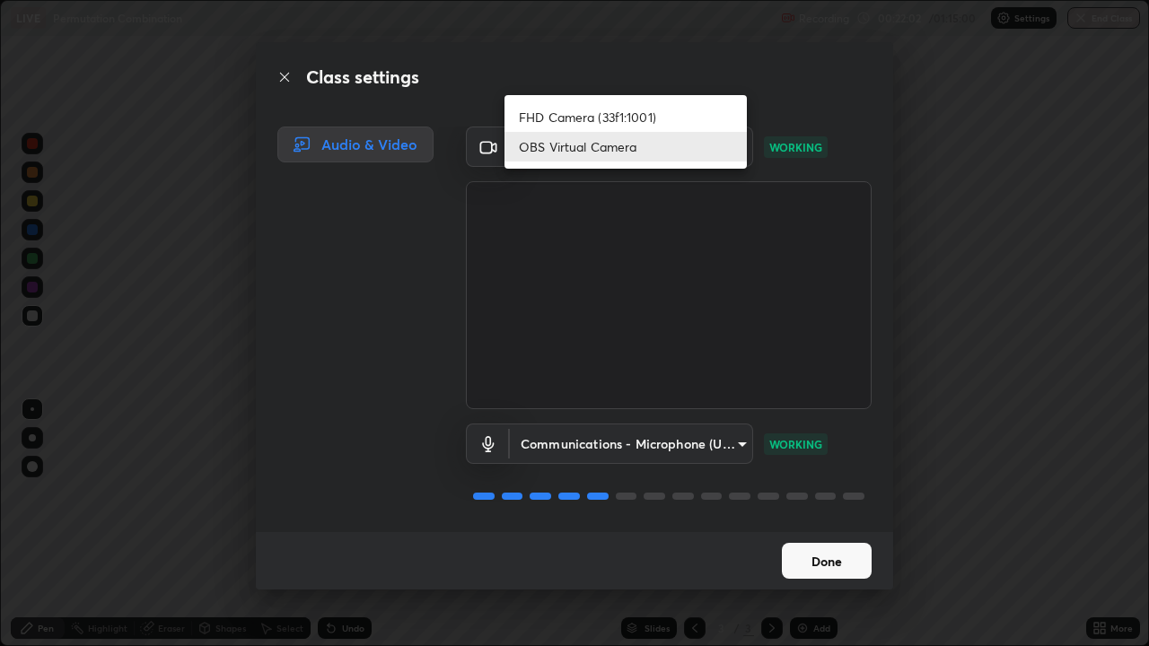
click at [671, 120] on li "FHD Camera (33f1:1001)" at bounding box center [626, 117] width 242 height 30
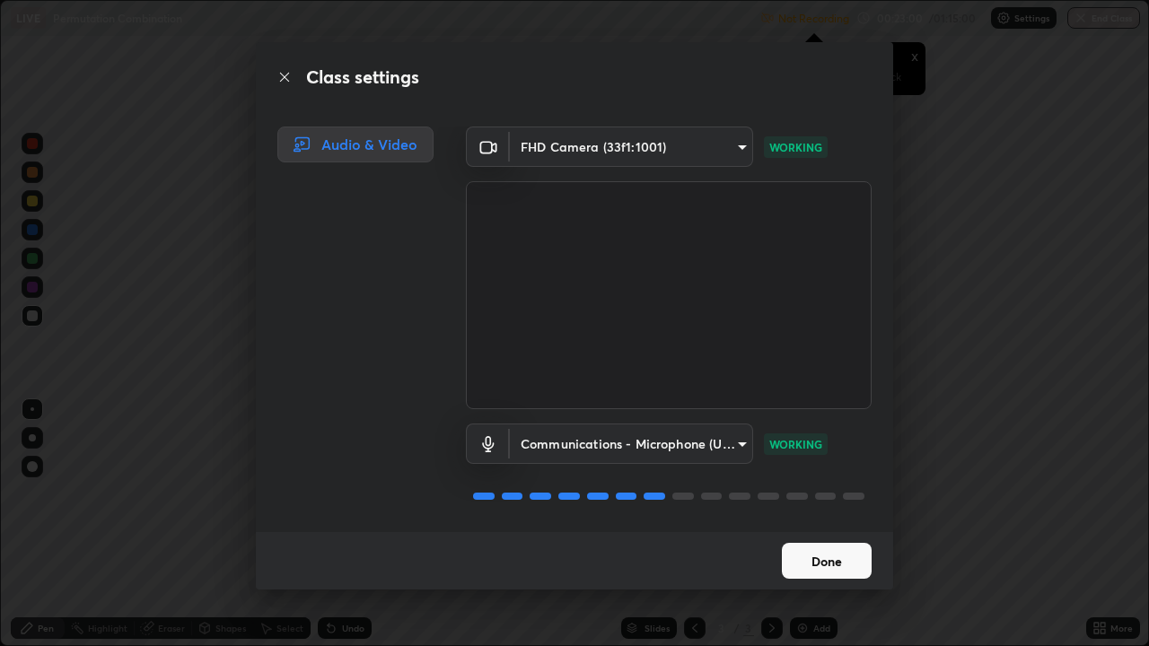
click at [621, 149] on body "Erase all LIVE Permutation Combination Not Recording Recording has stopped Plea…" at bounding box center [574, 323] width 1149 height 646
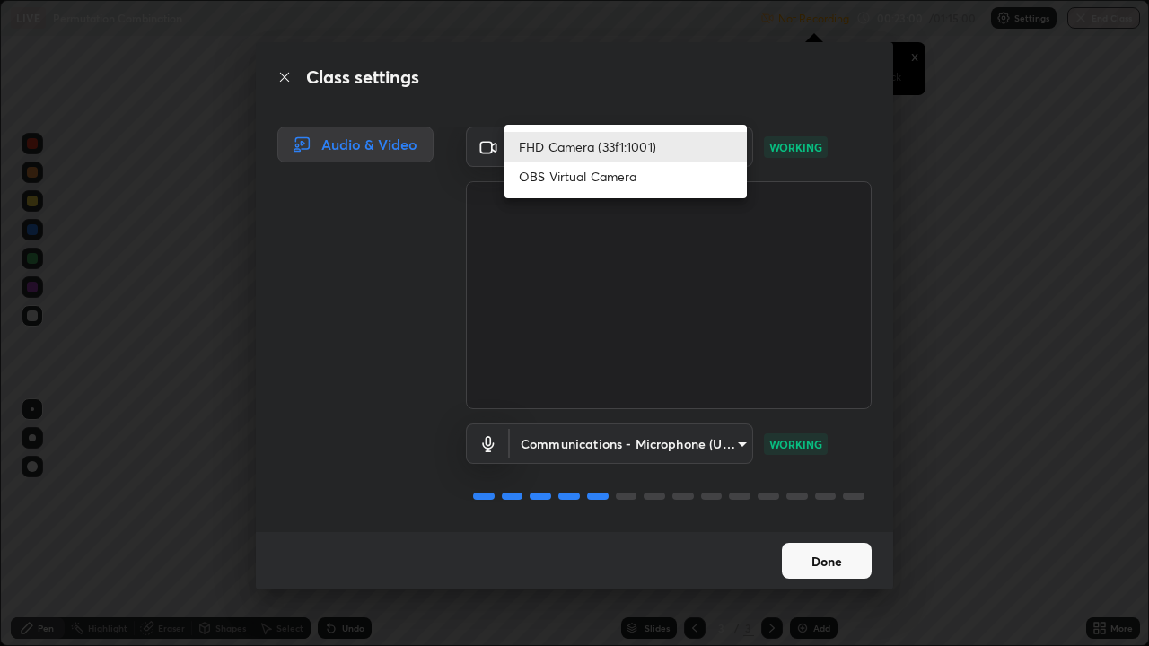
click at [620, 174] on li "OBS Virtual Camera" at bounding box center [626, 177] width 242 height 30
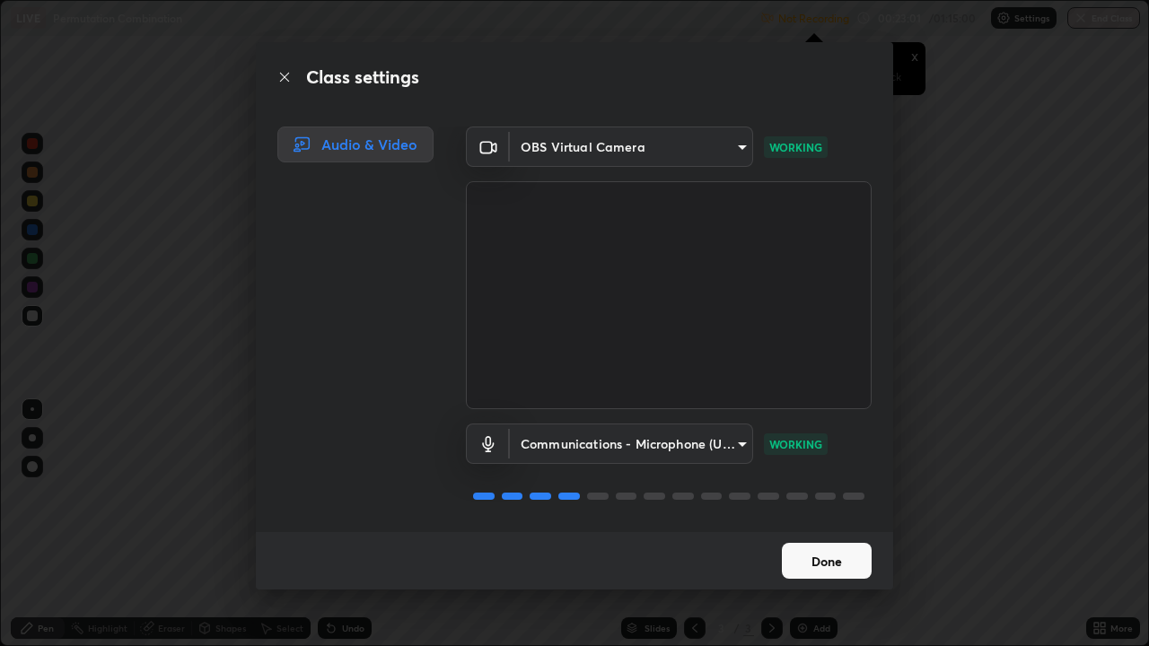
click at [608, 150] on body "Erase all LIVE Permutation Combination Not Recording Recording has stopped Plea…" at bounding box center [574, 323] width 1149 height 646
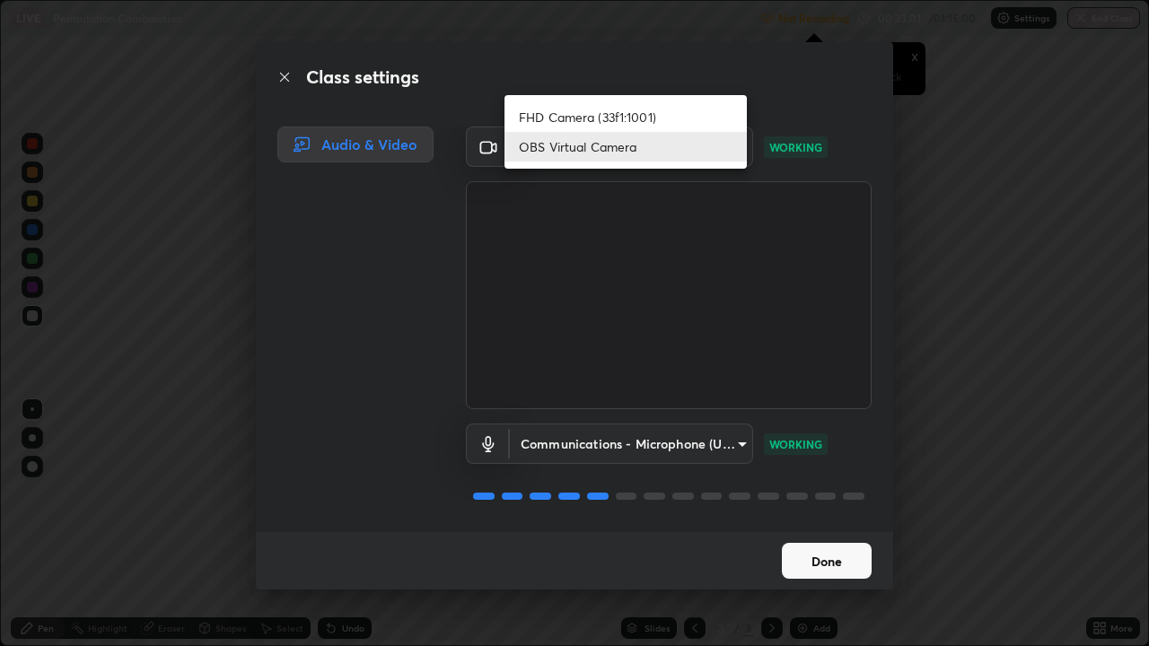
click at [600, 119] on li "FHD Camera (33f1:1001)" at bounding box center [626, 117] width 242 height 30
type input "7d393a75b5efabb373047579b199f96731eb4933b6c70bc853c0b4e4a878a56a"
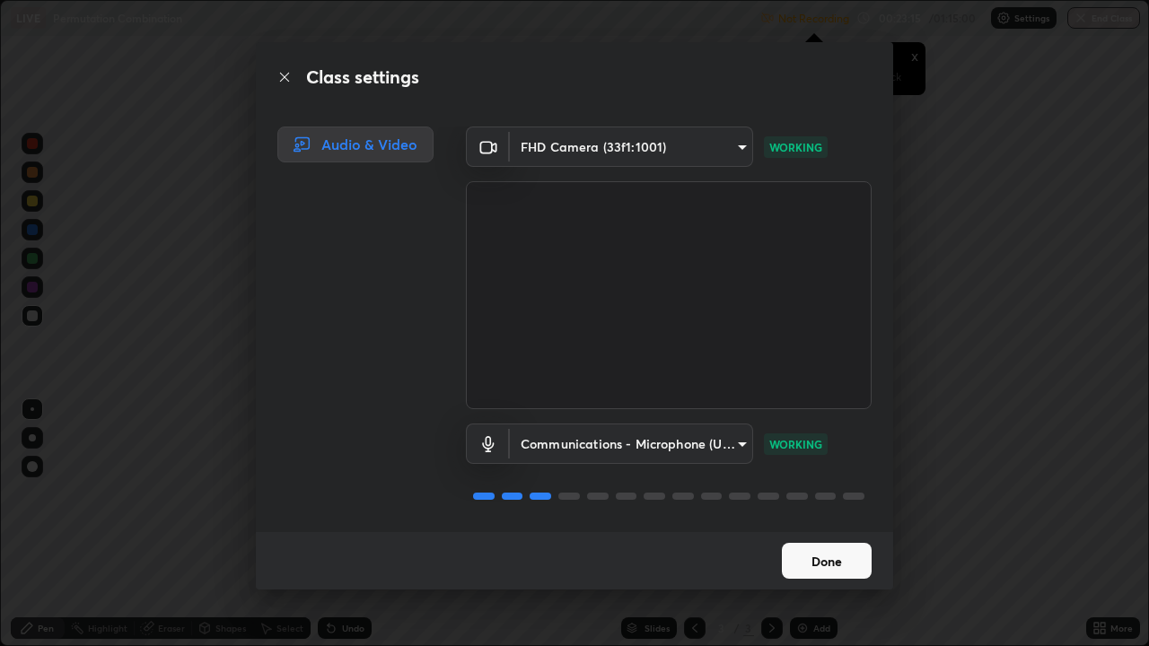
click at [805, 524] on button "Done" at bounding box center [827, 561] width 90 height 36
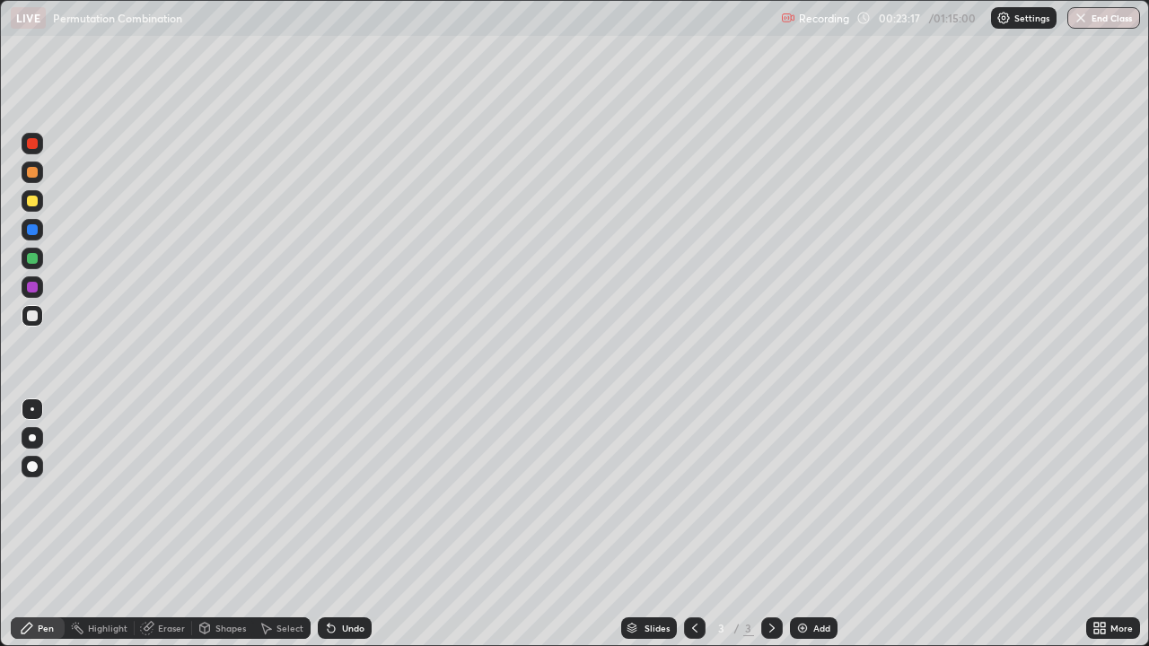
click at [0, 368] on div "Setting up your live class" at bounding box center [574, 323] width 1149 height 646
click at [34, 316] on div at bounding box center [32, 316] width 11 height 11
click at [33, 171] on div at bounding box center [32, 172] width 11 height 11
click at [40, 321] on div at bounding box center [33, 316] width 22 height 22
click at [29, 316] on div at bounding box center [32, 316] width 11 height 11
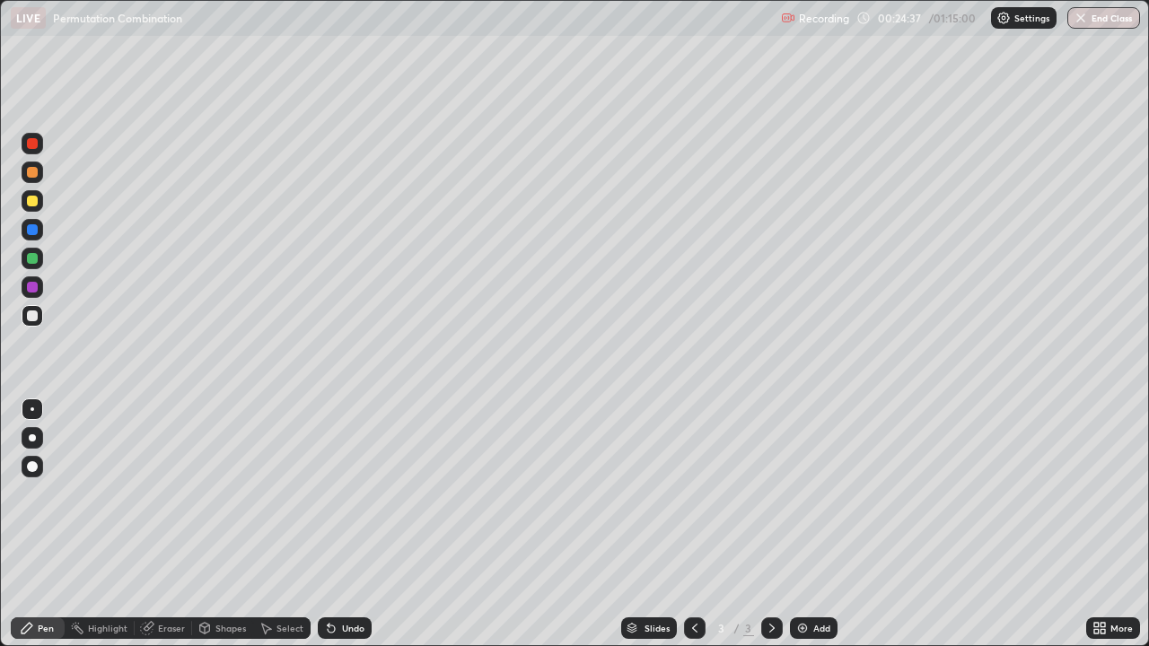
click at [34, 323] on div at bounding box center [33, 316] width 22 height 22
click at [31, 181] on div at bounding box center [33, 173] width 22 height 22
click at [31, 315] on div at bounding box center [32, 316] width 11 height 11
click at [31, 262] on div at bounding box center [32, 258] width 11 height 11
click at [33, 287] on div at bounding box center [32, 287] width 11 height 11
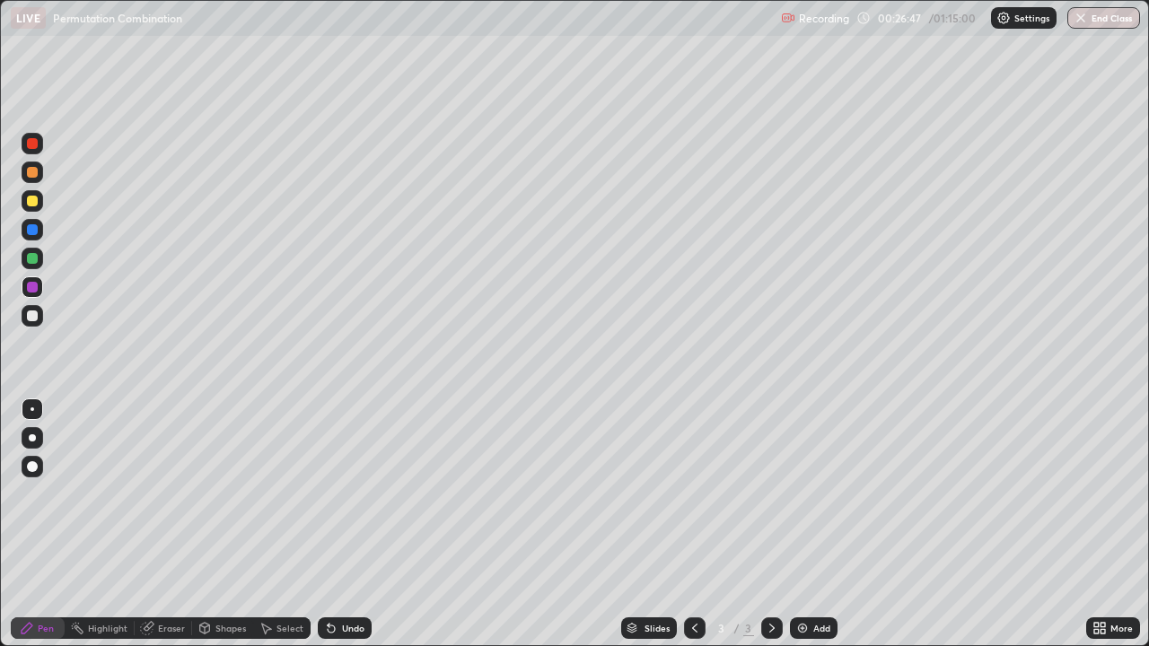
click at [33, 317] on div at bounding box center [32, 316] width 11 height 11
click at [181, 524] on div "Eraser" at bounding box center [163, 629] width 57 height 22
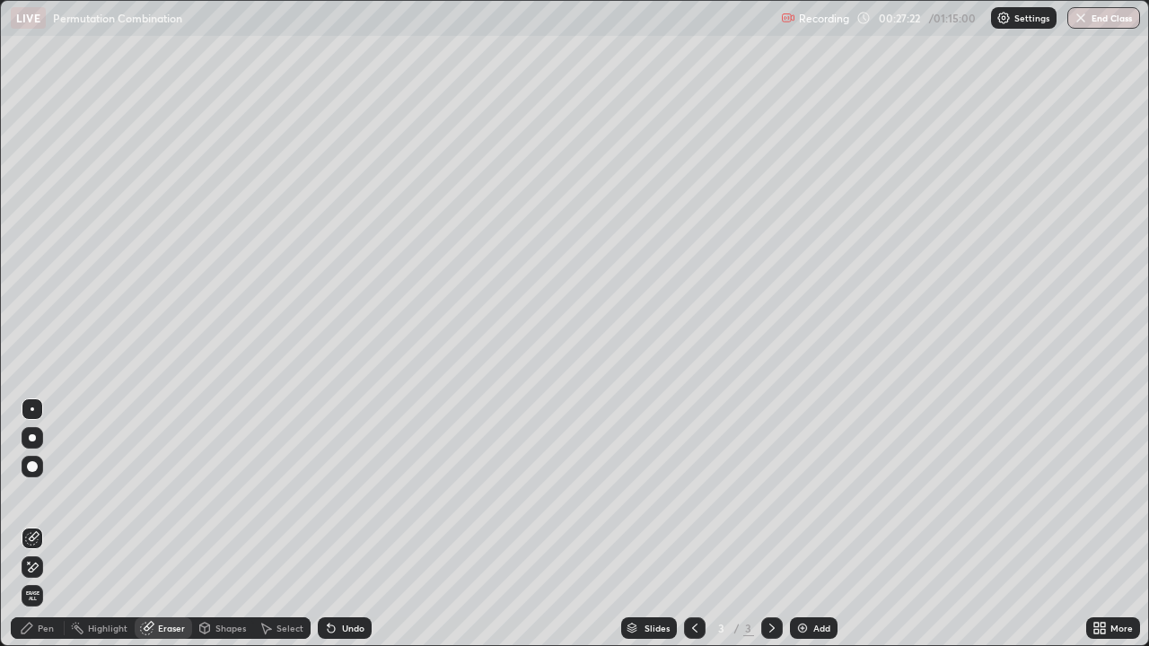
click at [51, 524] on div "Pen" at bounding box center [46, 628] width 16 height 9
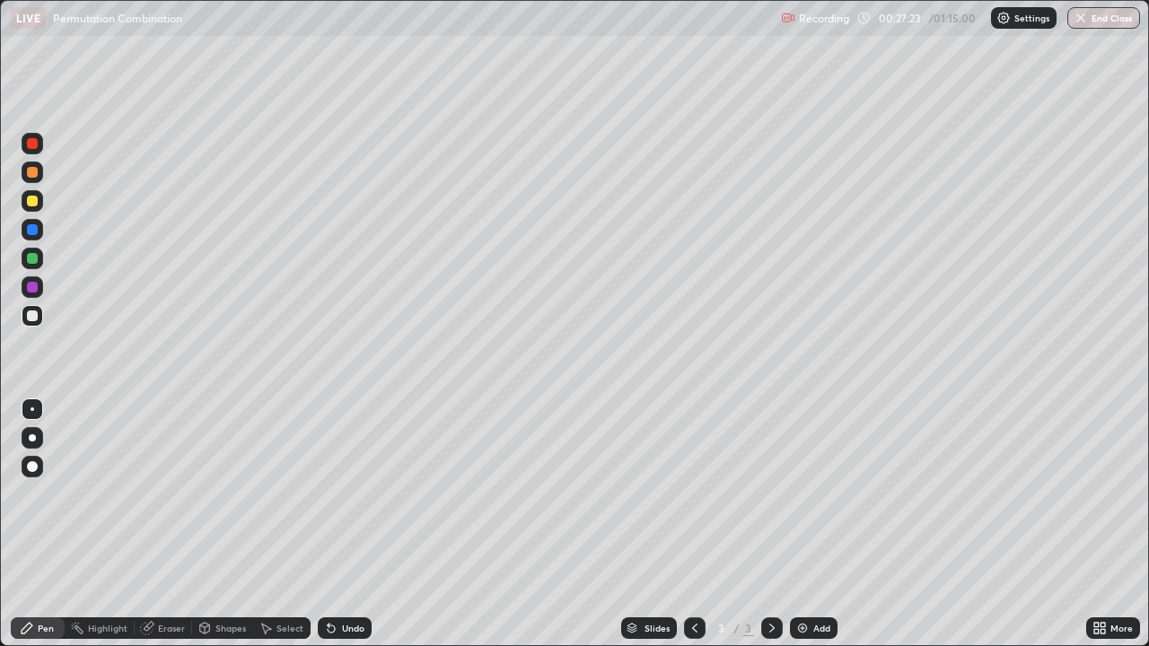
click at [34, 324] on div at bounding box center [33, 316] width 22 height 22
click at [40, 260] on div at bounding box center [33, 259] width 22 height 22
click at [41, 312] on div at bounding box center [33, 316] width 22 height 22
click at [761, 524] on div at bounding box center [772, 629] width 22 height 36
click at [834, 524] on div "Add" at bounding box center [814, 629] width 48 height 22
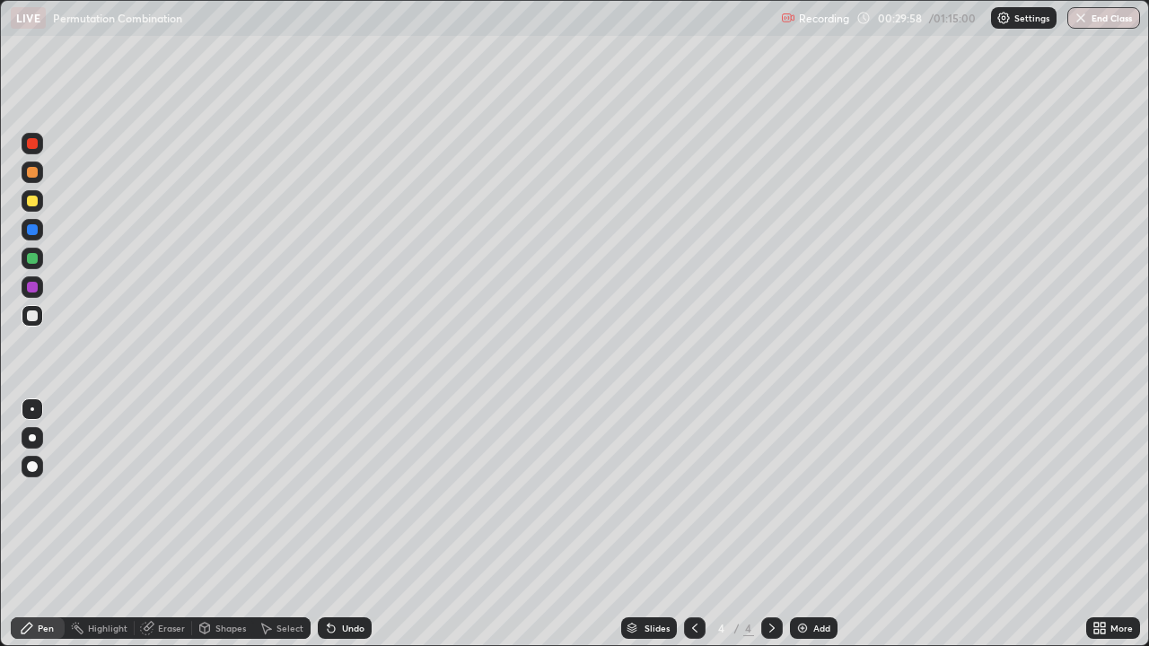
click at [36, 320] on div at bounding box center [32, 316] width 11 height 11
click at [35, 202] on div at bounding box center [32, 201] width 11 height 11
click at [31, 315] on div at bounding box center [32, 316] width 11 height 11
click at [31, 318] on div at bounding box center [32, 316] width 11 height 11
click at [30, 172] on div at bounding box center [32, 172] width 11 height 11
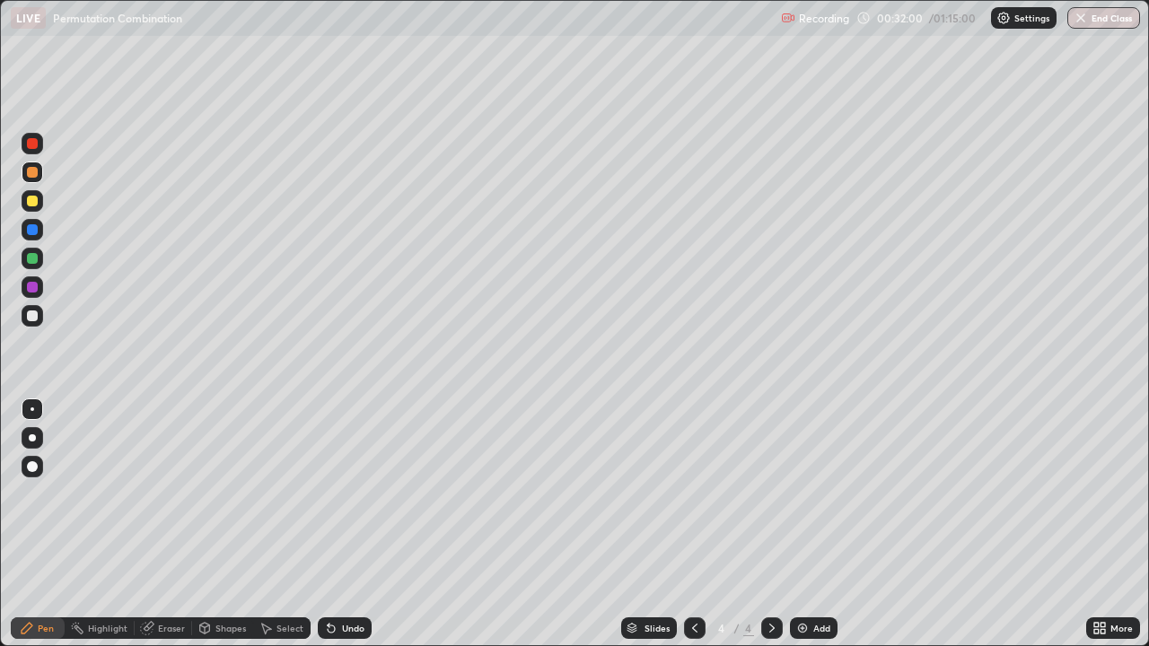
click at [31, 285] on div at bounding box center [32, 287] width 11 height 11
click at [31, 319] on div at bounding box center [32, 316] width 11 height 11
click at [30, 259] on div at bounding box center [32, 258] width 11 height 11
click at [31, 312] on div at bounding box center [32, 316] width 11 height 11
click at [38, 324] on div at bounding box center [33, 316] width 22 height 22
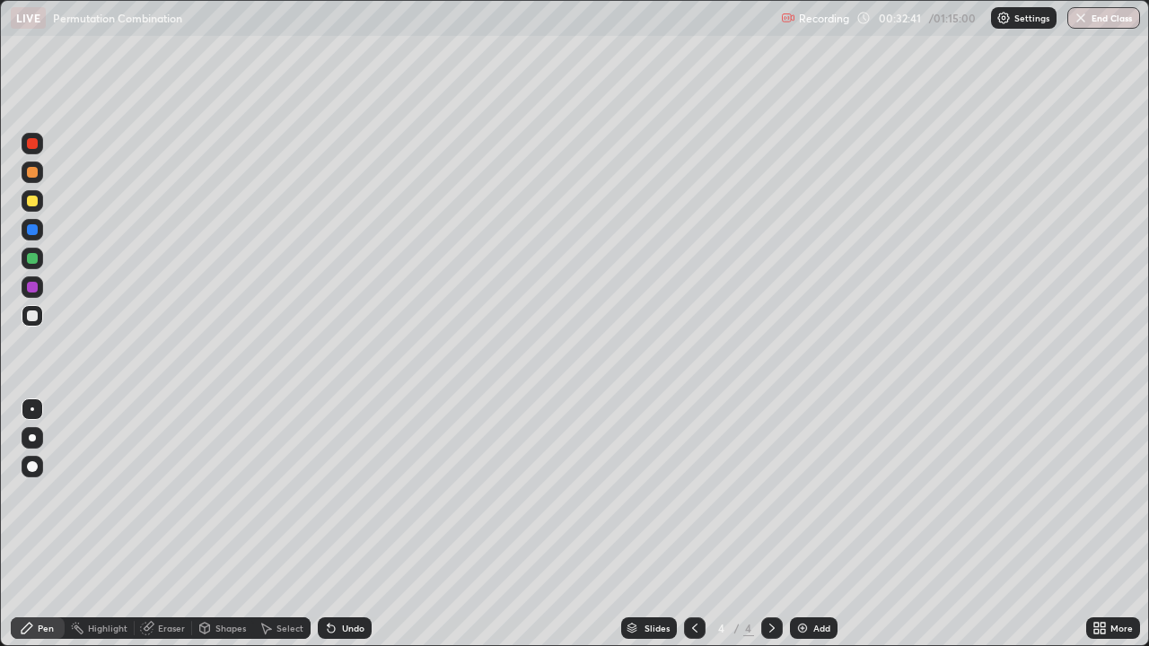
click at [39, 204] on div at bounding box center [33, 201] width 22 height 22
click at [178, 524] on div "Eraser" at bounding box center [171, 628] width 27 height 9
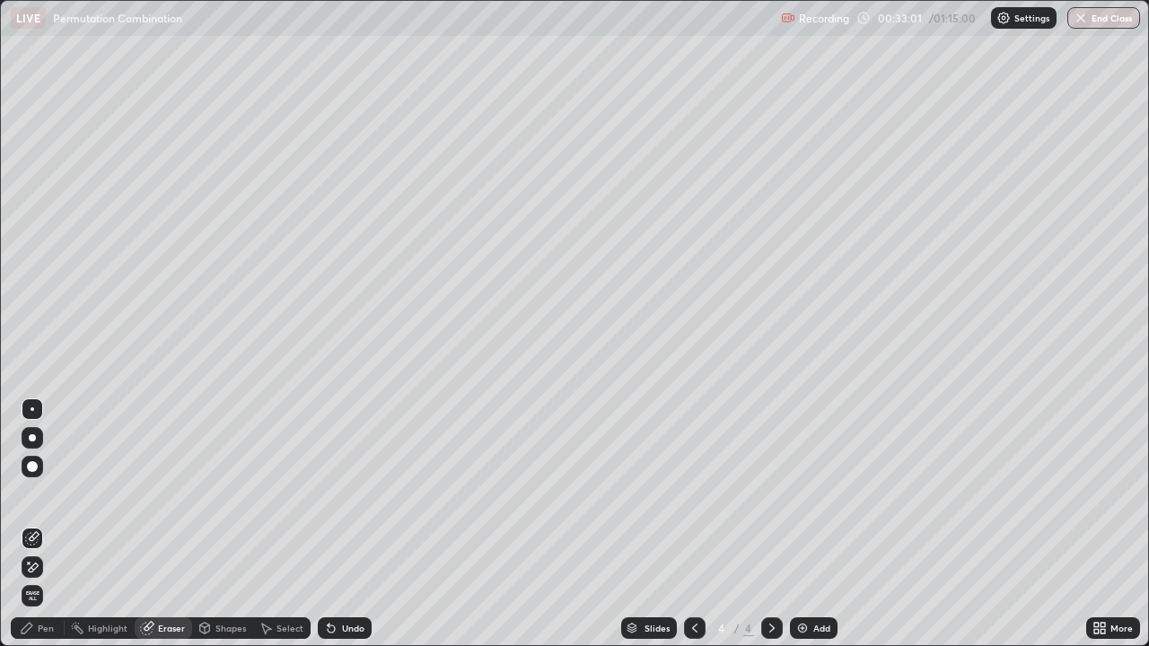
click at [49, 524] on div "Pen" at bounding box center [46, 628] width 16 height 9
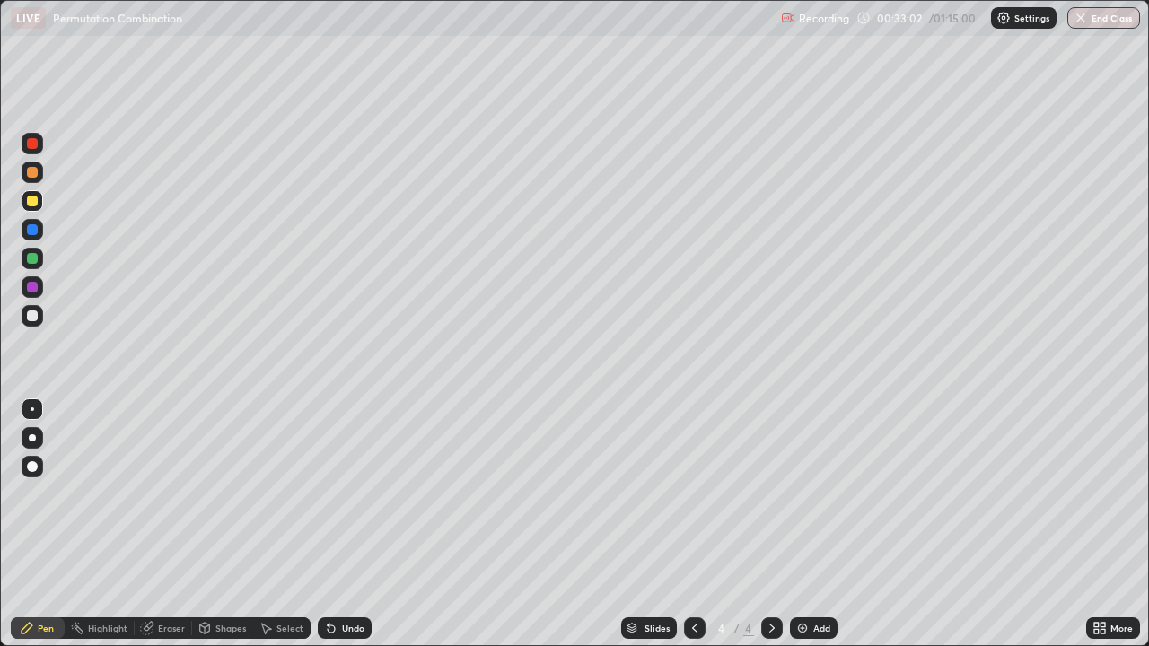
click at [42, 203] on div at bounding box center [33, 201] width 22 height 22
click at [37, 319] on div at bounding box center [32, 316] width 11 height 11
click at [33, 201] on div at bounding box center [32, 201] width 11 height 11
click at [41, 316] on div at bounding box center [33, 316] width 22 height 22
click at [40, 202] on div at bounding box center [33, 201] width 22 height 22
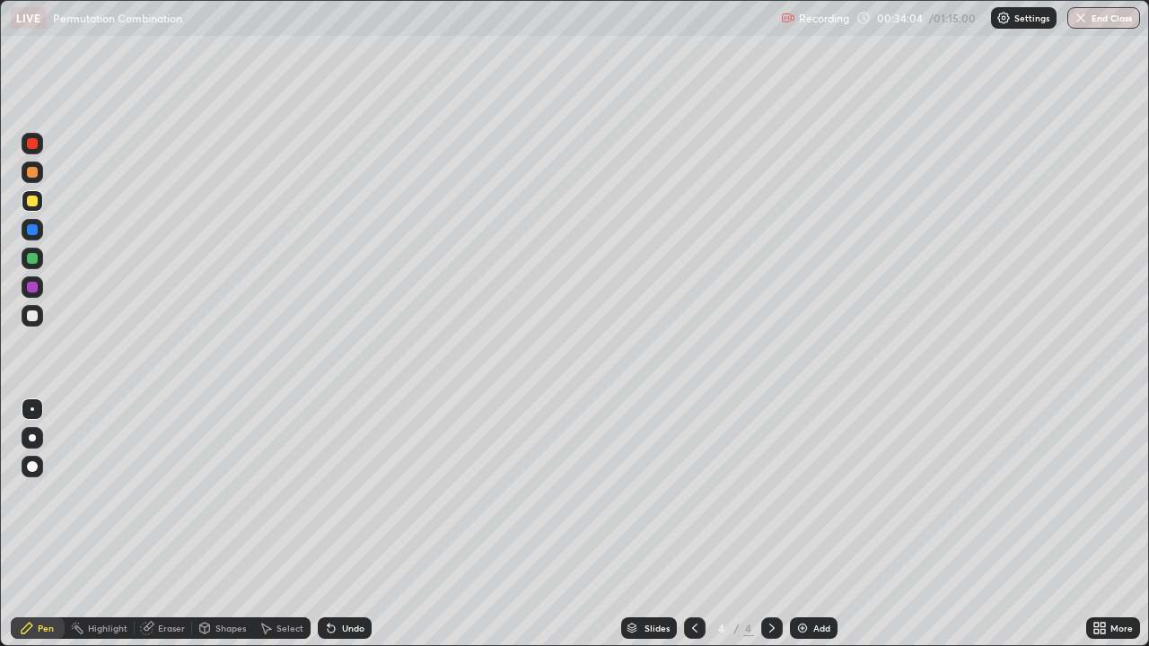
click at [33, 316] on div at bounding box center [32, 316] width 11 height 11
click at [32, 202] on div at bounding box center [32, 201] width 11 height 11
click at [32, 287] on div at bounding box center [32, 287] width 11 height 11
click at [40, 316] on div at bounding box center [33, 316] width 22 height 22
click at [41, 223] on div at bounding box center [33, 230] width 22 height 22
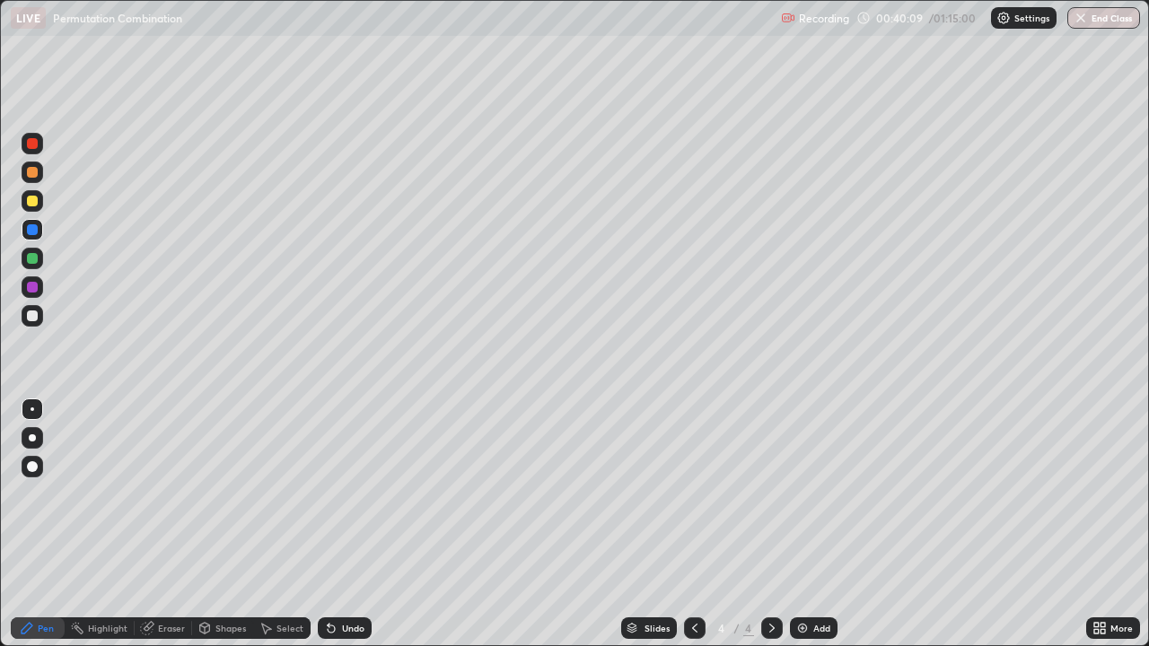
click at [820, 524] on div "Add" at bounding box center [814, 629] width 48 height 22
click at [33, 317] on div at bounding box center [32, 316] width 11 height 11
click at [34, 319] on div at bounding box center [32, 316] width 11 height 11
click at [36, 317] on div at bounding box center [32, 316] width 11 height 11
click at [33, 313] on div at bounding box center [32, 316] width 11 height 11
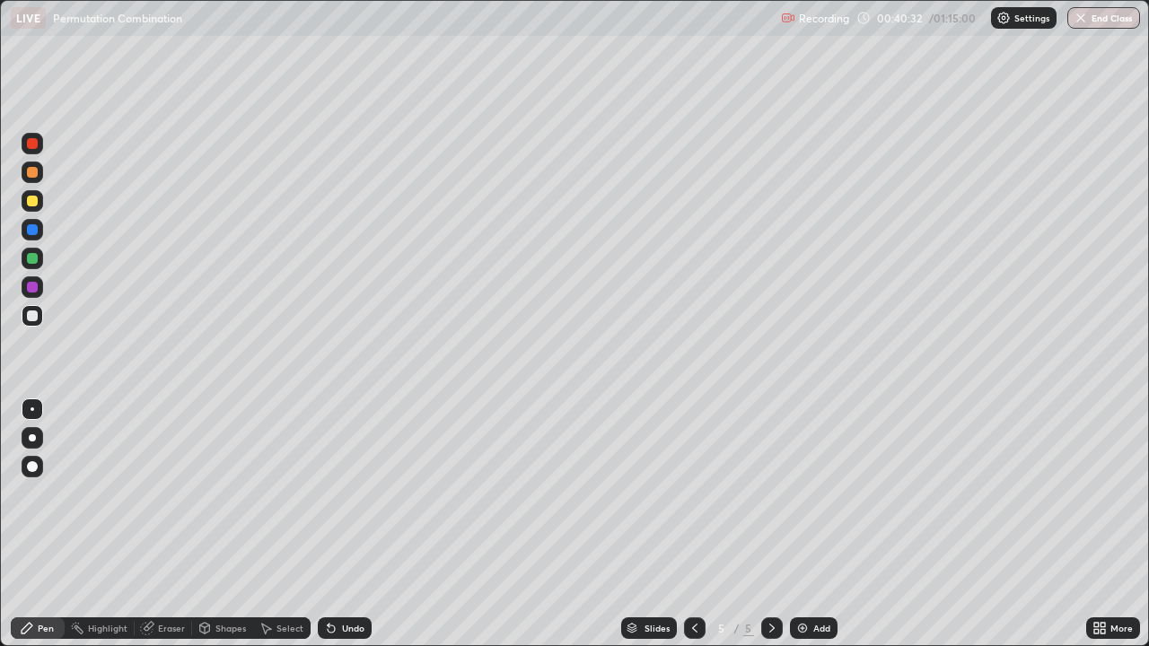
click at [32, 201] on div at bounding box center [32, 201] width 11 height 11
click at [31, 320] on div at bounding box center [32, 316] width 11 height 11
click at [32, 202] on div at bounding box center [32, 201] width 11 height 11
click at [39, 317] on div at bounding box center [33, 316] width 22 height 22
click at [42, 203] on div at bounding box center [33, 201] width 22 height 22
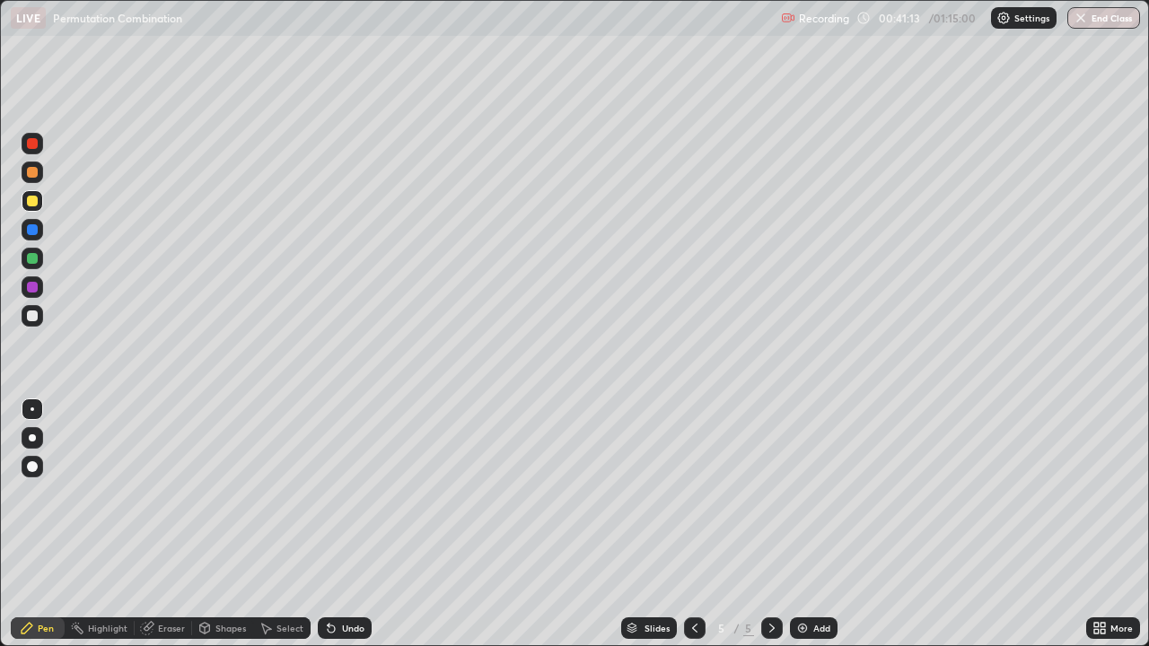
click at [33, 287] on div at bounding box center [32, 287] width 11 height 11
click at [36, 314] on div at bounding box center [32, 316] width 11 height 11
click at [40, 321] on div at bounding box center [33, 316] width 22 height 22
click at [177, 524] on div "Eraser" at bounding box center [171, 628] width 27 height 9
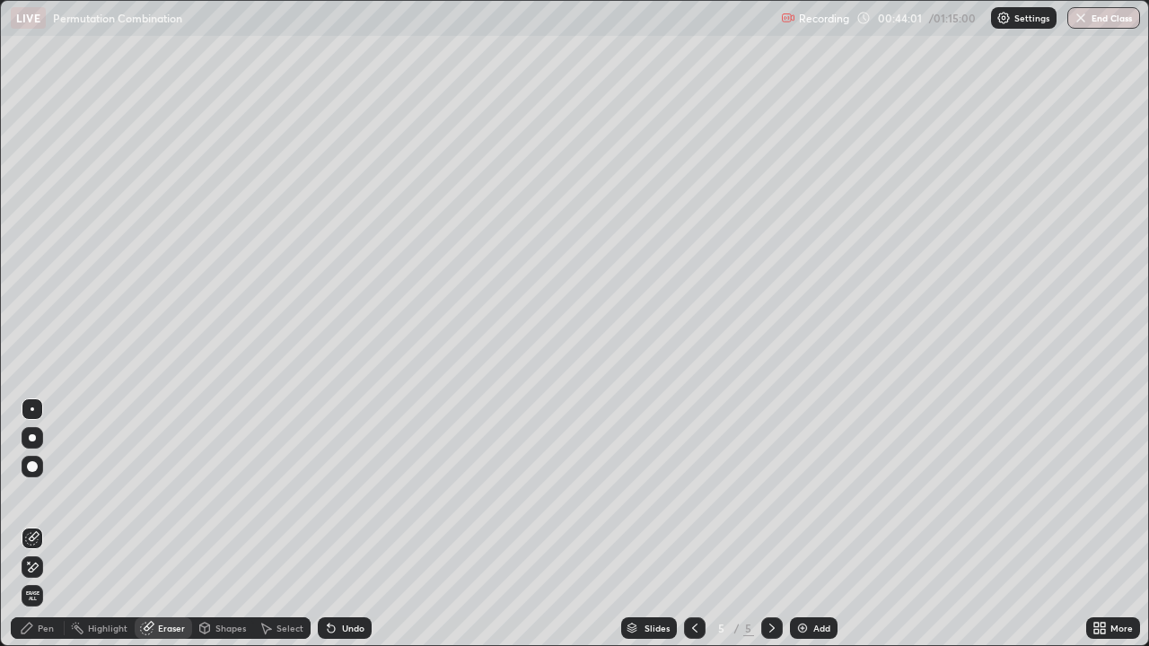
click at [824, 524] on div "Add" at bounding box center [814, 629] width 48 height 22
click at [50, 524] on div "Pen" at bounding box center [46, 628] width 16 height 9
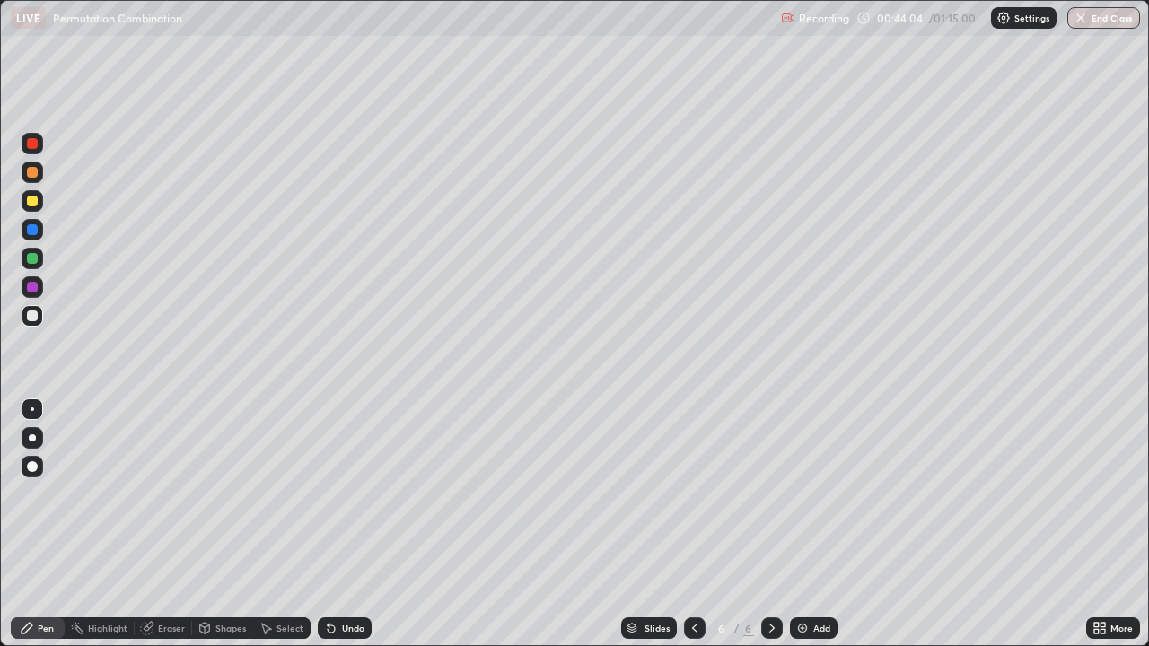
click at [38, 309] on div at bounding box center [33, 316] width 22 height 22
click at [177, 524] on div "Eraser" at bounding box center [171, 628] width 27 height 9
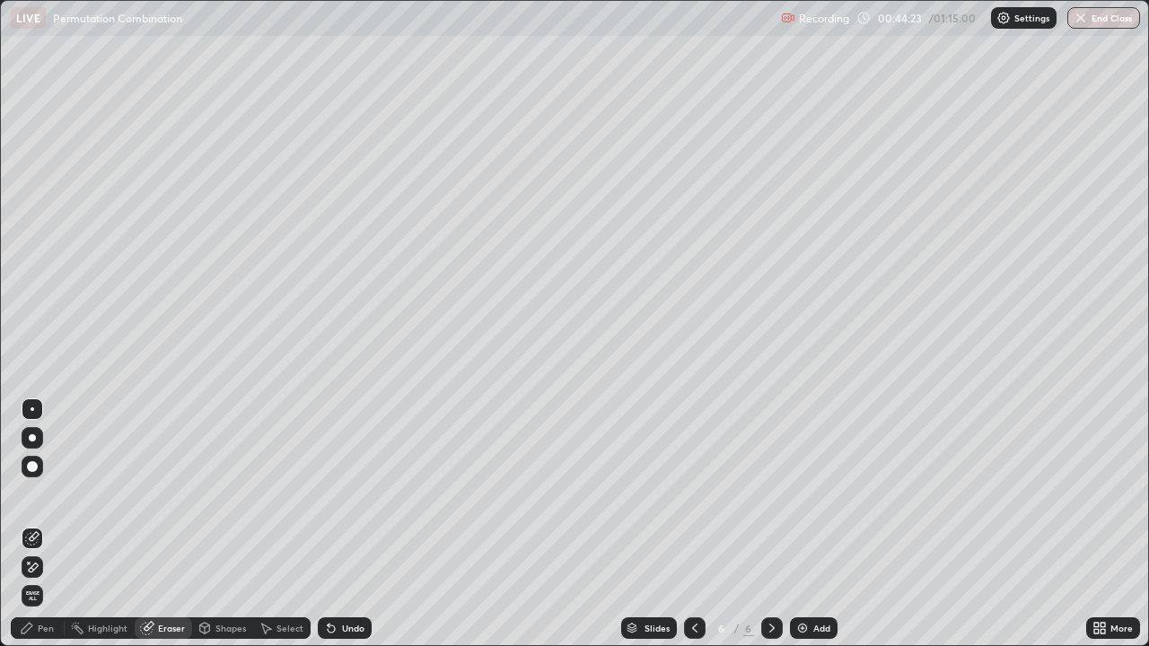
click at [52, 524] on div "Pen" at bounding box center [38, 629] width 54 height 22
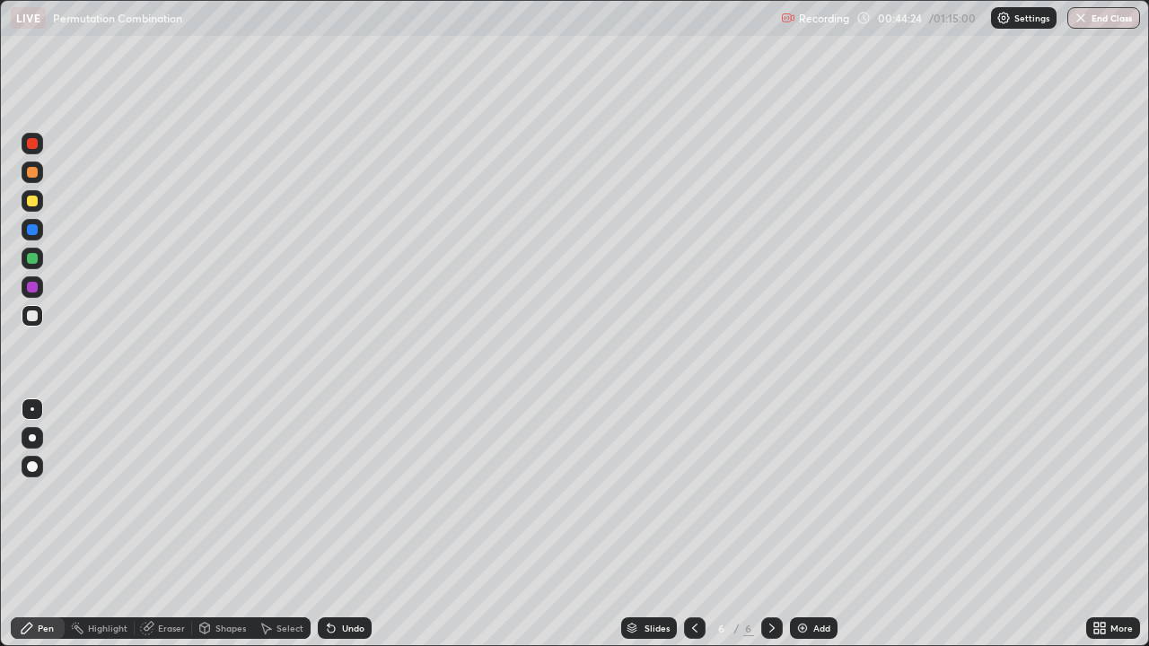
click at [33, 321] on div at bounding box center [32, 316] width 11 height 11
click at [33, 200] on div at bounding box center [32, 201] width 11 height 11
click at [37, 315] on div at bounding box center [32, 316] width 11 height 11
click at [160, 524] on div "Eraser" at bounding box center [163, 629] width 57 height 22
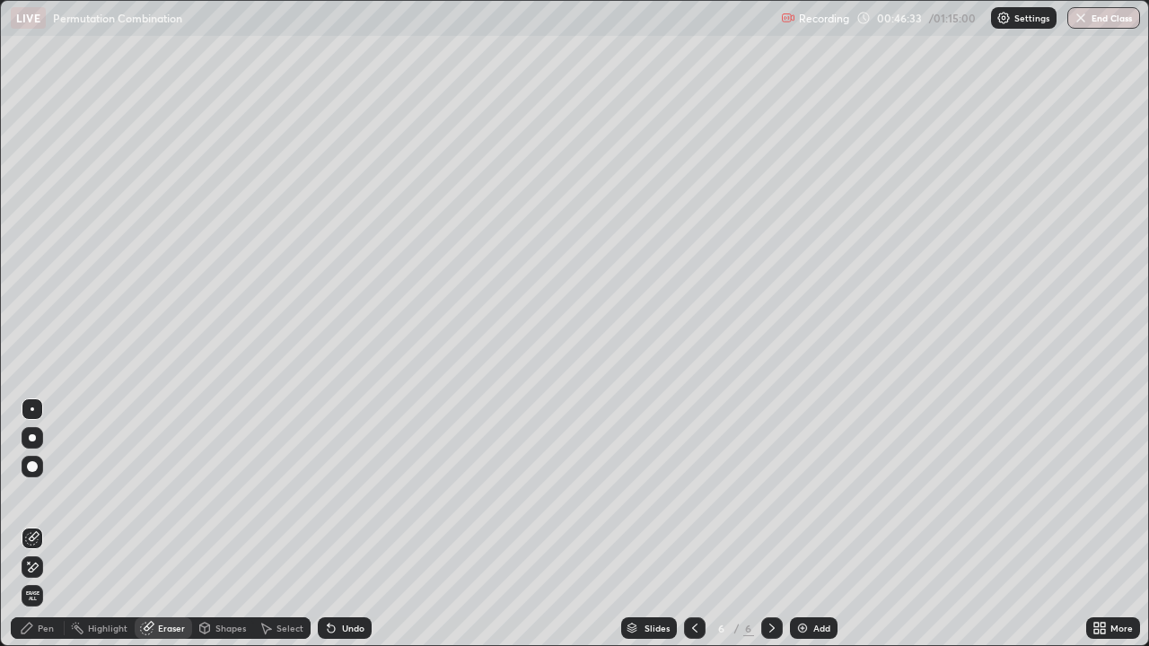
click at [51, 524] on div "Pen" at bounding box center [38, 629] width 54 height 22
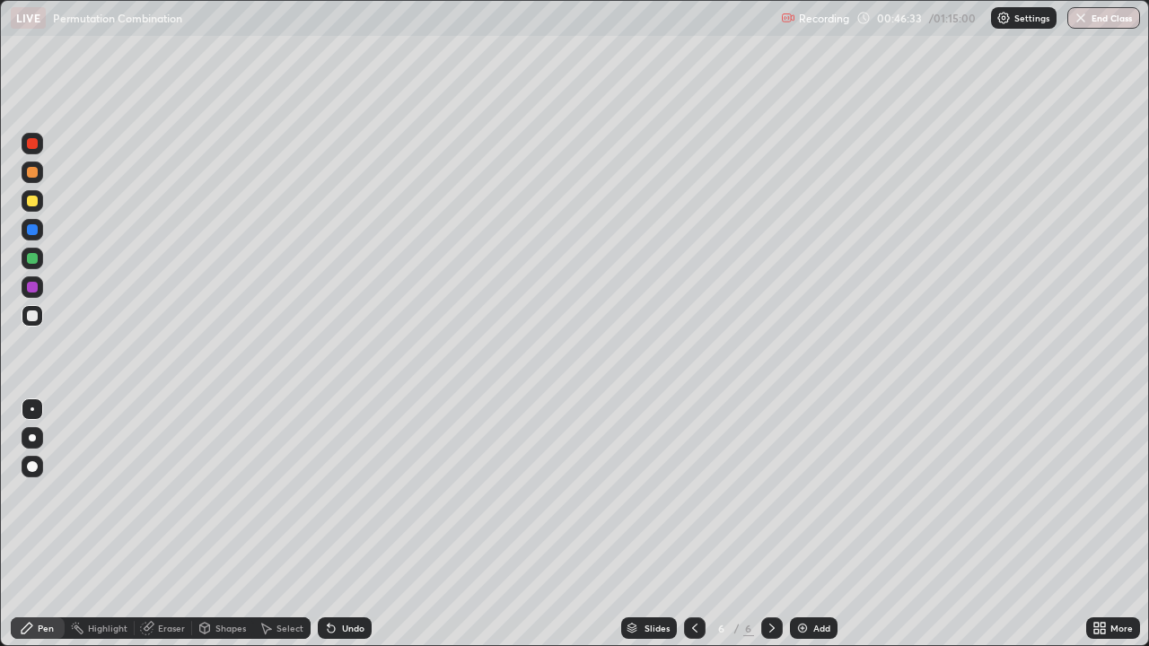
click at [33, 259] on div at bounding box center [32, 258] width 11 height 11
click at [185, 524] on div "Eraser" at bounding box center [163, 629] width 57 height 22
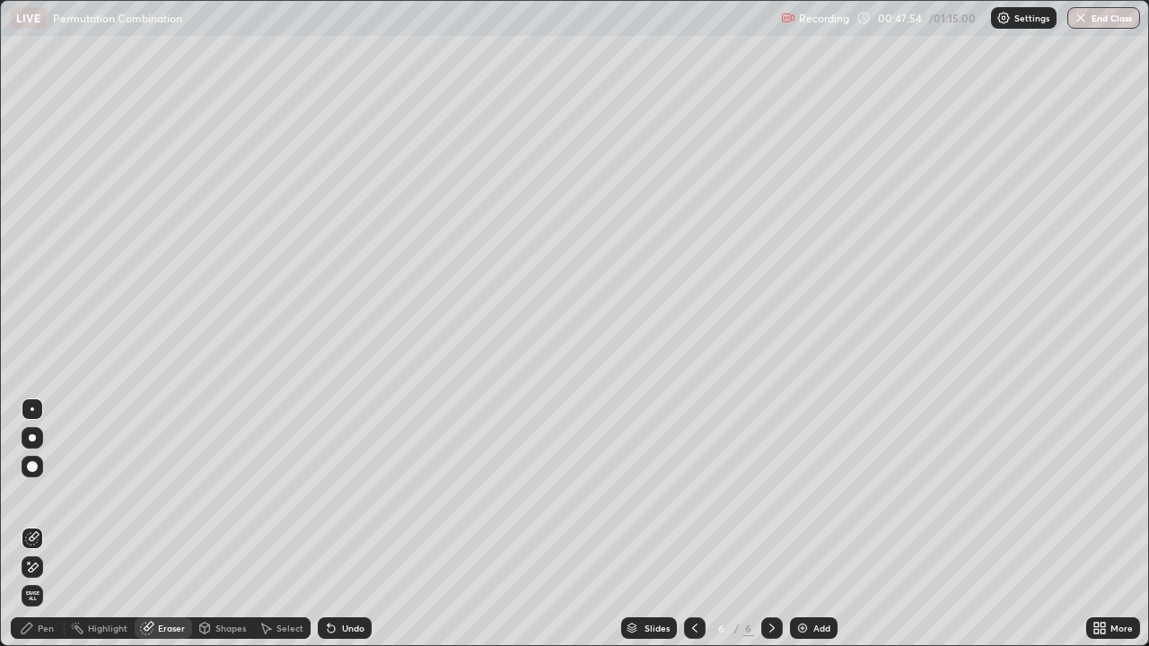
click at [52, 524] on div "Pen" at bounding box center [38, 629] width 54 height 22
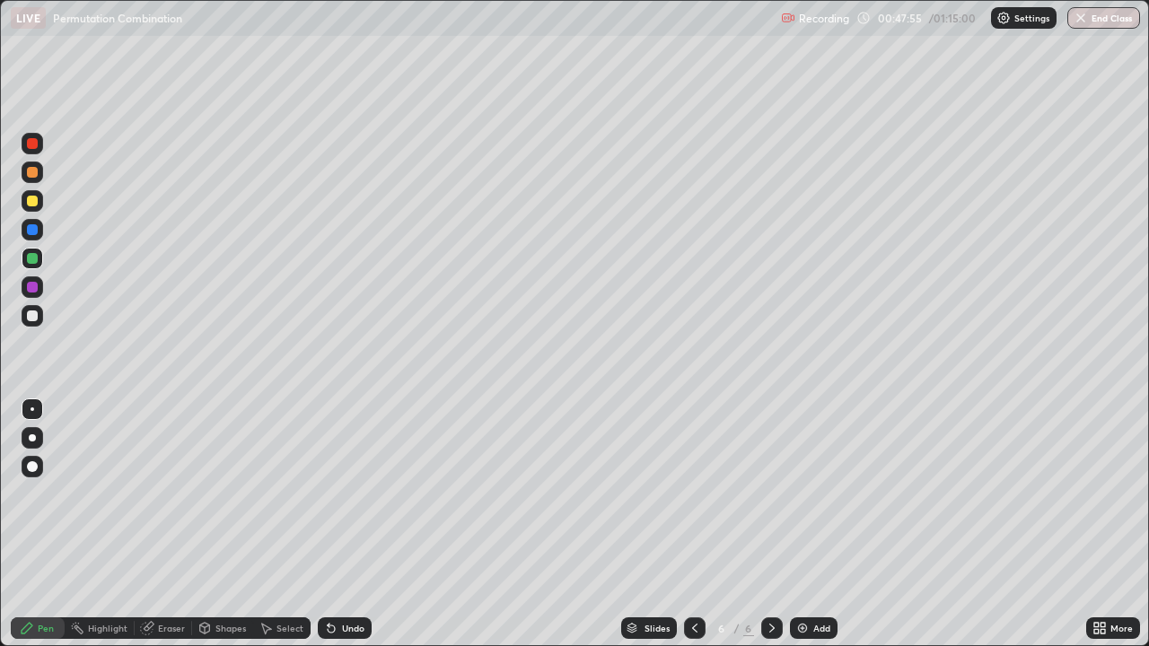
click at [33, 316] on div at bounding box center [32, 316] width 11 height 11
click at [30, 259] on div at bounding box center [32, 258] width 11 height 11
click at [172, 524] on div "Eraser" at bounding box center [163, 629] width 57 height 22
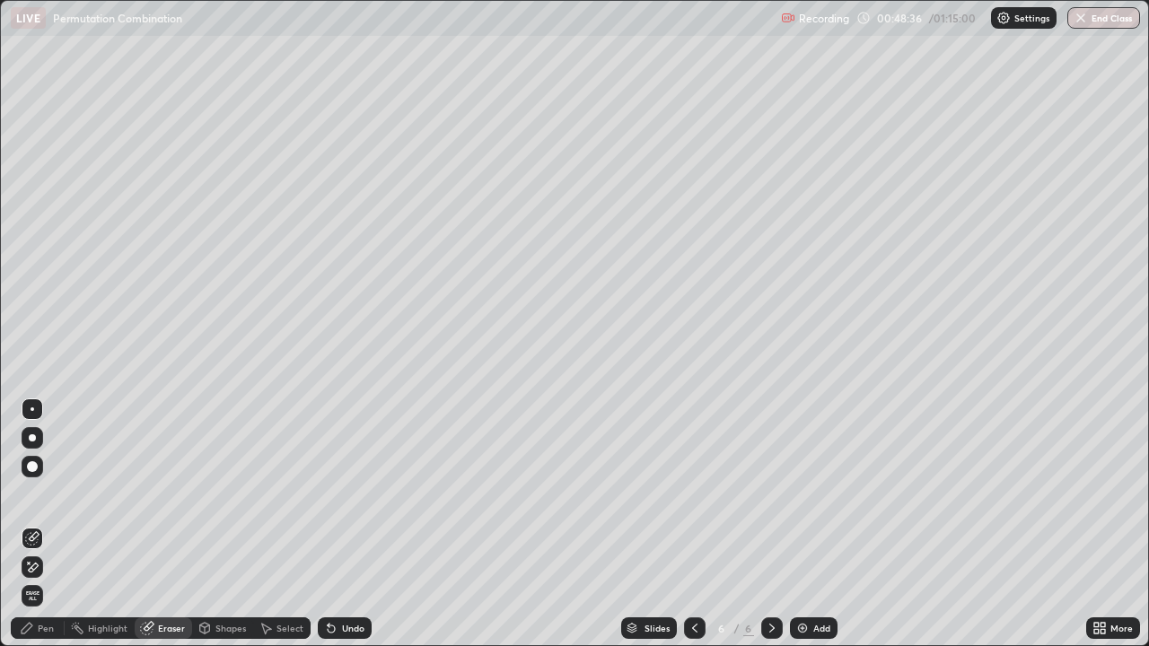
click at [55, 524] on div "Pen" at bounding box center [38, 629] width 54 height 22
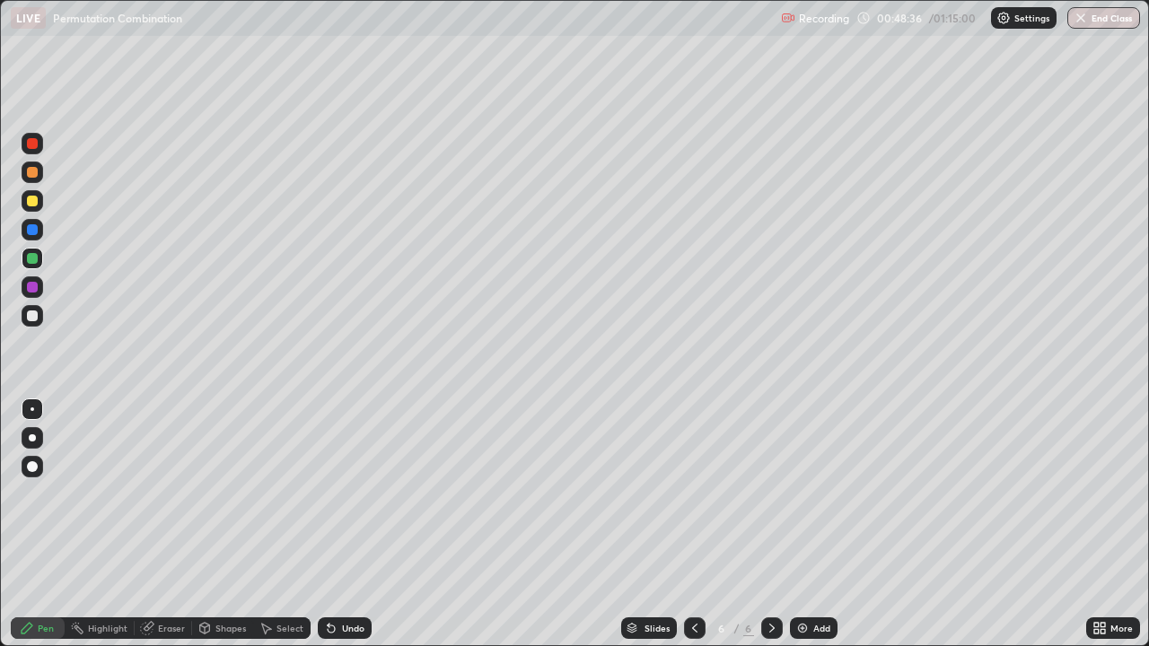
click at [31, 321] on div at bounding box center [32, 316] width 11 height 11
click at [32, 259] on div at bounding box center [32, 258] width 11 height 11
click at [33, 290] on div at bounding box center [32, 287] width 11 height 11
click at [169, 524] on div "Eraser" at bounding box center [171, 628] width 27 height 9
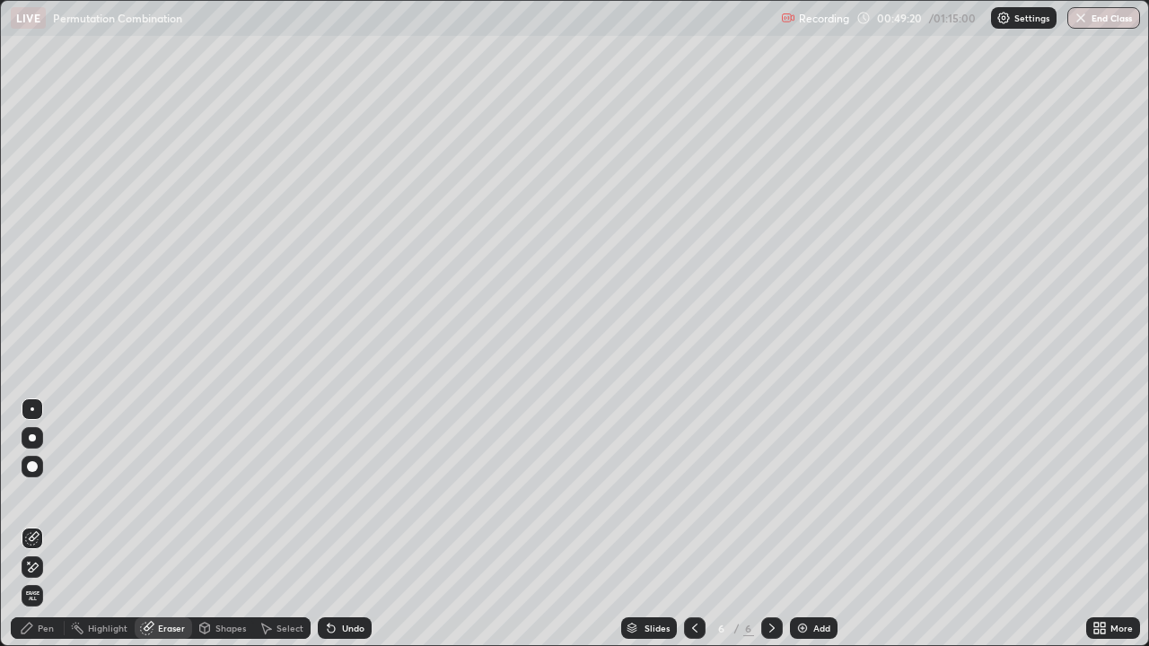
click at [43, 524] on div "Pen" at bounding box center [38, 629] width 54 height 22
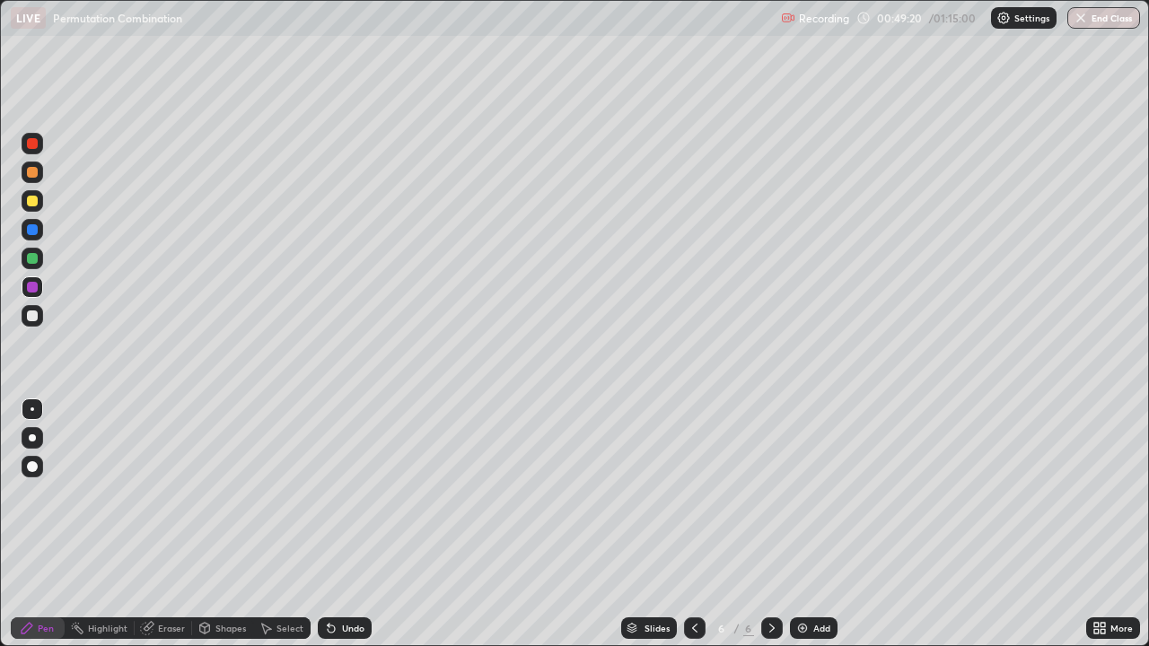
click at [37, 290] on div at bounding box center [32, 287] width 11 height 11
click at [34, 232] on div at bounding box center [32, 229] width 11 height 11
click at [170, 524] on div "Eraser" at bounding box center [163, 629] width 57 height 22
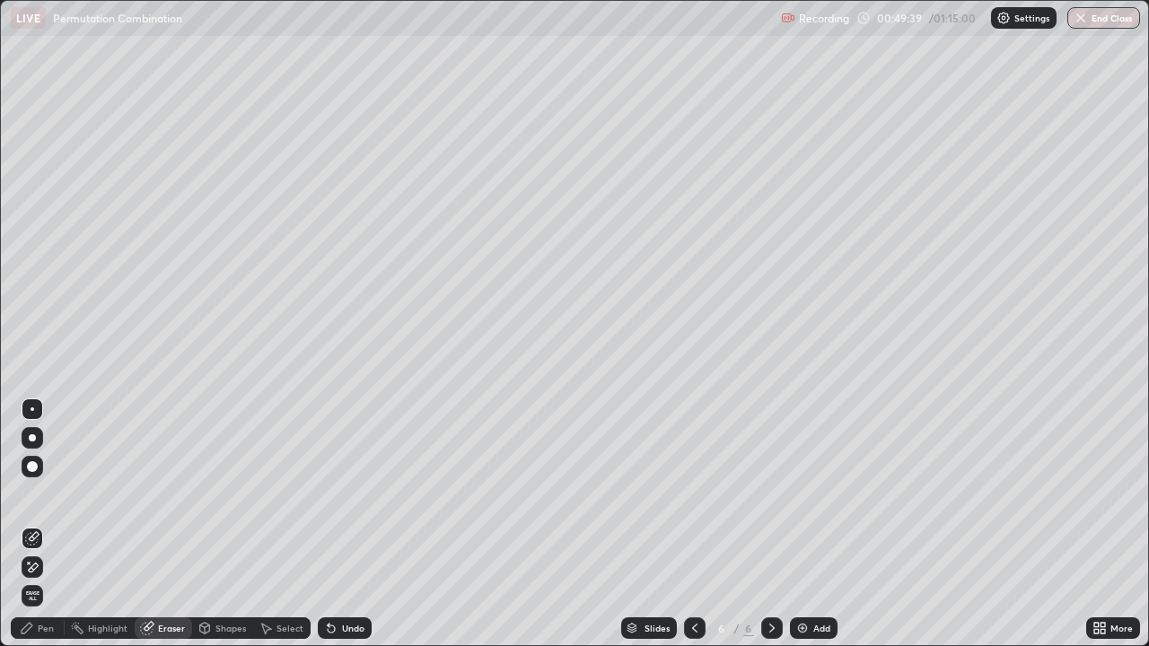
click at [56, 524] on div "Pen" at bounding box center [38, 629] width 54 height 22
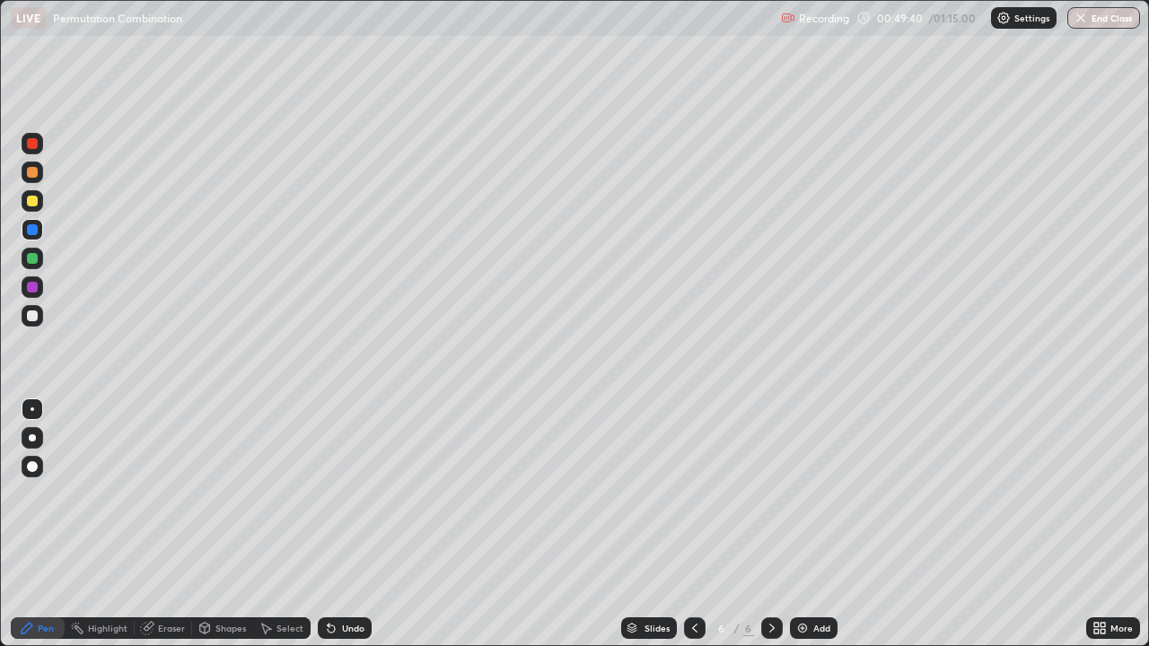
click at [33, 287] on div at bounding box center [32, 287] width 11 height 11
click at [169, 524] on div "Eraser" at bounding box center [171, 628] width 27 height 9
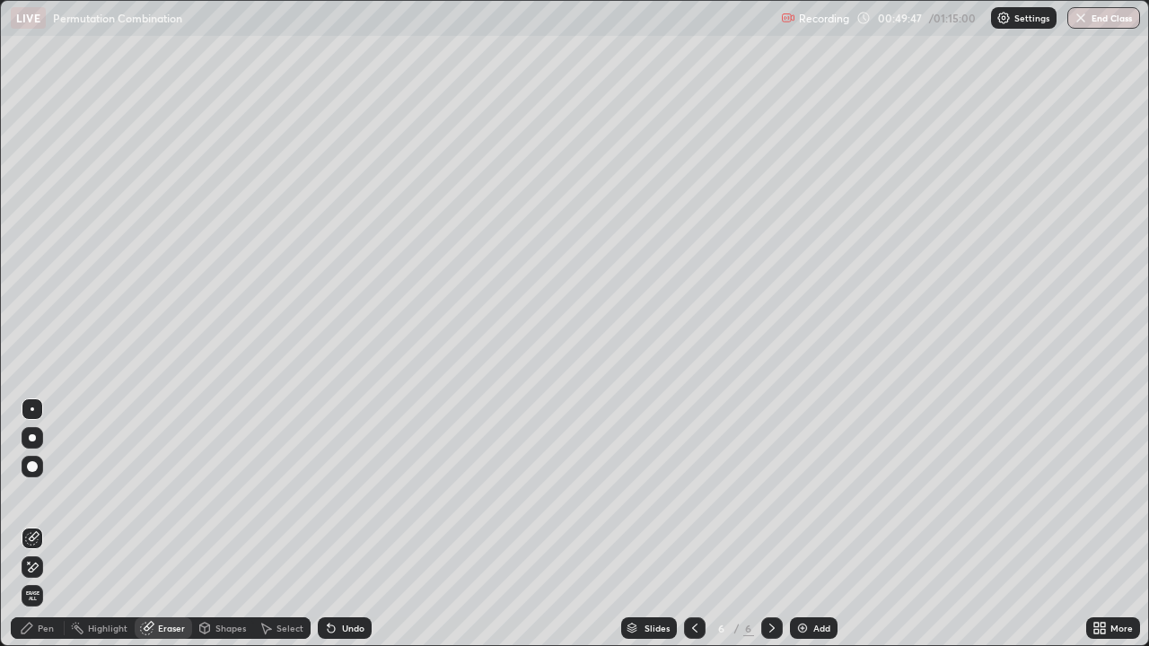
click at [54, 524] on div "Pen" at bounding box center [38, 629] width 54 height 22
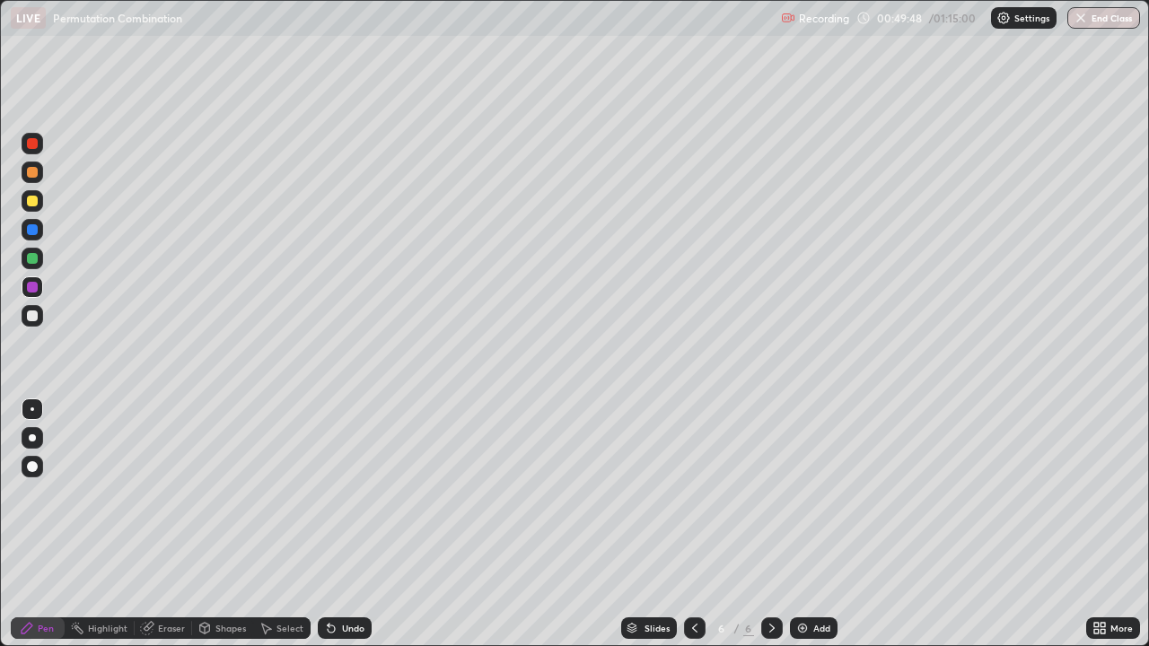
click at [35, 259] on div at bounding box center [32, 258] width 11 height 11
click at [32, 231] on div at bounding box center [32, 229] width 11 height 11
click at [42, 236] on div at bounding box center [33, 229] width 22 height 29
click at [32, 230] on div at bounding box center [32, 229] width 11 height 11
click at [34, 206] on div at bounding box center [32, 201] width 11 height 11
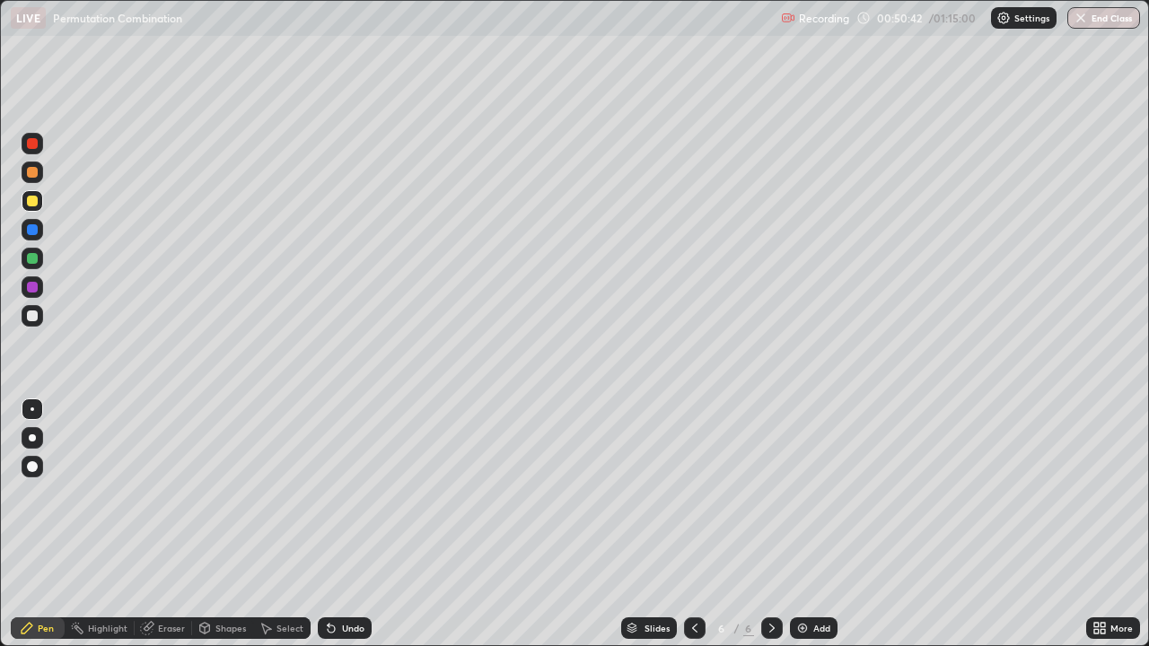
click at [31, 317] on div at bounding box center [32, 316] width 11 height 11
click at [33, 316] on div at bounding box center [32, 316] width 11 height 11
click at [175, 524] on div "Eraser" at bounding box center [171, 628] width 27 height 9
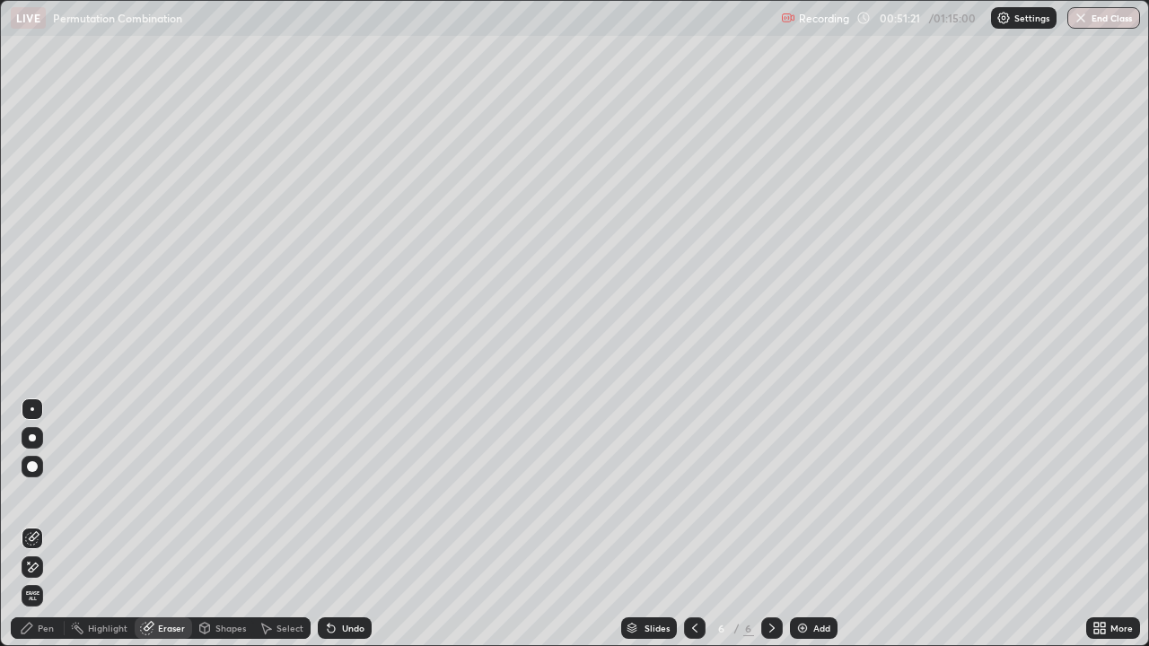
click at [43, 524] on div "Pen" at bounding box center [38, 629] width 54 height 22
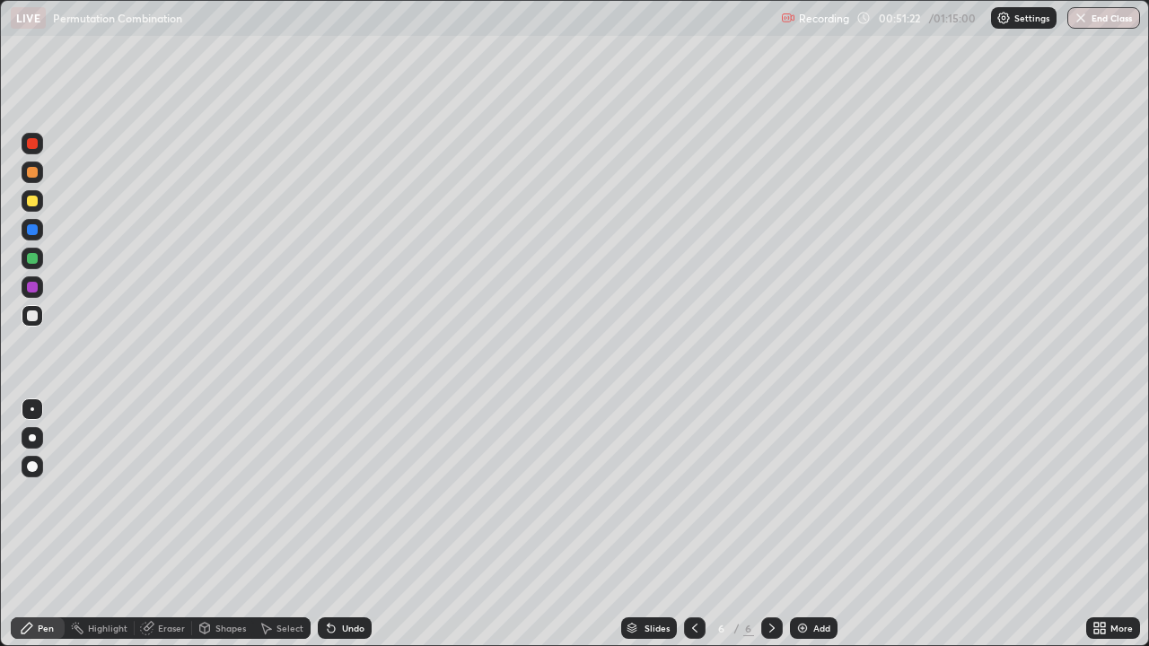
click at [40, 314] on div at bounding box center [33, 316] width 22 height 22
click at [39, 231] on div at bounding box center [33, 230] width 22 height 22
click at [36, 317] on div at bounding box center [32, 316] width 11 height 11
click at [814, 524] on div "Add" at bounding box center [814, 629] width 48 height 22
click at [33, 316] on div at bounding box center [32, 316] width 11 height 11
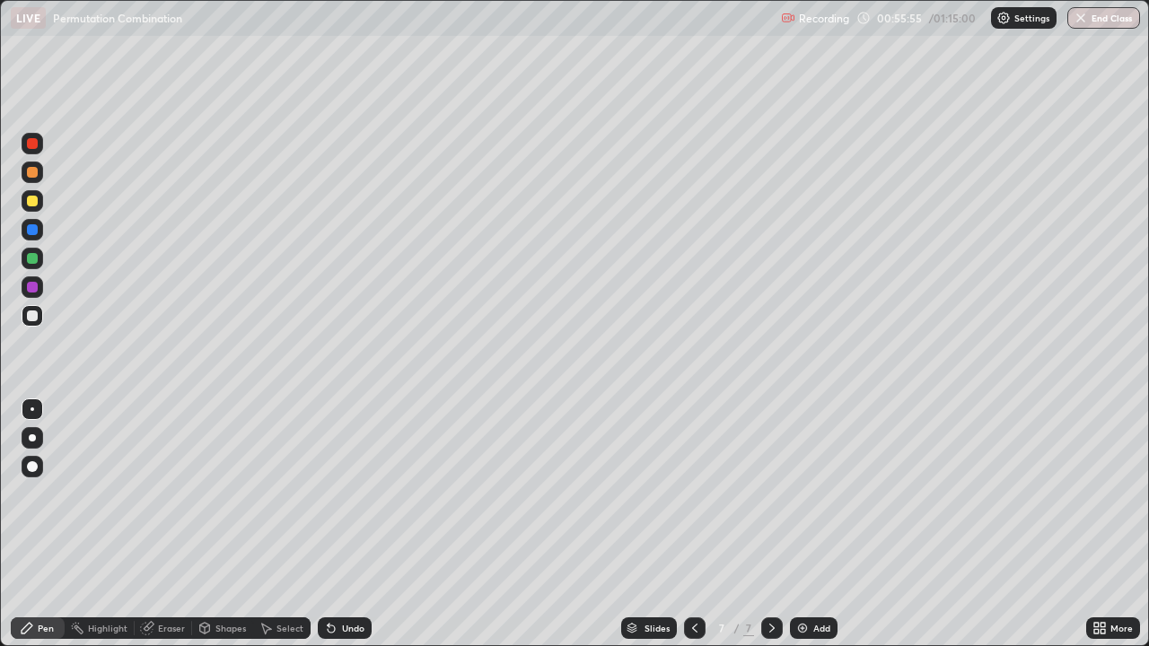
click at [31, 317] on div at bounding box center [32, 316] width 11 height 11
click at [30, 253] on div at bounding box center [32, 258] width 11 height 11
click at [27, 314] on div at bounding box center [32, 316] width 11 height 11
click at [156, 524] on div "Eraser" at bounding box center [163, 629] width 57 height 22
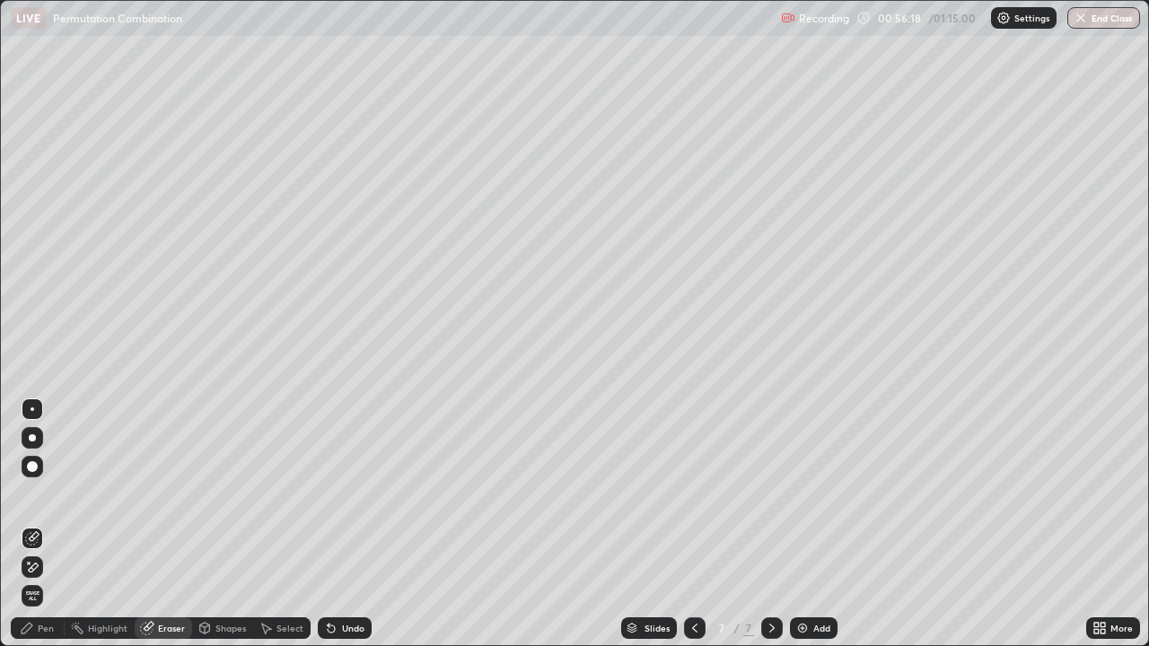
click at [57, 524] on div "Pen" at bounding box center [38, 629] width 54 height 22
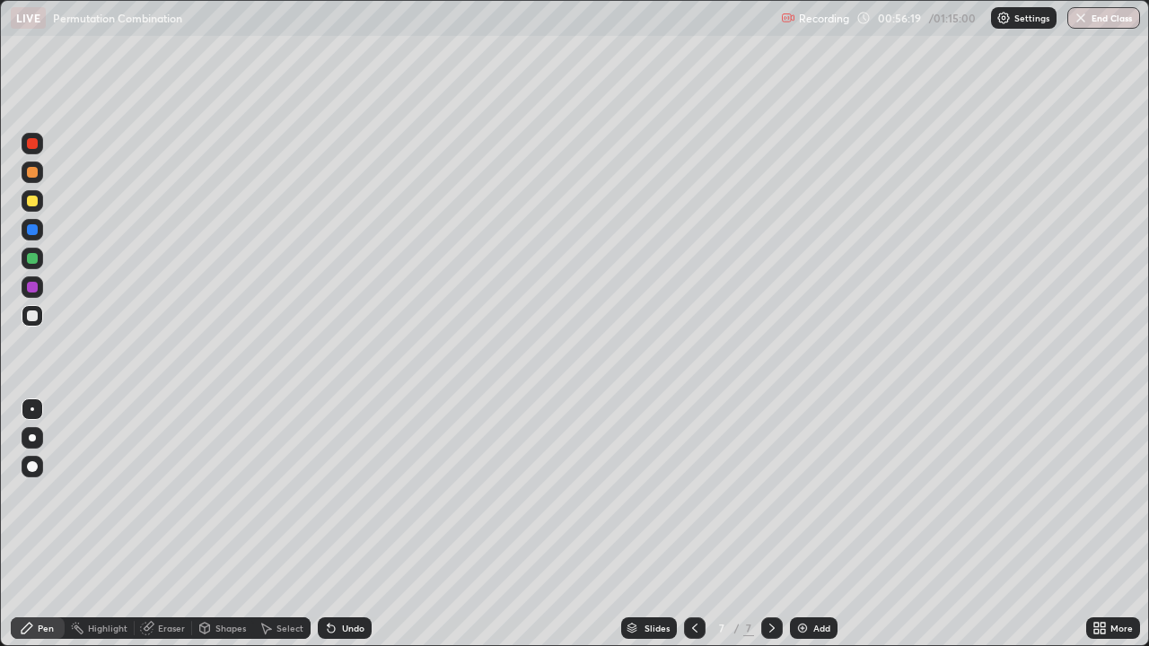
click at [31, 313] on div at bounding box center [32, 316] width 11 height 11
click at [33, 290] on div at bounding box center [32, 287] width 11 height 11
click at [34, 313] on div at bounding box center [32, 316] width 11 height 11
click at [36, 254] on div at bounding box center [32, 258] width 11 height 11
click at [162, 524] on div "Eraser" at bounding box center [163, 629] width 57 height 22
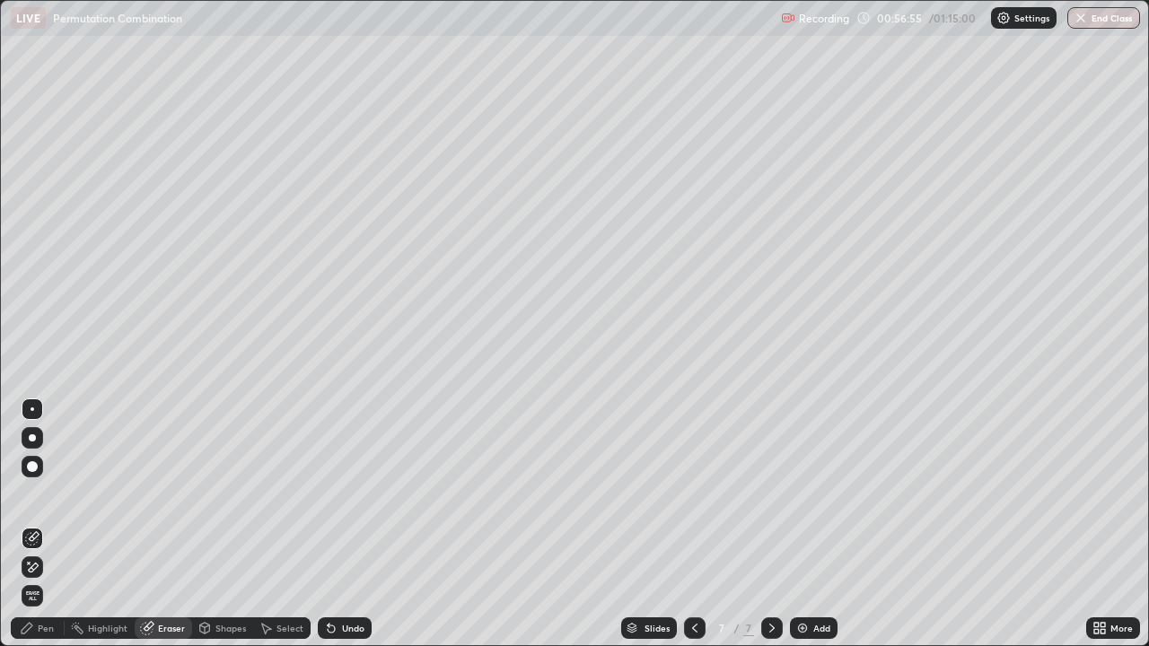
click at [53, 524] on div "Pen" at bounding box center [38, 629] width 54 height 22
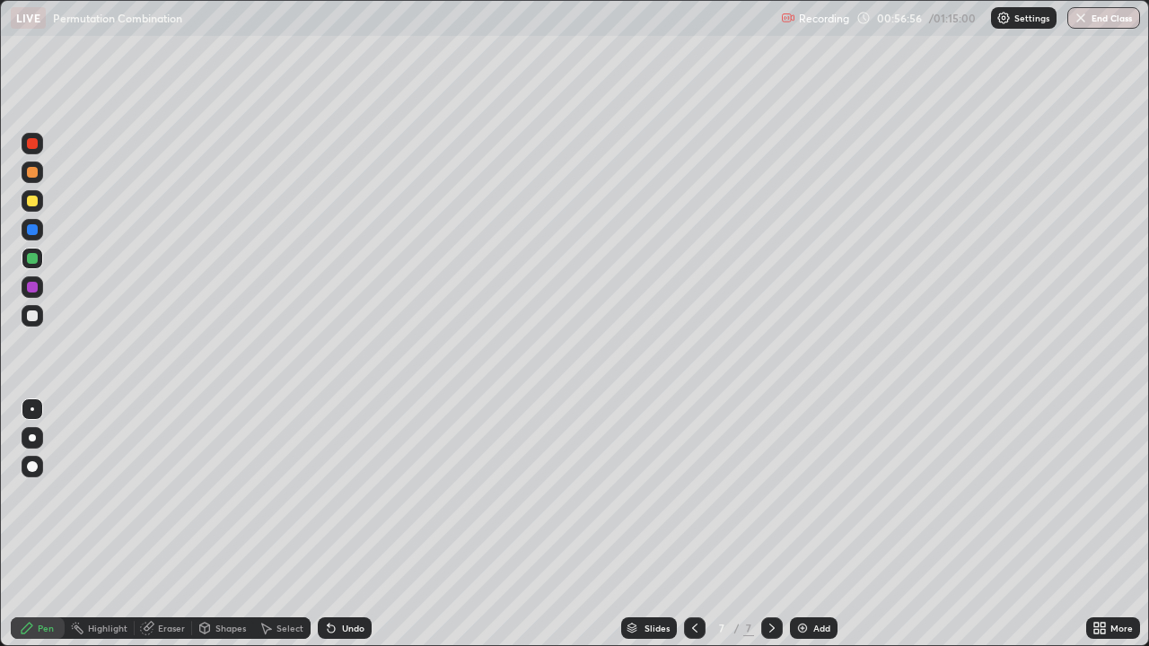
click at [31, 315] on div at bounding box center [32, 316] width 11 height 11
click at [35, 231] on div at bounding box center [32, 229] width 11 height 11
click at [33, 316] on div at bounding box center [32, 316] width 11 height 11
click at [798, 524] on img at bounding box center [803, 628] width 14 height 14
click at [695, 524] on icon at bounding box center [695, 628] width 14 height 14
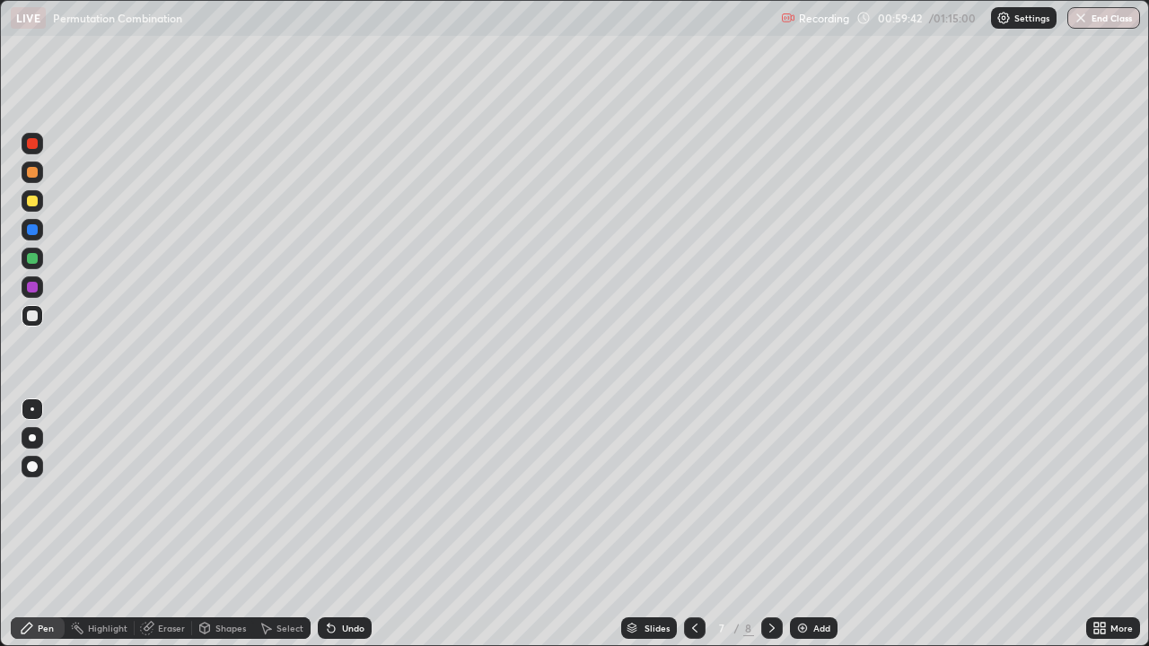
click at [770, 524] on icon at bounding box center [772, 628] width 14 height 14
click at [32, 203] on div at bounding box center [32, 201] width 11 height 11
click at [37, 254] on div at bounding box center [33, 259] width 22 height 22
click at [36, 288] on div at bounding box center [32, 287] width 11 height 11
click at [31, 316] on div at bounding box center [32, 316] width 11 height 11
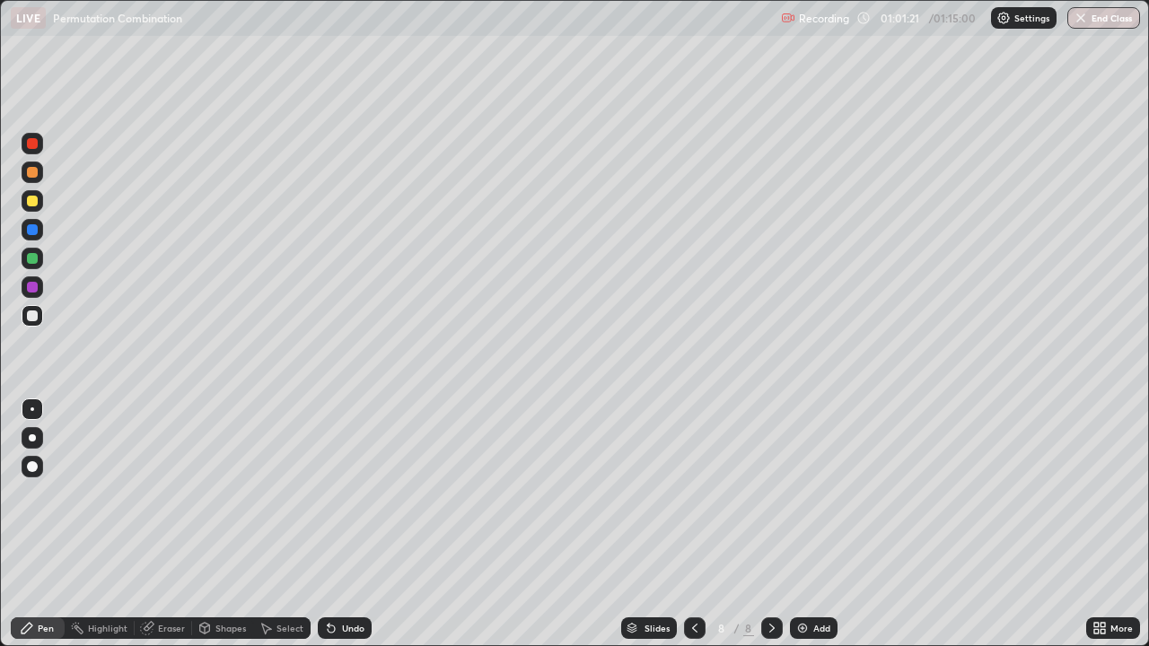
click at [166, 524] on div "Eraser" at bounding box center [163, 629] width 57 height 22
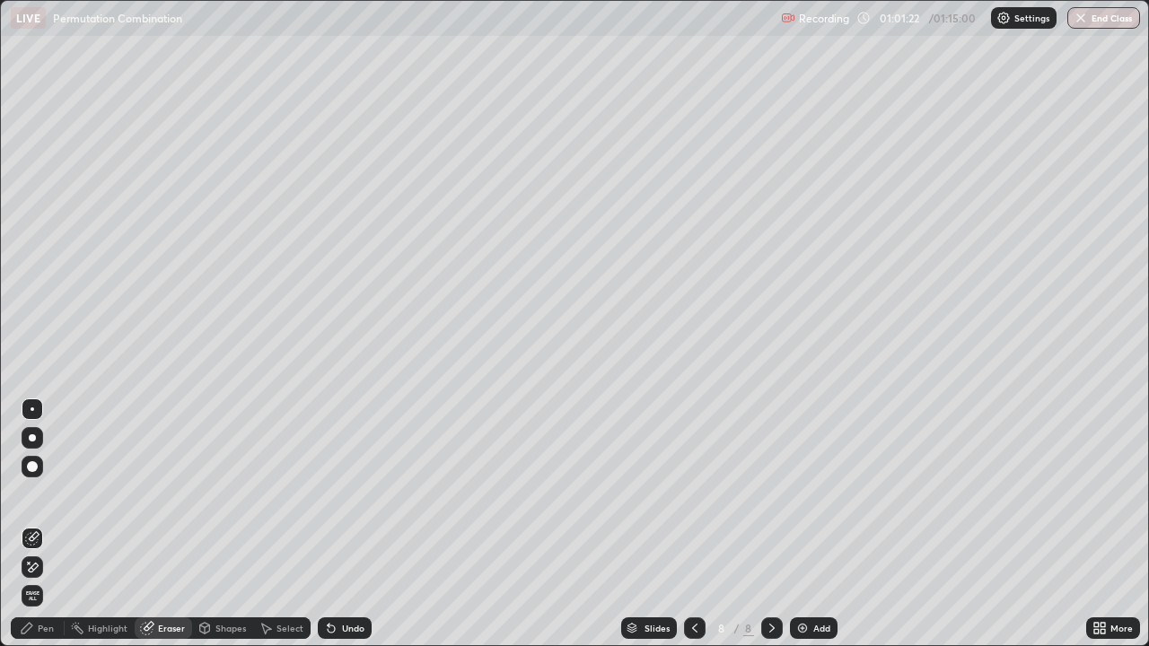
click at [53, 524] on div "Pen" at bounding box center [38, 629] width 54 height 22
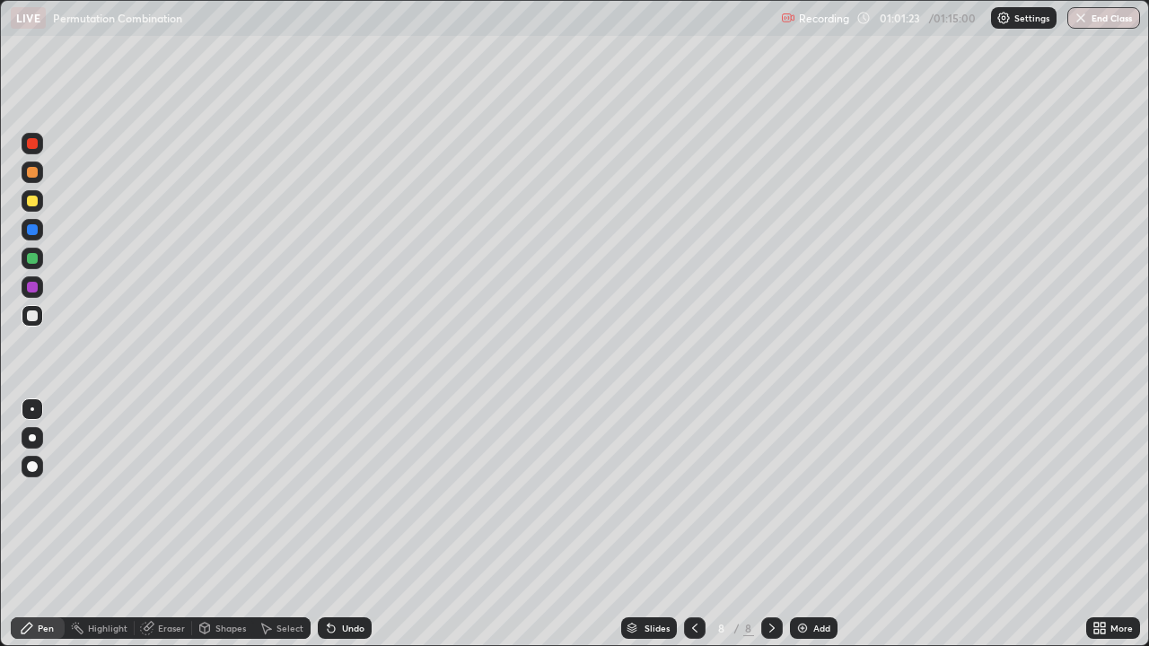
click at [33, 316] on div at bounding box center [32, 316] width 11 height 11
click at [31, 198] on div at bounding box center [32, 201] width 11 height 11
click at [36, 290] on div at bounding box center [32, 287] width 11 height 11
click at [35, 239] on div at bounding box center [33, 230] width 22 height 22
click at [31, 204] on div at bounding box center [32, 201] width 11 height 11
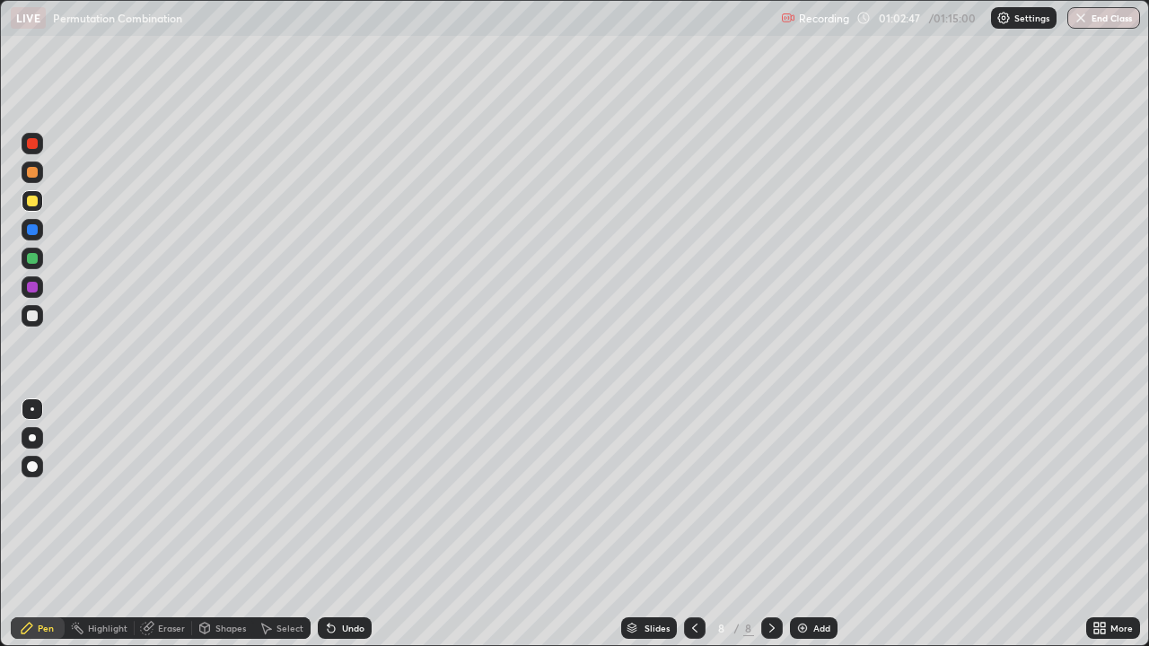
click at [34, 229] on div at bounding box center [32, 229] width 11 height 11
click at [39, 317] on div at bounding box center [33, 316] width 22 height 22
click at [820, 524] on div "Add" at bounding box center [822, 628] width 17 height 9
click at [33, 316] on div at bounding box center [32, 316] width 11 height 11
click at [40, 194] on div at bounding box center [33, 201] width 22 height 22
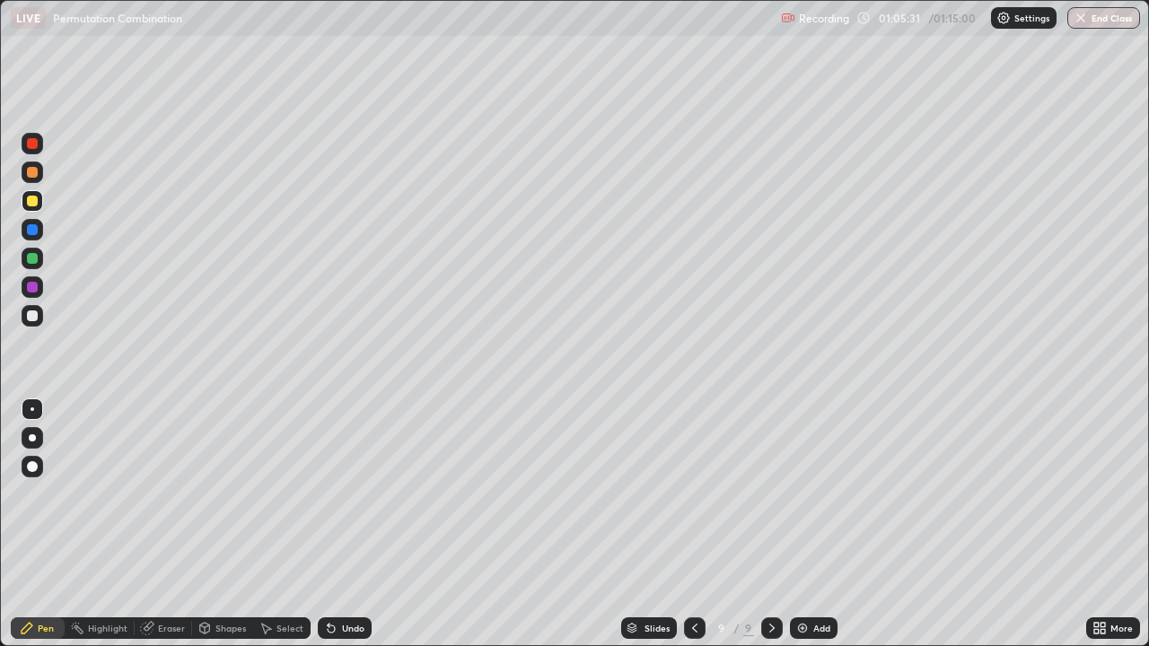
click at [40, 318] on div at bounding box center [33, 316] width 22 height 22
click at [31, 258] on div at bounding box center [32, 258] width 11 height 11
click at [150, 524] on div "Eraser" at bounding box center [163, 629] width 57 height 22
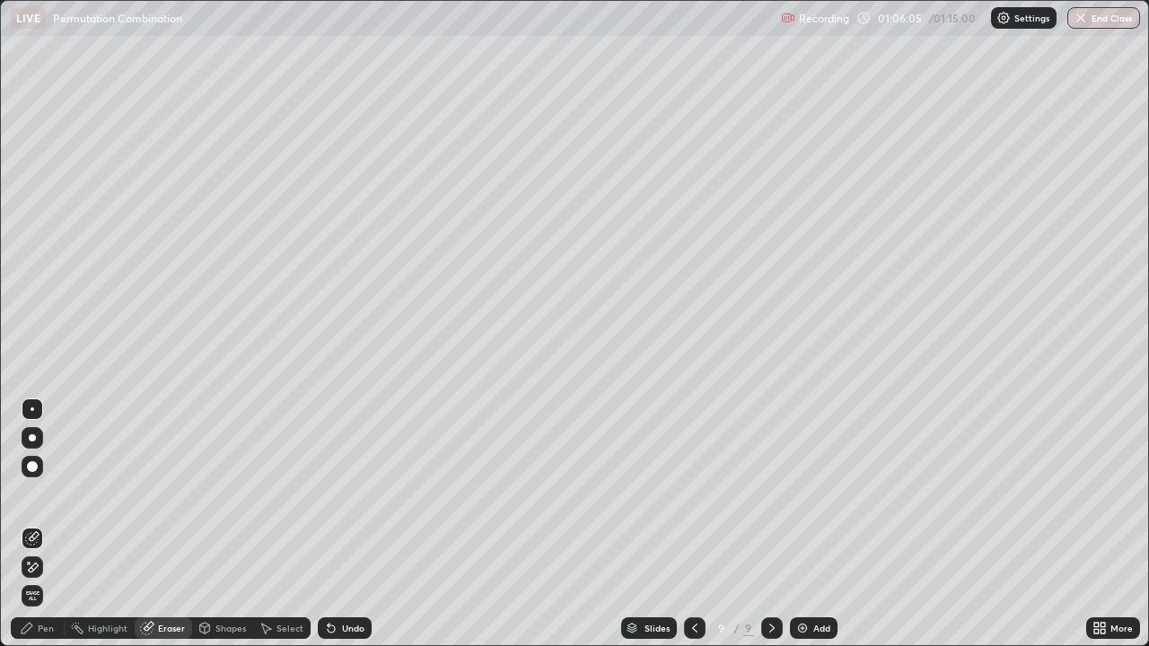
click at [46, 524] on div "Pen" at bounding box center [38, 629] width 54 height 22
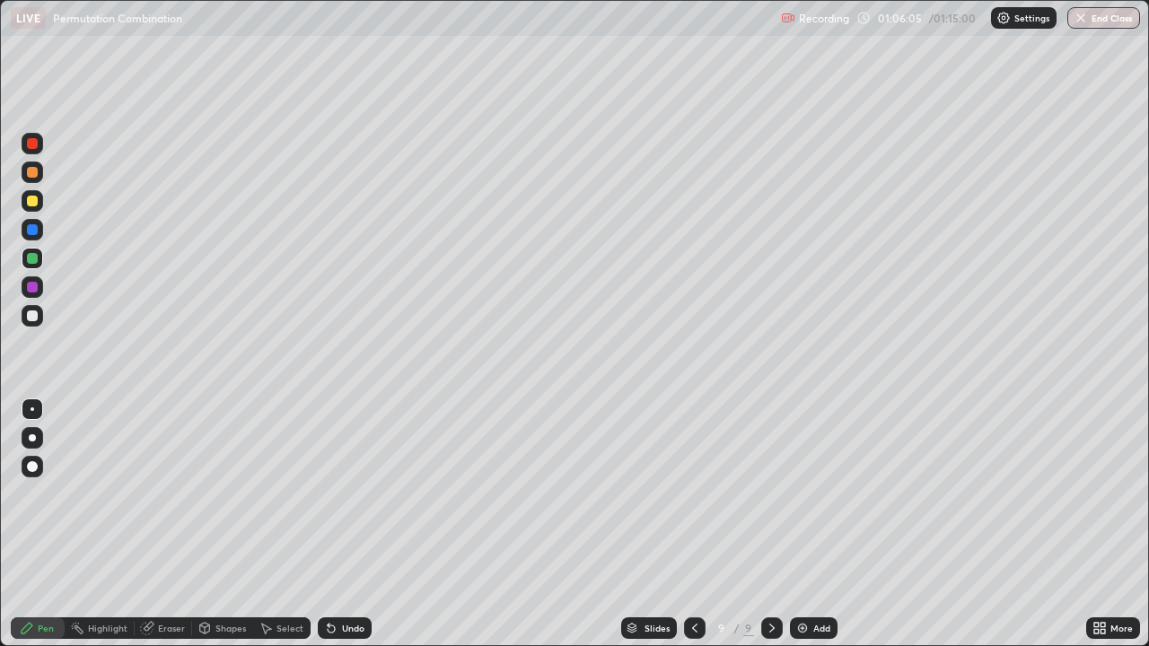
click at [31, 286] on div at bounding box center [32, 287] width 11 height 11
click at [36, 316] on div at bounding box center [32, 316] width 11 height 11
click at [34, 228] on div at bounding box center [32, 229] width 11 height 11
click at [34, 316] on div at bounding box center [32, 316] width 11 height 11
click at [35, 230] on div at bounding box center [32, 229] width 11 height 11
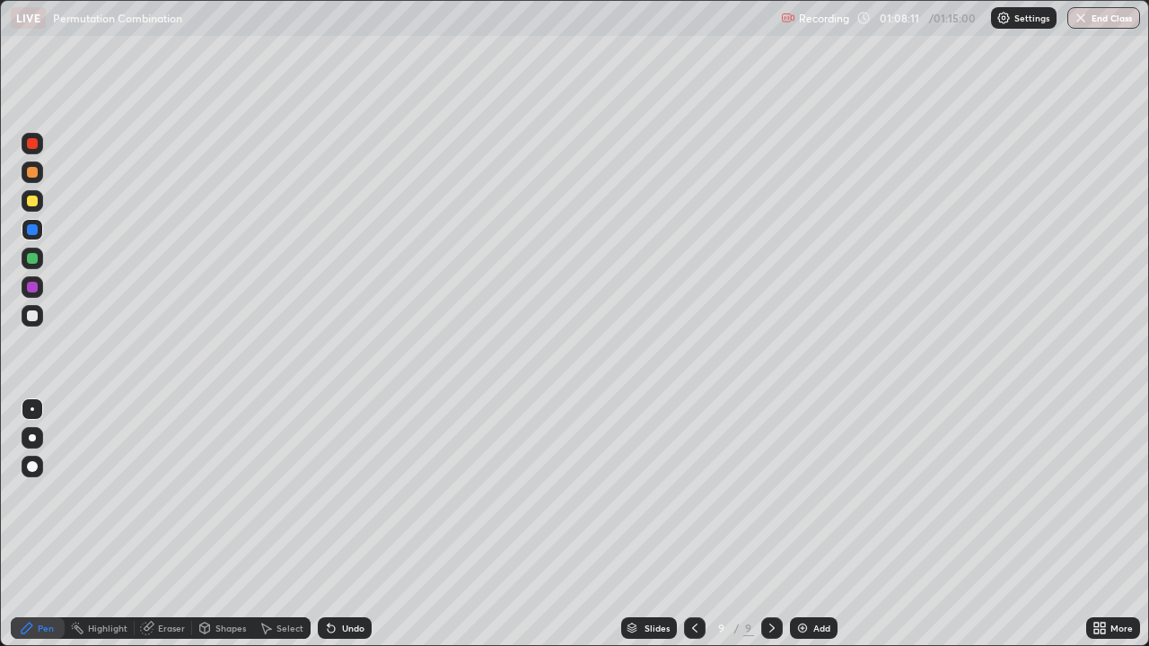
click at [699, 524] on icon at bounding box center [695, 628] width 14 height 14
click at [770, 524] on icon at bounding box center [772, 628] width 14 height 14
click at [825, 524] on div "Add" at bounding box center [814, 629] width 48 height 22
click at [34, 202] on div at bounding box center [32, 201] width 11 height 11
click at [40, 259] on div at bounding box center [33, 259] width 22 height 22
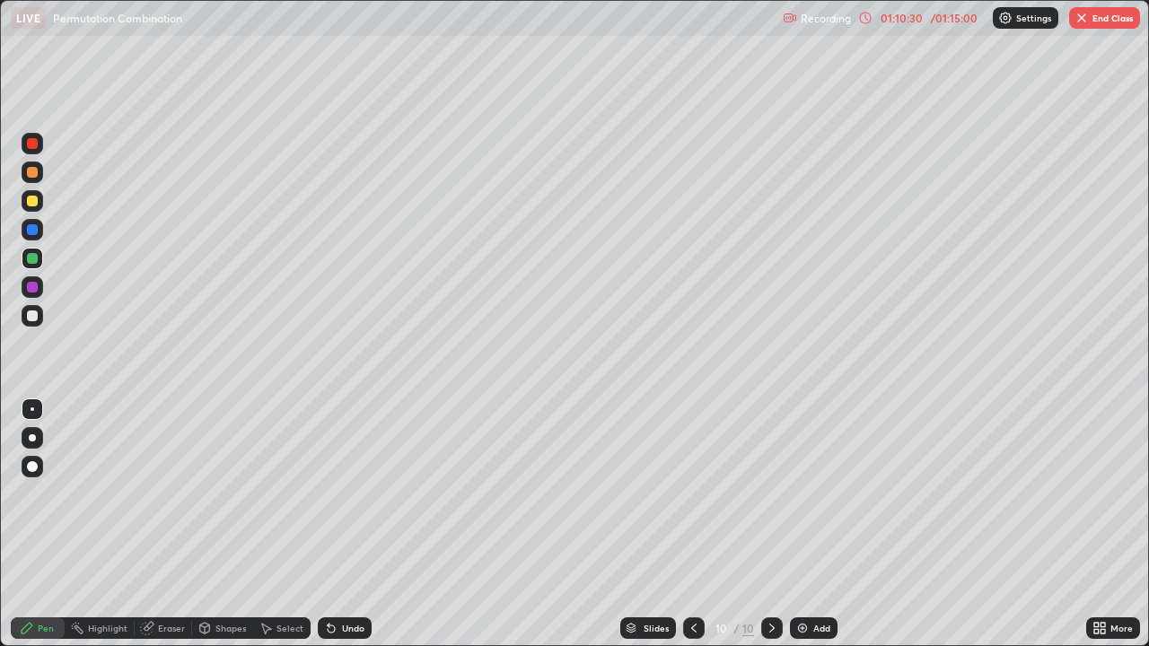
click at [40, 320] on div at bounding box center [33, 316] width 22 height 22
click at [35, 314] on div at bounding box center [32, 316] width 11 height 11
click at [36, 317] on div at bounding box center [32, 316] width 11 height 11
click at [26, 259] on div at bounding box center [33, 259] width 22 height 22
click at [33, 322] on div at bounding box center [33, 316] width 22 height 22
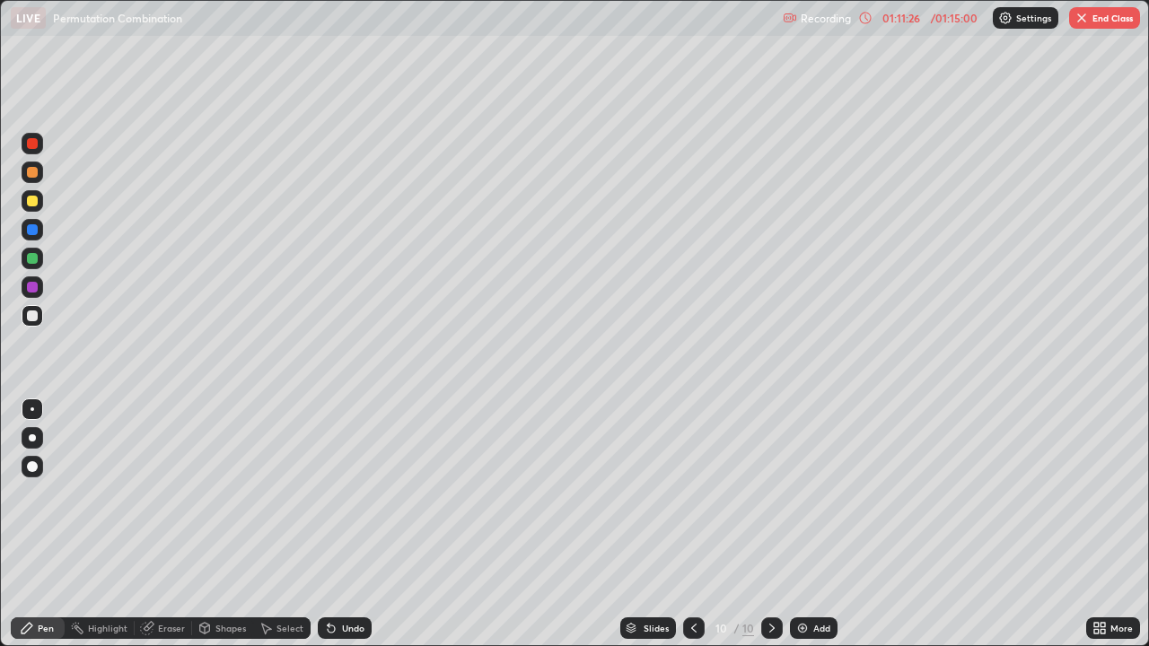
click at [40, 260] on div at bounding box center [33, 259] width 22 height 22
click at [36, 285] on div at bounding box center [32, 287] width 11 height 11
click at [39, 322] on div at bounding box center [33, 316] width 22 height 22
click at [822, 524] on div "Add" at bounding box center [814, 629] width 48 height 22
click at [32, 317] on div at bounding box center [32, 316] width 11 height 11
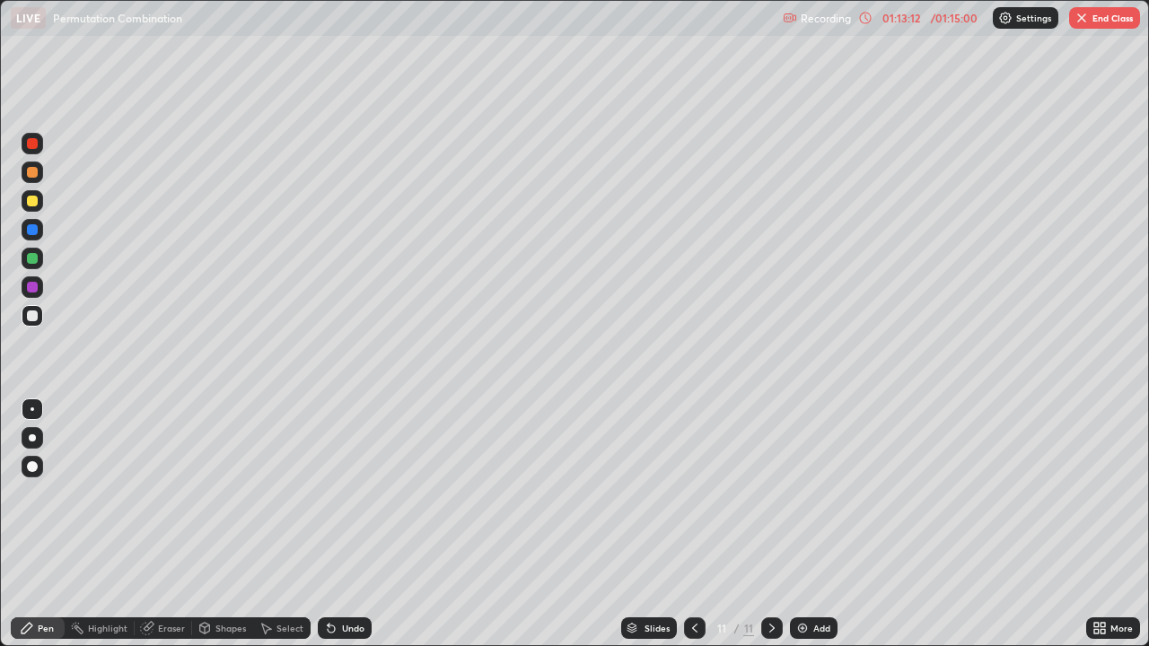
click at [32, 320] on div at bounding box center [32, 316] width 11 height 11
click at [31, 317] on div at bounding box center [32, 316] width 11 height 11
click at [34, 202] on div at bounding box center [32, 201] width 11 height 11
click at [39, 313] on div at bounding box center [33, 316] width 22 height 22
click at [33, 316] on div at bounding box center [32, 316] width 11 height 11
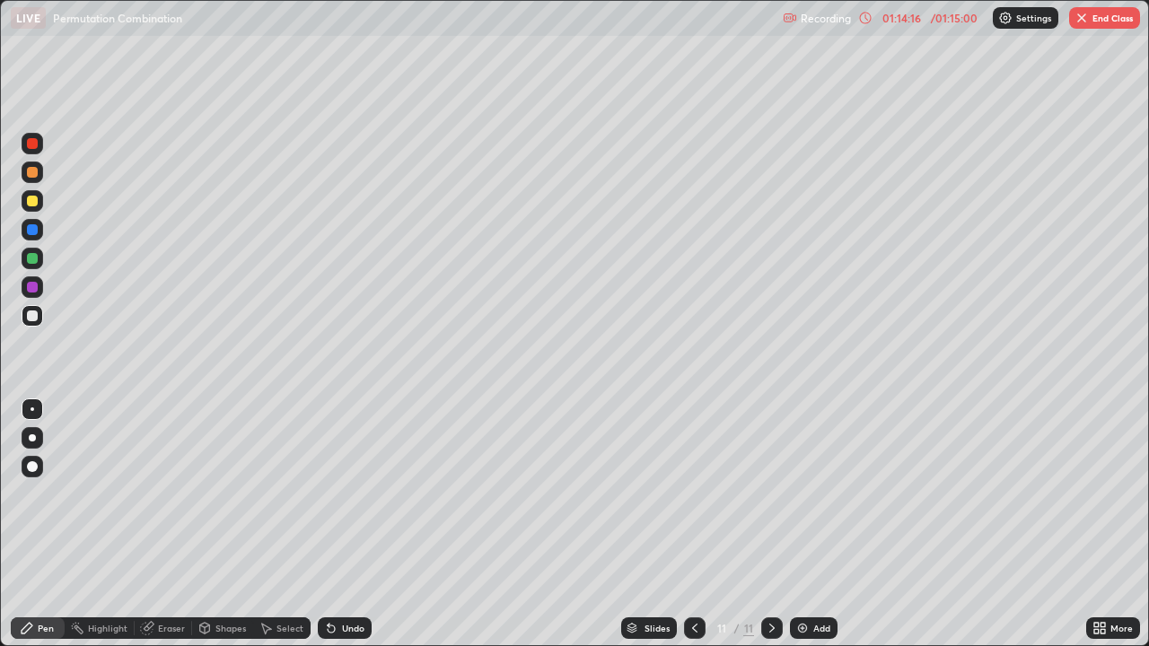
click at [172, 524] on div "Eraser" at bounding box center [163, 629] width 57 height 22
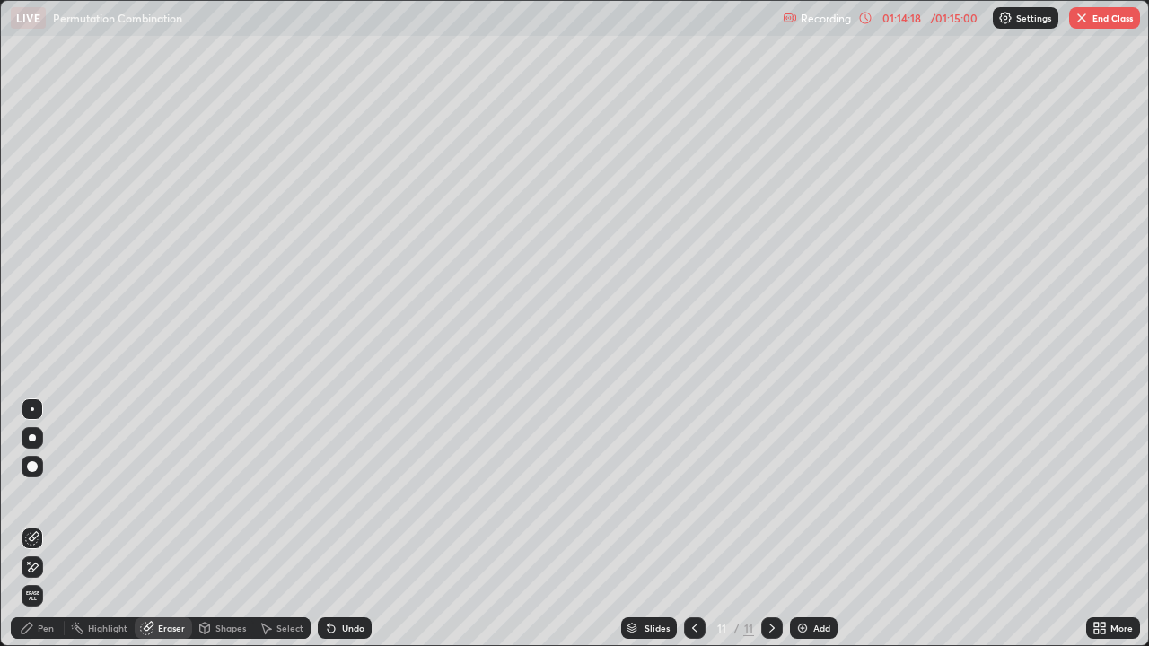
click at [48, 524] on div "Pen" at bounding box center [38, 629] width 54 height 22
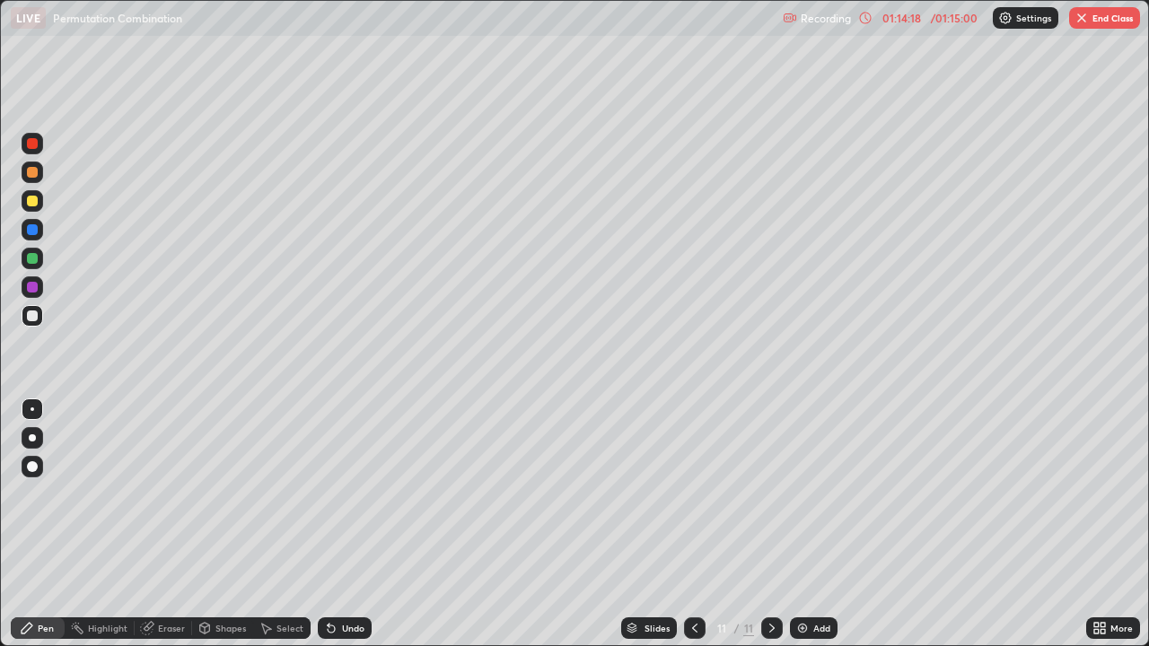
click at [32, 318] on div at bounding box center [32, 316] width 11 height 11
click at [171, 524] on div "Eraser" at bounding box center [171, 628] width 27 height 9
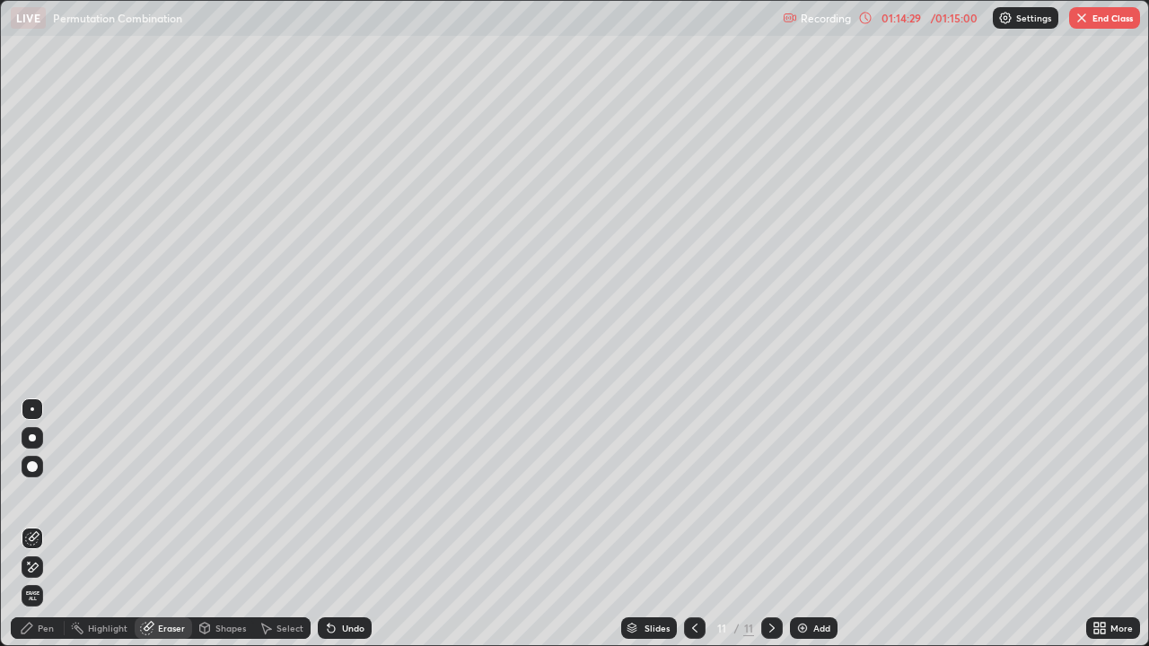
click at [43, 524] on div "Pen" at bounding box center [38, 629] width 54 height 22
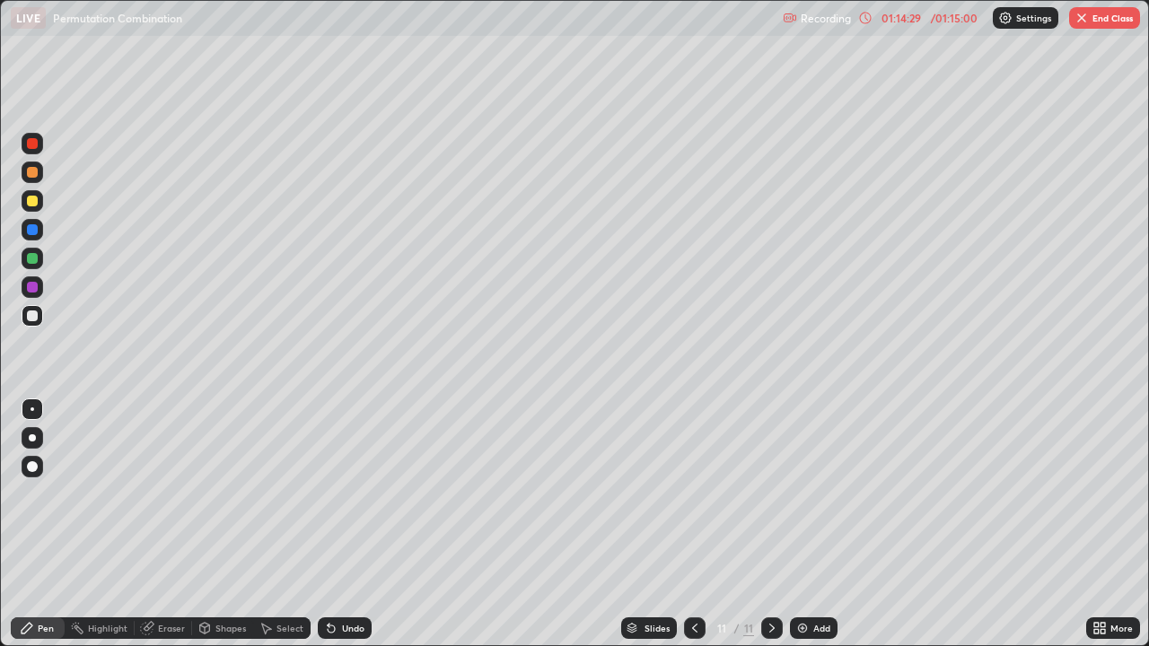
click at [42, 318] on div at bounding box center [33, 316] width 22 height 22
click at [173, 524] on div "Eraser" at bounding box center [171, 628] width 27 height 9
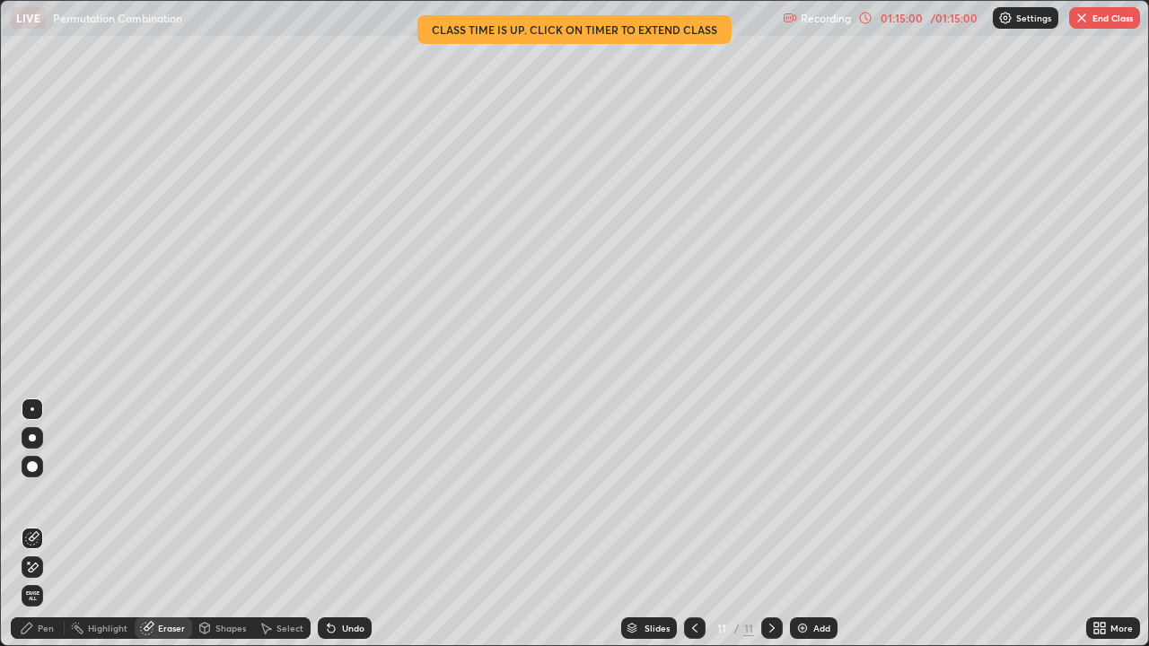
click at [48, 524] on div "Pen" at bounding box center [46, 628] width 16 height 9
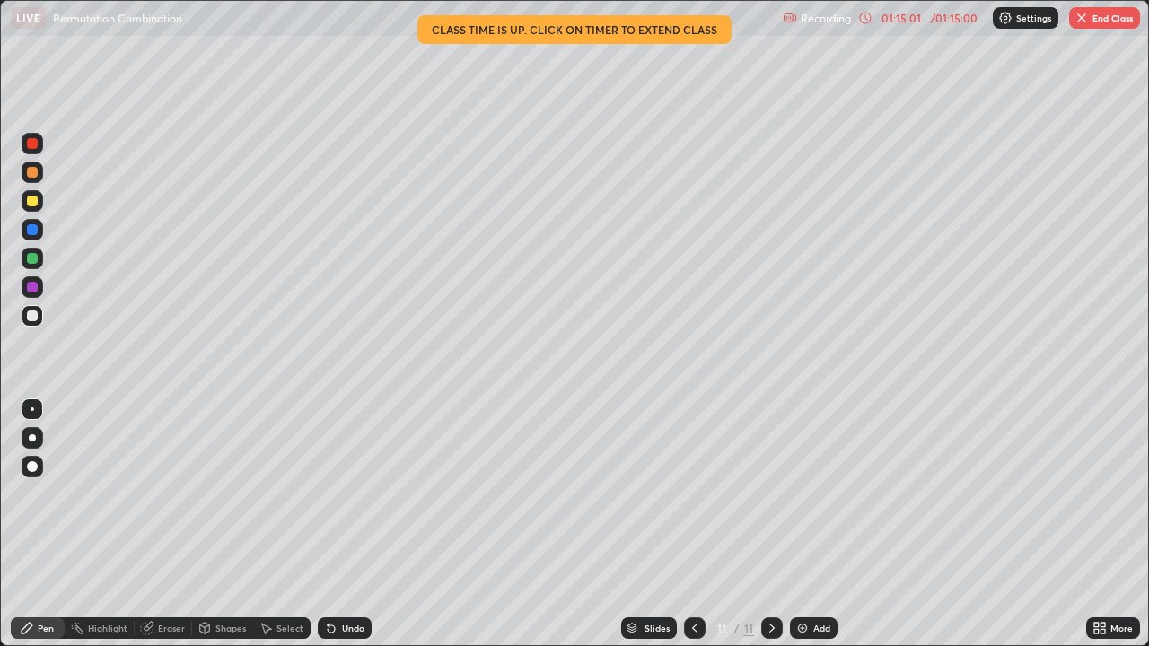
click at [36, 320] on div at bounding box center [32, 316] width 11 height 11
click at [905, 22] on div "01:15:08" at bounding box center [901, 18] width 50 height 11
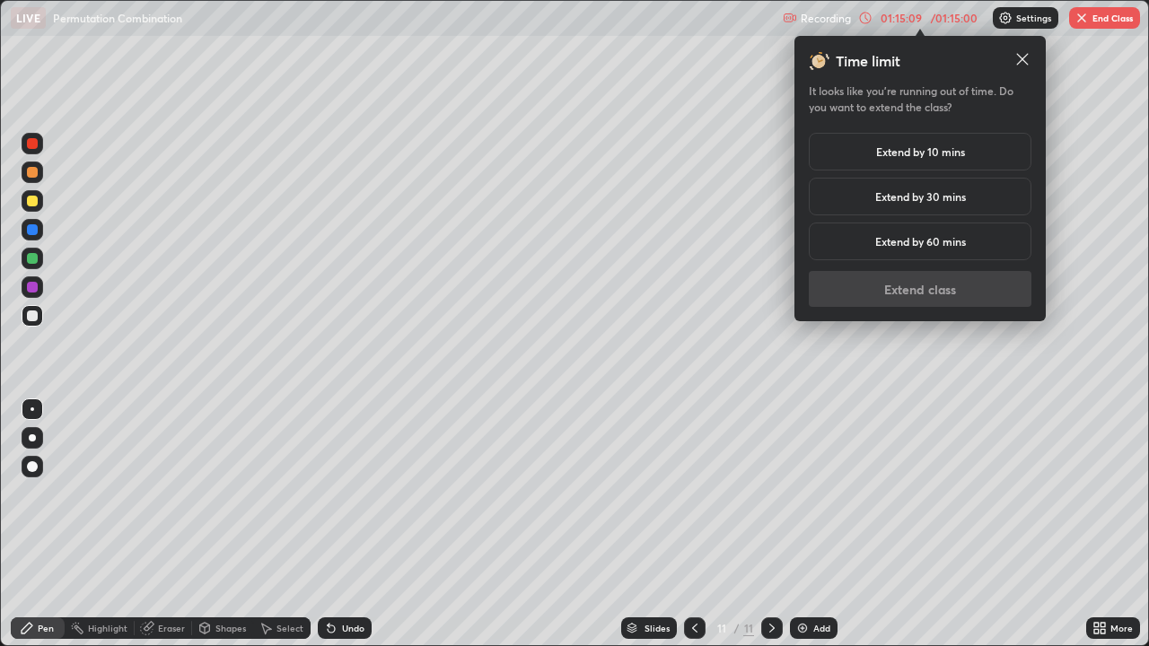
click at [893, 250] on div "Extend by 60 mins" at bounding box center [920, 242] width 223 height 38
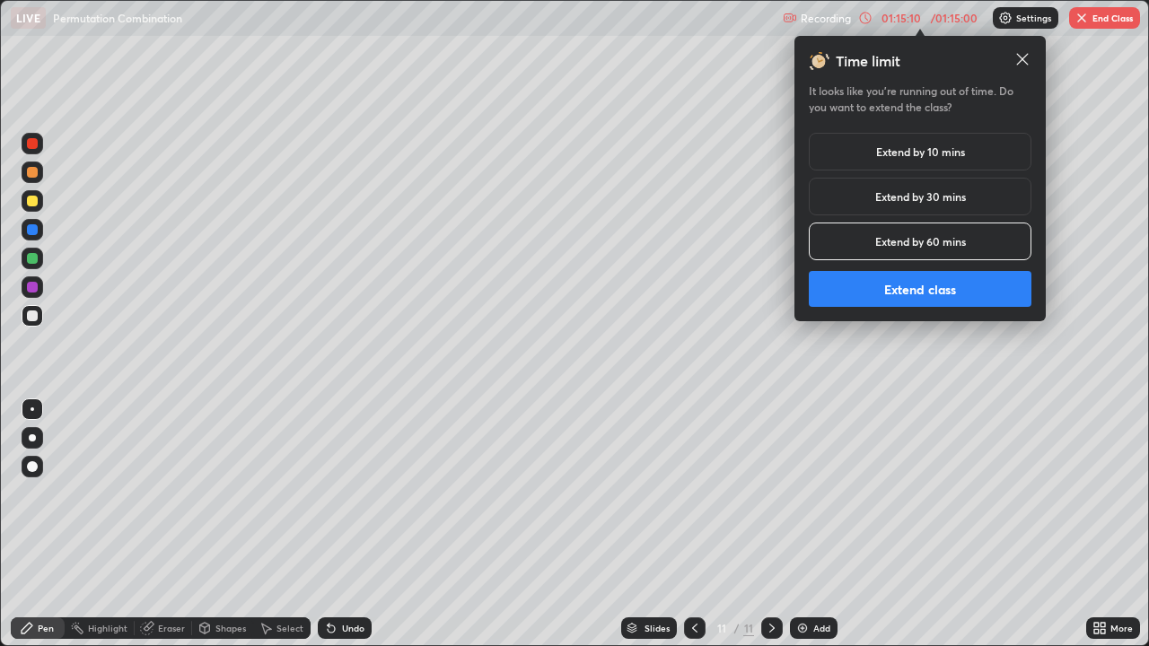
click at [896, 305] on button "Extend class" at bounding box center [920, 289] width 223 height 36
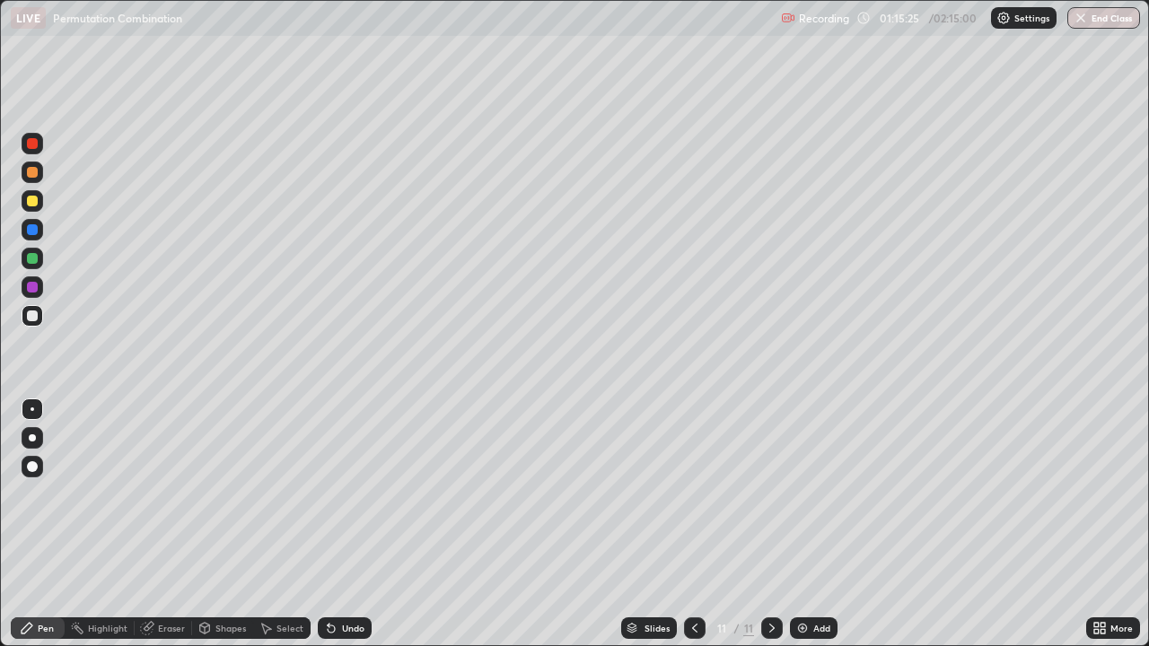
click at [30, 319] on div at bounding box center [32, 316] width 11 height 11
click at [177, 524] on div "Eraser" at bounding box center [171, 628] width 27 height 9
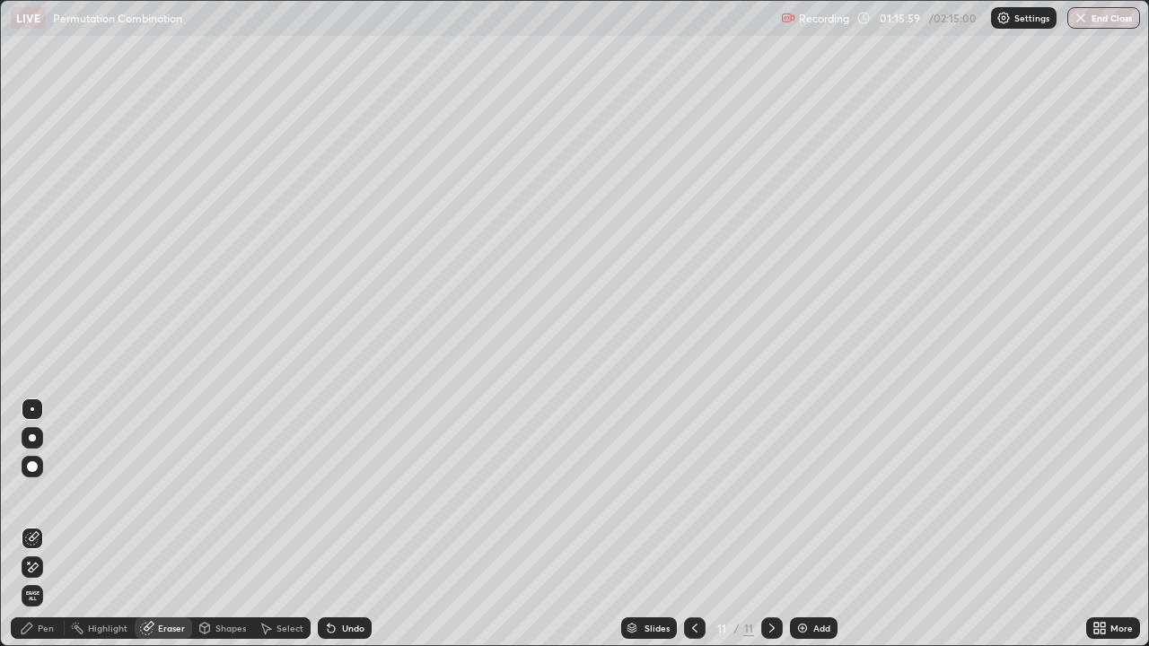
click at [48, 524] on div "Pen" at bounding box center [46, 628] width 16 height 9
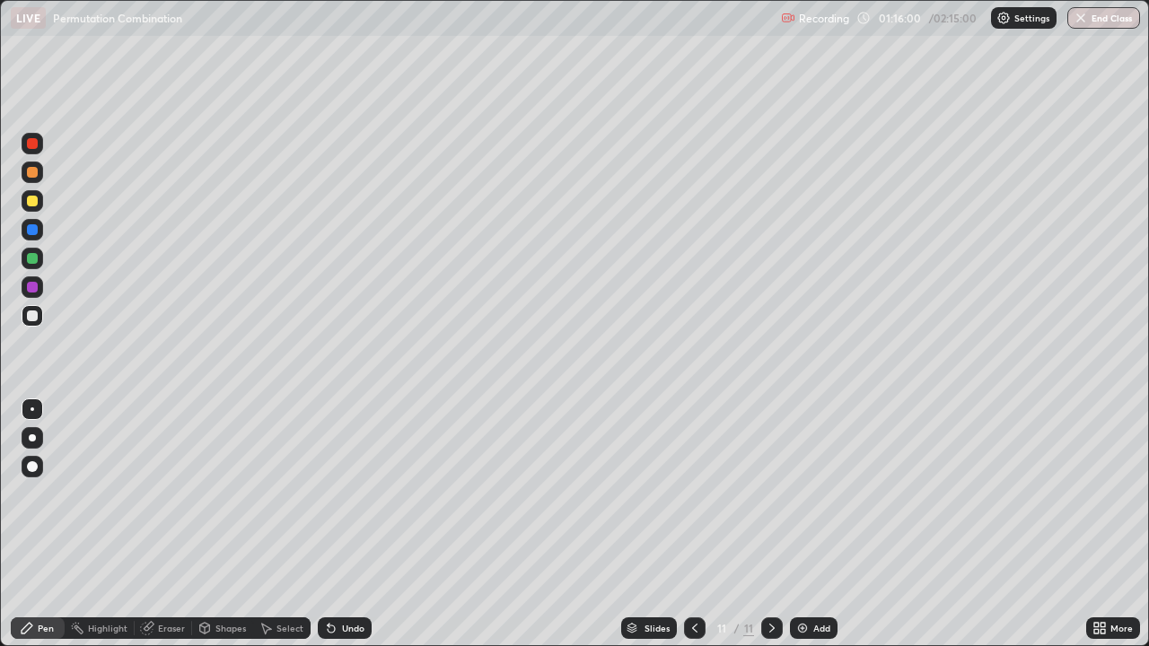
click at [39, 315] on div at bounding box center [33, 316] width 22 height 22
click at [174, 524] on div "Eraser" at bounding box center [163, 629] width 57 height 22
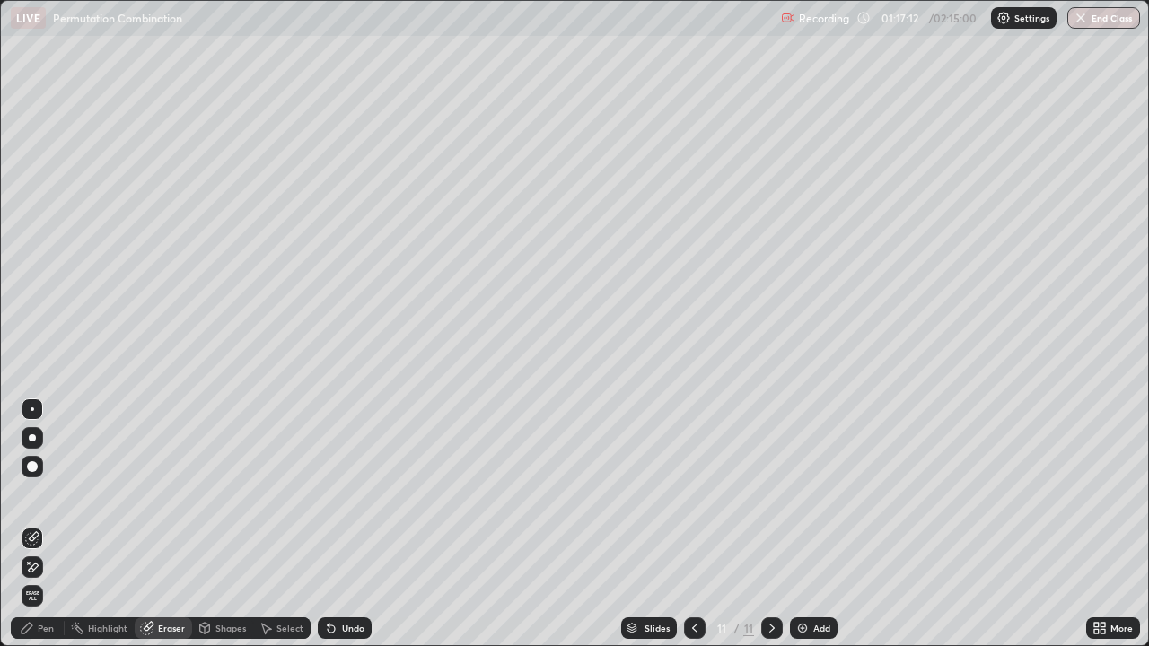
click at [52, 524] on div "Pen" at bounding box center [38, 629] width 54 height 22
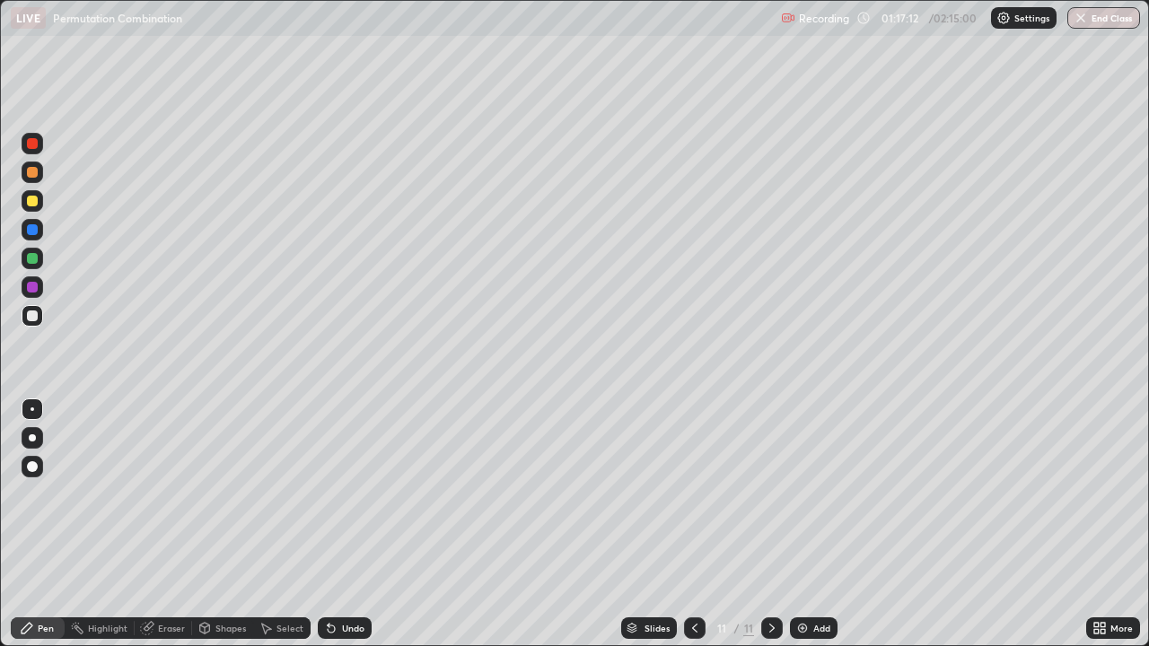
click at [31, 322] on div at bounding box center [33, 316] width 22 height 22
click at [173, 524] on div "Eraser" at bounding box center [171, 628] width 27 height 9
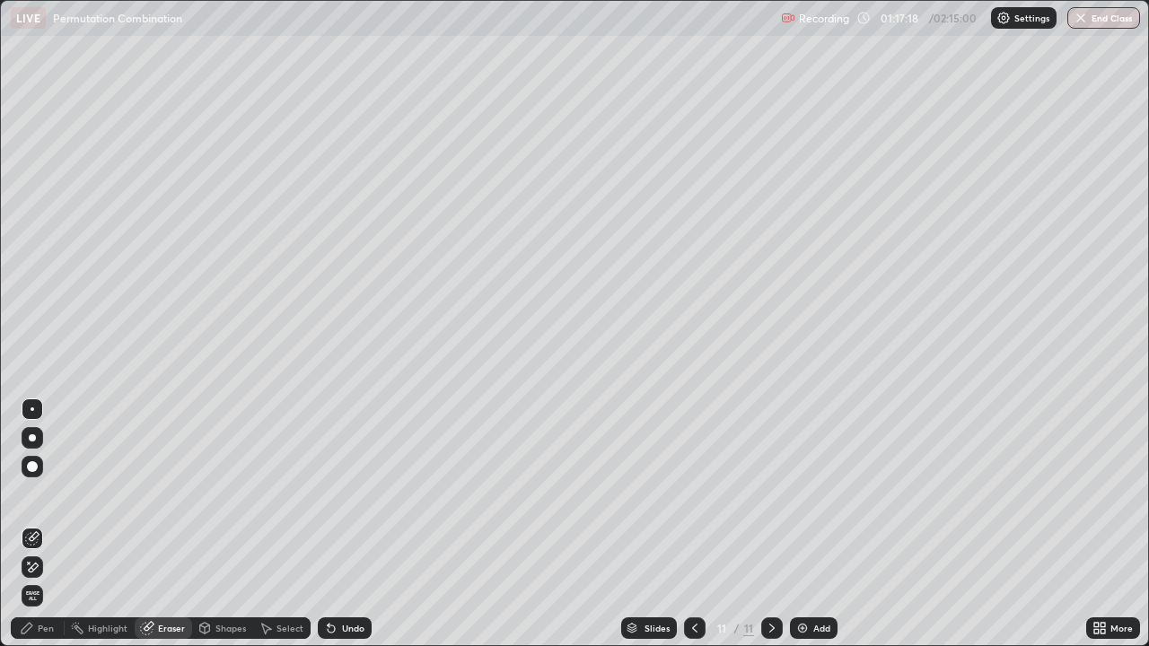
click at [52, 524] on div "Pen" at bounding box center [46, 628] width 16 height 9
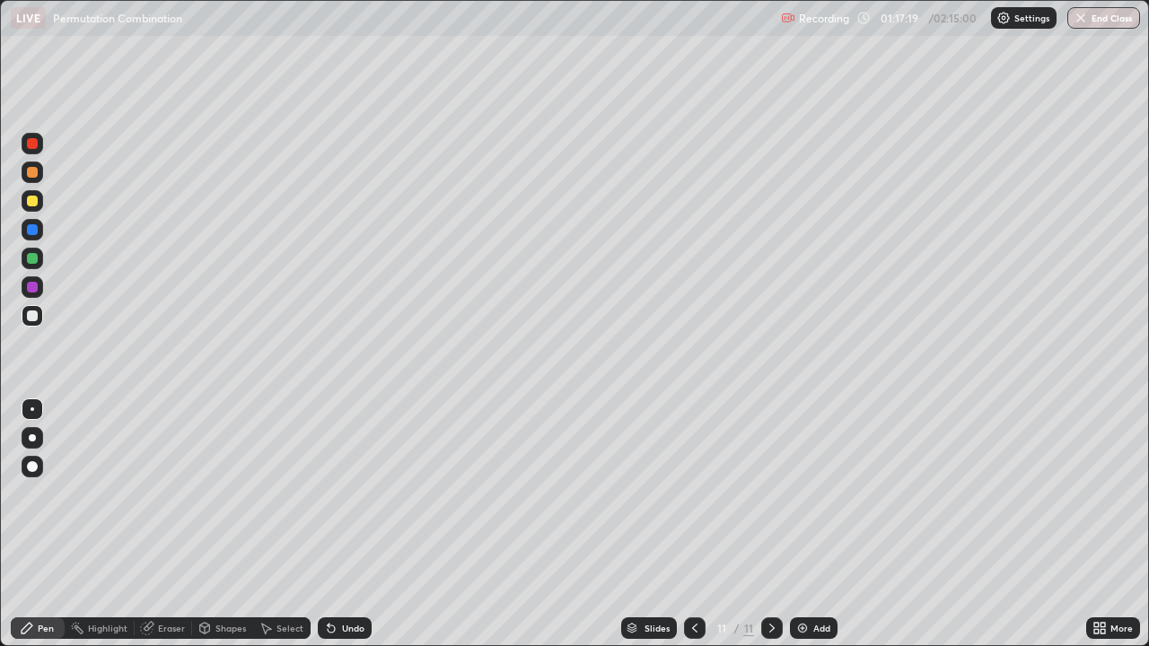
click at [39, 322] on div at bounding box center [33, 316] width 22 height 22
click at [169, 524] on div "Eraser" at bounding box center [163, 629] width 57 height 22
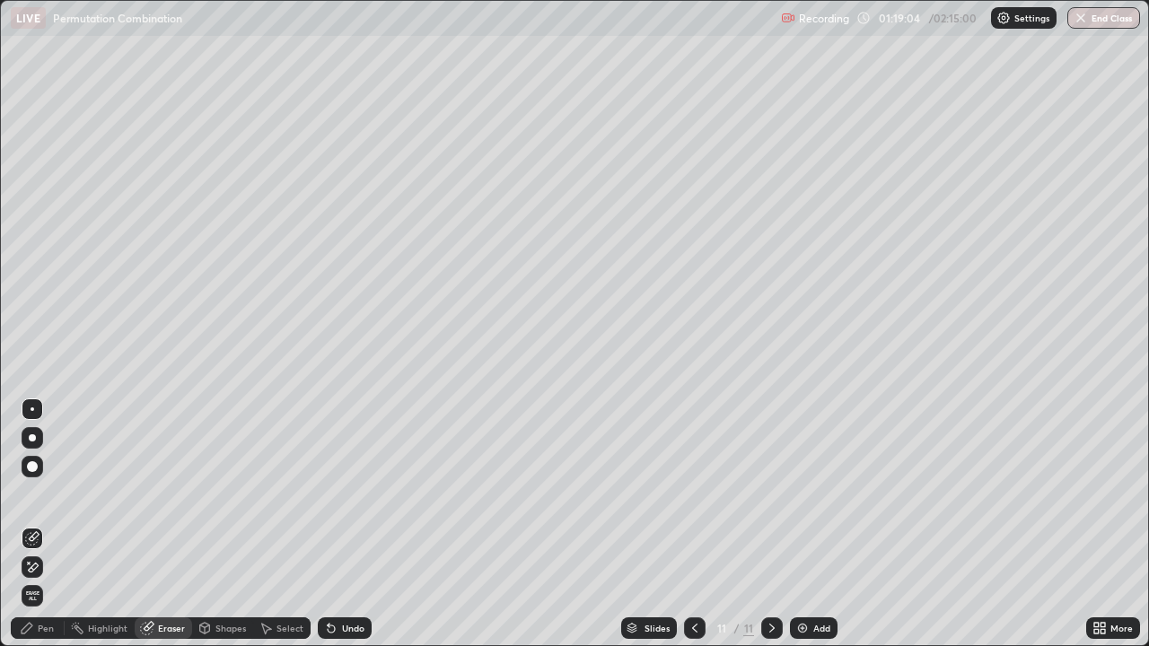
click at [48, 524] on div "Pen" at bounding box center [46, 628] width 16 height 9
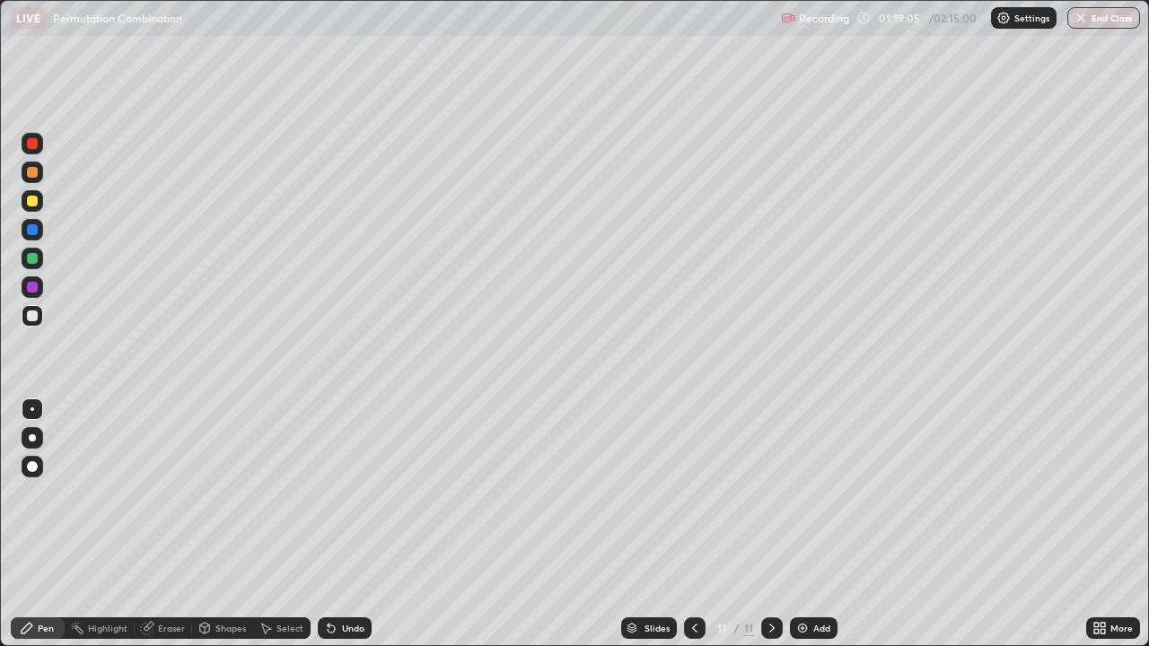
click at [34, 318] on div at bounding box center [32, 316] width 11 height 11
click at [797, 524] on div "Add" at bounding box center [814, 629] width 48 height 22
click at [34, 316] on div at bounding box center [32, 316] width 11 height 11
click at [34, 315] on div at bounding box center [32, 316] width 11 height 11
click at [34, 198] on div at bounding box center [32, 201] width 11 height 11
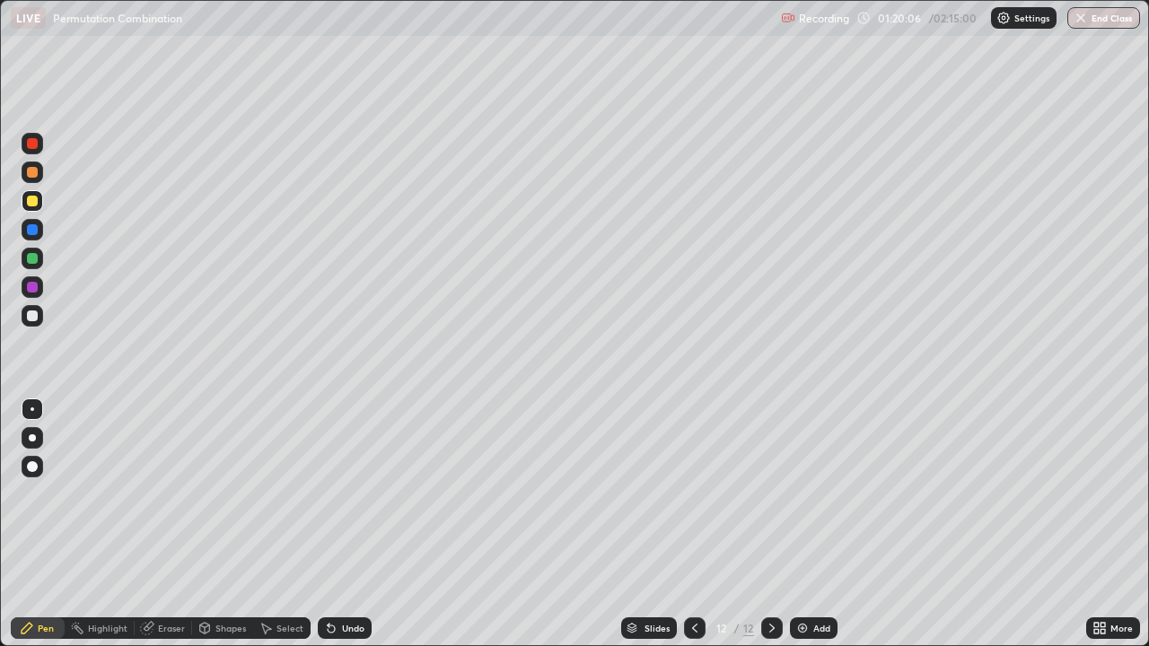
click at [31, 320] on div at bounding box center [32, 316] width 11 height 11
click at [35, 317] on div at bounding box center [32, 316] width 11 height 11
click at [175, 524] on div "Eraser" at bounding box center [163, 629] width 57 height 22
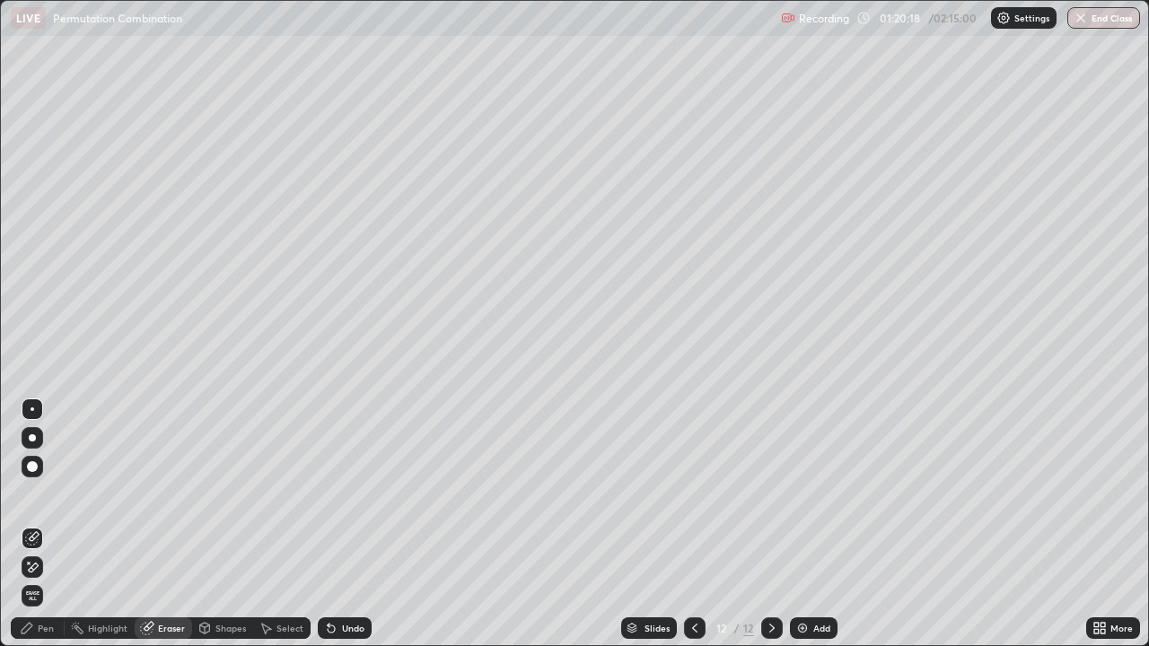
click at [51, 524] on div "Pen" at bounding box center [46, 628] width 16 height 9
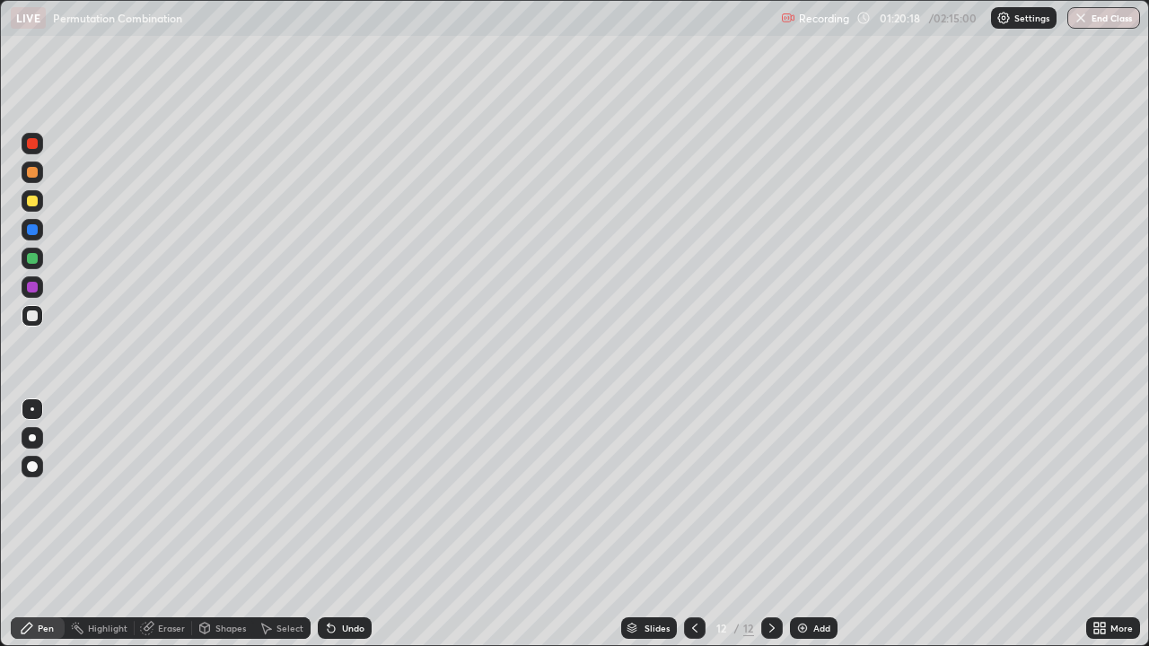
click at [33, 316] on div at bounding box center [32, 316] width 11 height 11
click at [172, 524] on div "Eraser" at bounding box center [163, 629] width 57 height 22
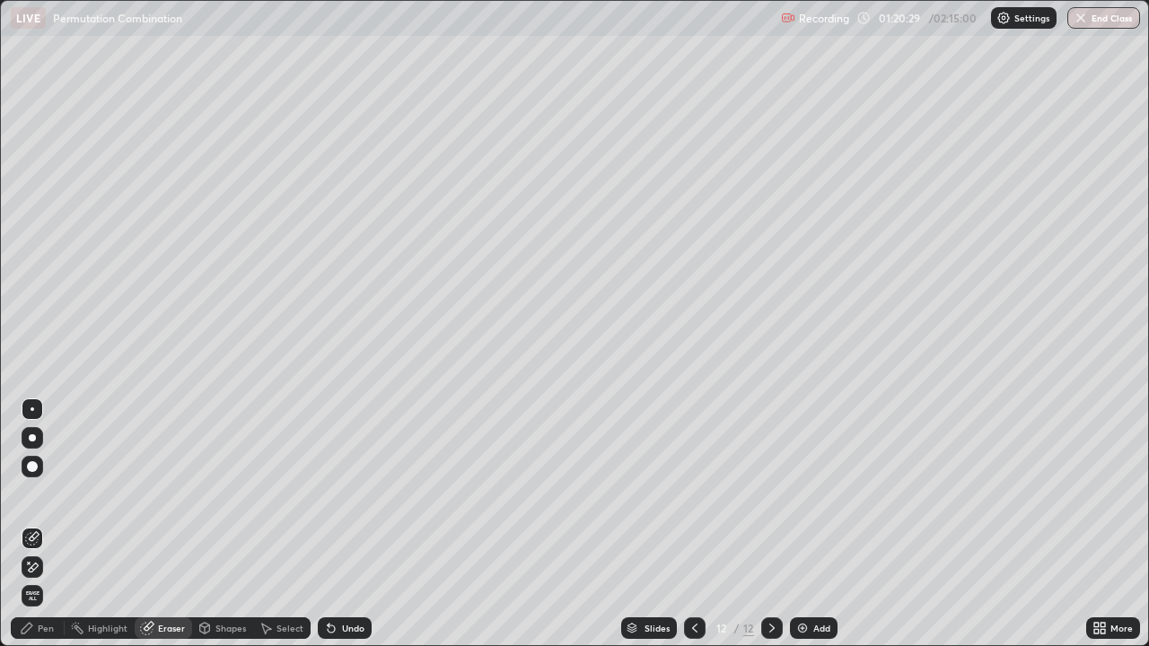
click at [57, 524] on div "Pen" at bounding box center [38, 629] width 54 height 22
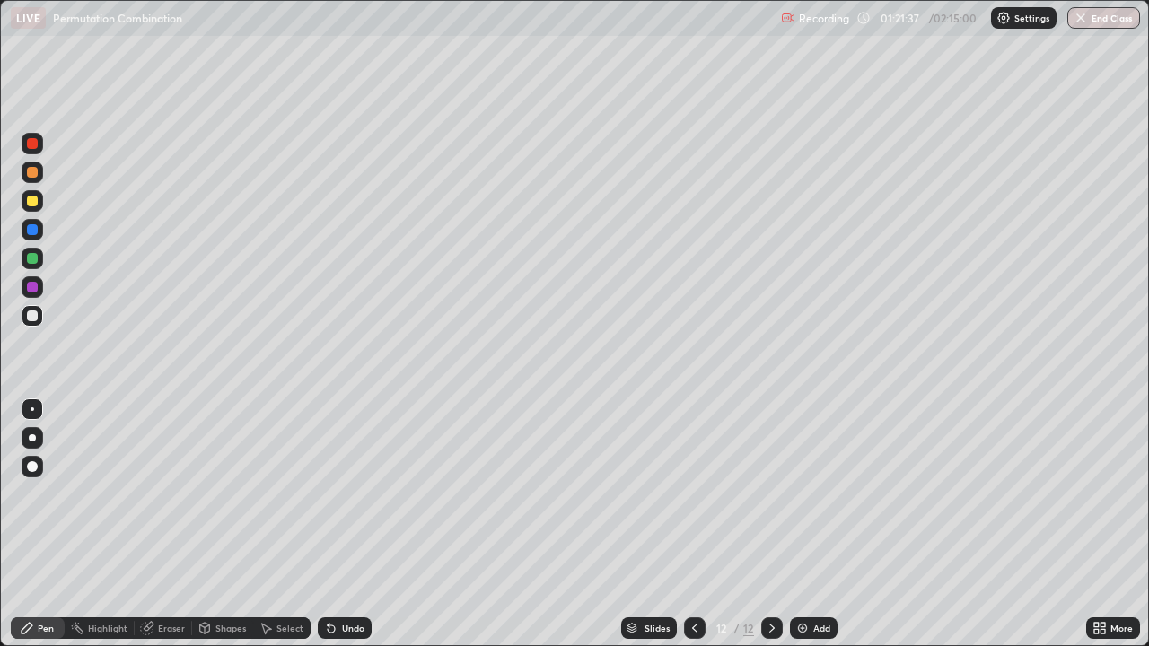
click at [40, 321] on div at bounding box center [33, 316] width 22 height 22
click at [33, 319] on div at bounding box center [32, 316] width 11 height 11
click at [31, 263] on div at bounding box center [32, 258] width 11 height 11
click at [41, 316] on div at bounding box center [33, 316] width 22 height 22
click at [695, 524] on div at bounding box center [695, 629] width 22 height 22
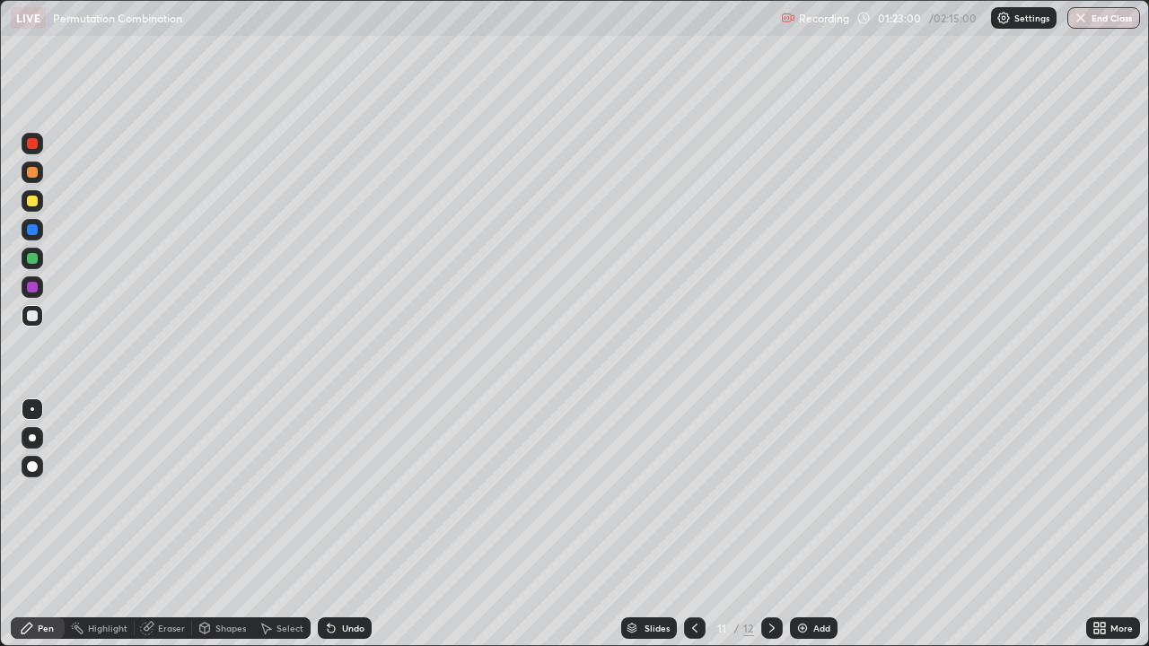
click at [177, 524] on div "Eraser" at bounding box center [171, 628] width 27 height 9
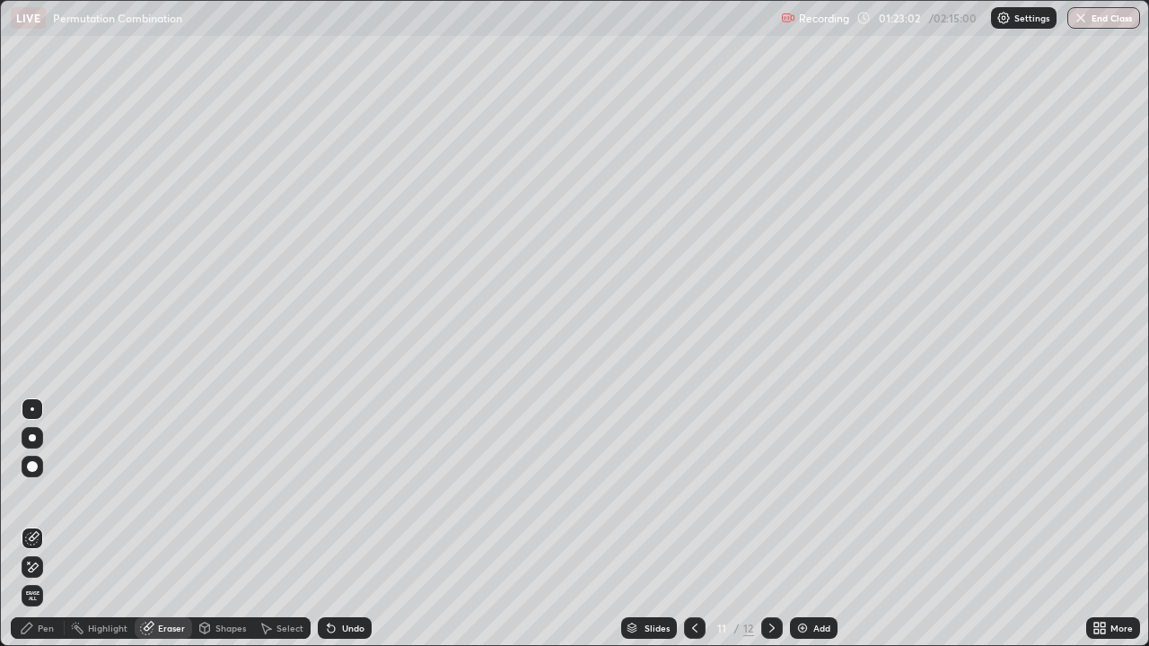
click at [50, 524] on div "Pen" at bounding box center [38, 629] width 54 height 22
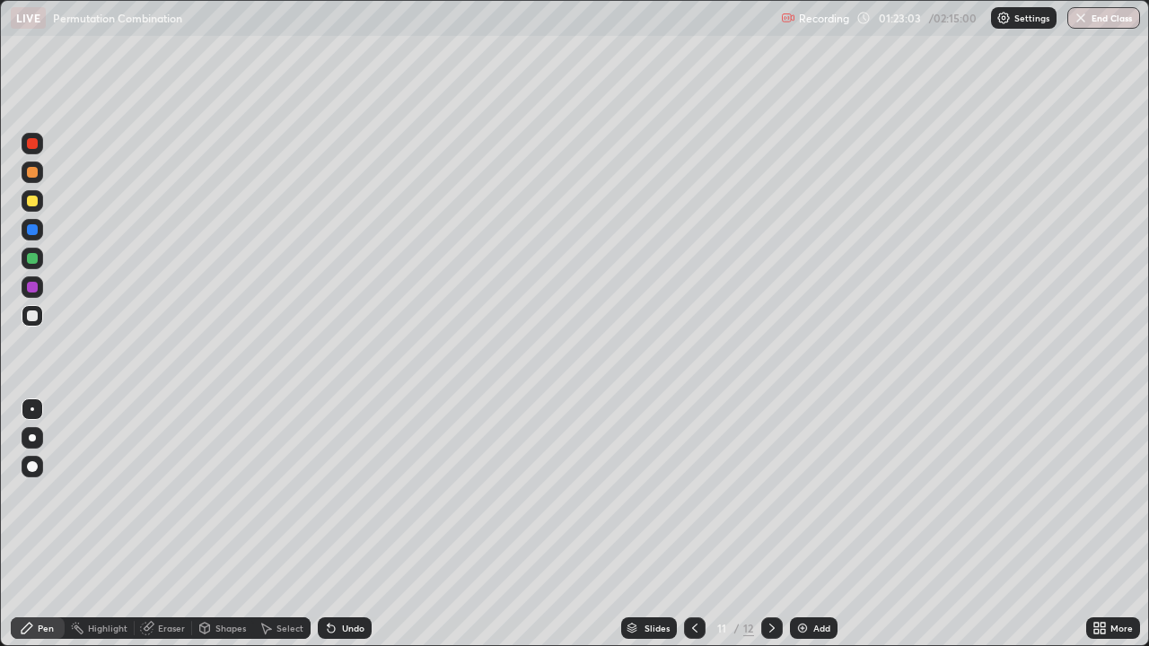
click at [32, 321] on div at bounding box center [32, 316] width 11 height 11
click at [771, 524] on icon at bounding box center [772, 628] width 5 height 9
click at [180, 524] on div "Eraser" at bounding box center [171, 628] width 27 height 9
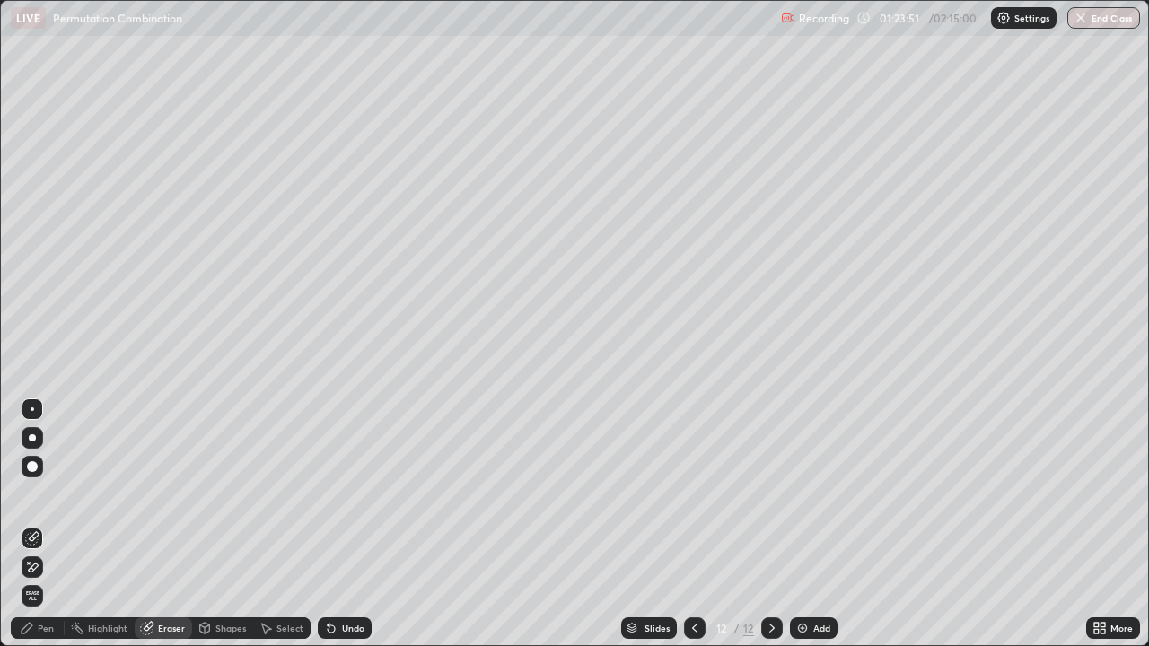
click at [49, 524] on div "Pen" at bounding box center [38, 629] width 54 height 22
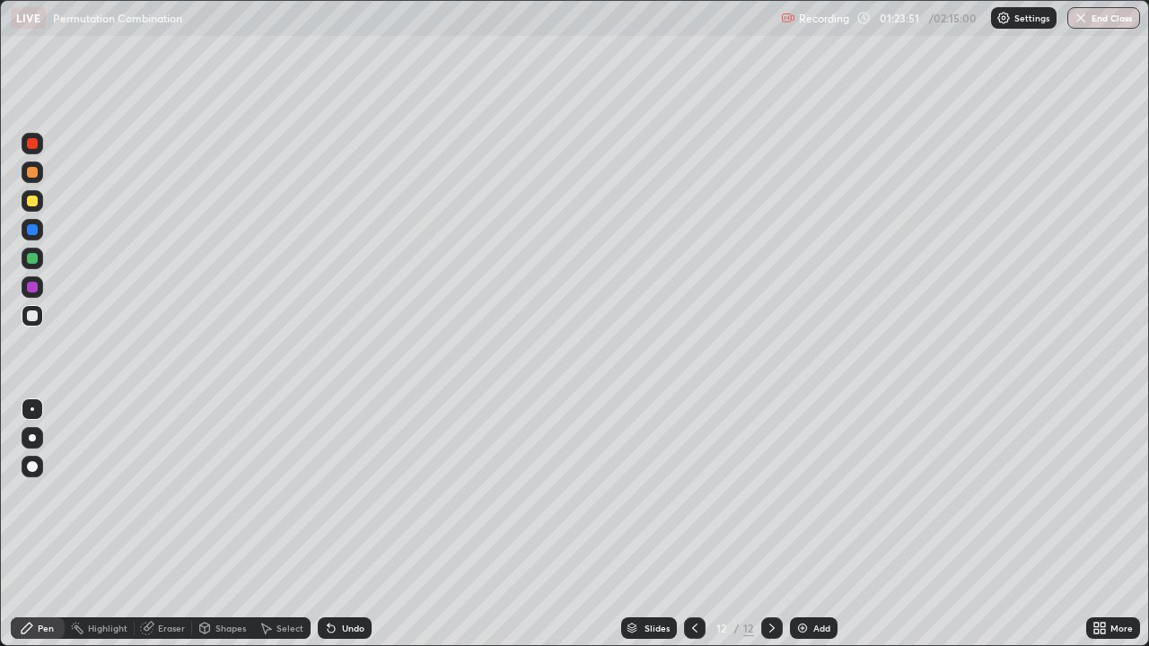
click at [33, 315] on div at bounding box center [32, 316] width 11 height 11
click at [33, 230] on div at bounding box center [32, 229] width 11 height 11
click at [41, 287] on div at bounding box center [33, 288] width 22 height 22
click at [35, 229] on div at bounding box center [32, 229] width 11 height 11
click at [817, 524] on div "Add" at bounding box center [814, 629] width 48 height 22
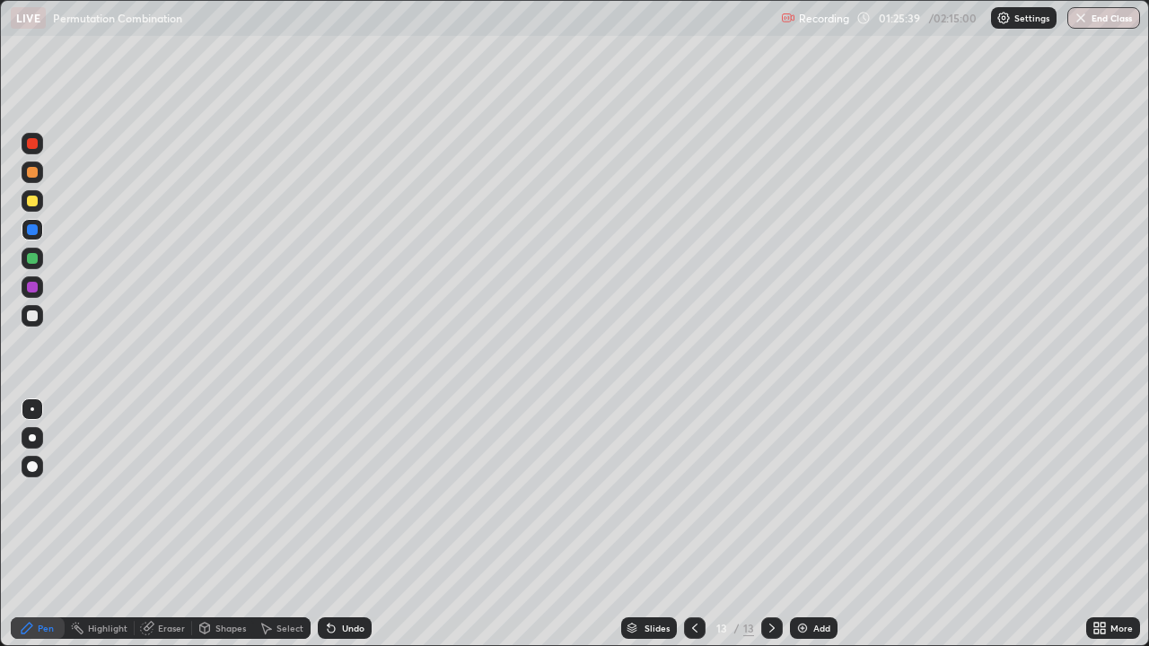
click at [37, 317] on div at bounding box center [32, 316] width 11 height 11
click at [31, 321] on div at bounding box center [32, 316] width 11 height 11
click at [32, 172] on div at bounding box center [32, 172] width 11 height 11
click at [37, 316] on div at bounding box center [32, 316] width 11 height 11
click at [33, 312] on div at bounding box center [32, 316] width 11 height 11
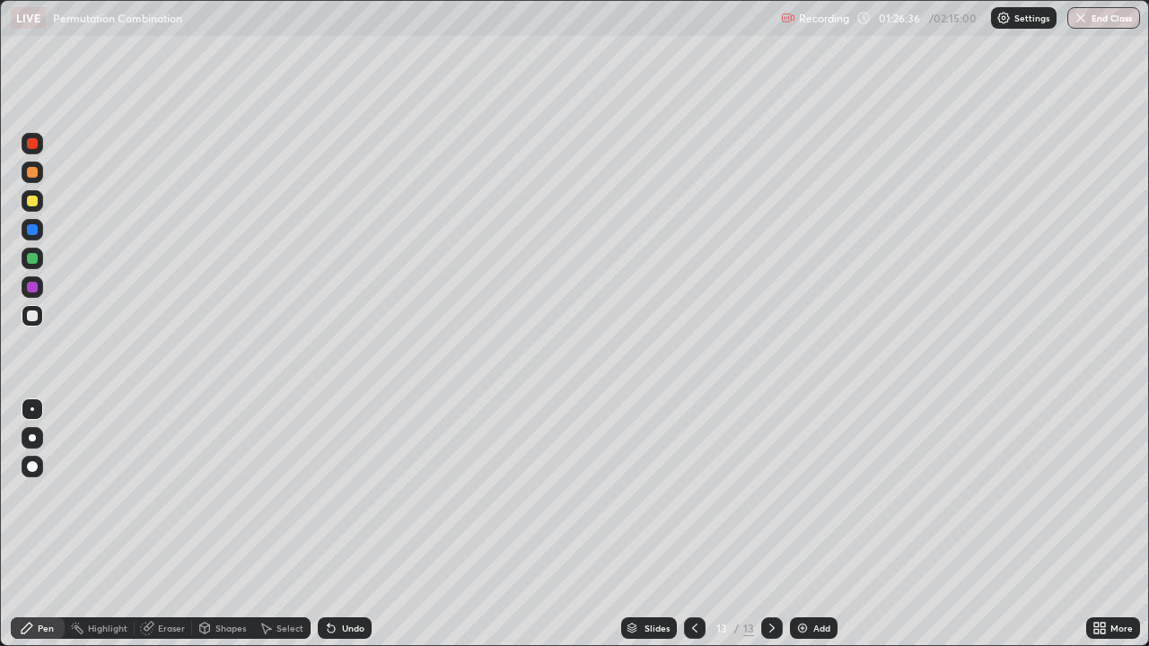
click at [35, 314] on div at bounding box center [32, 316] width 11 height 11
click at [36, 259] on div at bounding box center [32, 258] width 11 height 11
click at [34, 318] on div at bounding box center [32, 316] width 11 height 11
click at [31, 316] on div at bounding box center [32, 316] width 11 height 11
click at [29, 255] on div at bounding box center [32, 258] width 11 height 11
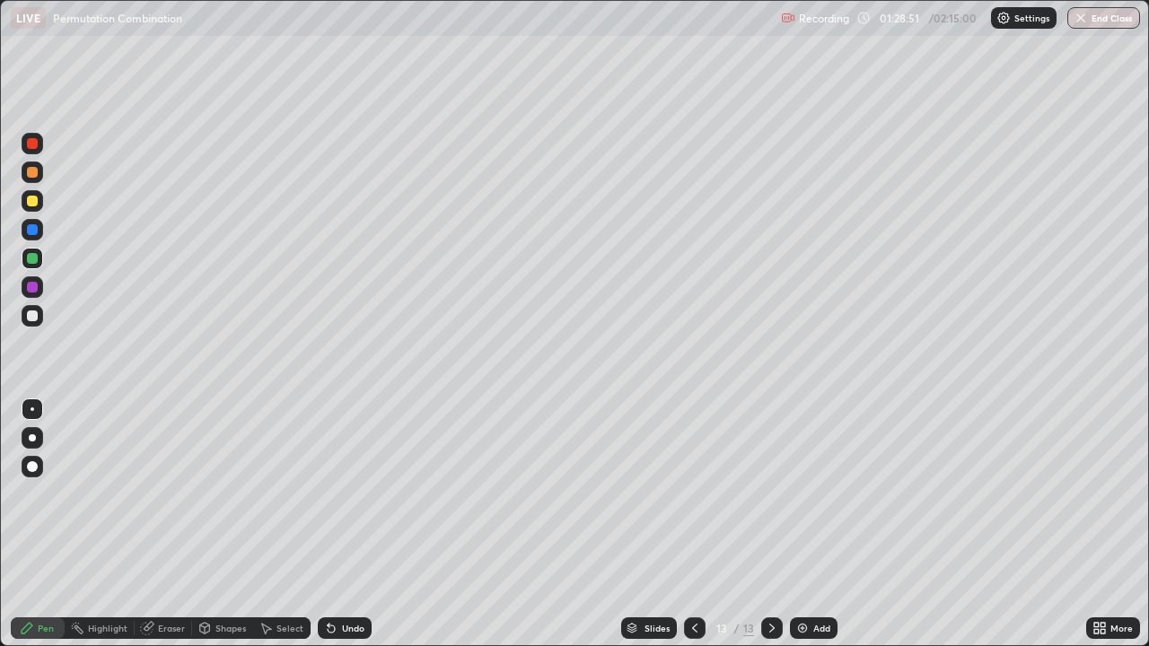
click at [30, 286] on div at bounding box center [32, 287] width 11 height 11
click at [35, 260] on div at bounding box center [32, 258] width 11 height 11
click at [41, 324] on div at bounding box center [33, 316] width 22 height 29
click at [35, 287] on div at bounding box center [32, 287] width 11 height 11
click at [29, 312] on div at bounding box center [32, 316] width 11 height 11
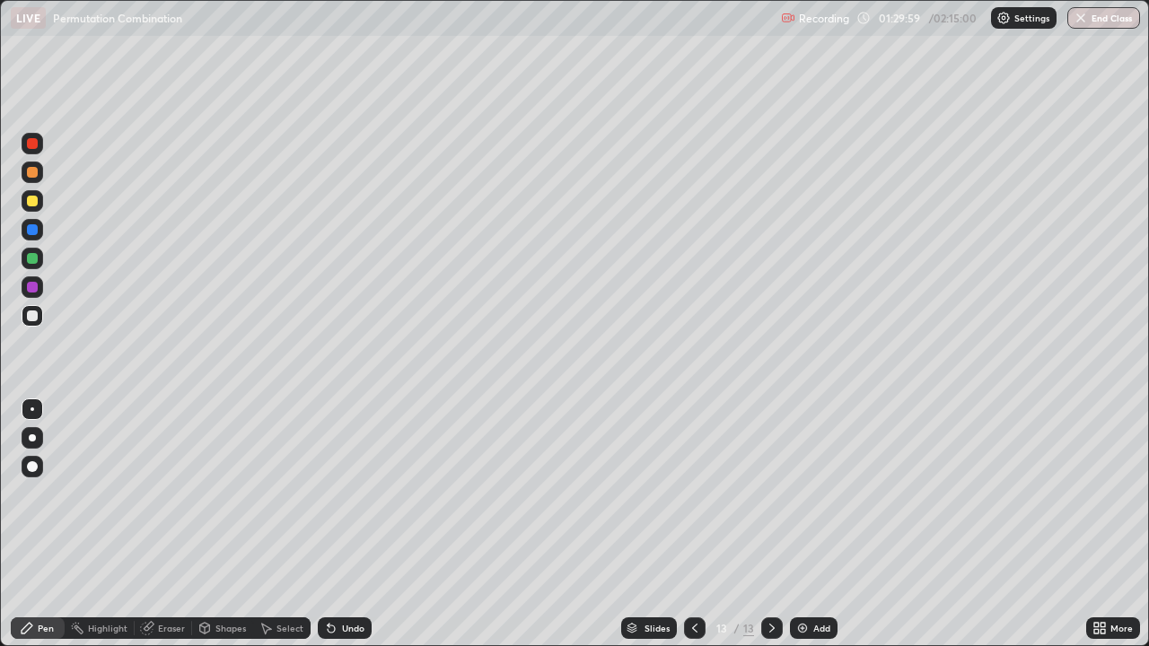
click at [40, 268] on div at bounding box center [33, 258] width 22 height 29
click at [39, 317] on div at bounding box center [33, 316] width 22 height 22
click at [33, 286] on div at bounding box center [32, 287] width 11 height 11
click at [39, 260] on div at bounding box center [33, 259] width 22 height 22
click at [41, 314] on div at bounding box center [33, 316] width 22 height 22
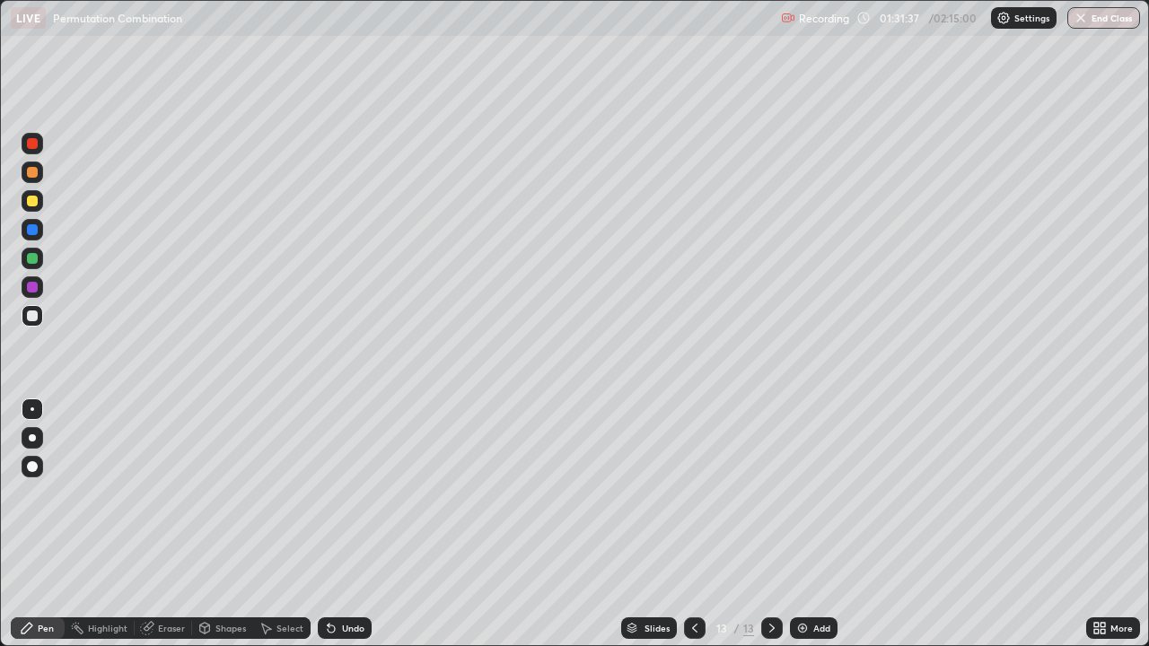
click at [32, 288] on div at bounding box center [32, 287] width 11 height 11
click at [29, 317] on div at bounding box center [32, 316] width 11 height 11
click at [39, 321] on div at bounding box center [33, 316] width 22 height 22
click at [797, 524] on img at bounding box center [803, 628] width 14 height 14
click at [31, 314] on div at bounding box center [32, 316] width 11 height 11
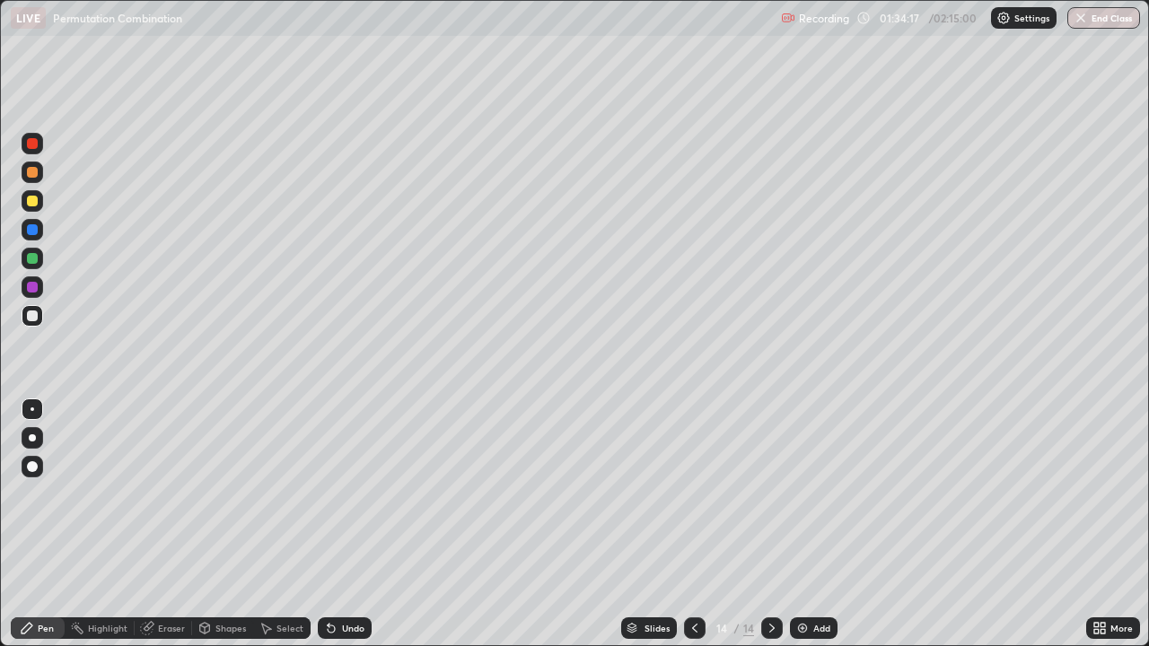
click at [691, 524] on icon at bounding box center [695, 628] width 14 height 14
click at [777, 524] on icon at bounding box center [772, 628] width 14 height 14
click at [40, 259] on div at bounding box center [33, 259] width 22 height 22
click at [183, 524] on div "Eraser" at bounding box center [163, 629] width 57 height 22
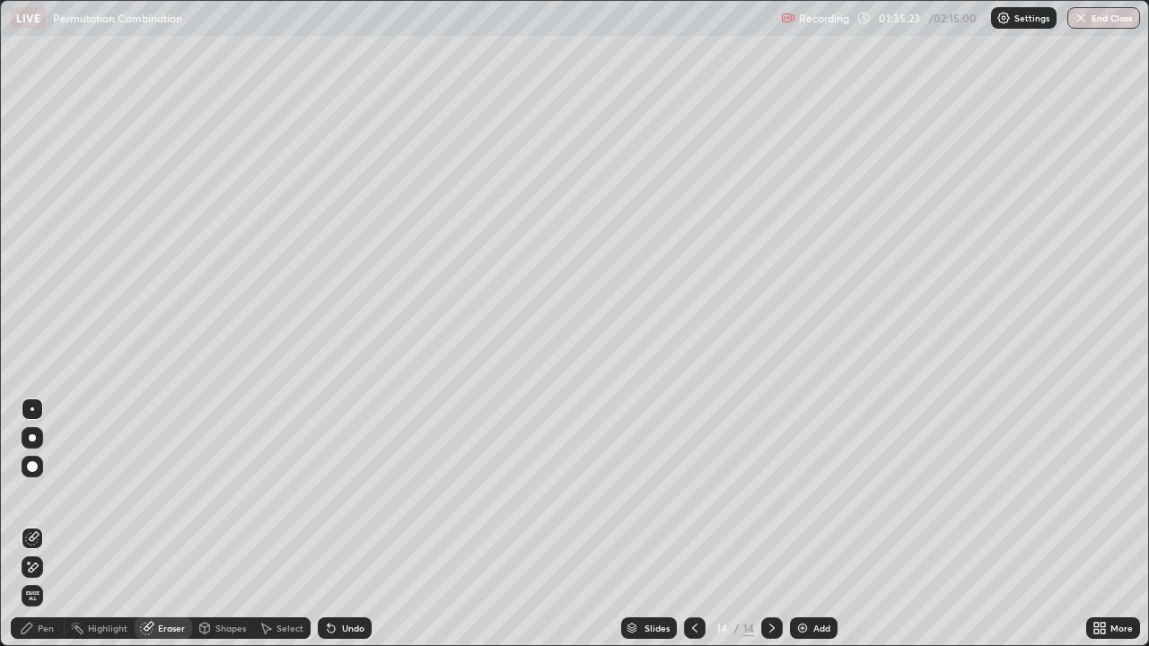
click at [46, 524] on div "Pen" at bounding box center [46, 628] width 16 height 9
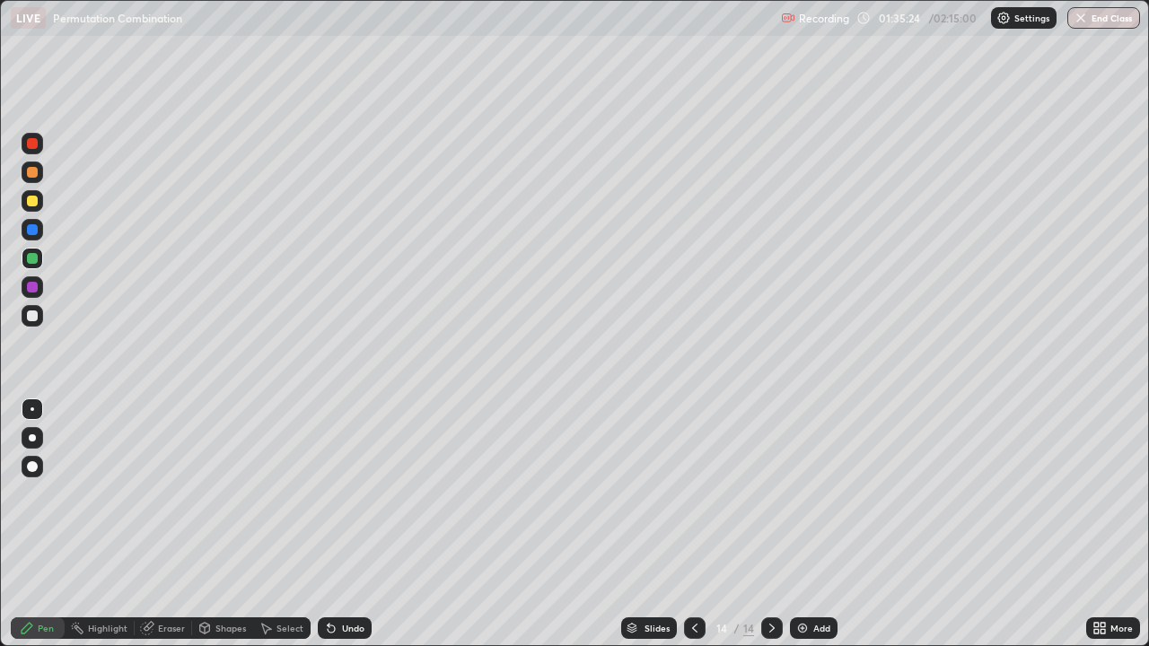
click at [41, 316] on div at bounding box center [33, 316] width 22 height 22
click at [167, 524] on div "Eraser" at bounding box center [171, 628] width 27 height 9
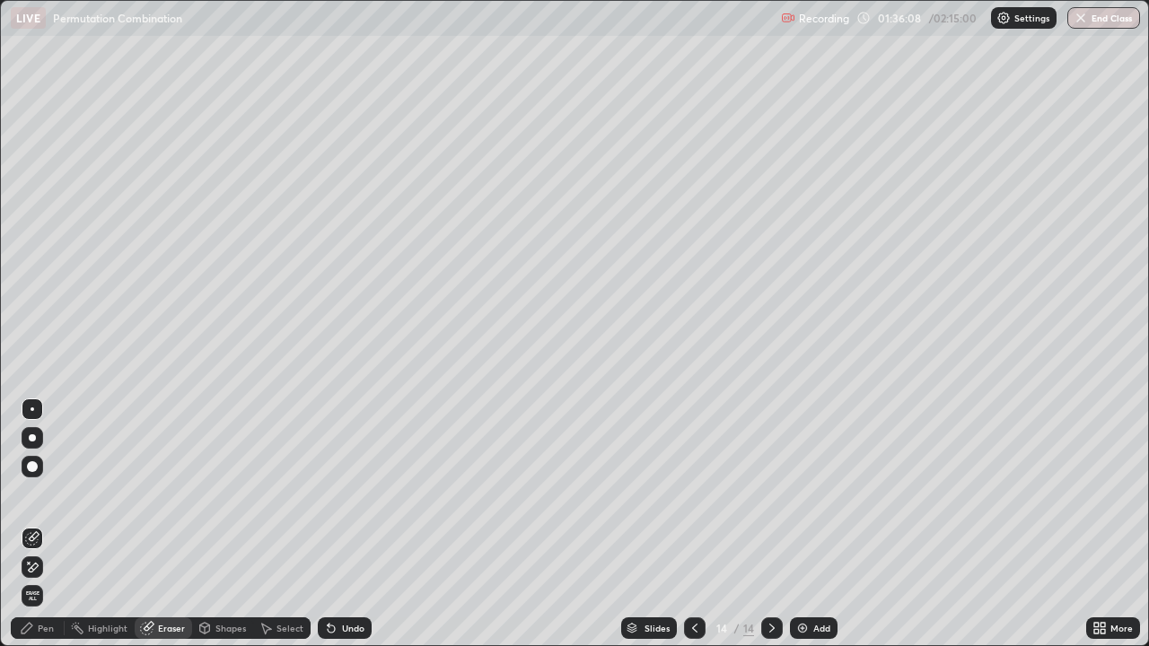
click at [45, 524] on div "Pen" at bounding box center [46, 628] width 16 height 9
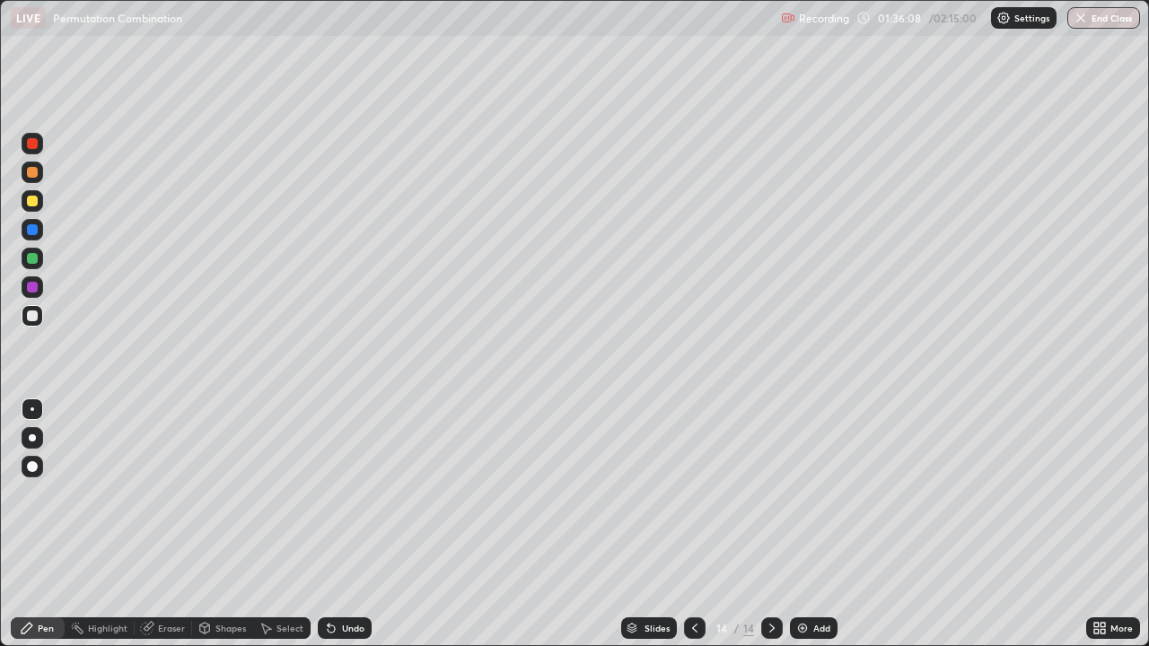
click at [37, 314] on div at bounding box center [32, 316] width 11 height 11
click at [165, 524] on div "Eraser" at bounding box center [171, 628] width 27 height 9
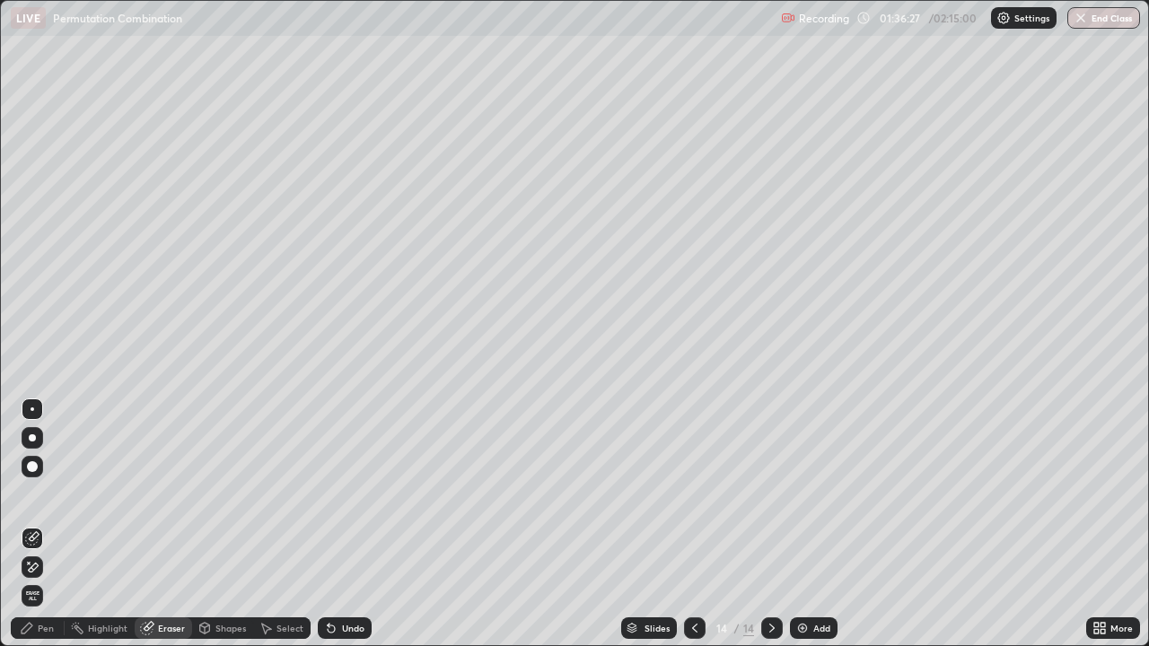
click at [46, 524] on div "Pen" at bounding box center [46, 628] width 16 height 9
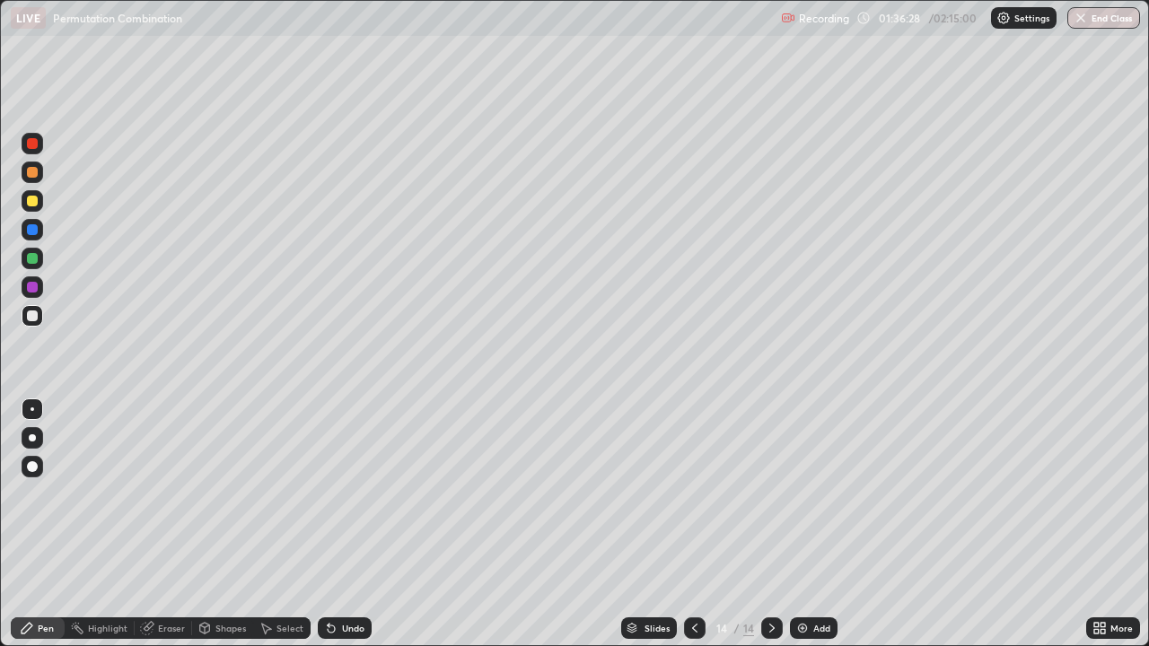
click at [31, 313] on div at bounding box center [32, 316] width 11 height 11
click at [178, 524] on div "Eraser" at bounding box center [171, 628] width 27 height 9
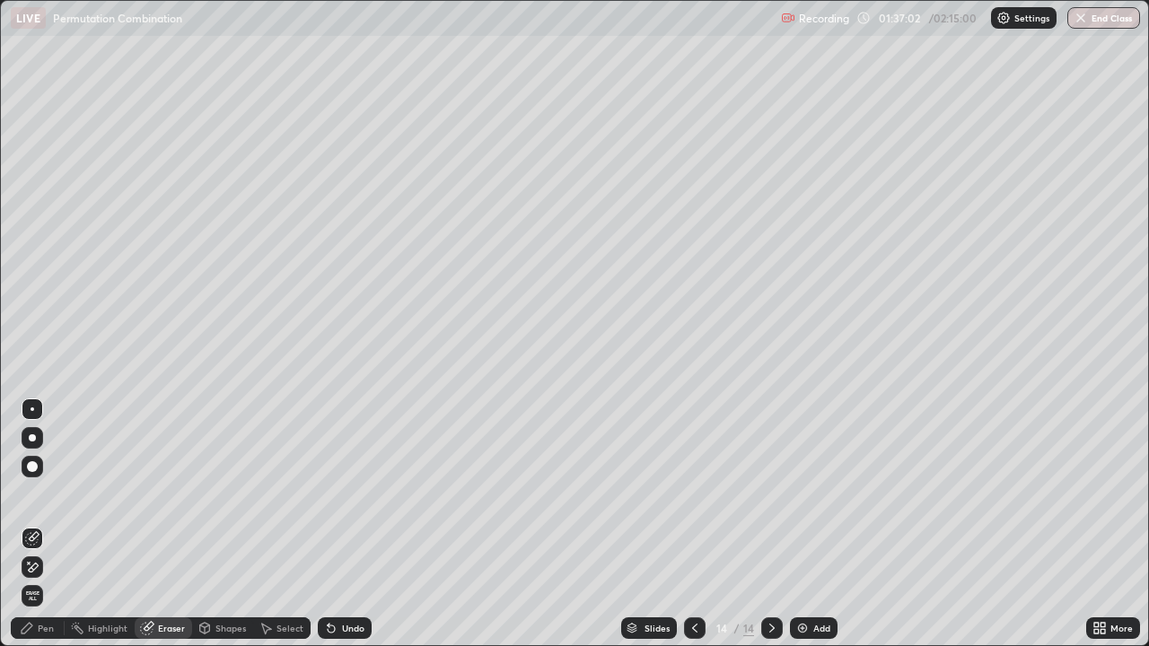
click at [51, 524] on div "Pen" at bounding box center [46, 628] width 16 height 9
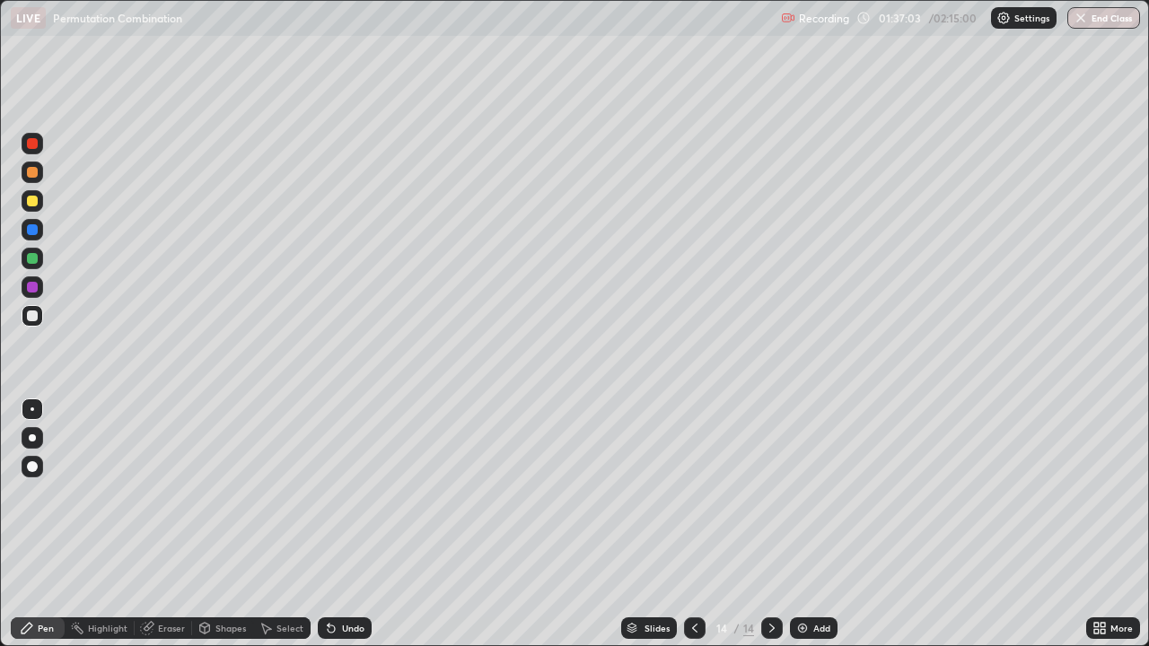
click at [41, 261] on div at bounding box center [33, 259] width 22 height 22
click at [175, 524] on div "Eraser" at bounding box center [171, 628] width 27 height 9
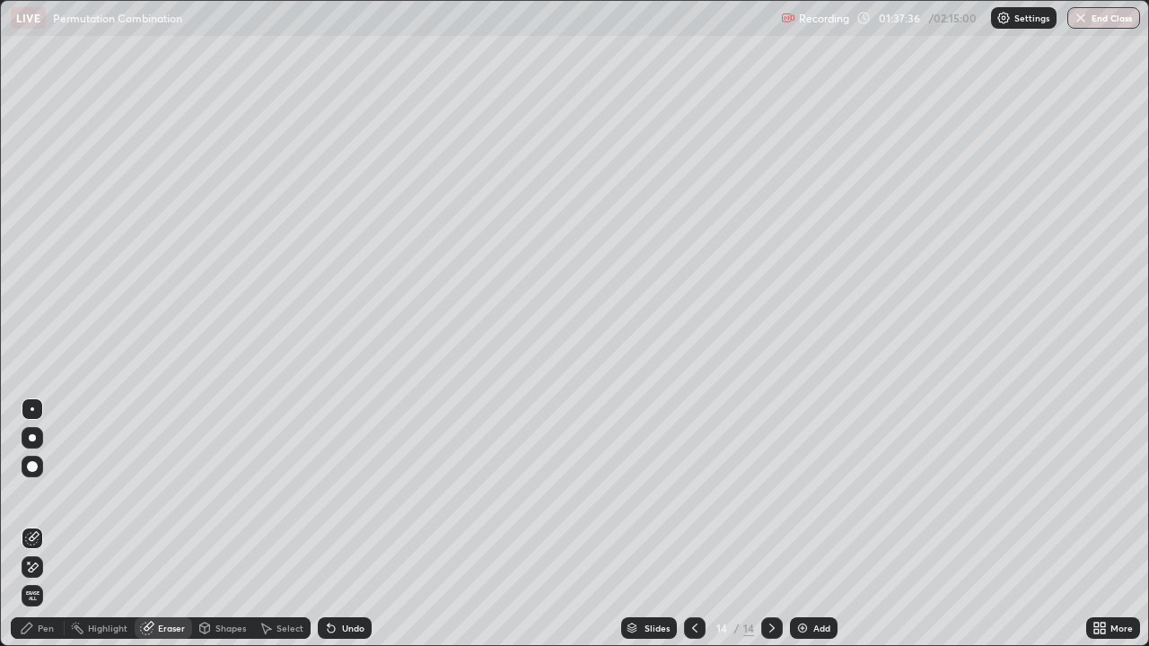
click at [36, 524] on div "Pen" at bounding box center [38, 629] width 54 height 22
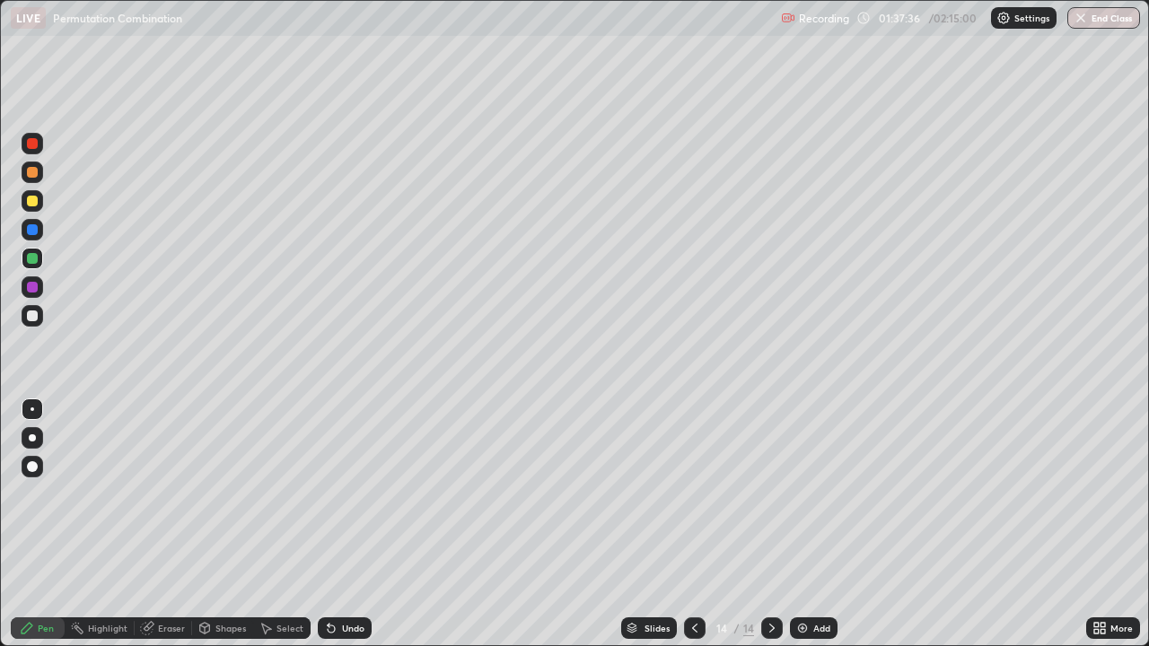
click at [36, 321] on div at bounding box center [32, 316] width 11 height 11
click at [798, 524] on div "Add" at bounding box center [814, 629] width 48 height 22
click at [34, 258] on div at bounding box center [32, 258] width 11 height 11
click at [30, 201] on div at bounding box center [32, 201] width 11 height 11
click at [33, 287] on div at bounding box center [32, 287] width 11 height 11
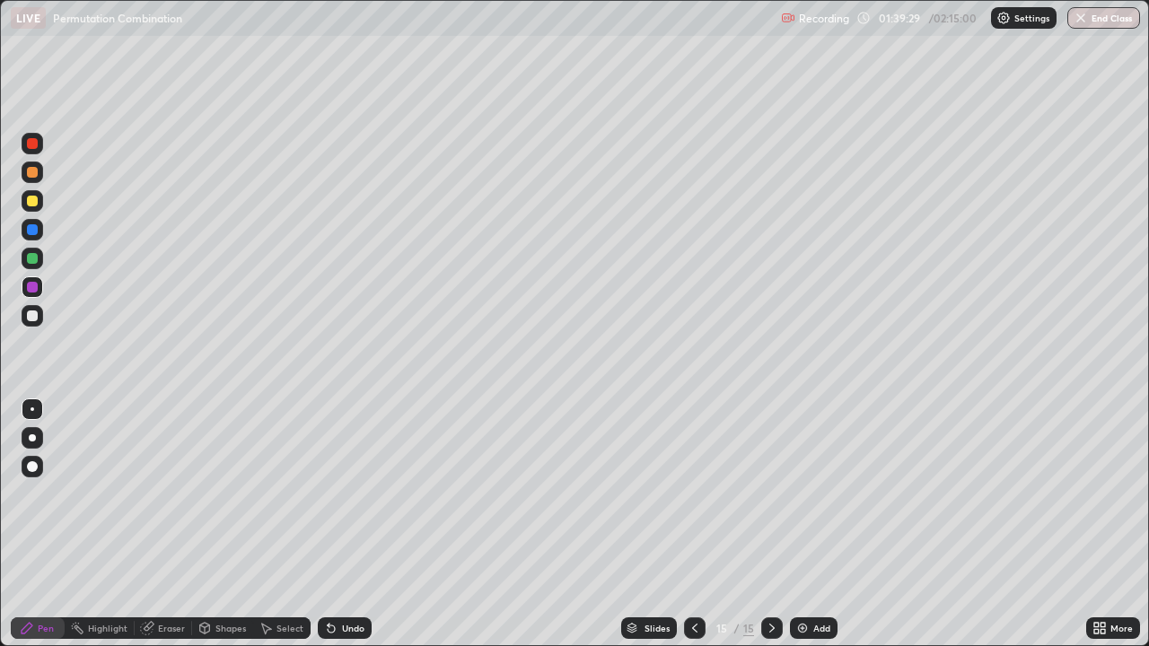
click at [31, 318] on div at bounding box center [32, 316] width 11 height 11
click at [174, 524] on div "Eraser" at bounding box center [163, 629] width 57 height 22
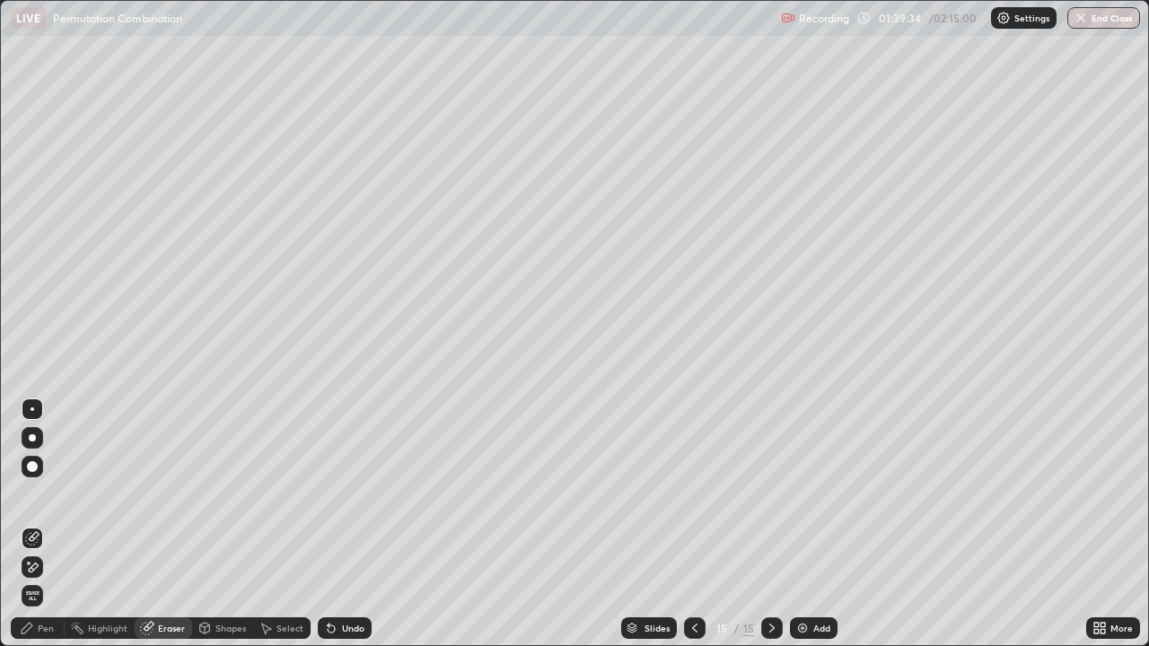
click at [54, 524] on div "Pen" at bounding box center [38, 629] width 54 height 22
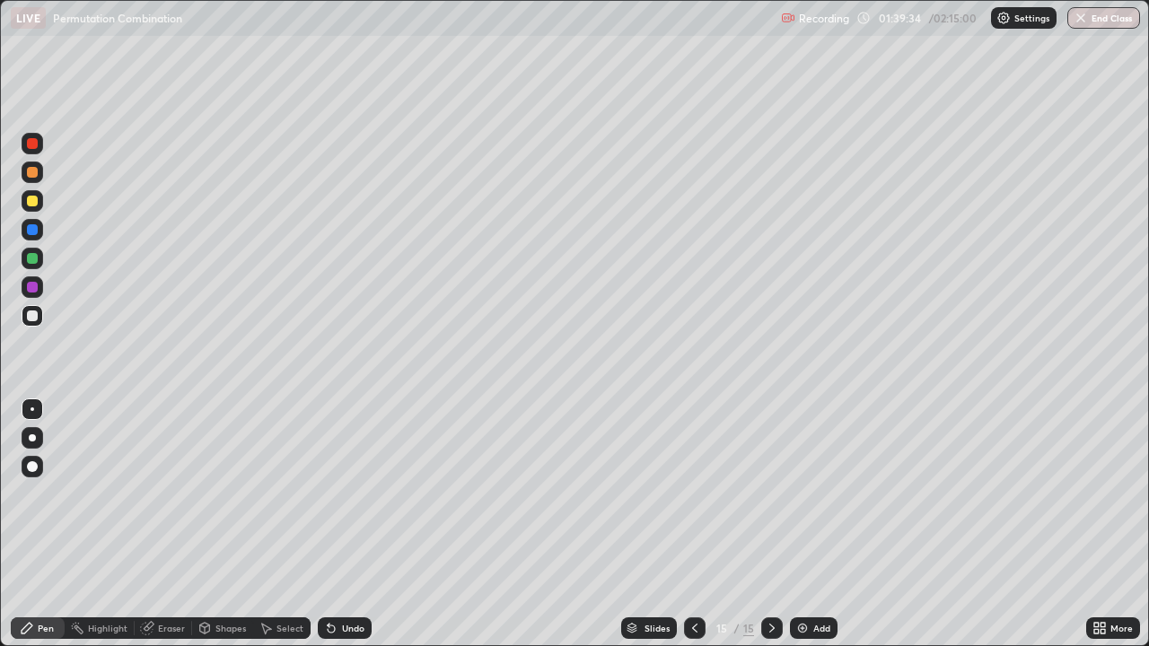
click at [35, 313] on div at bounding box center [32, 316] width 11 height 11
click at [30, 259] on div at bounding box center [32, 258] width 11 height 11
click at [32, 317] on div at bounding box center [32, 316] width 11 height 11
click at [30, 259] on div at bounding box center [32, 258] width 11 height 11
click at [31, 318] on div at bounding box center [32, 316] width 11 height 11
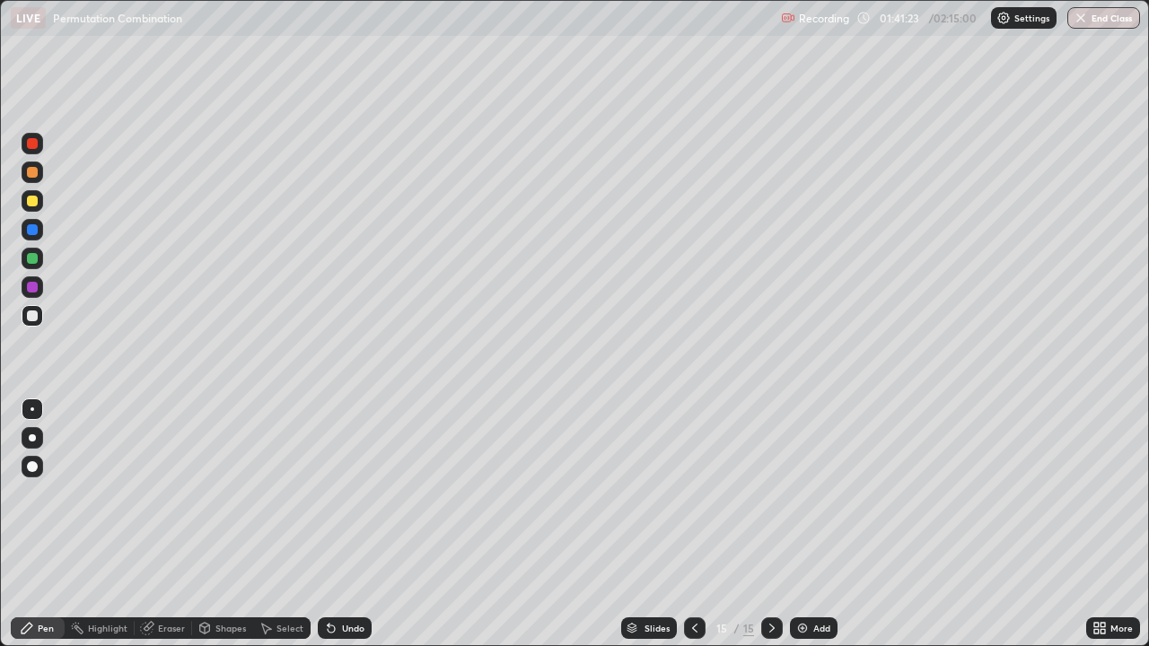
click at [170, 524] on div "Eraser" at bounding box center [171, 628] width 27 height 9
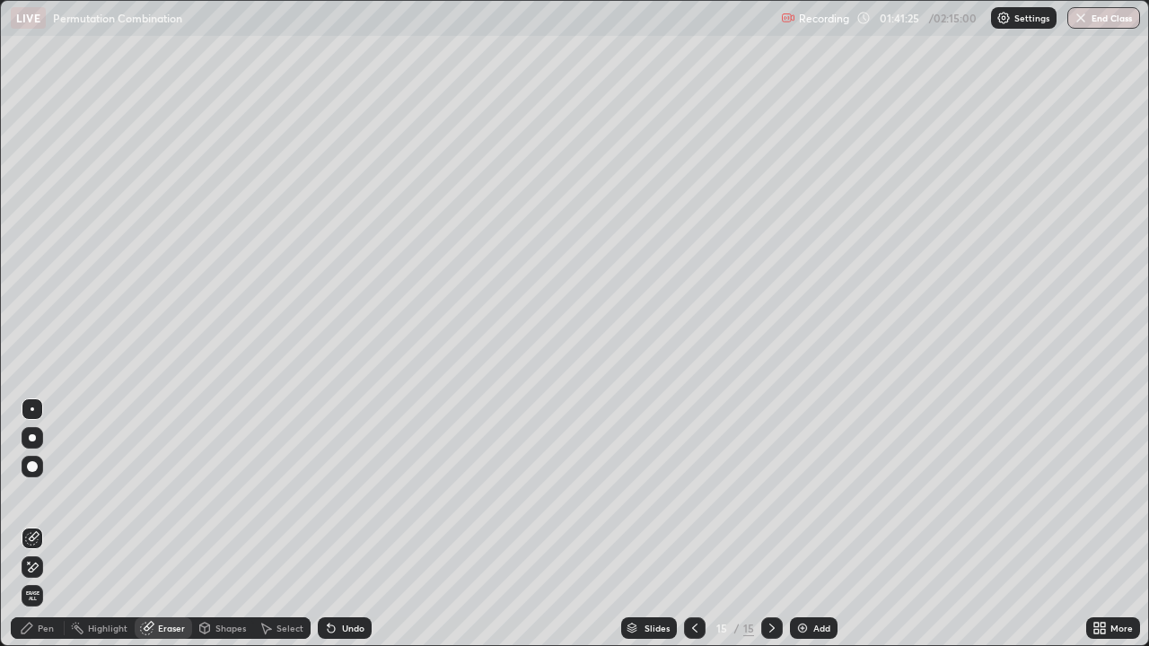
click at [48, 524] on div "Pen" at bounding box center [38, 629] width 54 height 22
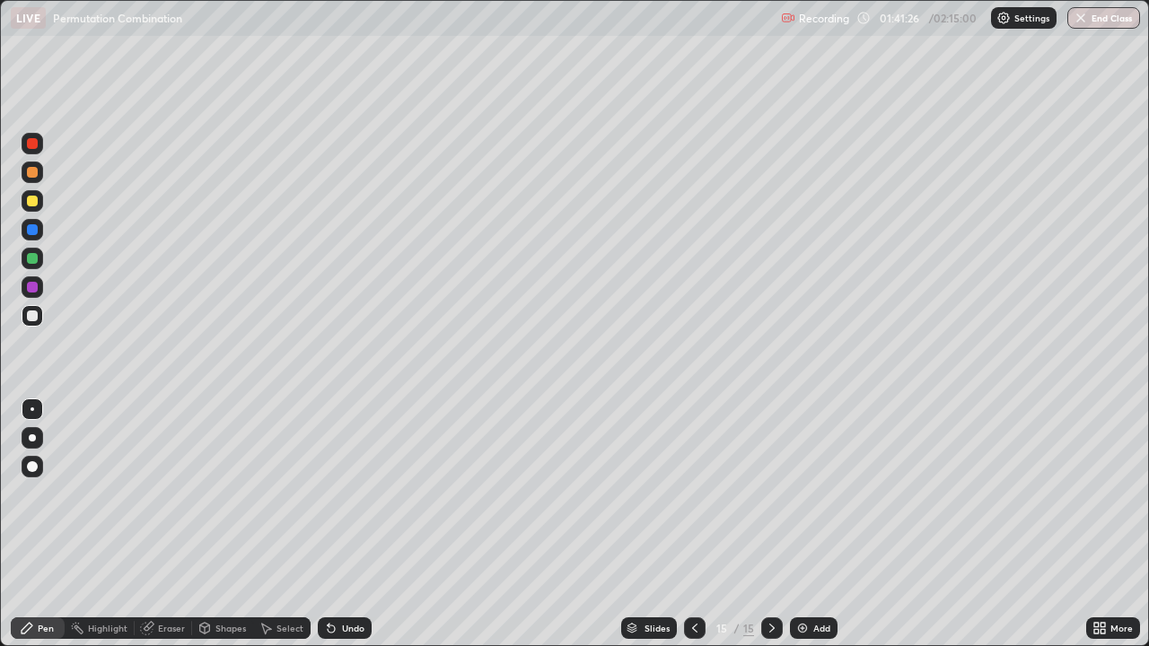
click at [39, 316] on div at bounding box center [33, 316] width 22 height 22
click at [181, 524] on div "Eraser" at bounding box center [171, 628] width 27 height 9
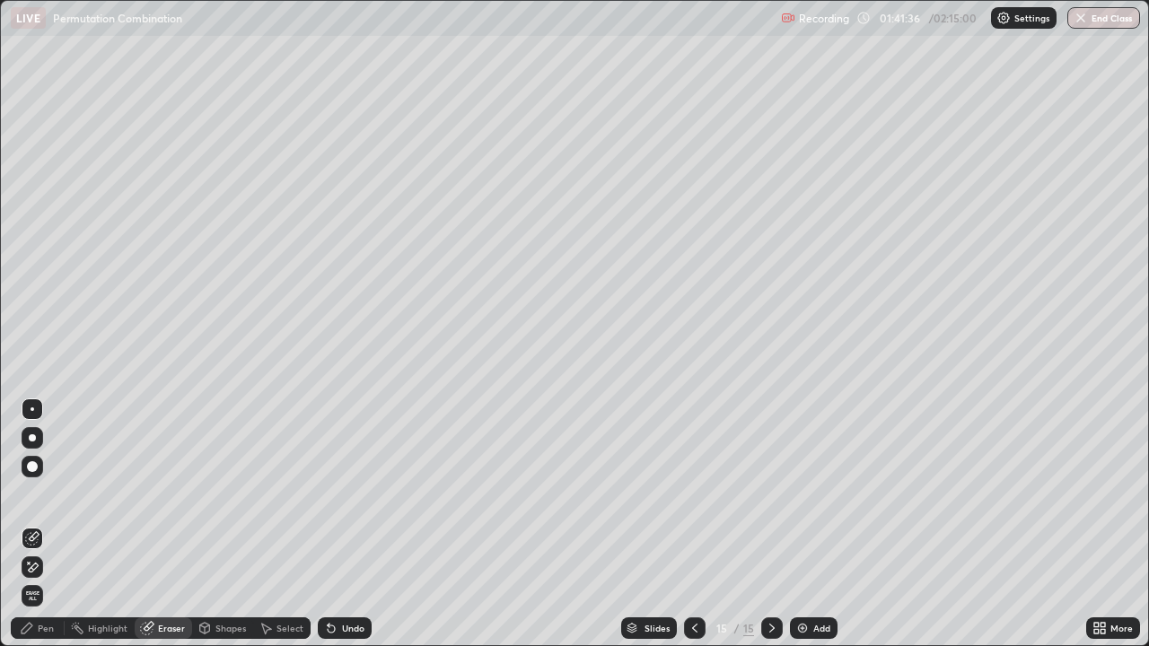
click at [46, 524] on div "Pen" at bounding box center [38, 629] width 54 height 22
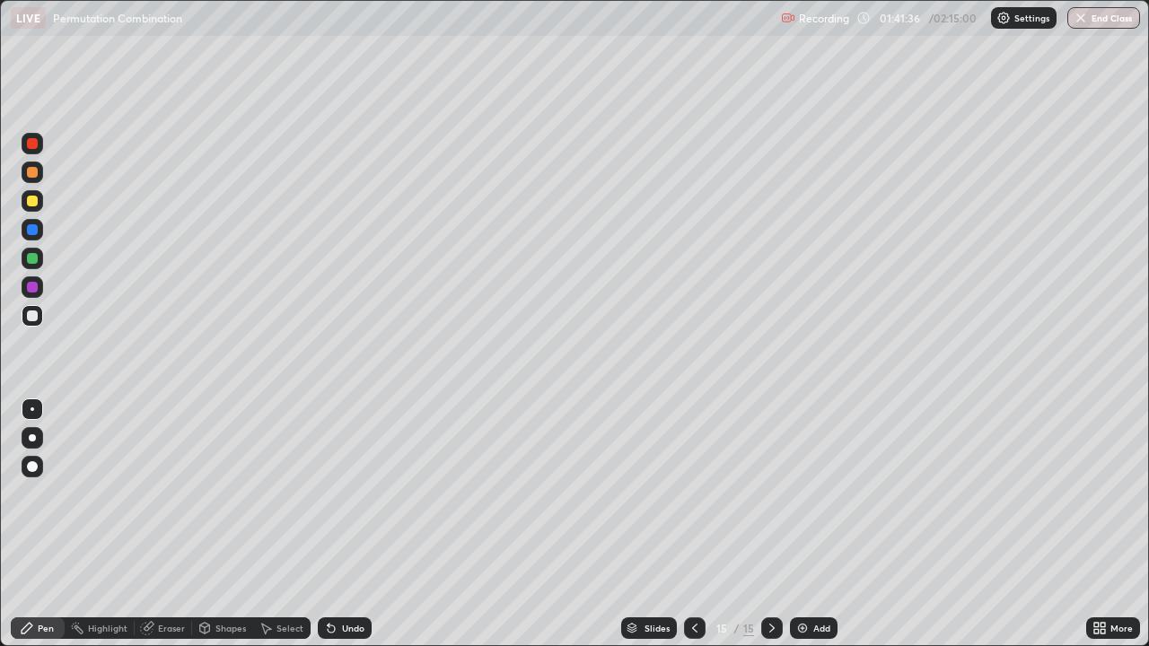
click at [32, 317] on div at bounding box center [32, 316] width 11 height 11
click at [30, 322] on div at bounding box center [33, 316] width 22 height 22
click at [37, 179] on div at bounding box center [33, 173] width 22 height 22
click at [36, 315] on div at bounding box center [32, 316] width 11 height 11
click at [799, 524] on div "Add" at bounding box center [814, 629] width 48 height 22
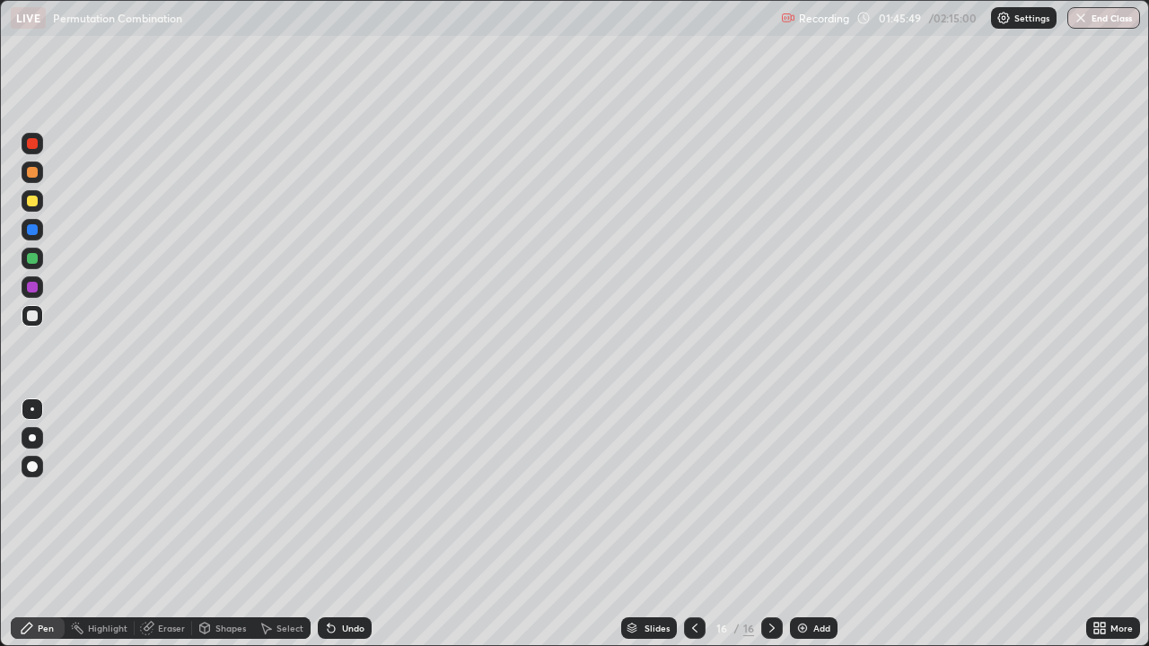
click at [35, 319] on div at bounding box center [32, 316] width 11 height 11
click at [36, 319] on div at bounding box center [32, 316] width 11 height 11
click at [34, 198] on div at bounding box center [32, 201] width 11 height 11
click at [32, 174] on div at bounding box center [32, 172] width 11 height 11
click at [29, 314] on div at bounding box center [32, 316] width 11 height 11
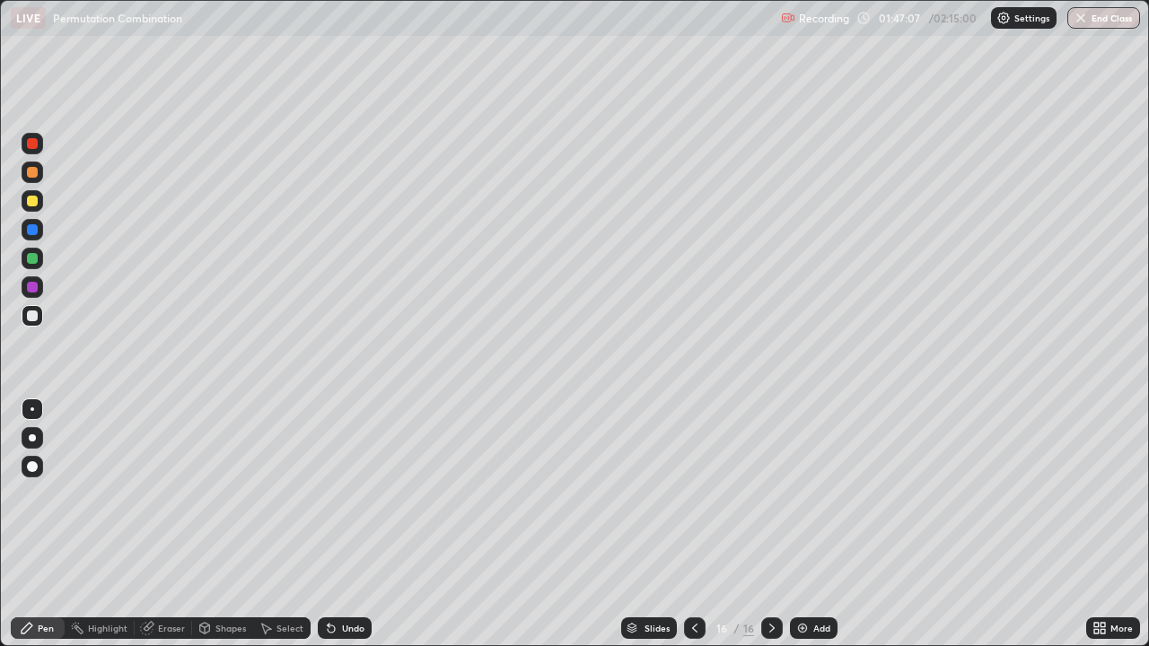
click at [156, 524] on div "Eraser" at bounding box center [163, 629] width 57 height 22
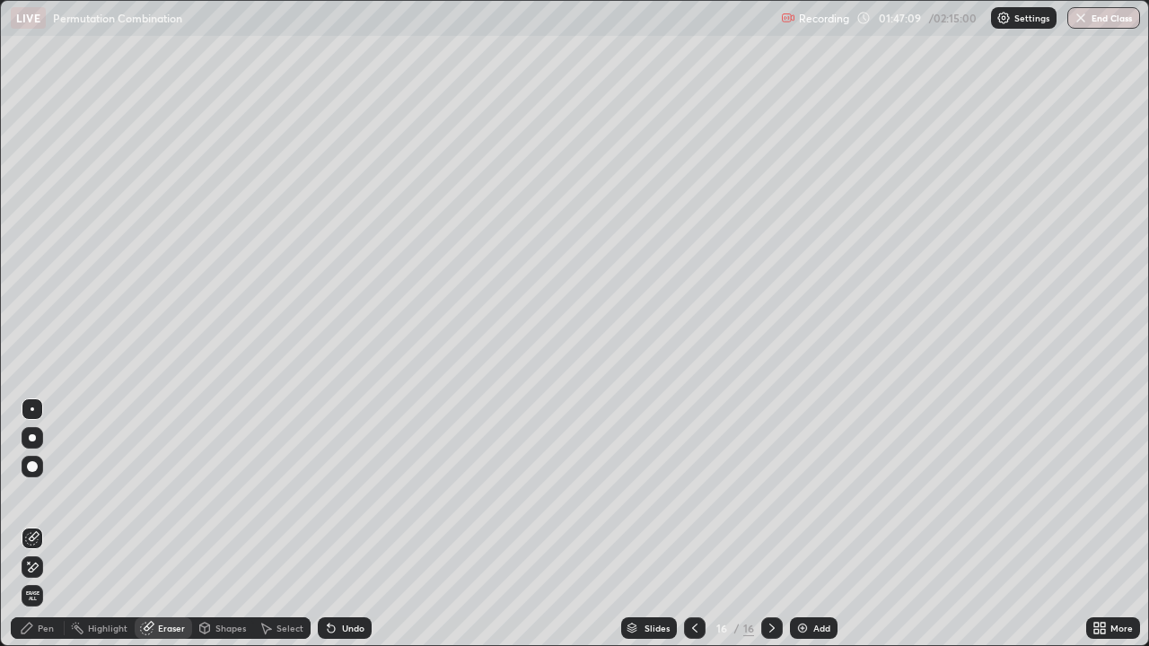
click at [48, 524] on div "Pen" at bounding box center [38, 629] width 54 height 22
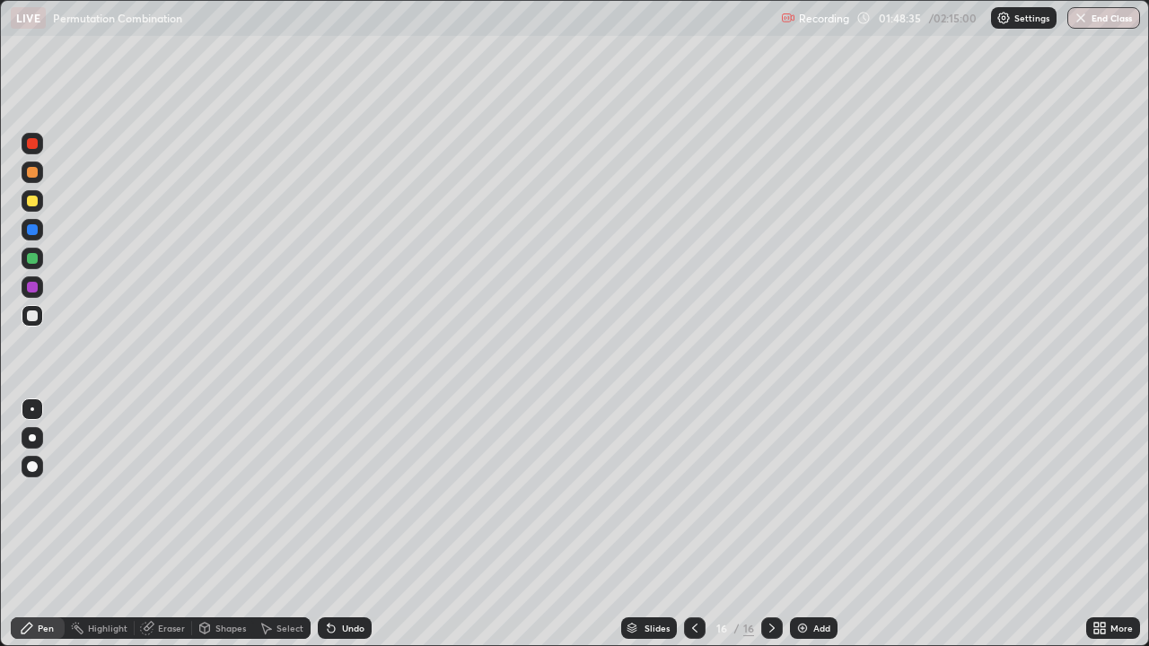
click at [164, 524] on div "Eraser" at bounding box center [163, 629] width 57 height 22
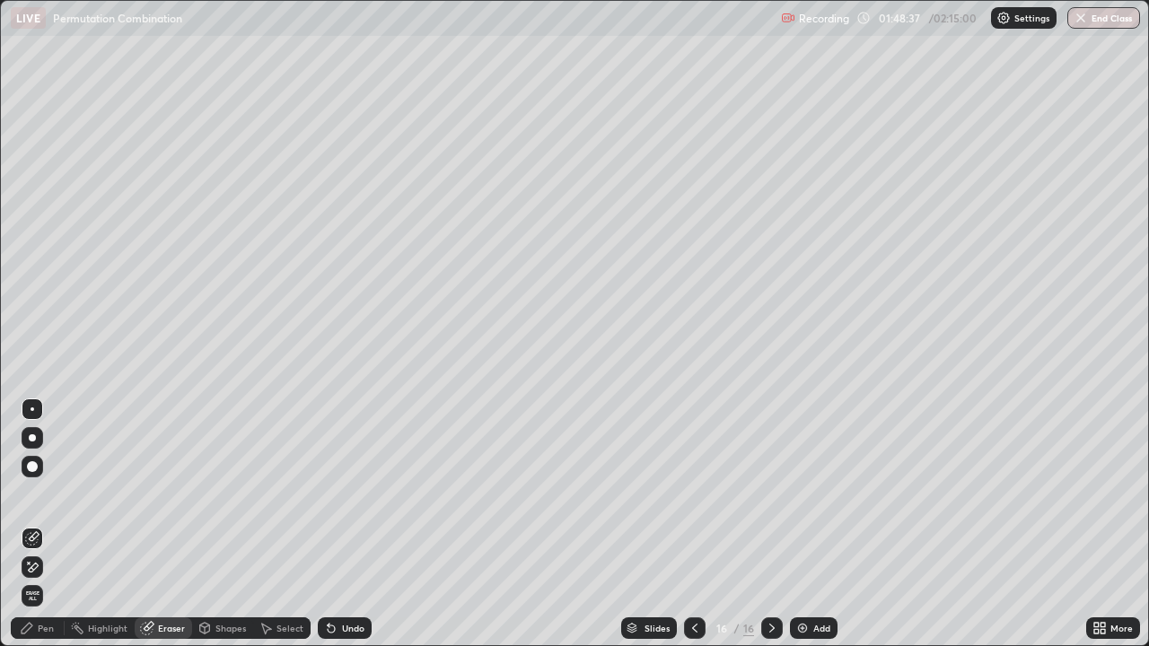
click at [50, 524] on div "Pen" at bounding box center [46, 628] width 16 height 9
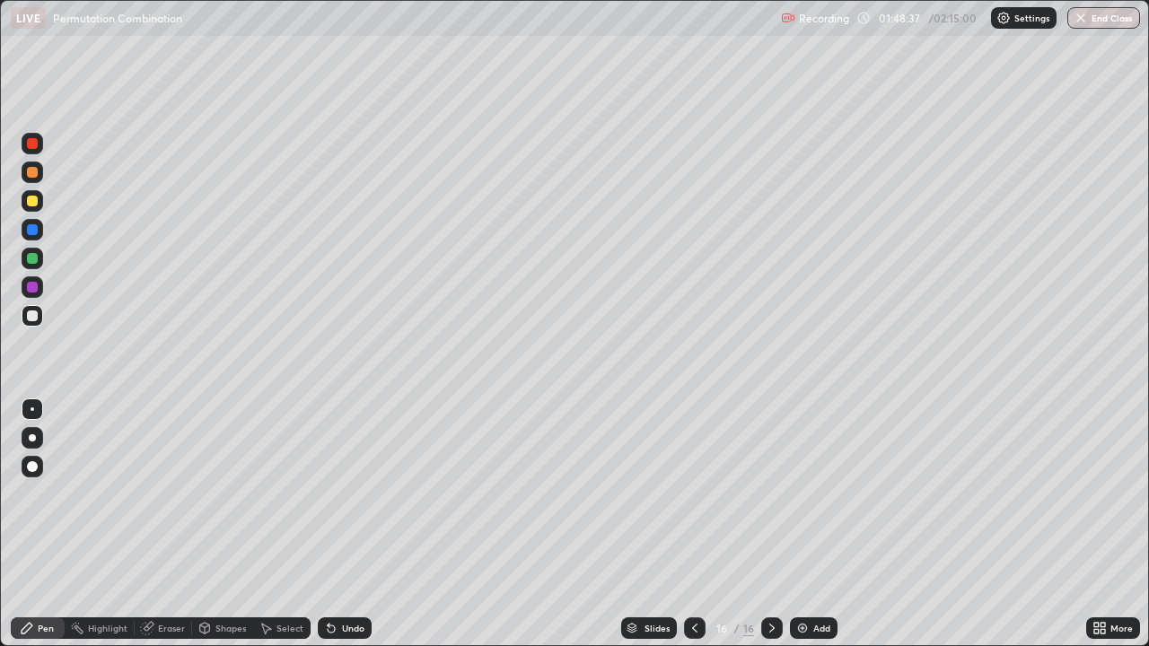
click at [33, 316] on div at bounding box center [32, 316] width 11 height 11
click at [33, 310] on div at bounding box center [33, 316] width 22 height 22
click at [817, 524] on div "Add" at bounding box center [822, 628] width 17 height 9
click at [34, 317] on div at bounding box center [32, 316] width 11 height 11
click at [29, 324] on div at bounding box center [33, 316] width 22 height 22
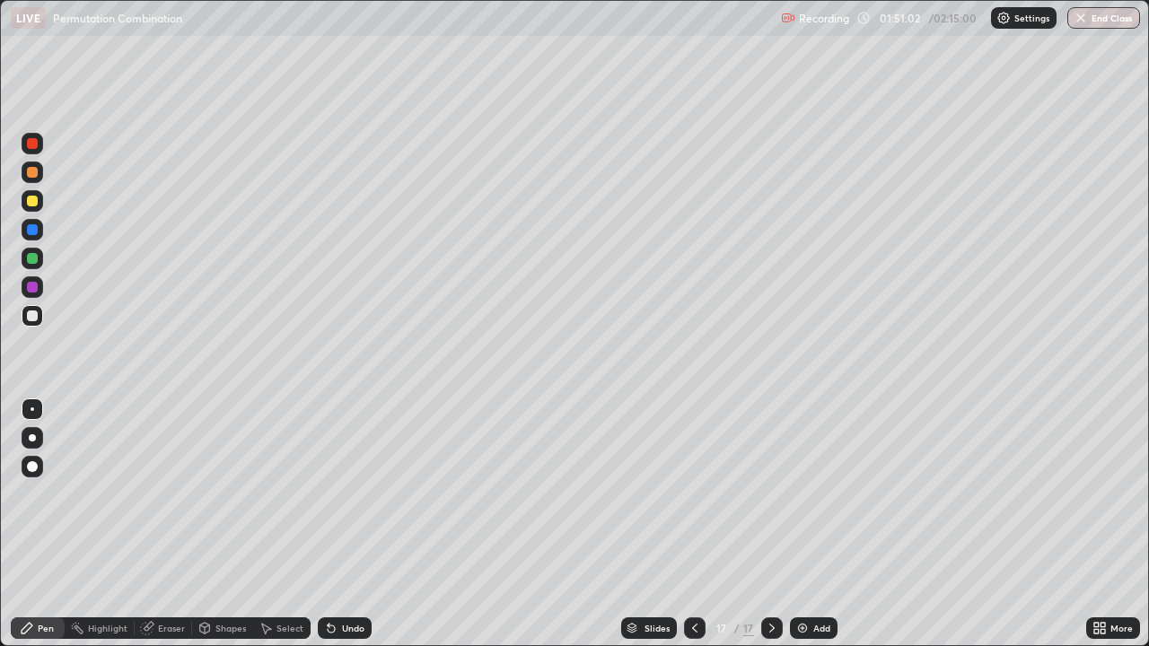
click at [31, 316] on div at bounding box center [32, 316] width 11 height 11
click at [34, 199] on div at bounding box center [32, 201] width 11 height 11
click at [31, 317] on div at bounding box center [32, 316] width 11 height 11
click at [31, 316] on div at bounding box center [32, 316] width 11 height 11
click at [30, 314] on div at bounding box center [32, 316] width 11 height 11
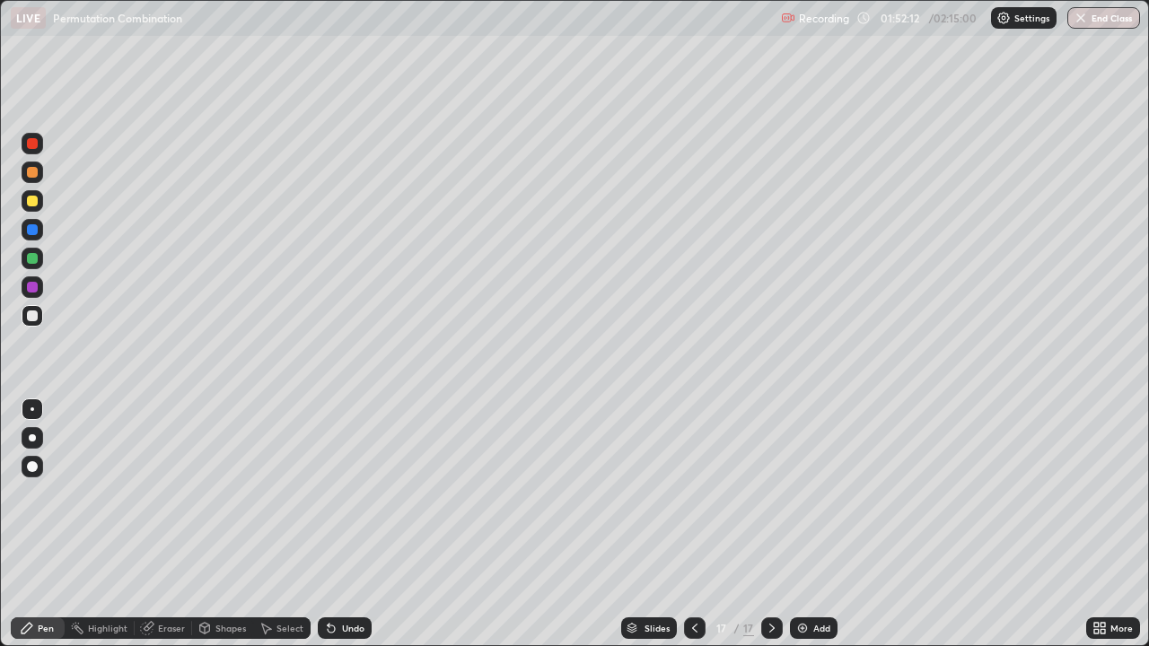
click at [33, 174] on div at bounding box center [32, 172] width 11 height 11
click at [32, 317] on div at bounding box center [32, 316] width 11 height 11
click at [36, 321] on div at bounding box center [33, 316] width 22 height 22
click at [36, 324] on div at bounding box center [33, 316] width 22 height 22
click at [28, 318] on div at bounding box center [32, 316] width 11 height 11
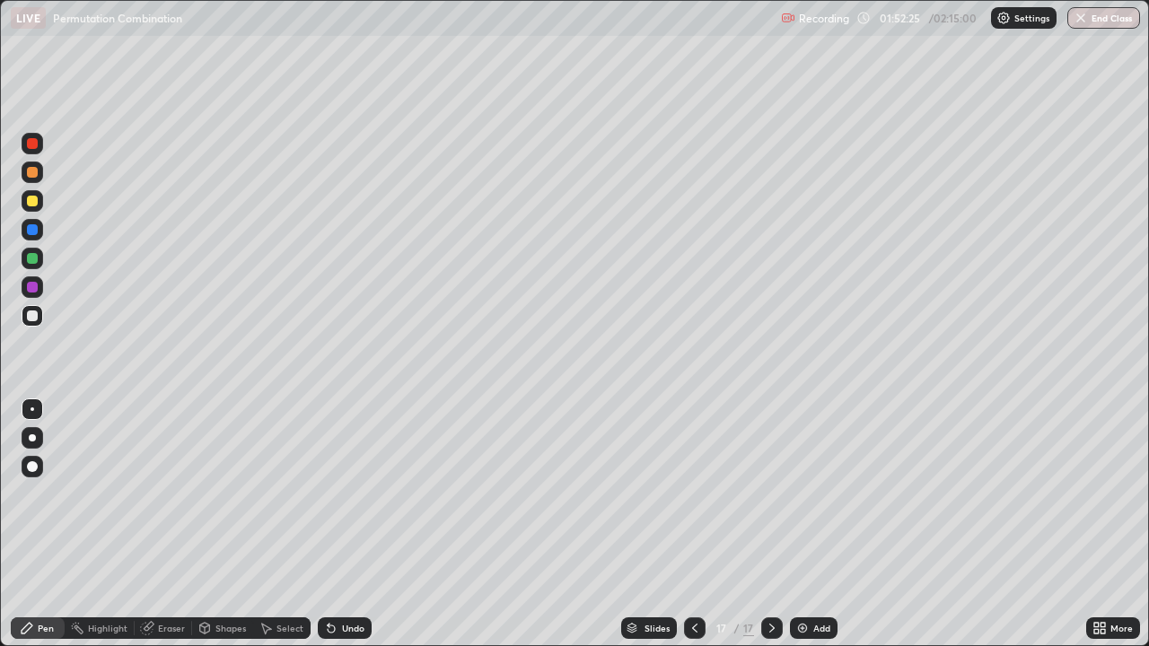
click at [27, 313] on div at bounding box center [32, 316] width 11 height 11
click at [40, 321] on div at bounding box center [33, 316] width 22 height 22
click at [33, 259] on div at bounding box center [32, 258] width 11 height 11
click at [36, 288] on div at bounding box center [32, 287] width 11 height 11
click at [39, 313] on div at bounding box center [33, 316] width 22 height 22
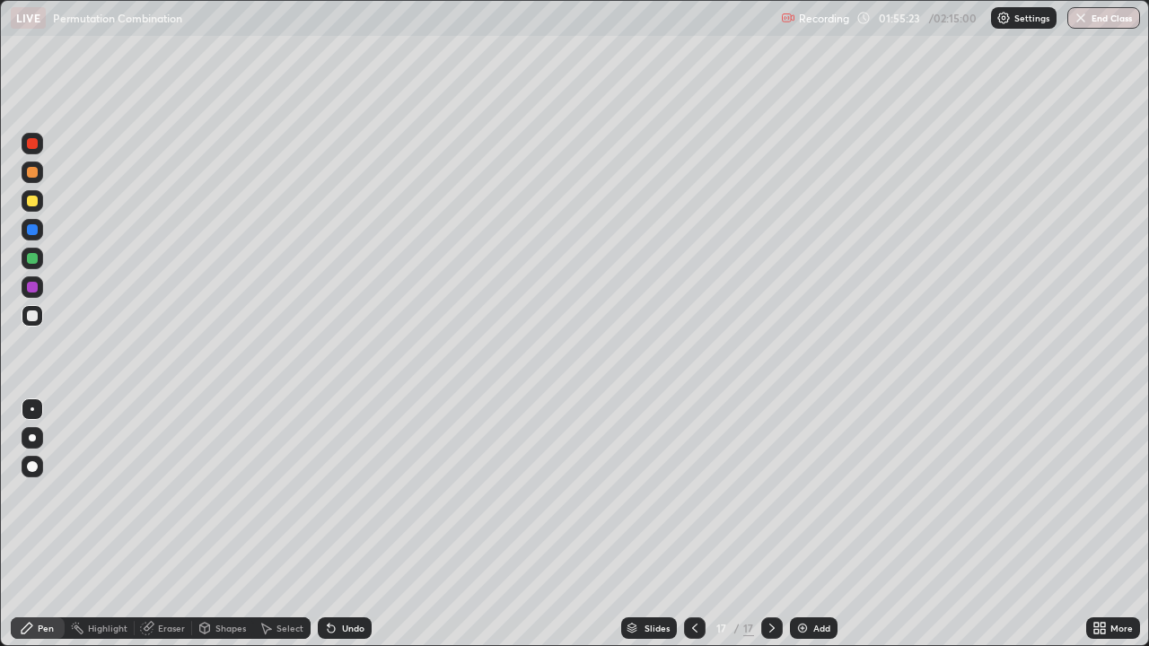
click at [175, 524] on div "Eraser" at bounding box center [171, 628] width 27 height 9
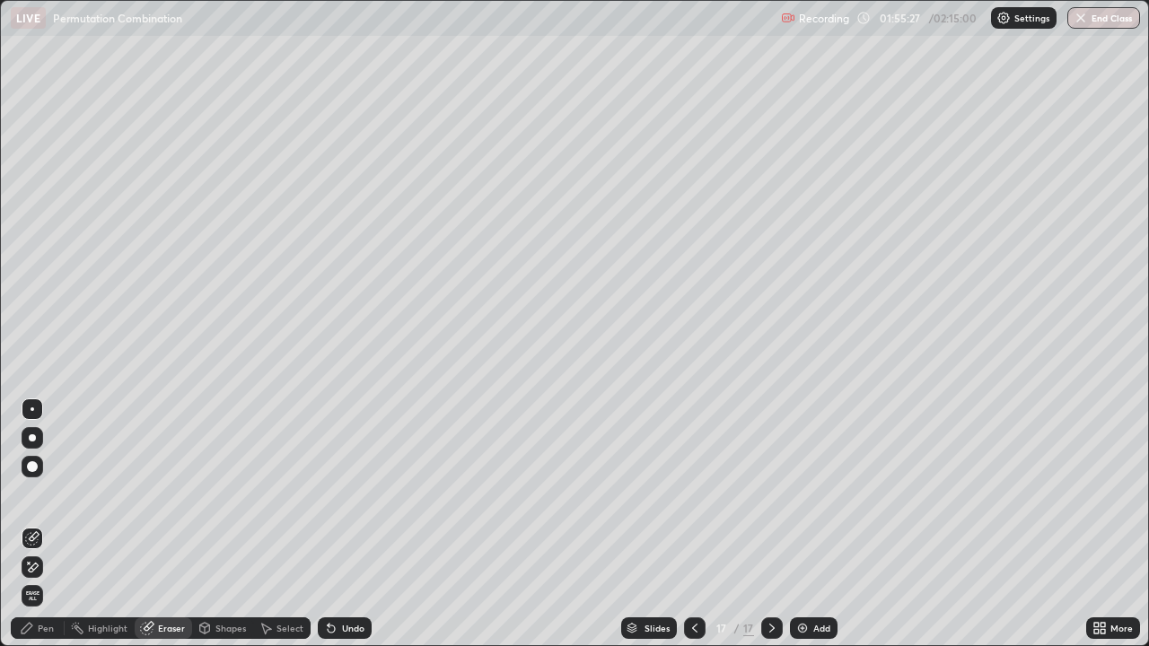
click at [52, 524] on div "Pen" at bounding box center [46, 628] width 16 height 9
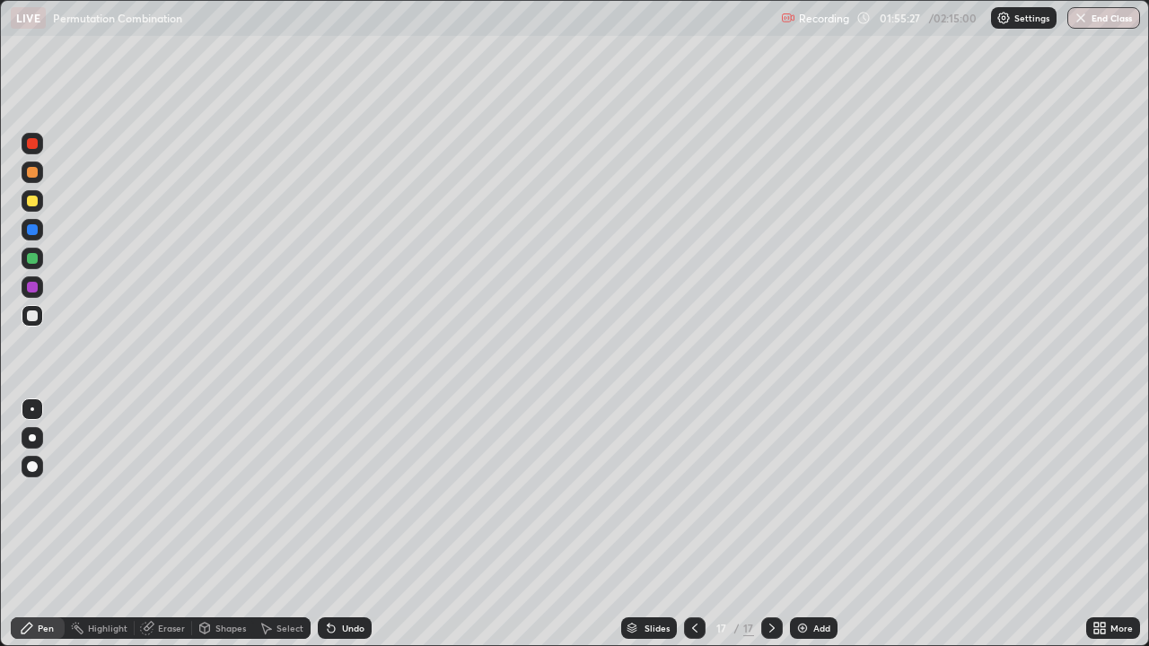
click at [34, 317] on div at bounding box center [32, 316] width 11 height 11
click at [791, 524] on div "Add" at bounding box center [814, 629] width 48 height 22
click at [33, 317] on div at bounding box center [32, 316] width 11 height 11
click at [672, 524] on div "Slides" at bounding box center [649, 629] width 56 height 22
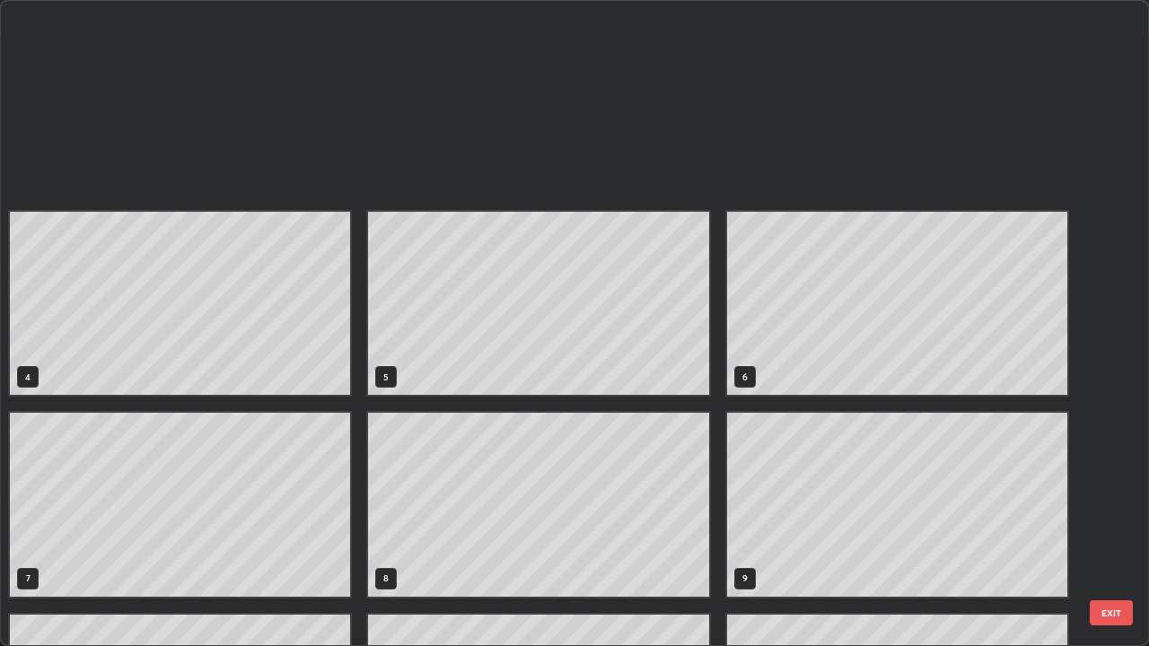
scroll to position [639, 1139]
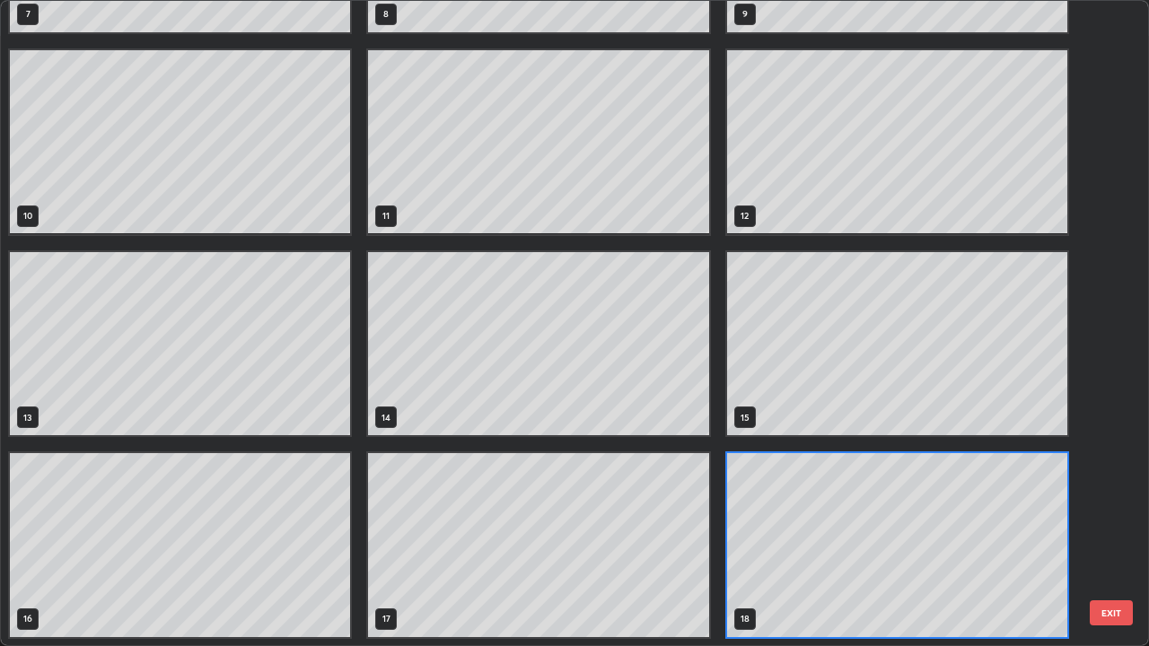
click at [671, 524] on div "17" at bounding box center [538, 546] width 344 height 188
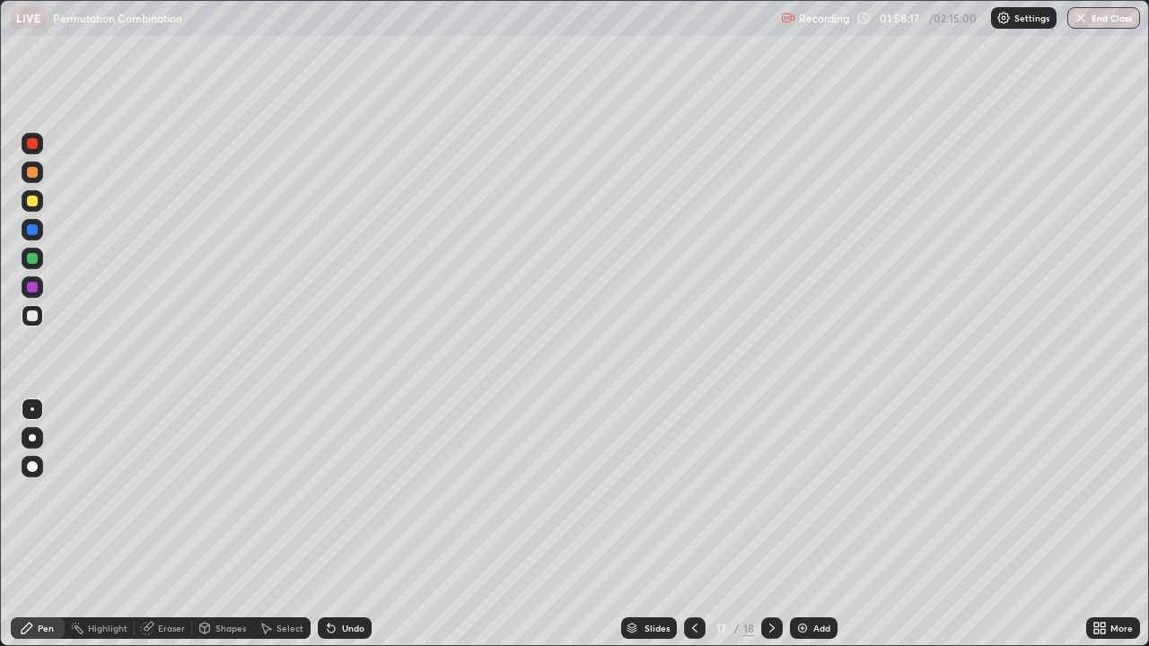
click at [770, 524] on icon at bounding box center [772, 628] width 14 height 14
click at [691, 524] on icon at bounding box center [695, 628] width 14 height 14
click at [769, 524] on icon at bounding box center [772, 628] width 14 height 14
click at [27, 206] on div at bounding box center [33, 201] width 22 height 22
click at [31, 318] on div at bounding box center [32, 316] width 11 height 11
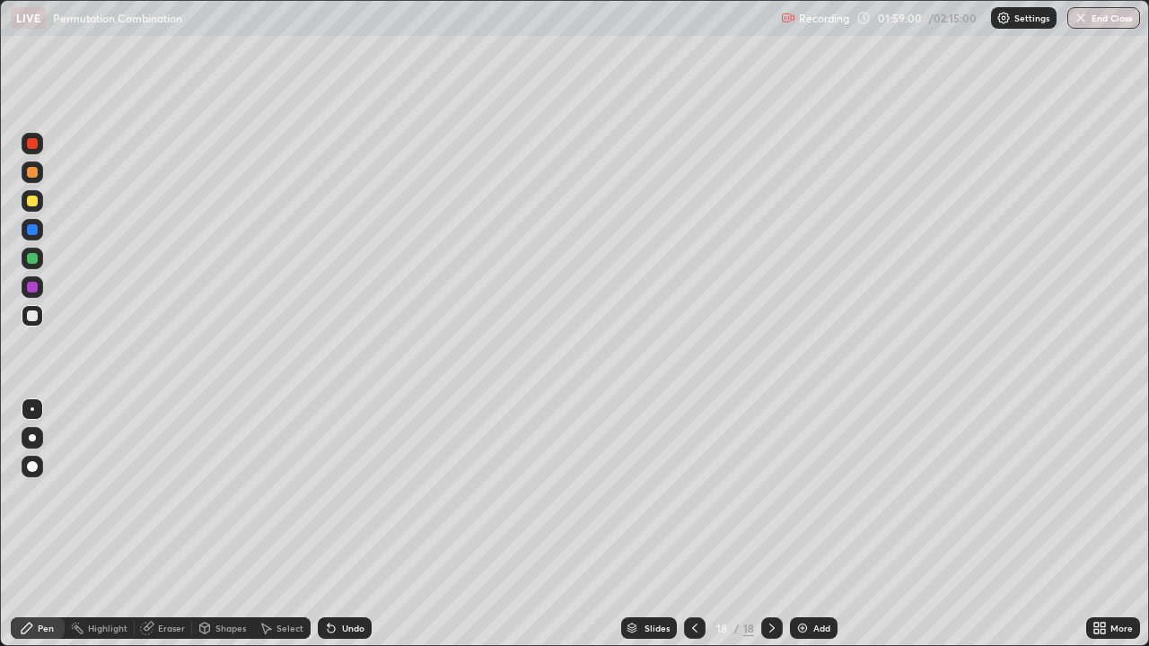
click at [169, 524] on div "Eraser" at bounding box center [163, 629] width 57 height 22
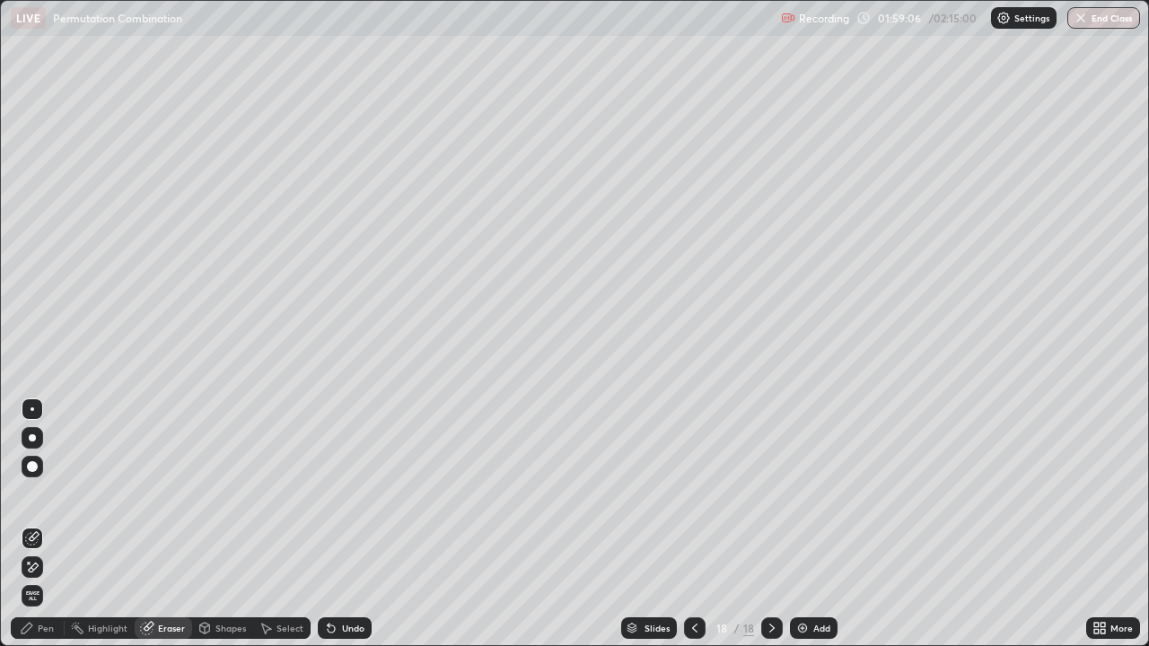
click at [41, 524] on div "Pen" at bounding box center [46, 628] width 16 height 9
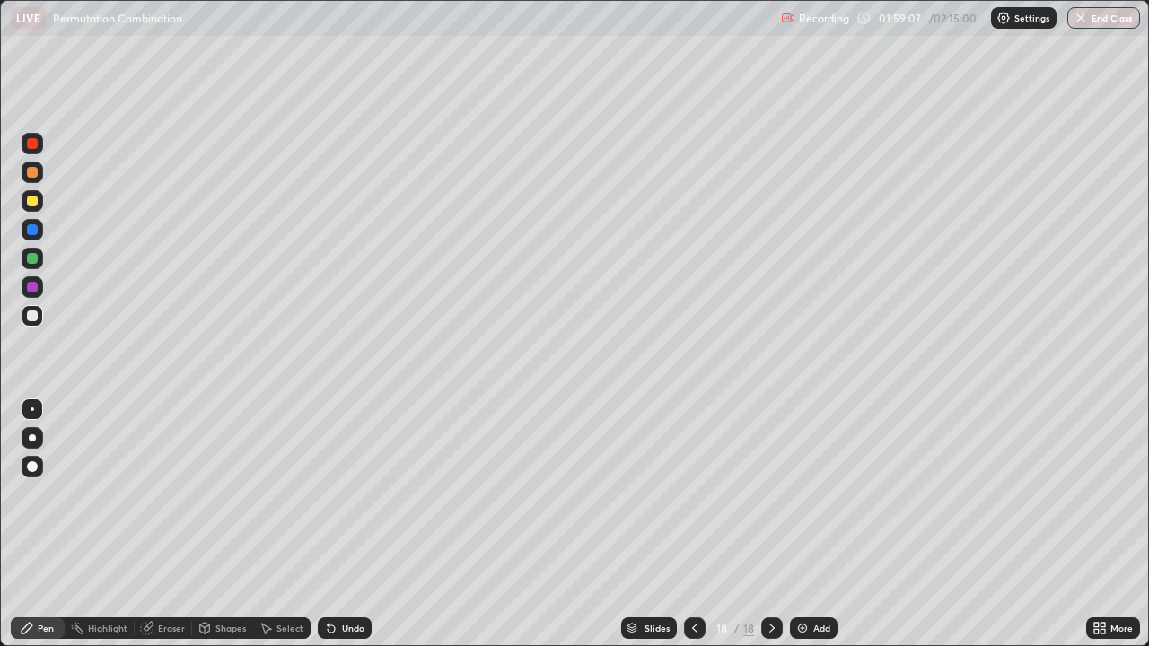
click at [31, 315] on div at bounding box center [32, 316] width 11 height 11
click at [33, 317] on div at bounding box center [32, 316] width 11 height 11
click at [180, 524] on div "Eraser" at bounding box center [171, 628] width 27 height 9
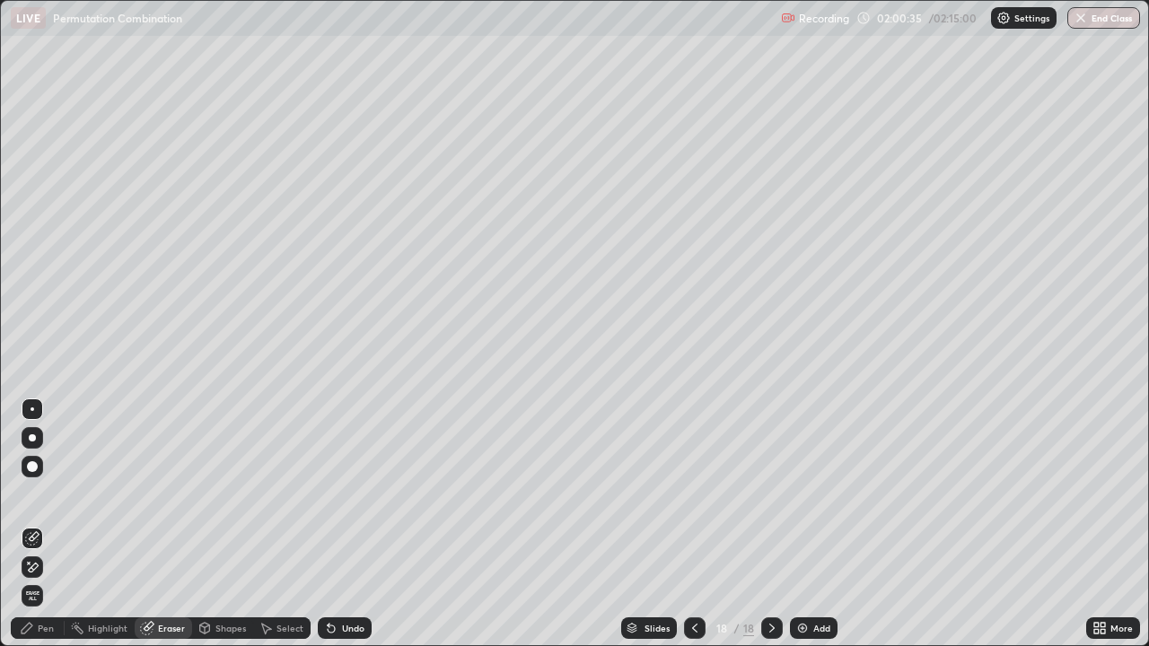
click at [33, 524] on icon at bounding box center [27, 628] width 14 height 14
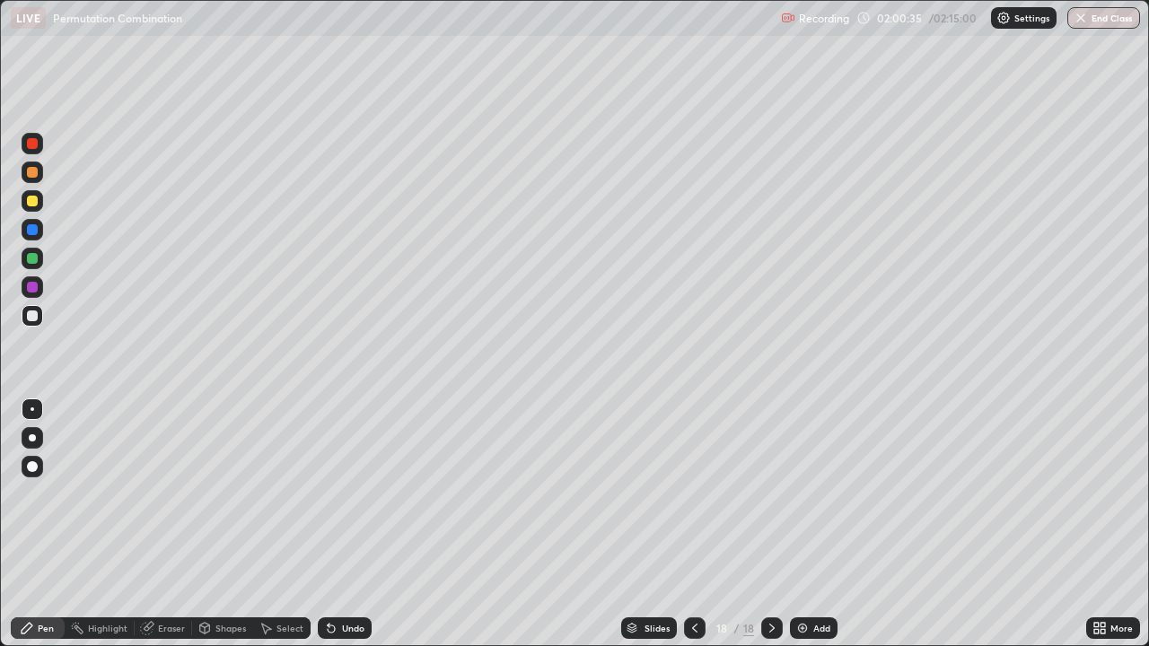
click at [34, 316] on div at bounding box center [32, 316] width 11 height 11
click at [31, 257] on div at bounding box center [32, 258] width 11 height 11
click at [32, 320] on div at bounding box center [32, 316] width 11 height 11
click at [40, 235] on div at bounding box center [33, 230] width 22 height 22
click at [36, 312] on div at bounding box center [32, 316] width 11 height 11
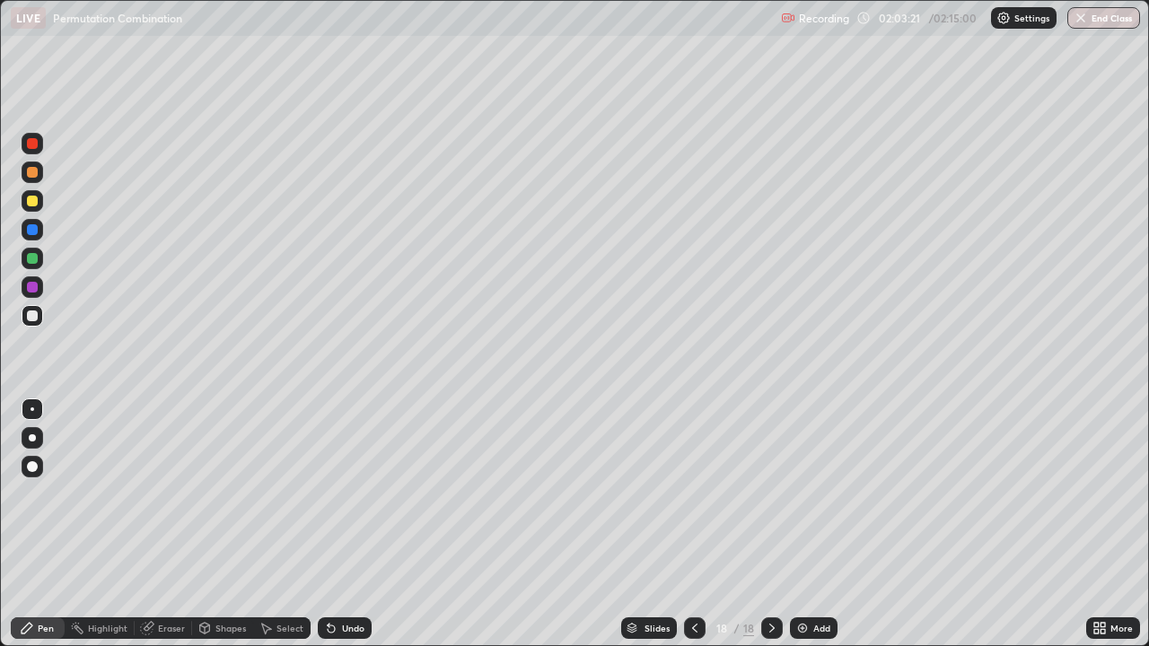
click at [174, 524] on div "Eraser" at bounding box center [163, 629] width 57 height 22
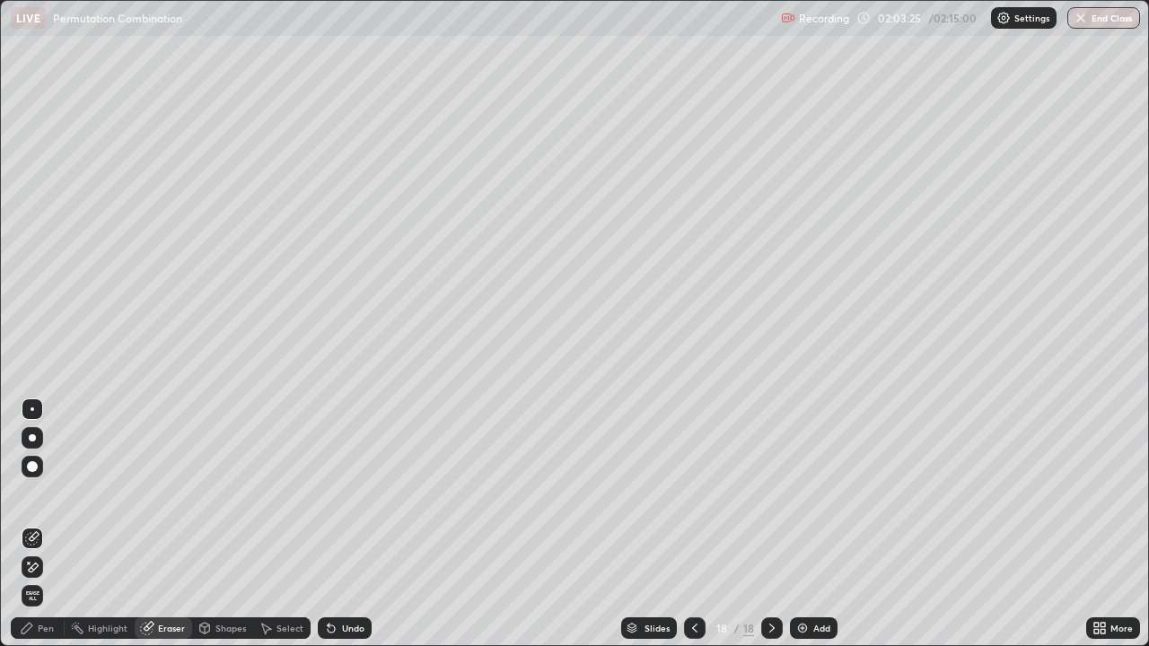
click at [49, 524] on div "Pen" at bounding box center [38, 629] width 54 height 22
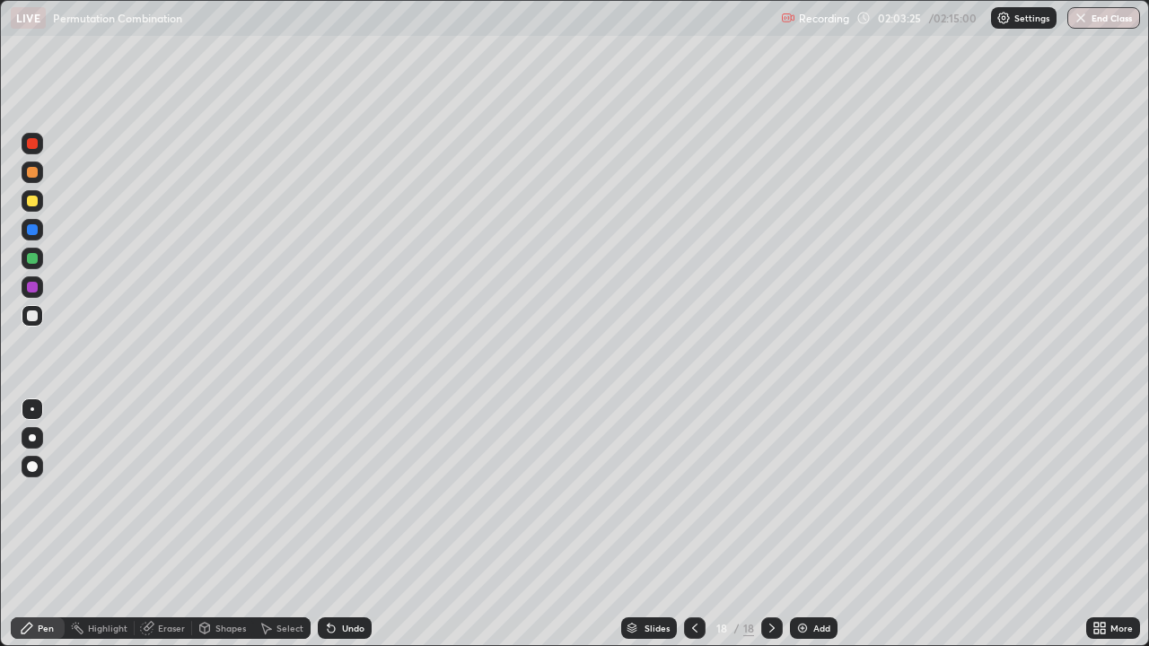
click at [31, 321] on div at bounding box center [32, 316] width 11 height 11
click at [34, 233] on div at bounding box center [32, 229] width 11 height 11
click at [803, 524] on img at bounding box center [803, 628] width 14 height 14
click at [36, 173] on div at bounding box center [32, 172] width 11 height 11
click at [33, 315] on div at bounding box center [32, 316] width 11 height 11
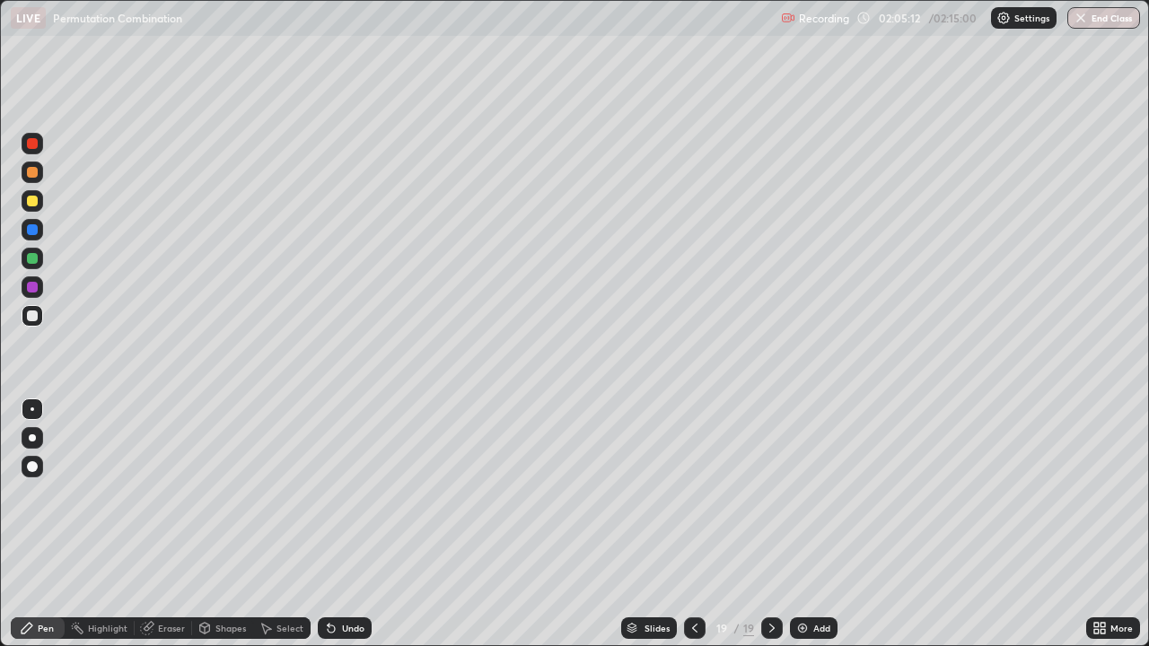
click at [37, 317] on div at bounding box center [32, 316] width 11 height 11
click at [172, 524] on div "Eraser" at bounding box center [171, 628] width 27 height 9
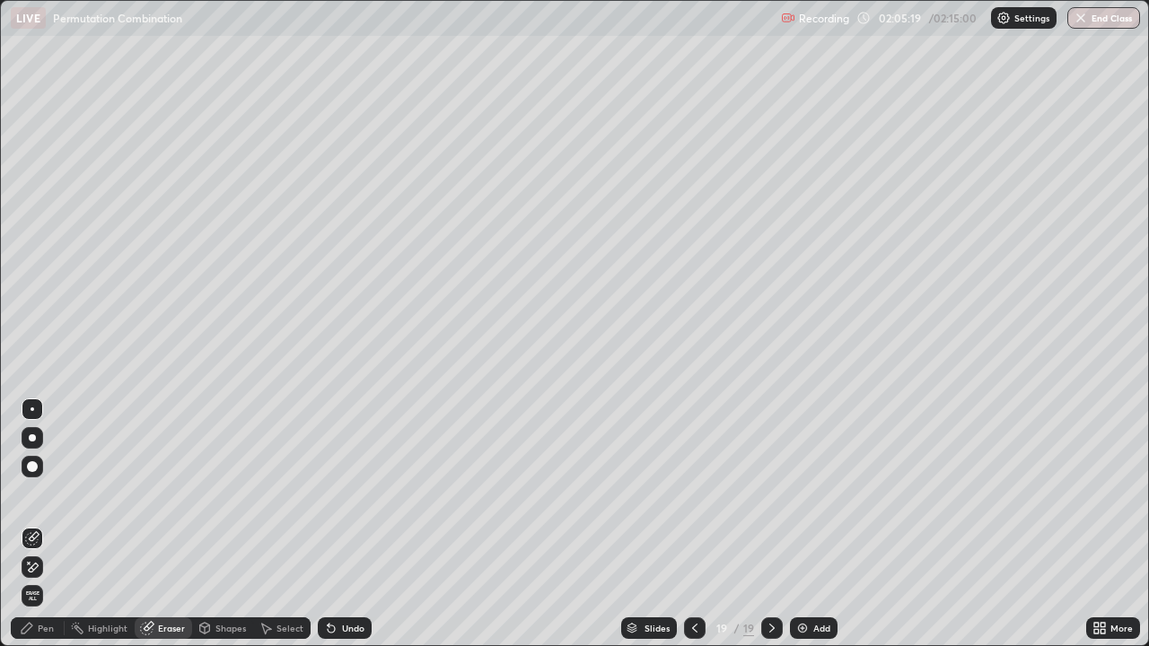
click at [52, 524] on div "Pen" at bounding box center [38, 629] width 54 height 22
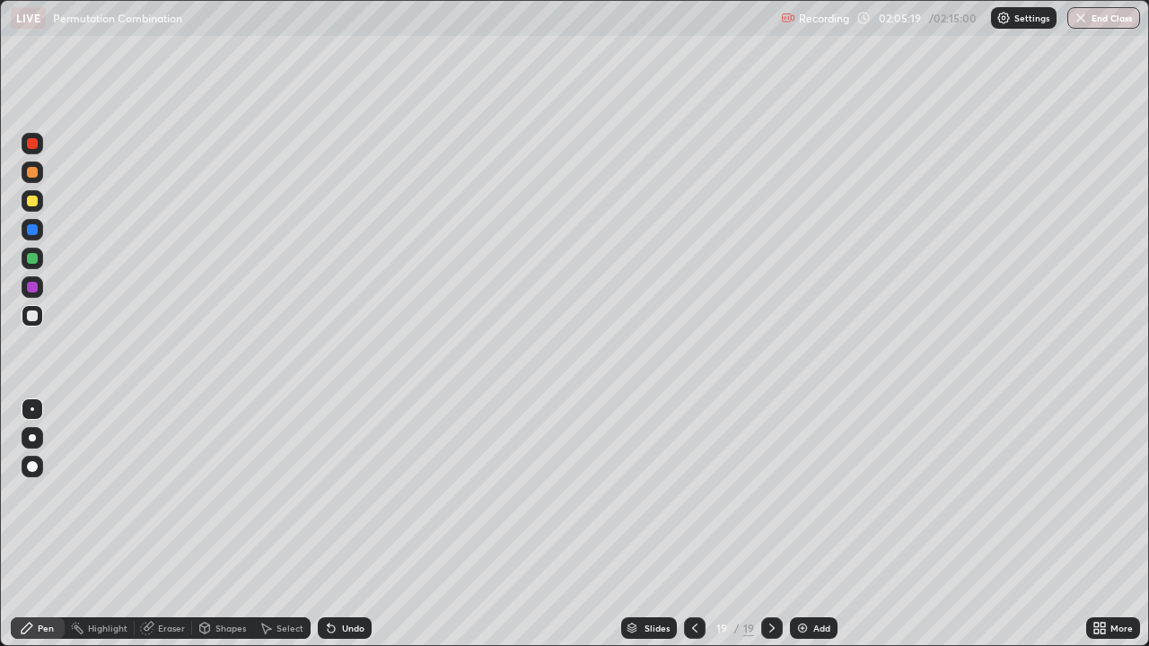
click at [33, 317] on div at bounding box center [32, 316] width 11 height 11
click at [31, 259] on div at bounding box center [32, 258] width 11 height 11
click at [34, 256] on div at bounding box center [32, 258] width 11 height 11
click at [31, 258] on div at bounding box center [32, 258] width 11 height 11
click at [31, 321] on div at bounding box center [32, 316] width 11 height 11
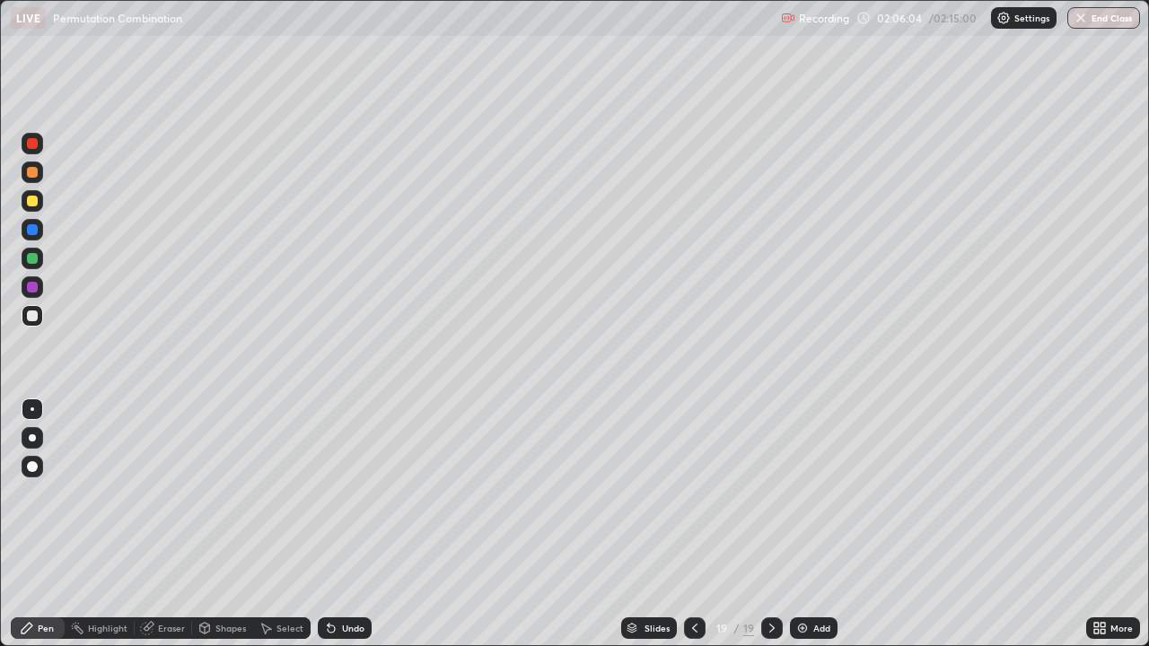
click at [32, 312] on div at bounding box center [32, 316] width 11 height 11
click at [33, 172] on div at bounding box center [32, 172] width 11 height 11
click at [31, 320] on div at bounding box center [32, 316] width 11 height 11
click at [35, 259] on div at bounding box center [32, 258] width 11 height 11
click at [32, 290] on div at bounding box center [32, 287] width 11 height 11
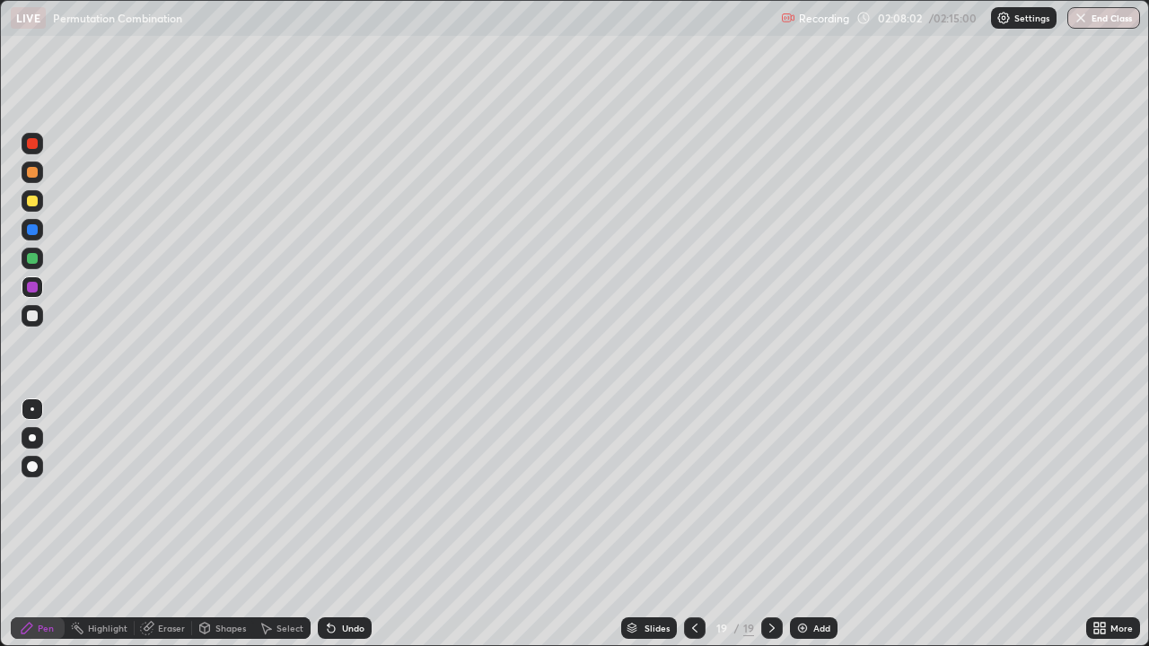
click at [45, 309] on div at bounding box center [32, 316] width 29 height 29
click at [179, 524] on div "Eraser" at bounding box center [171, 628] width 27 height 9
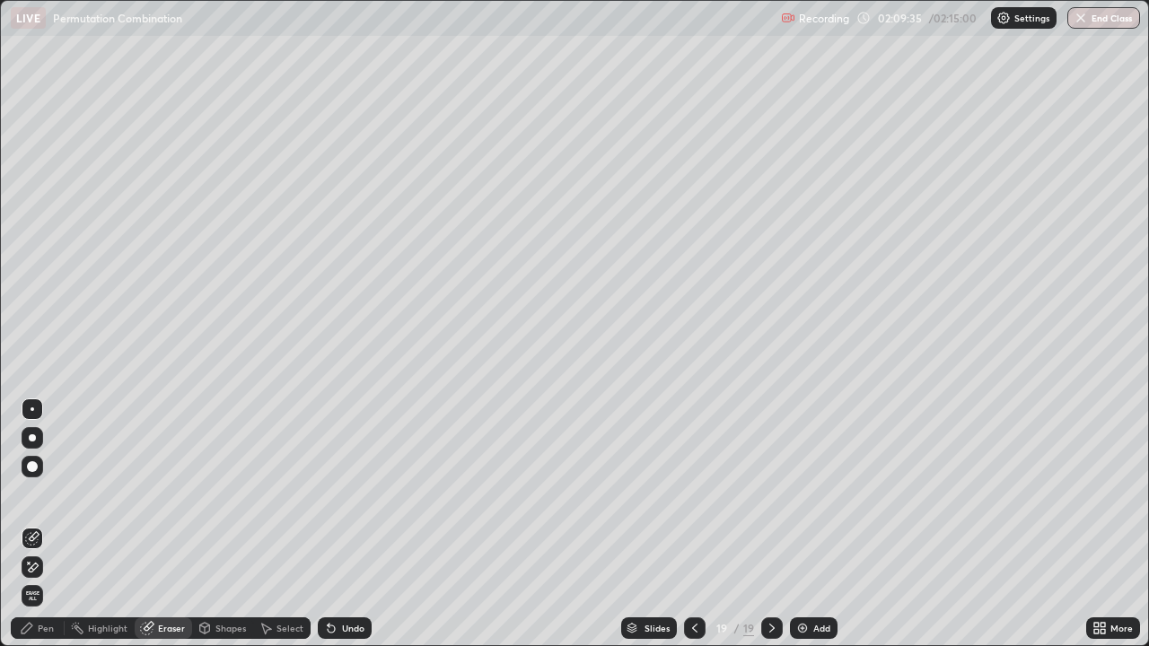
click at [42, 524] on div "Pen" at bounding box center [38, 629] width 54 height 22
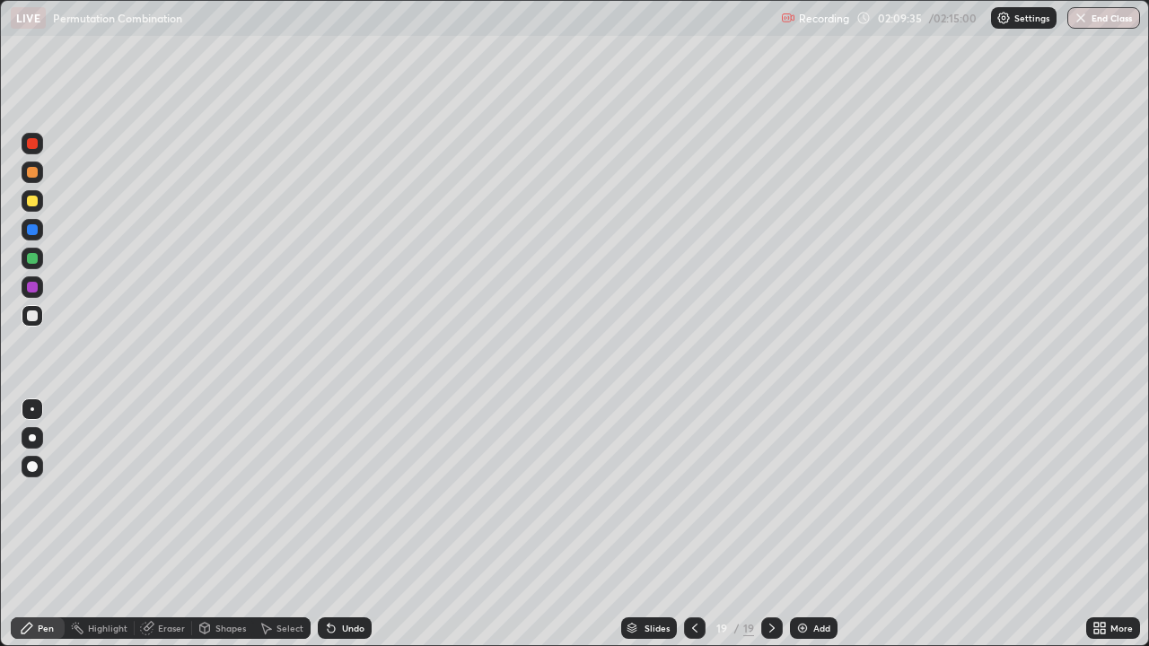
click at [33, 316] on div at bounding box center [32, 316] width 11 height 11
click at [33, 172] on div at bounding box center [32, 172] width 11 height 11
click at [40, 324] on div at bounding box center [33, 316] width 22 height 22
click at [34, 317] on div at bounding box center [32, 316] width 11 height 11
click at [32, 256] on div at bounding box center [32, 258] width 11 height 11
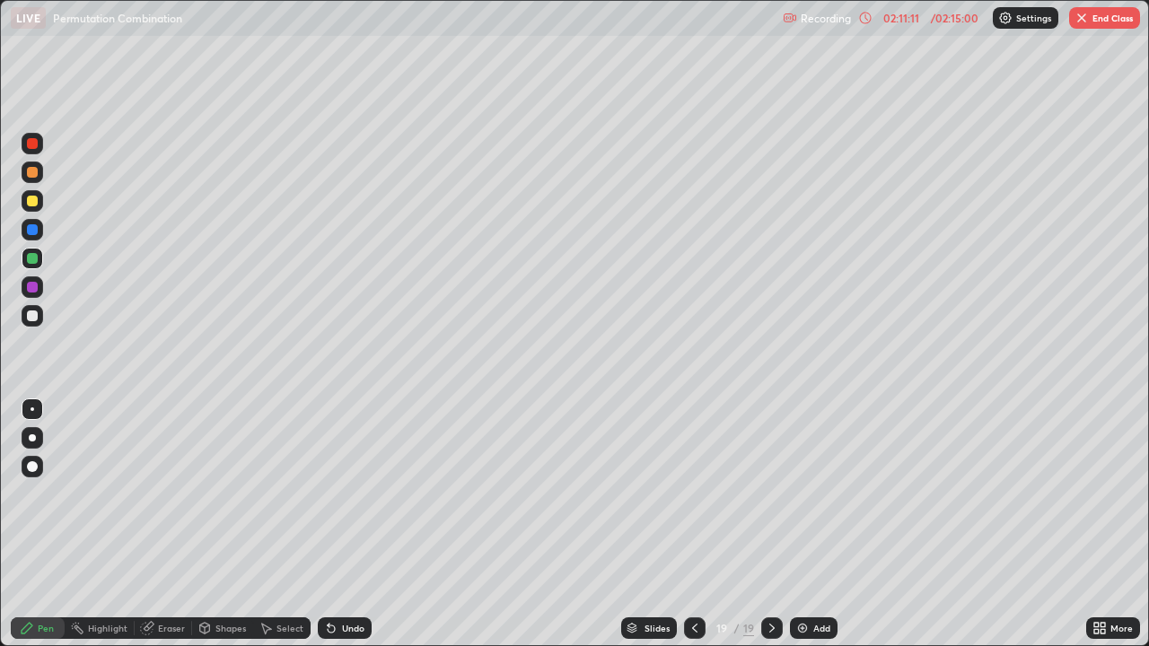
click at [37, 292] on div at bounding box center [33, 288] width 22 height 22
click at [31, 321] on div at bounding box center [32, 316] width 11 height 11
click at [1031, 524] on div "Slides 19 / 19 Add" at bounding box center [729, 629] width 715 height 36
click at [1035, 524] on div "Slides 19 / 19 Add" at bounding box center [729, 629] width 715 height 36
click at [814, 524] on div "Add" at bounding box center [814, 629] width 48 height 22
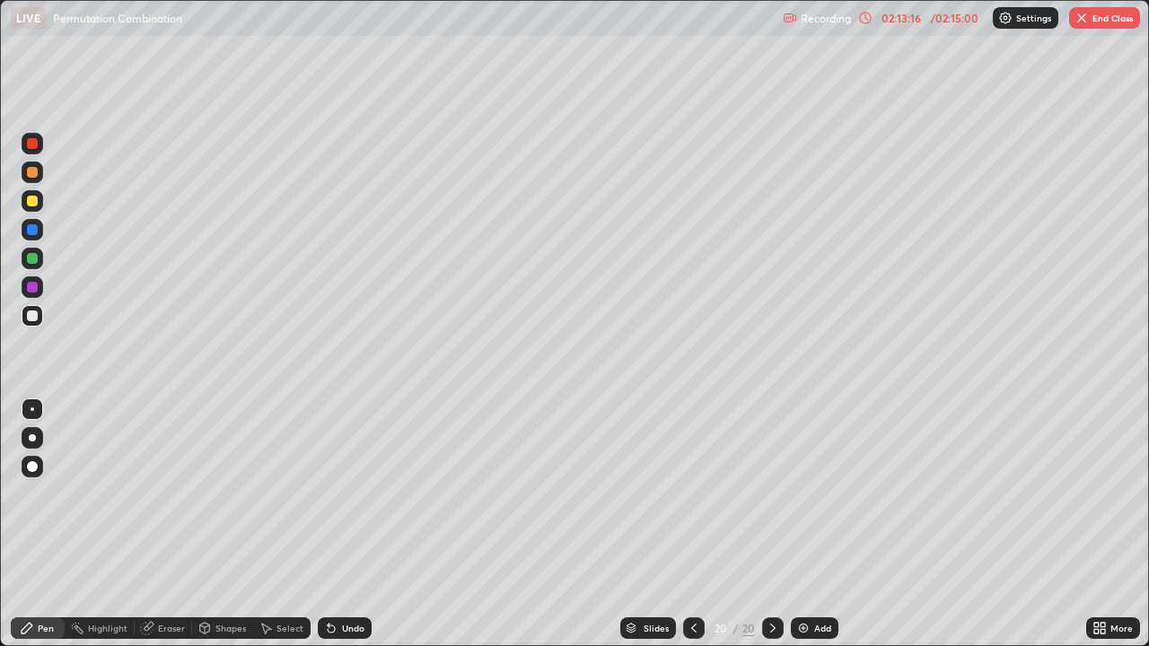
click at [33, 202] on div at bounding box center [32, 201] width 11 height 11
click at [34, 321] on div at bounding box center [32, 316] width 11 height 11
click at [31, 314] on div at bounding box center [32, 316] width 11 height 11
click at [31, 315] on div at bounding box center [32, 316] width 11 height 11
click at [31, 319] on div at bounding box center [32, 316] width 11 height 11
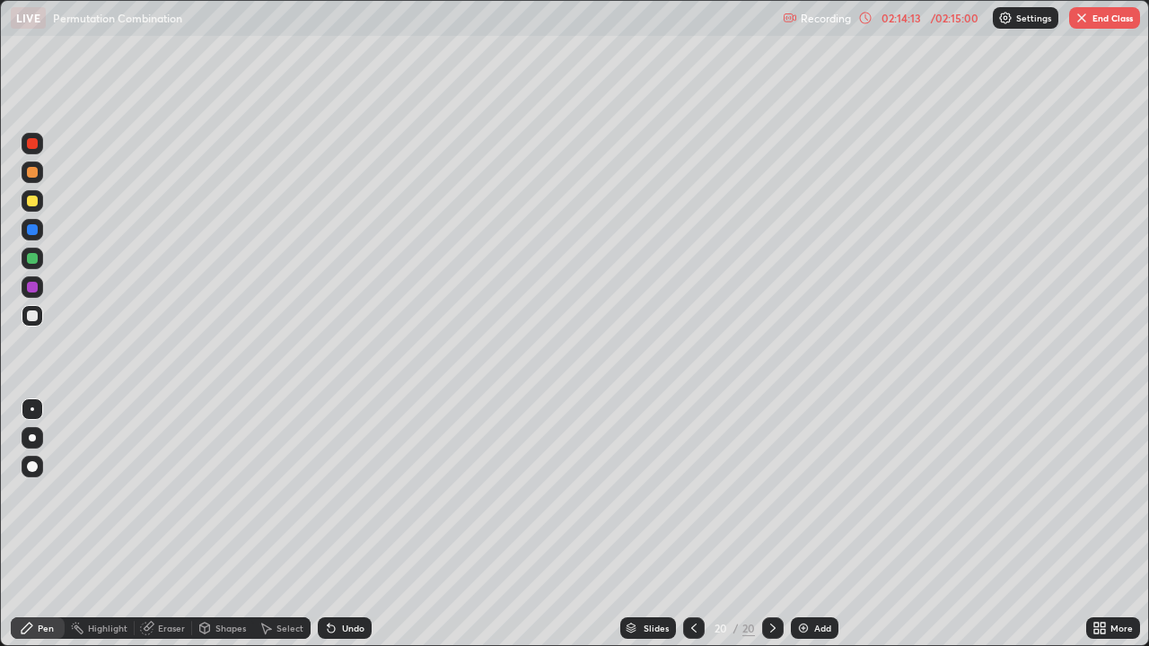
click at [37, 317] on div at bounding box center [32, 316] width 11 height 11
click at [40, 205] on div at bounding box center [33, 201] width 22 height 22
click at [33, 316] on div at bounding box center [32, 316] width 11 height 11
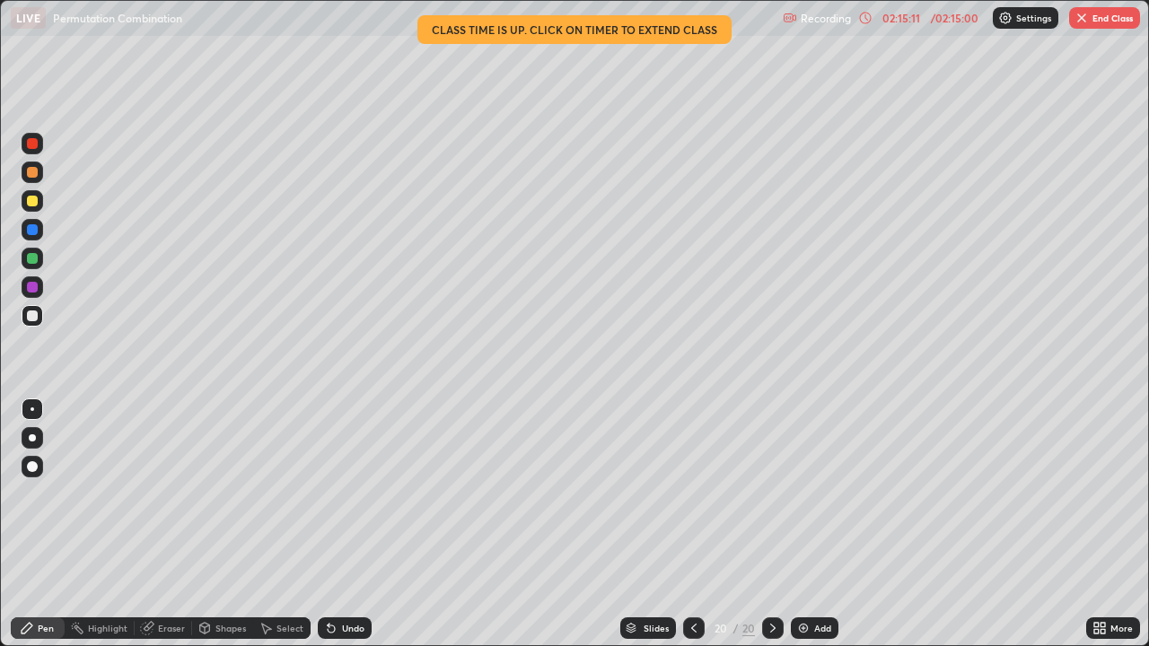
click at [169, 524] on div "Eraser" at bounding box center [171, 628] width 27 height 9
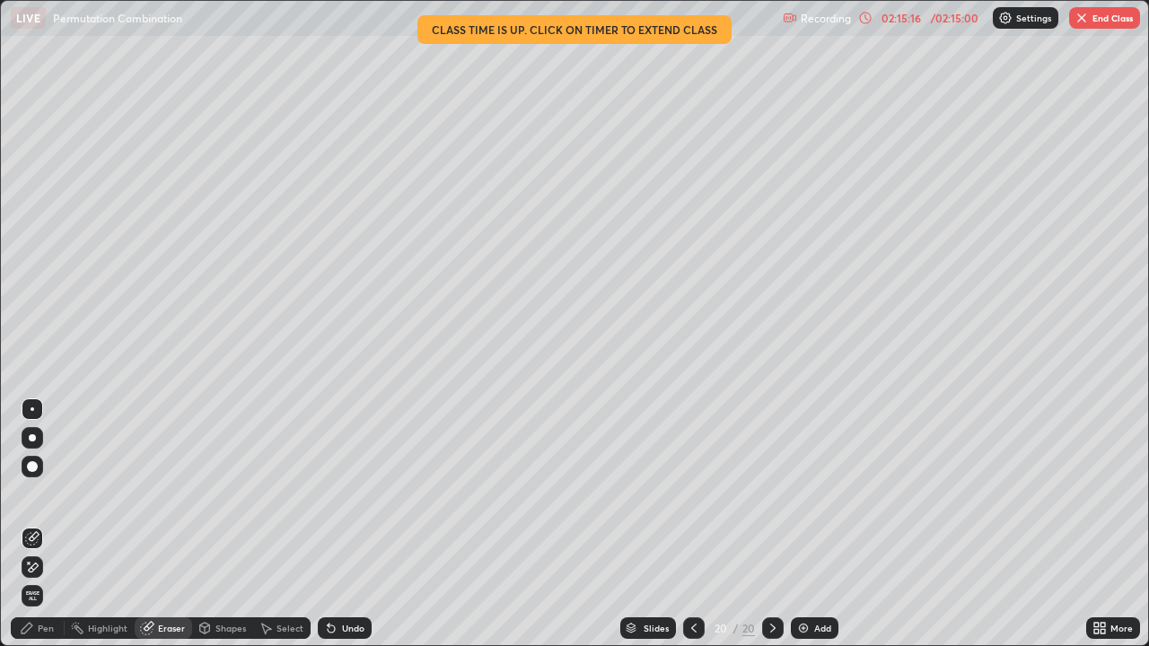
click at [45, 524] on div "Pen" at bounding box center [38, 629] width 54 height 22
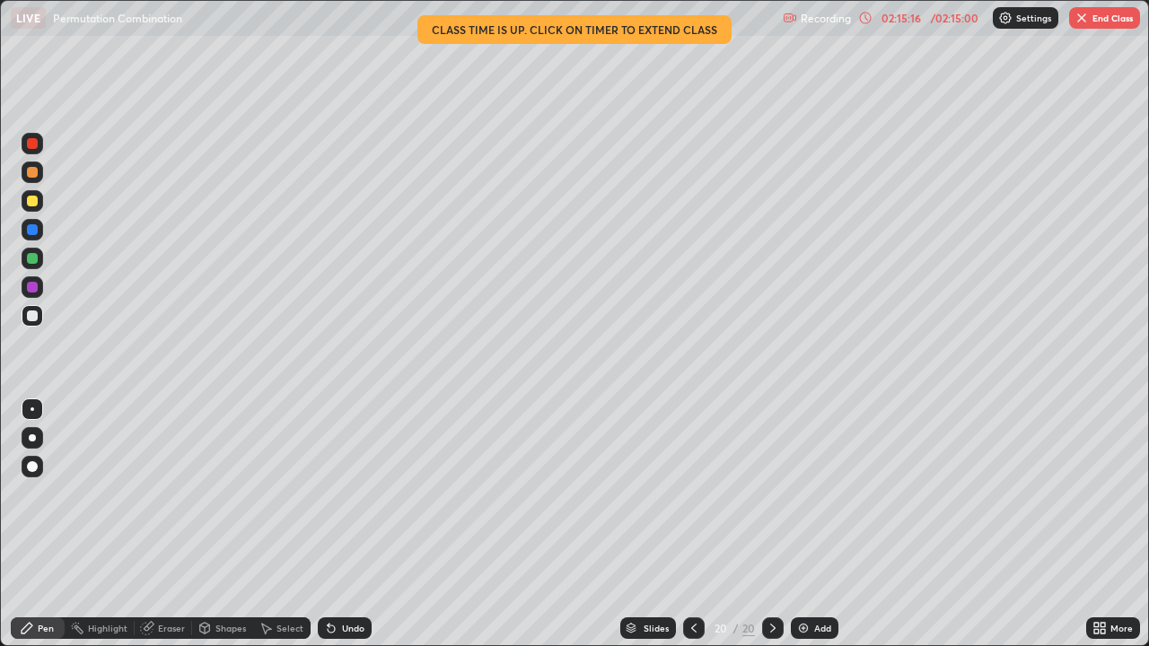
click at [32, 317] on div at bounding box center [32, 316] width 11 height 11
click at [177, 524] on div "Eraser" at bounding box center [163, 629] width 57 height 22
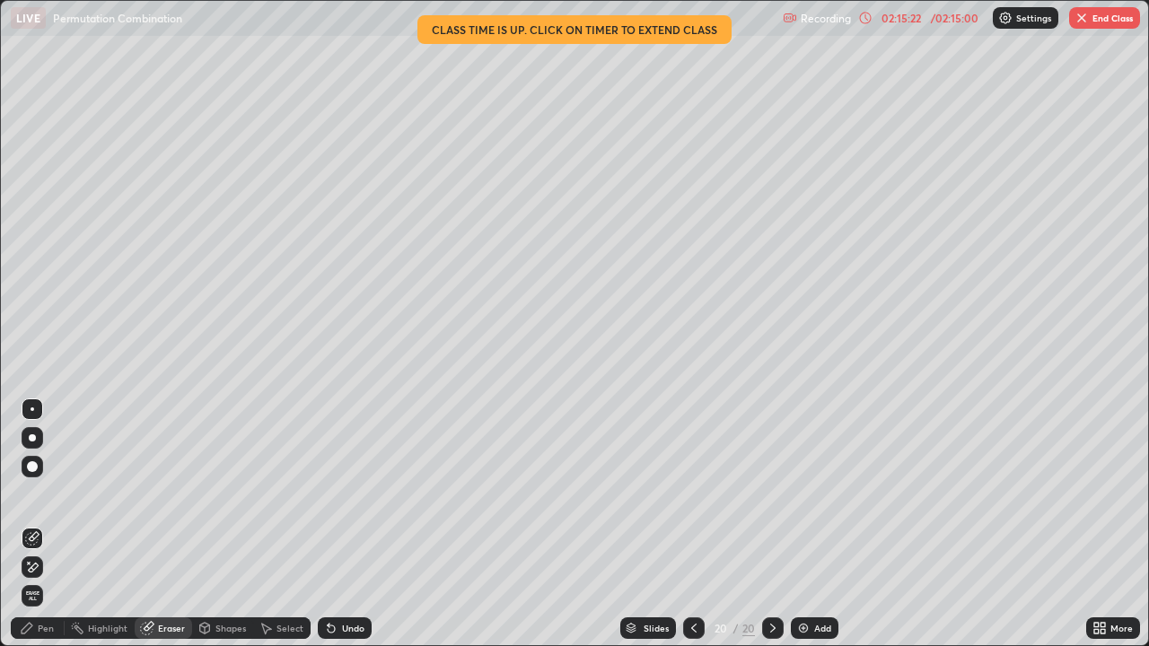
click at [44, 524] on div "Pen" at bounding box center [38, 629] width 54 height 22
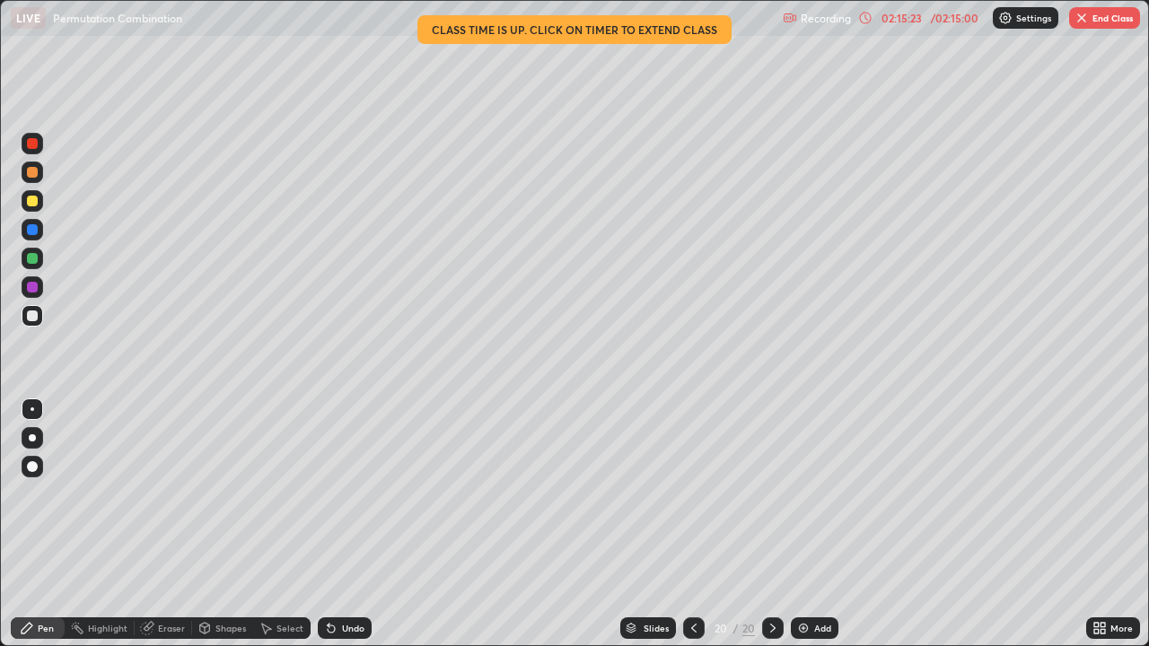
click at [27, 316] on div at bounding box center [32, 316] width 11 height 11
click at [927, 21] on div "/ 02:15:00" at bounding box center [955, 18] width 56 height 11
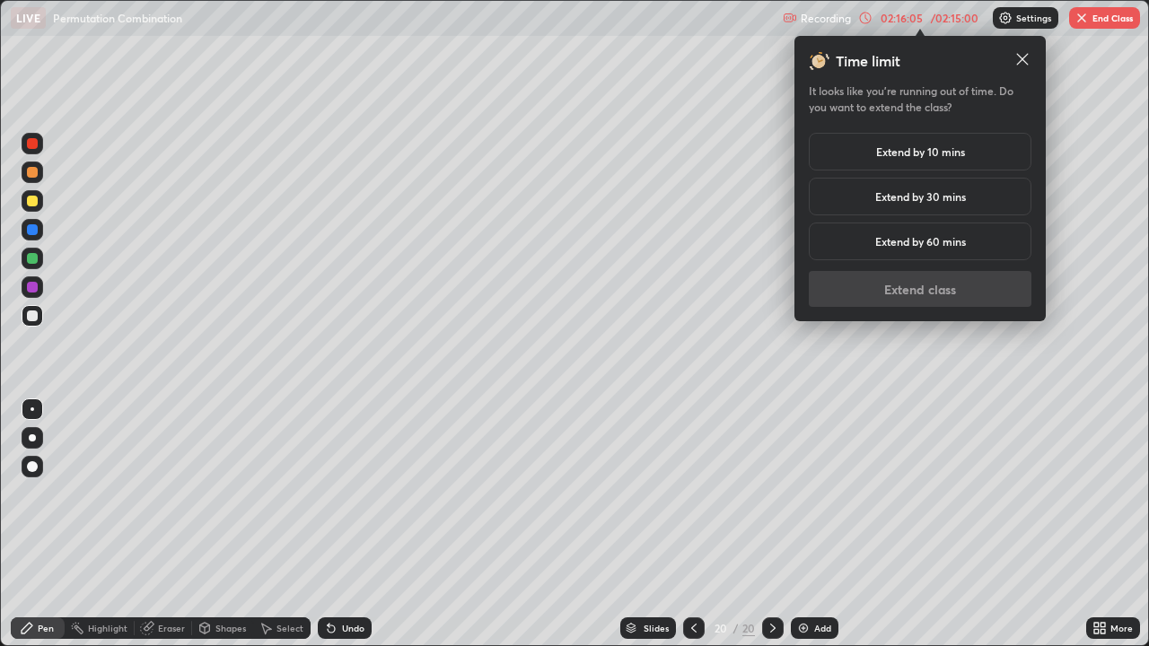
click at [926, 156] on h5 "Extend by 10 mins" at bounding box center [920, 152] width 89 height 16
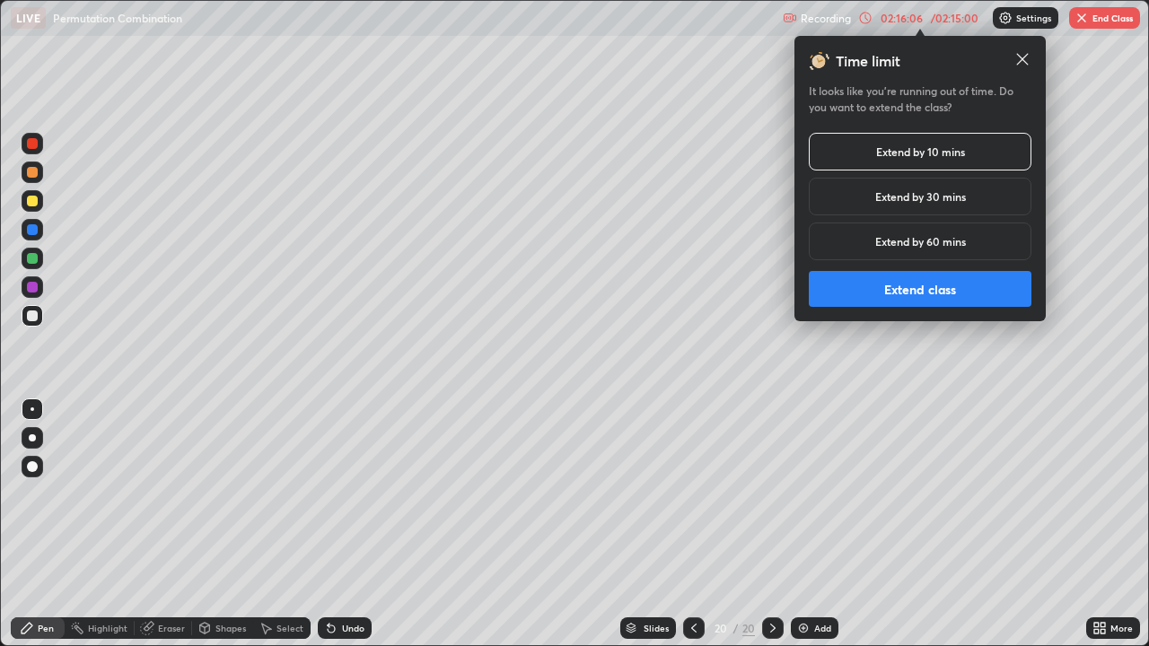
click at [937, 300] on button "Extend class" at bounding box center [920, 289] width 223 height 36
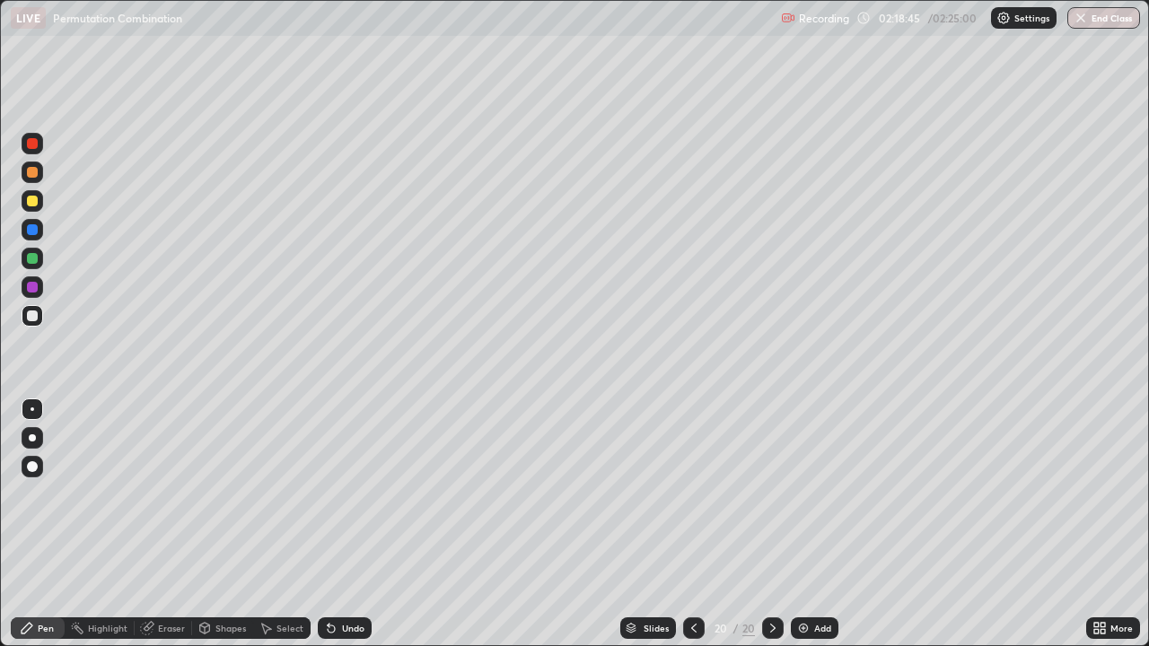
click at [33, 317] on div at bounding box center [32, 316] width 11 height 11
click at [31, 316] on div at bounding box center [32, 316] width 11 height 11
click at [154, 524] on div "Eraser" at bounding box center [163, 629] width 57 height 22
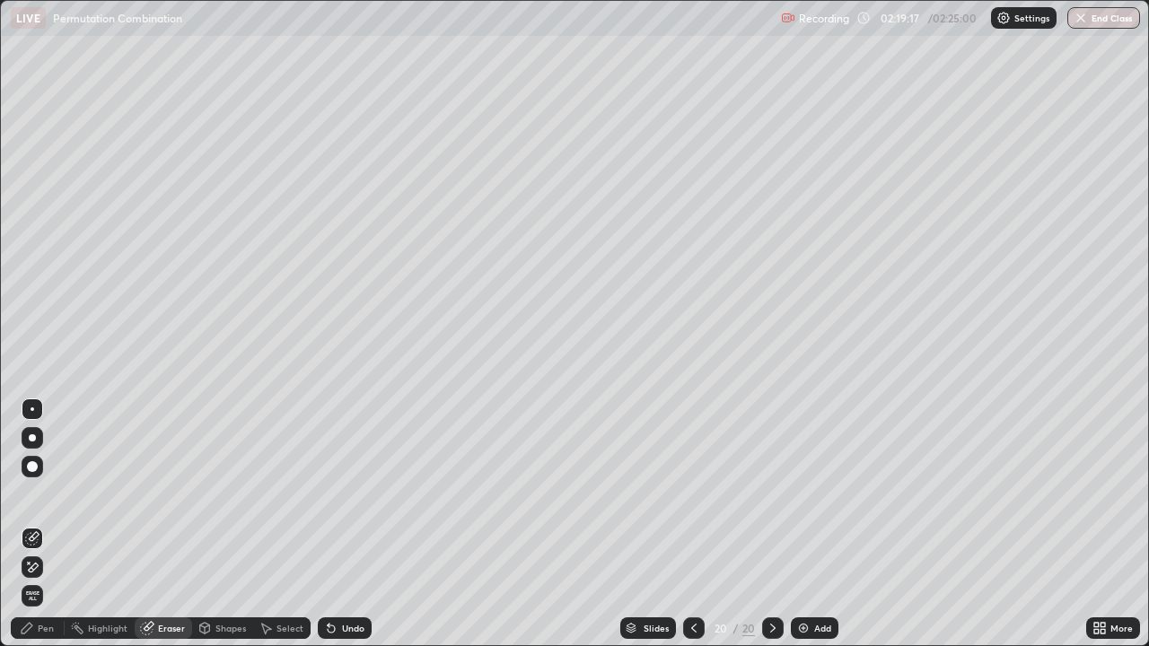
click at [54, 524] on div "Pen" at bounding box center [38, 629] width 54 height 22
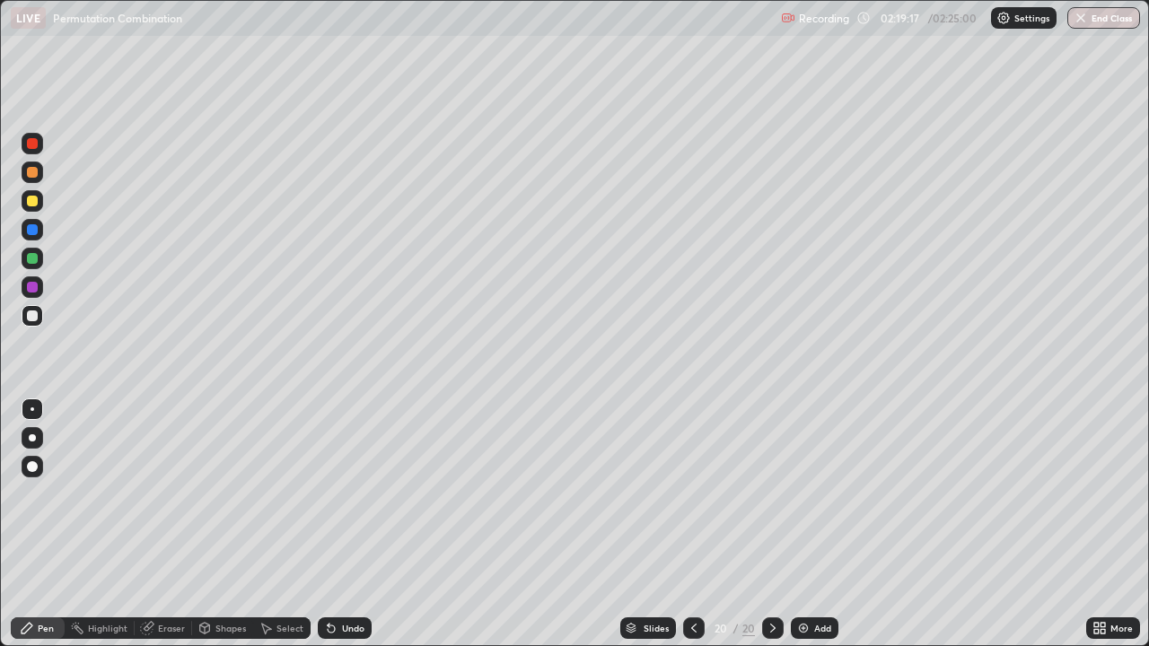
click at [31, 320] on div at bounding box center [32, 316] width 11 height 11
click at [34, 258] on div at bounding box center [32, 258] width 11 height 11
click at [823, 524] on div "Add" at bounding box center [815, 629] width 48 height 22
click at [32, 316] on div at bounding box center [32, 316] width 11 height 11
click at [35, 200] on div at bounding box center [32, 201] width 11 height 11
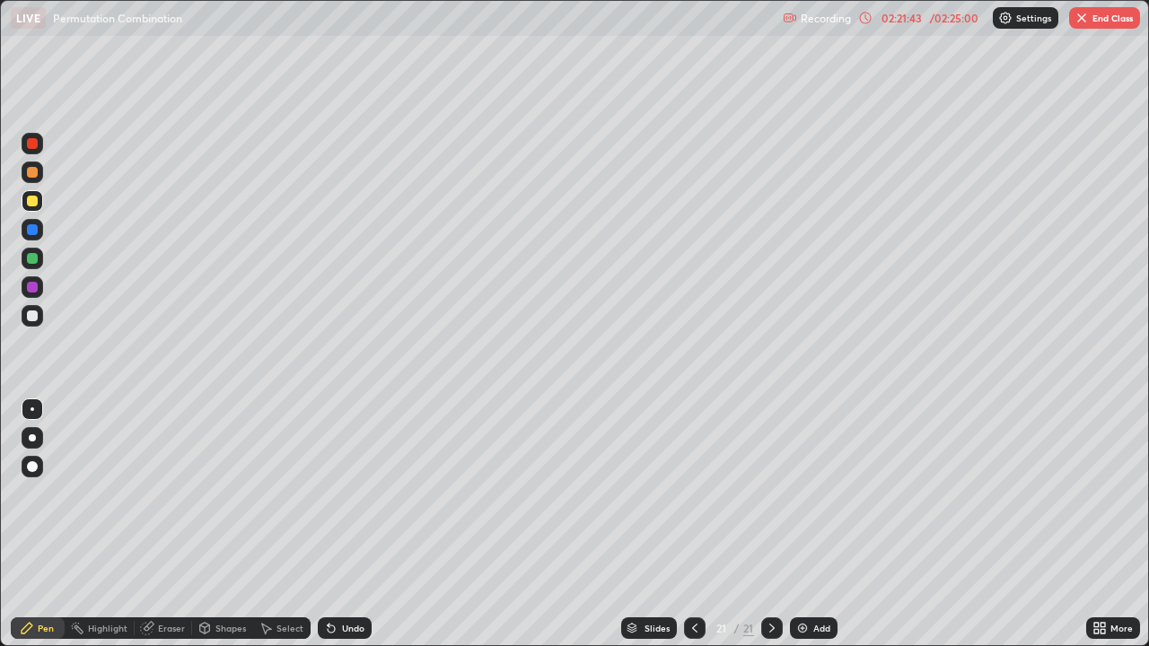
click at [34, 259] on div at bounding box center [32, 258] width 11 height 11
click at [31, 318] on div at bounding box center [32, 316] width 11 height 11
click at [31, 314] on div at bounding box center [32, 316] width 11 height 11
click at [37, 288] on div at bounding box center [32, 287] width 11 height 11
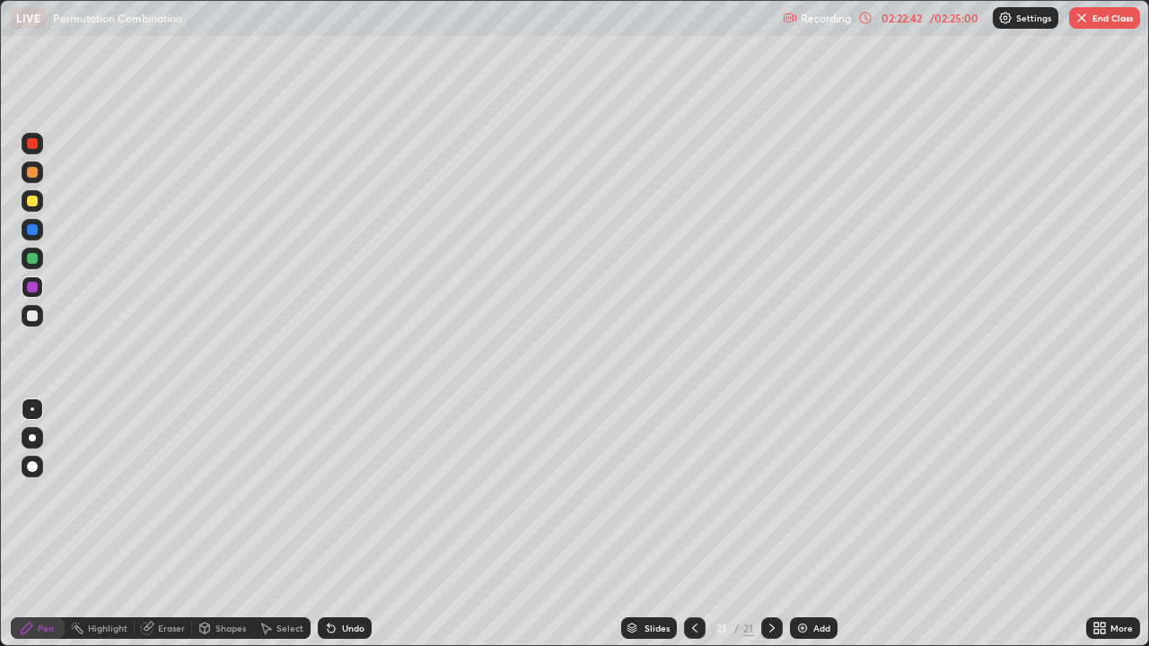
click at [33, 319] on div at bounding box center [32, 316] width 11 height 11
click at [177, 524] on div "Eraser" at bounding box center [171, 628] width 27 height 9
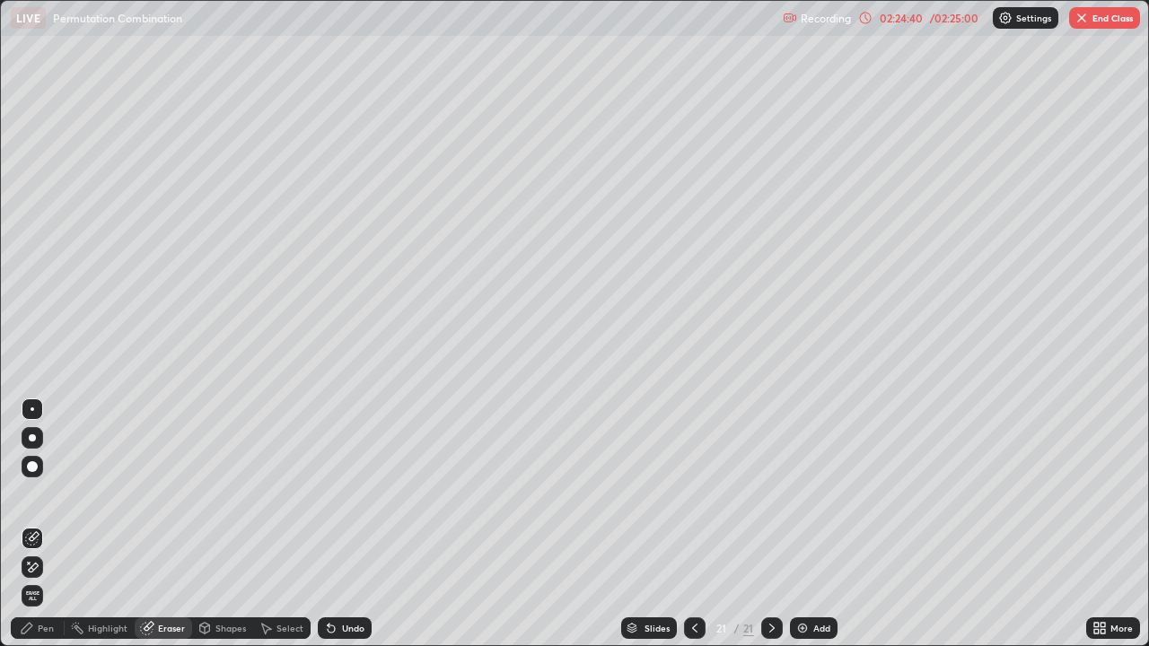
click at [54, 524] on div "Pen" at bounding box center [38, 629] width 54 height 22
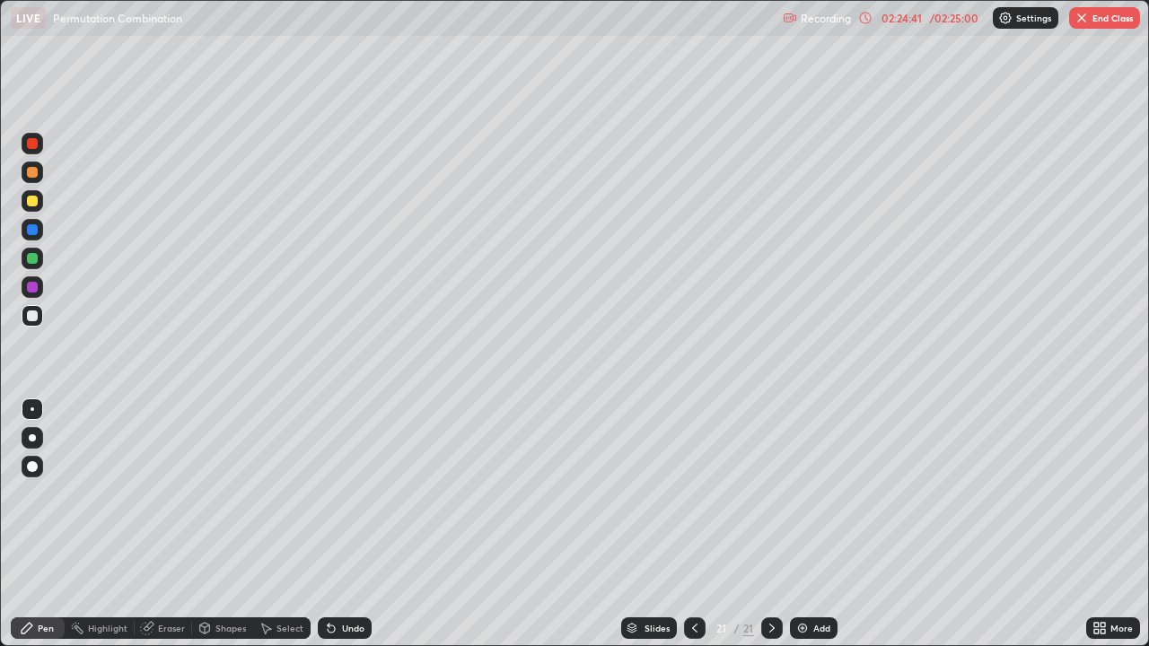
click at [39, 318] on div at bounding box center [33, 316] width 22 height 22
click at [183, 524] on div "Eraser" at bounding box center [163, 629] width 57 height 22
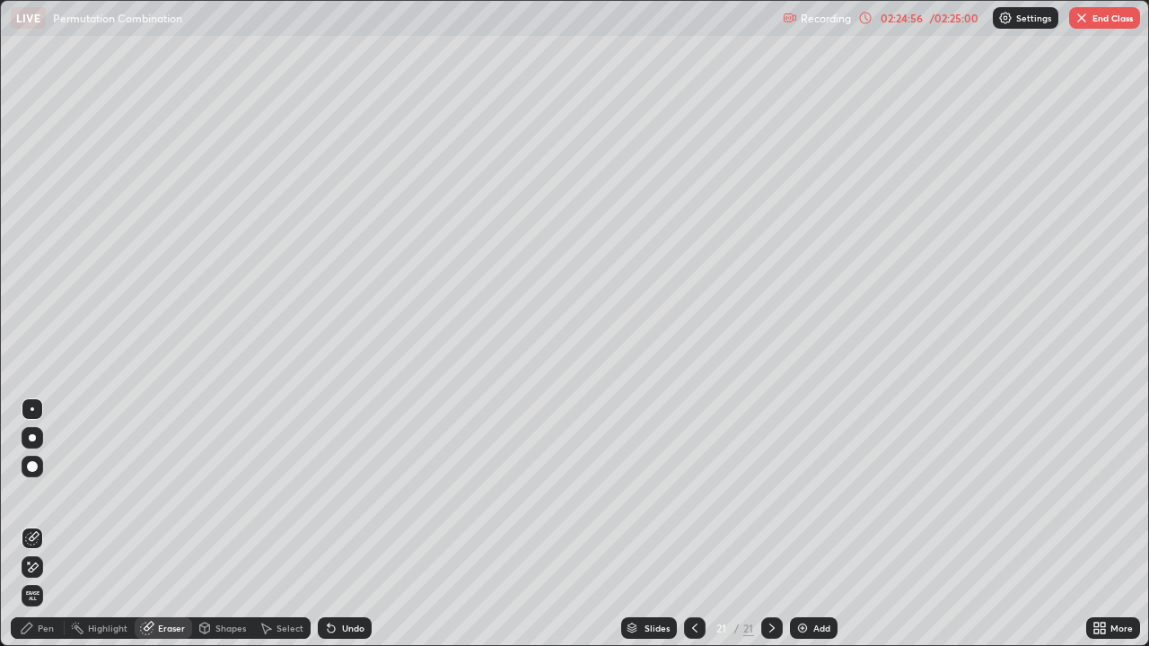
click at [49, 524] on div "Pen" at bounding box center [46, 628] width 16 height 9
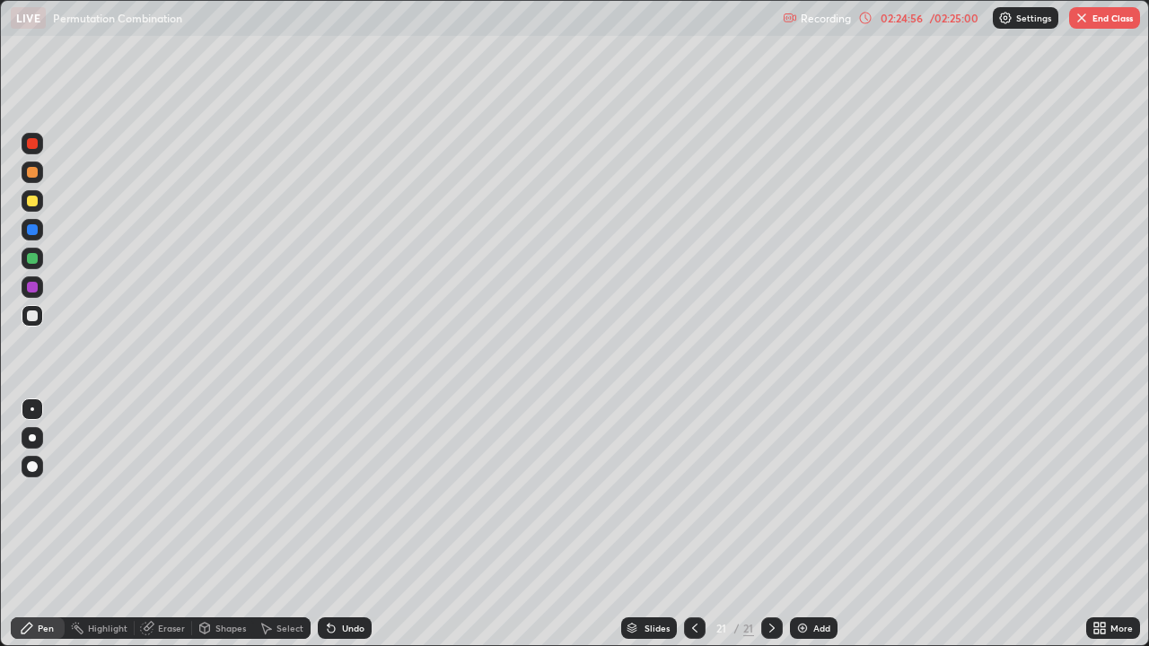
click at [34, 314] on div at bounding box center [32, 316] width 11 height 11
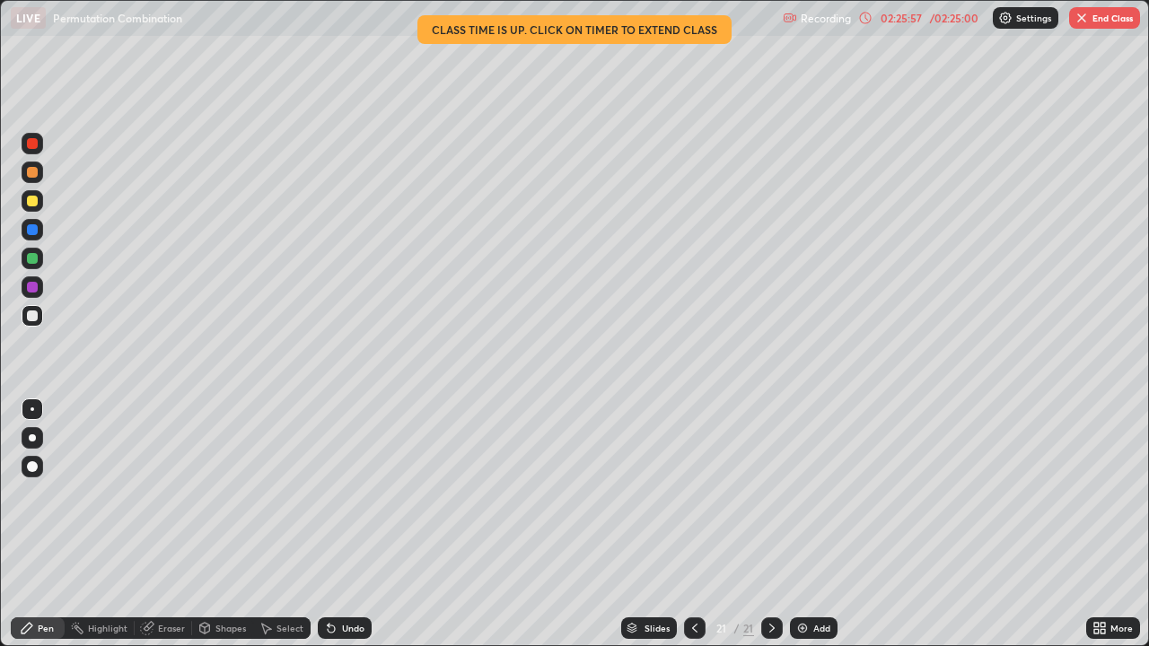
click at [42, 319] on div at bounding box center [33, 316] width 22 height 22
click at [31, 322] on div at bounding box center [33, 316] width 22 height 22
click at [35, 316] on div at bounding box center [32, 316] width 11 height 11
click at [800, 524] on img at bounding box center [803, 628] width 14 height 14
click at [33, 316] on div at bounding box center [32, 316] width 11 height 11
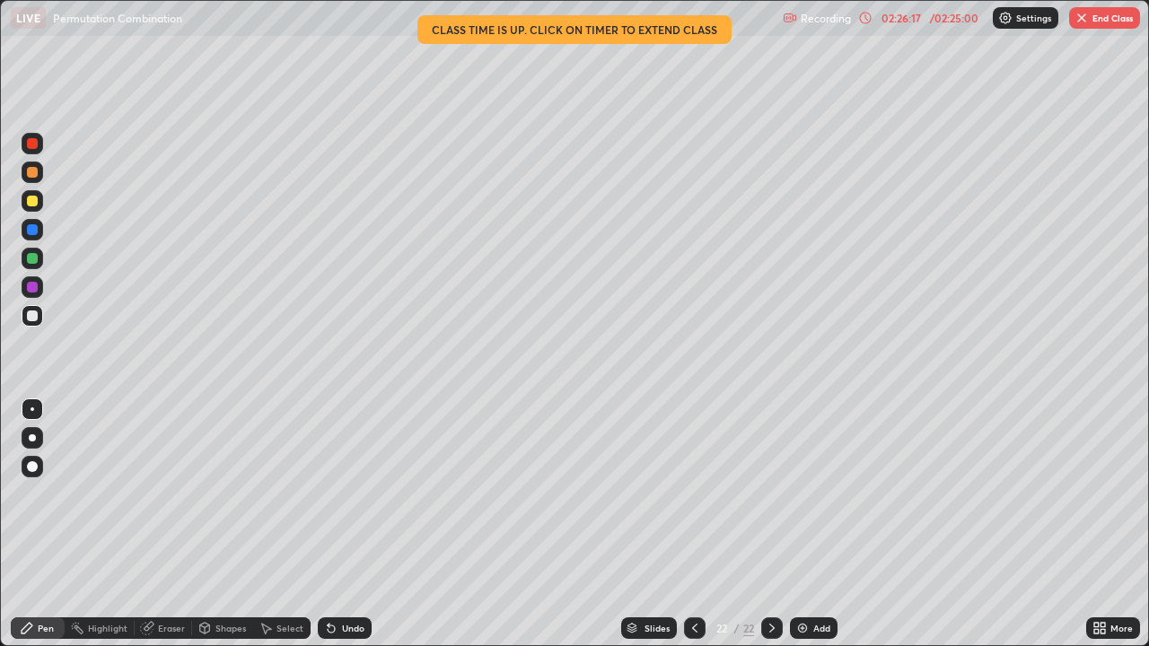
click at [33, 177] on div at bounding box center [32, 172] width 11 height 11
click at [32, 319] on div at bounding box center [32, 316] width 11 height 11
click at [37, 316] on div at bounding box center [32, 316] width 11 height 11
click at [694, 524] on icon at bounding box center [695, 628] width 14 height 14
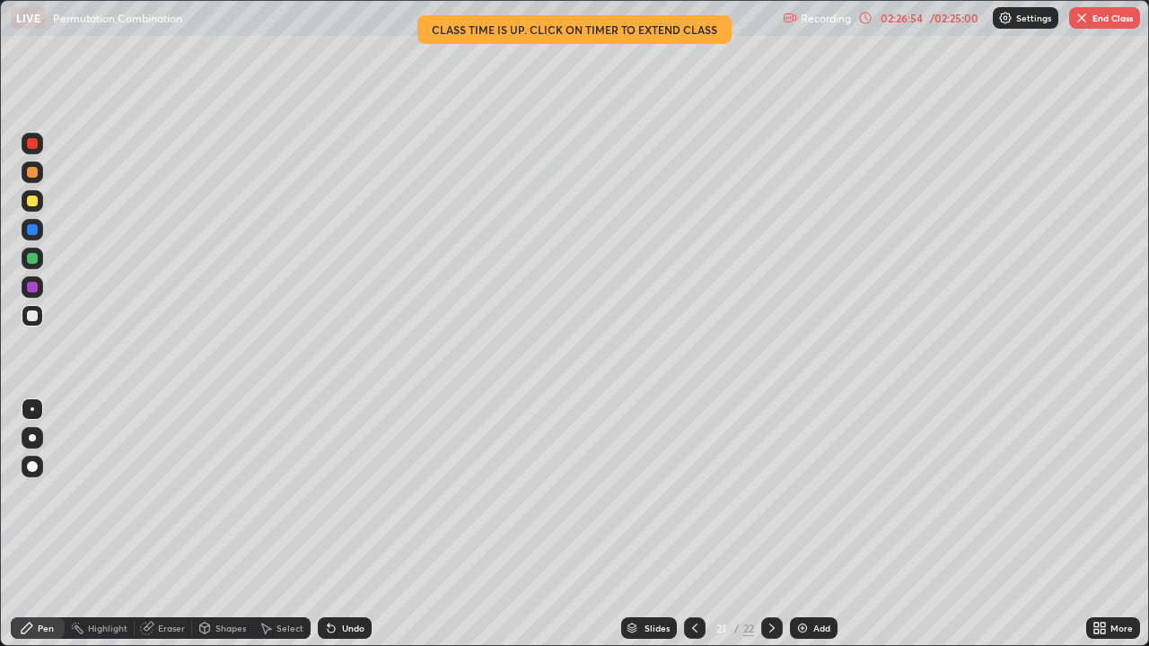
click at [697, 524] on div at bounding box center [695, 629] width 22 height 22
click at [770, 524] on icon at bounding box center [772, 628] width 14 height 14
click at [766, 524] on icon at bounding box center [772, 628] width 14 height 14
click at [172, 524] on div "Eraser" at bounding box center [163, 629] width 57 height 22
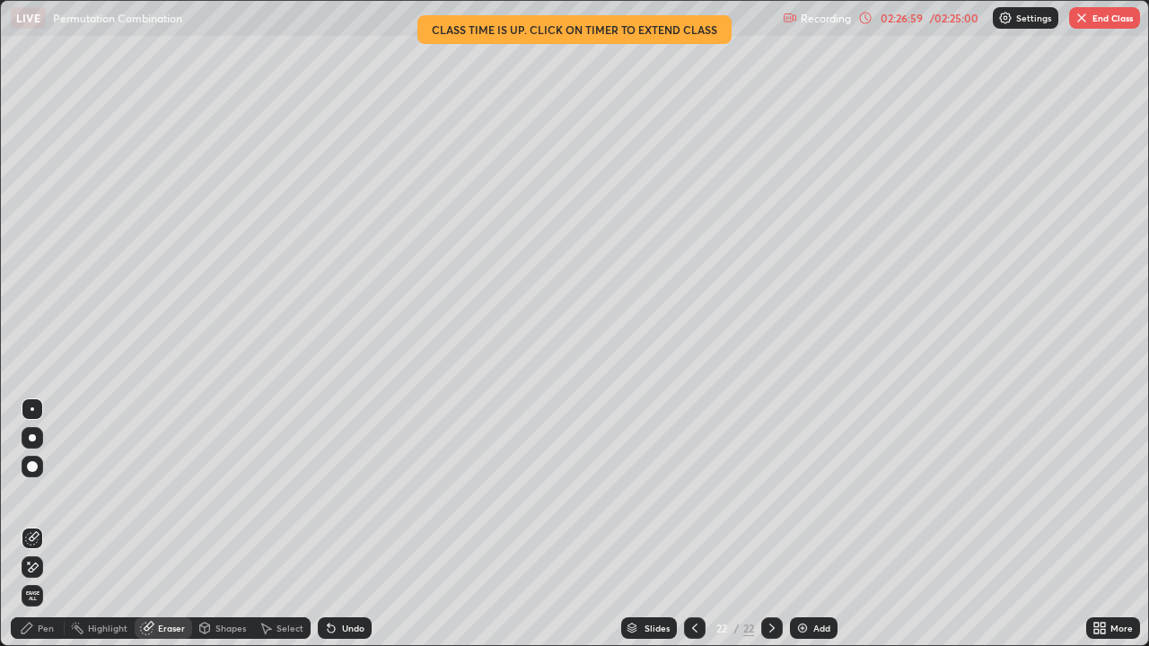
click at [51, 524] on div "Pen" at bounding box center [38, 629] width 54 height 22
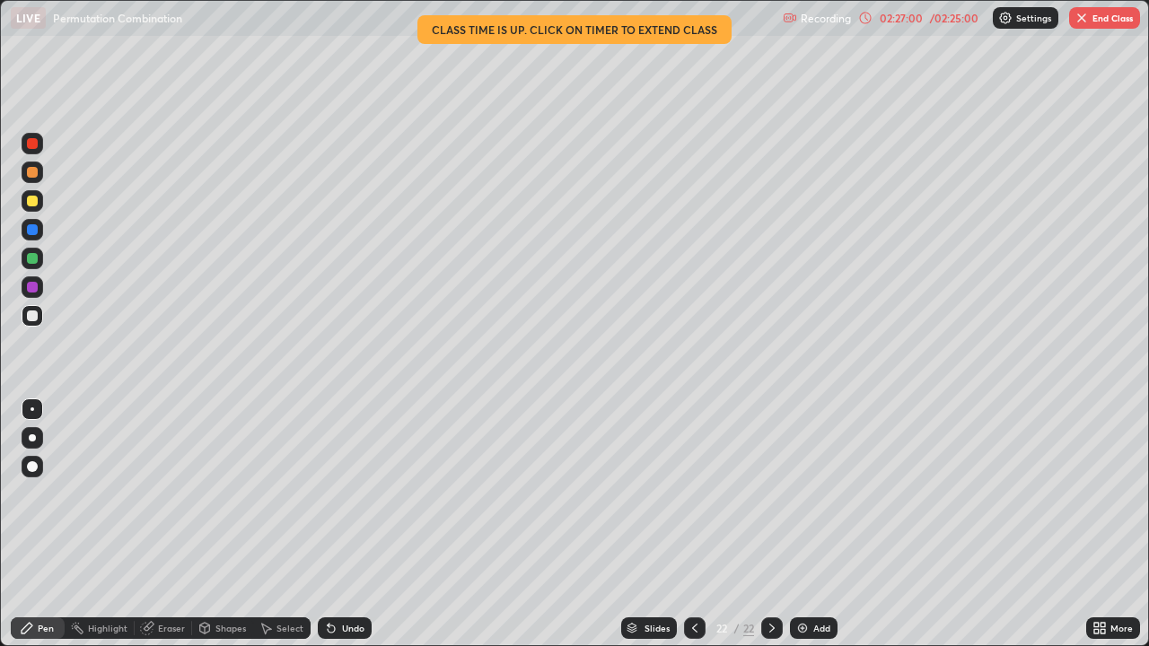
click at [33, 316] on div at bounding box center [32, 316] width 11 height 11
click at [34, 229] on div at bounding box center [32, 229] width 11 height 11
click at [30, 176] on div at bounding box center [32, 172] width 11 height 11
click at [32, 257] on div at bounding box center [32, 258] width 11 height 11
click at [33, 285] on div at bounding box center [32, 287] width 11 height 11
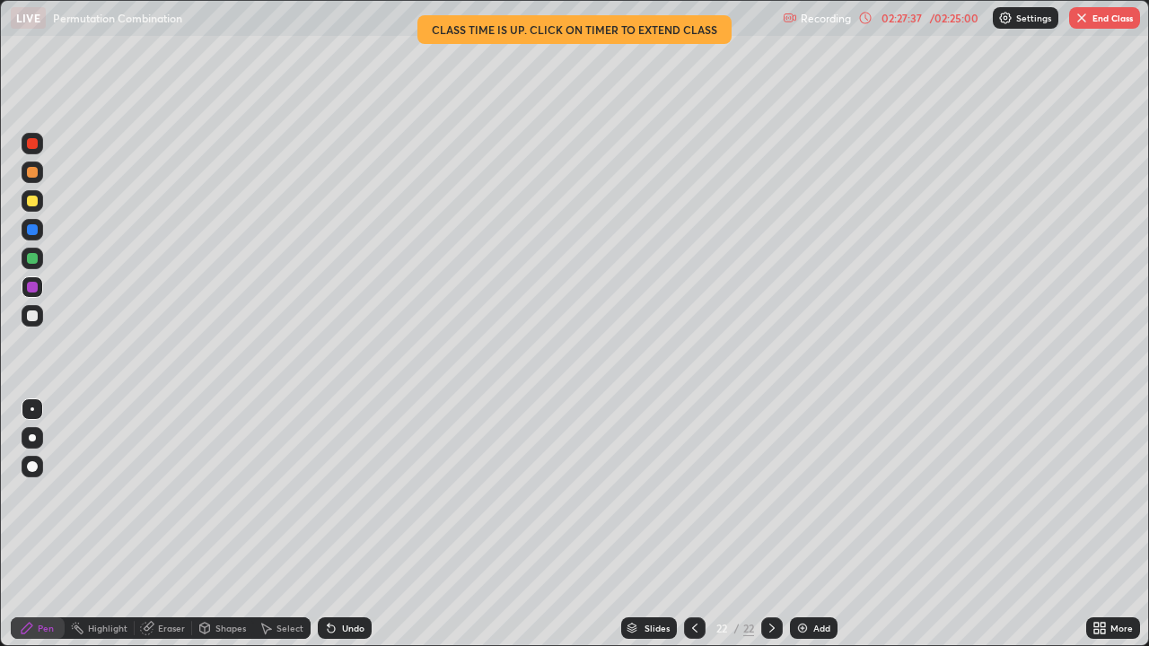
click at [37, 314] on div at bounding box center [32, 316] width 11 height 11
click at [32, 199] on div at bounding box center [32, 201] width 11 height 11
click at [32, 287] on div at bounding box center [32, 287] width 11 height 11
click at [37, 314] on div at bounding box center [32, 316] width 11 height 11
click at [33, 287] on div at bounding box center [32, 287] width 11 height 11
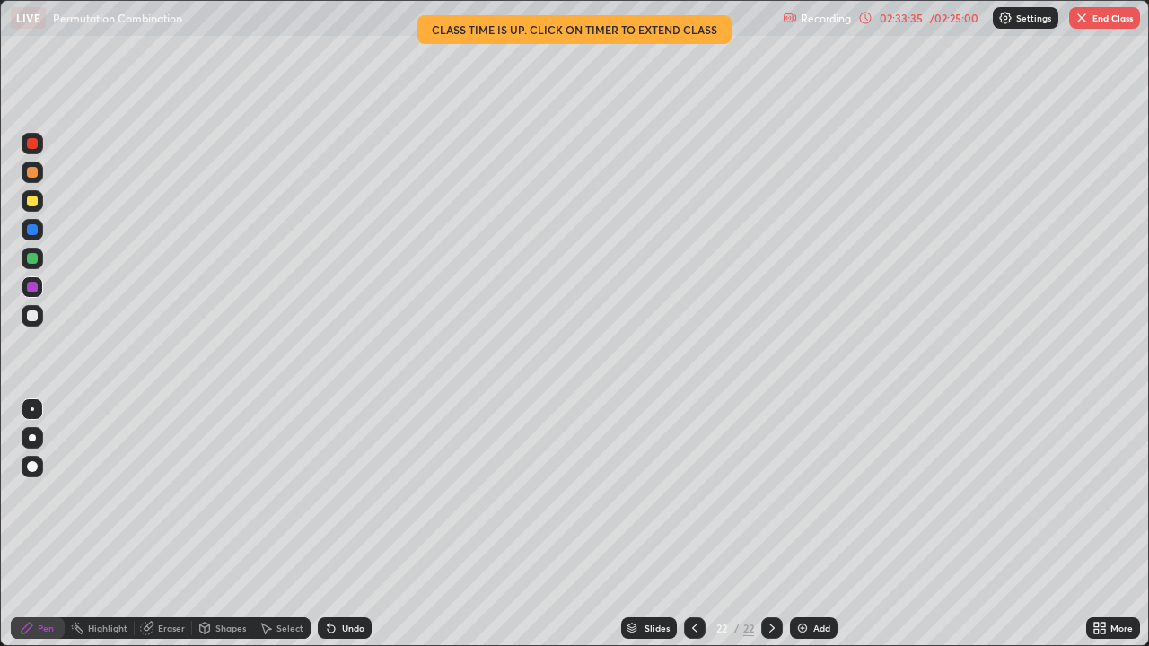
click at [1093, 24] on button "End Class" at bounding box center [1104, 18] width 71 height 22
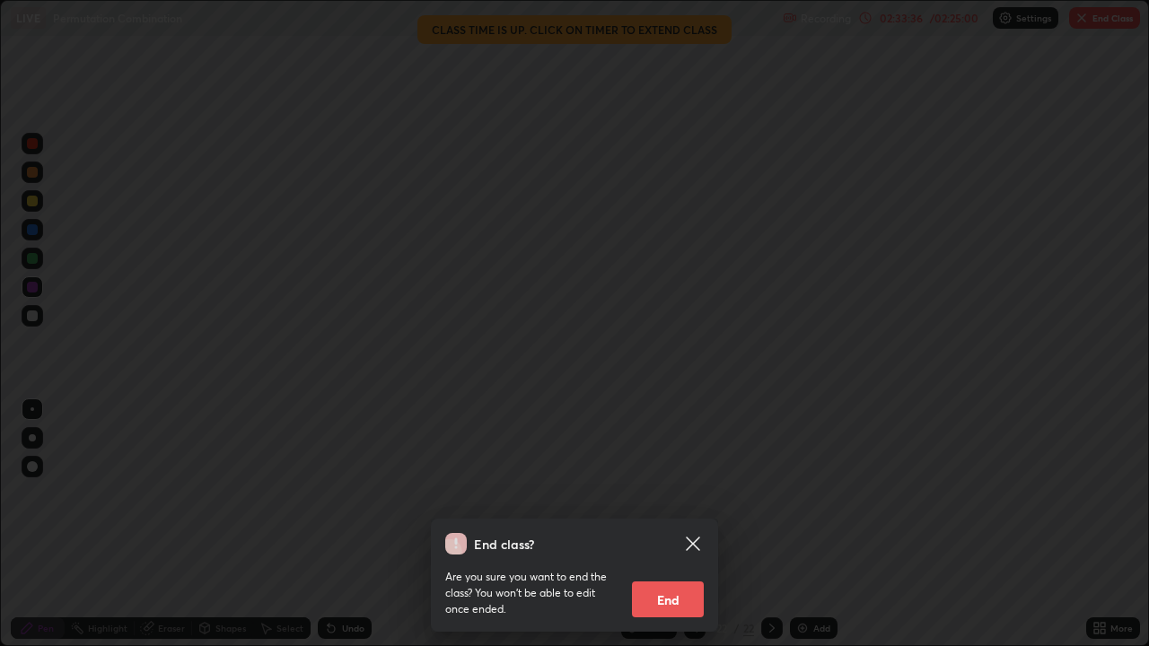
click at [682, 524] on button "End" at bounding box center [668, 600] width 72 height 36
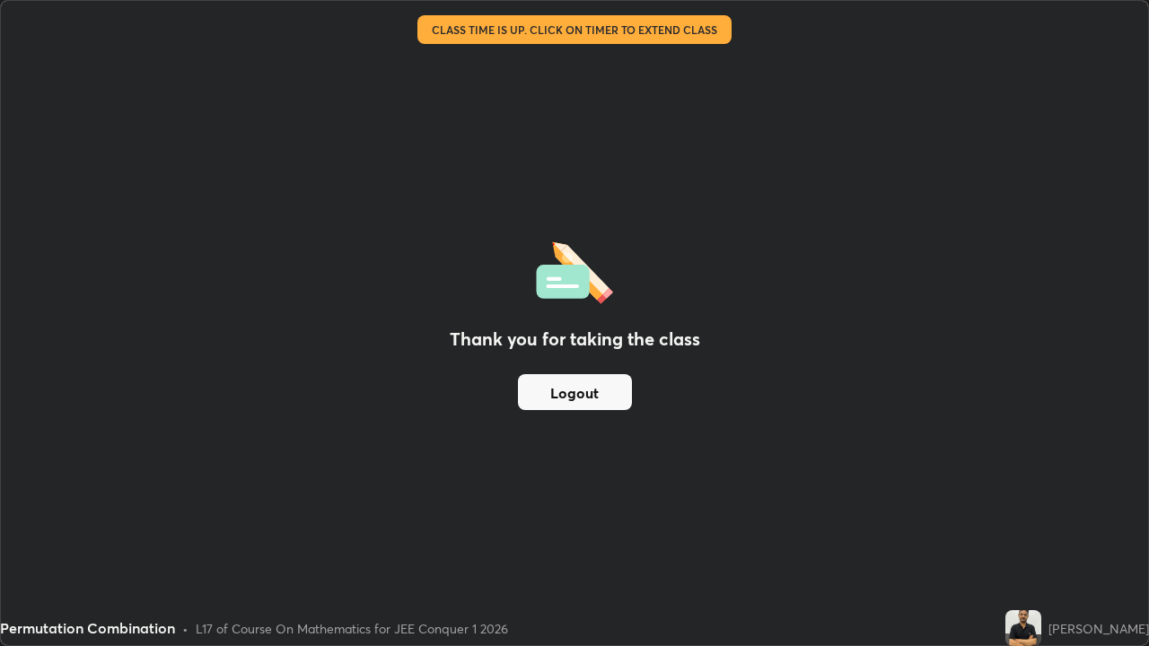
click at [557, 407] on button "Logout" at bounding box center [575, 392] width 114 height 36
click at [558, 409] on button "Logout" at bounding box center [575, 392] width 114 height 36
click at [555, 409] on button "Logout" at bounding box center [575, 392] width 114 height 36
